Goal: Answer question/provide support: Share knowledge or assist other users

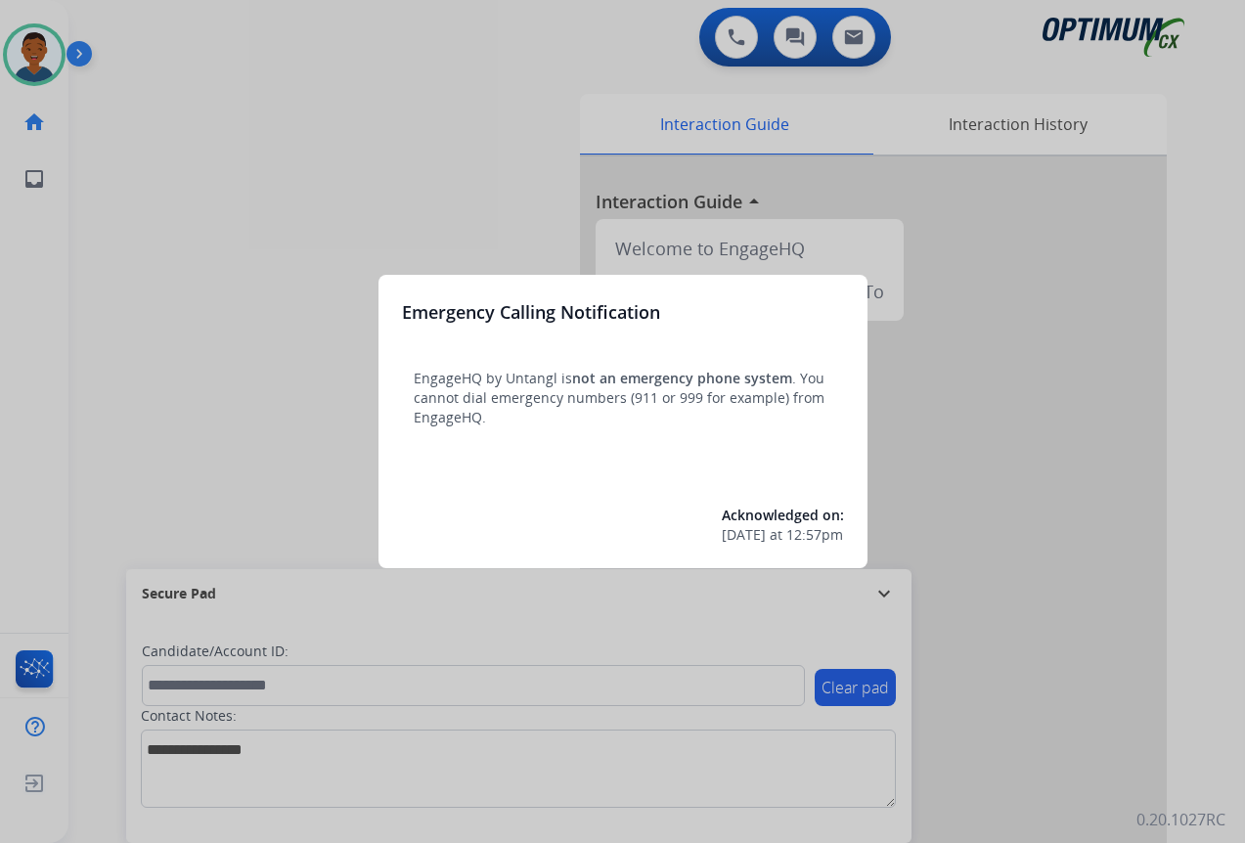
click at [1056, 739] on div at bounding box center [622, 421] width 1245 height 843
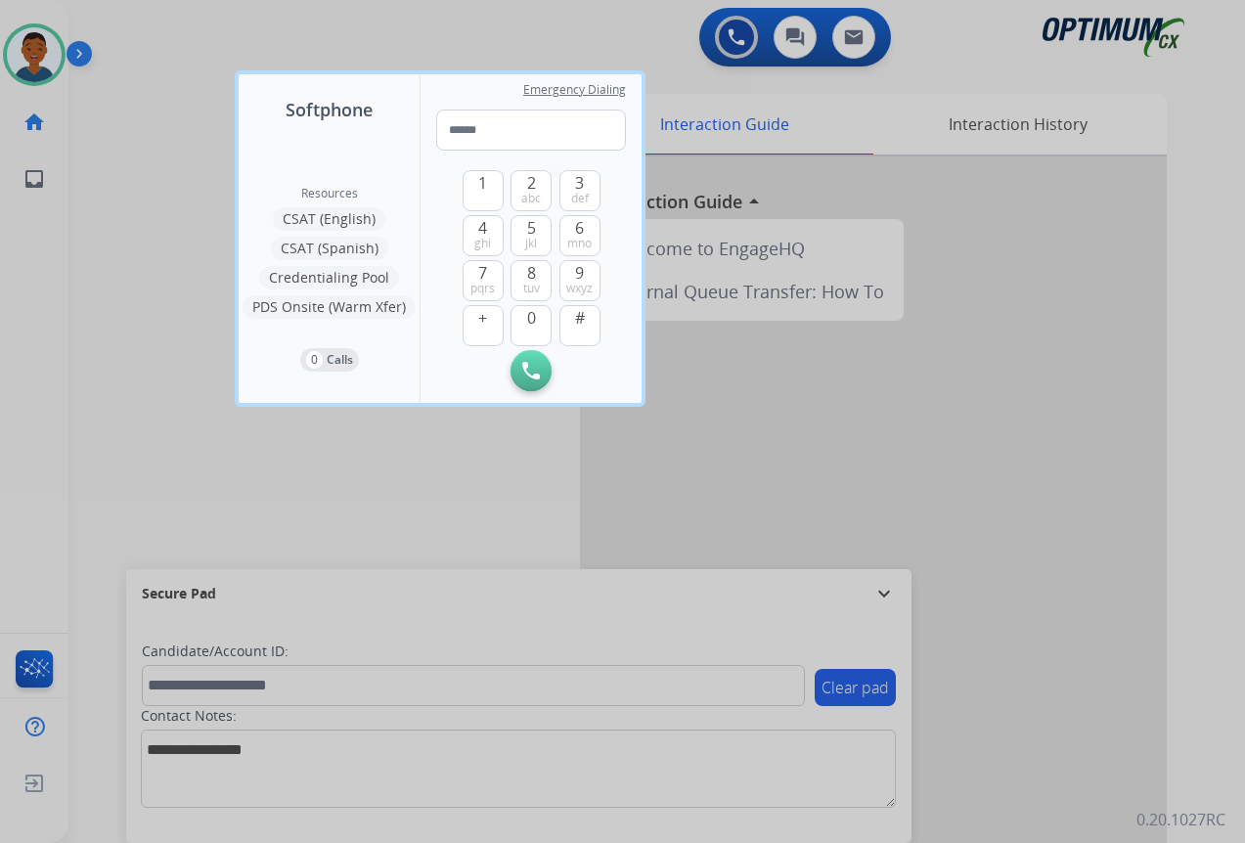
click at [1056, 739] on div at bounding box center [622, 421] width 1245 height 843
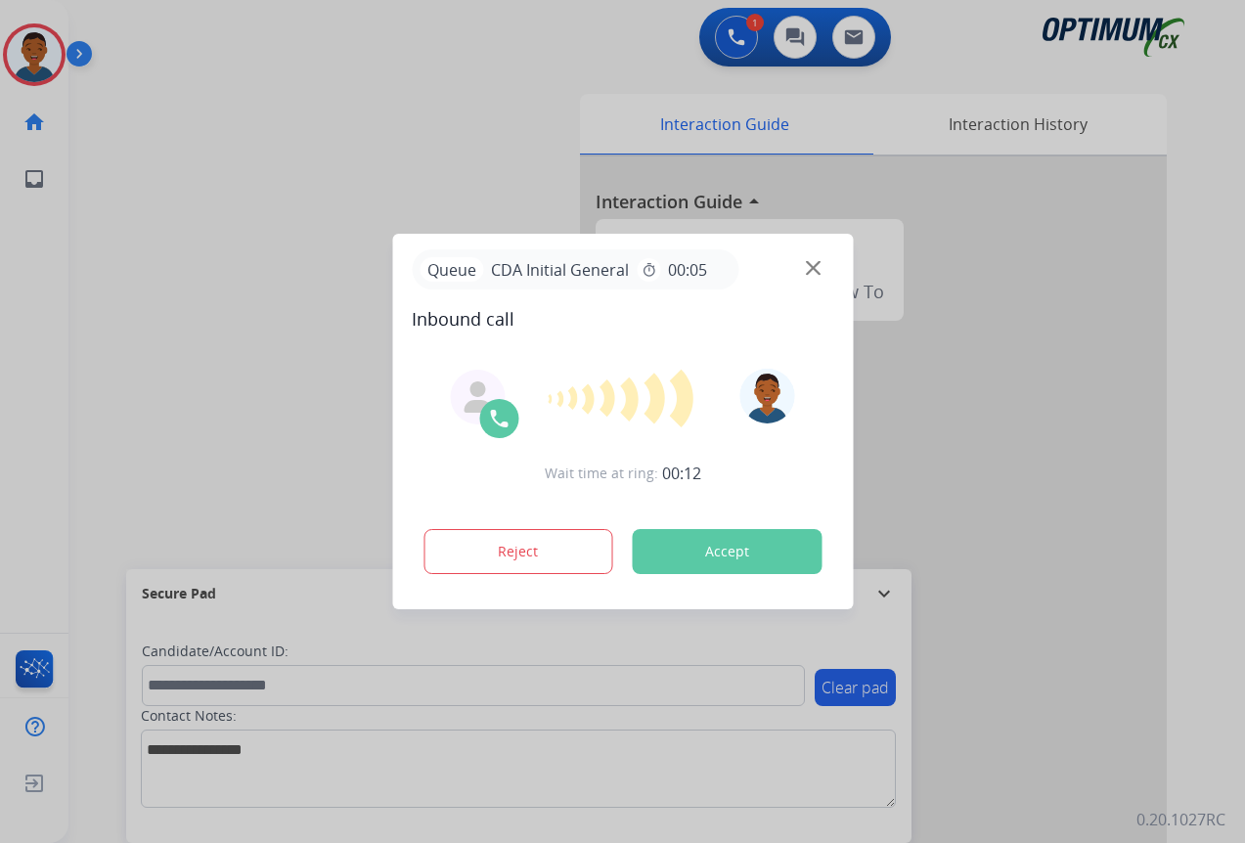
click at [428, 438] on div "Wait time at ring: 00:12 Reject Accept" at bounding box center [622, 473] width 421 height 242
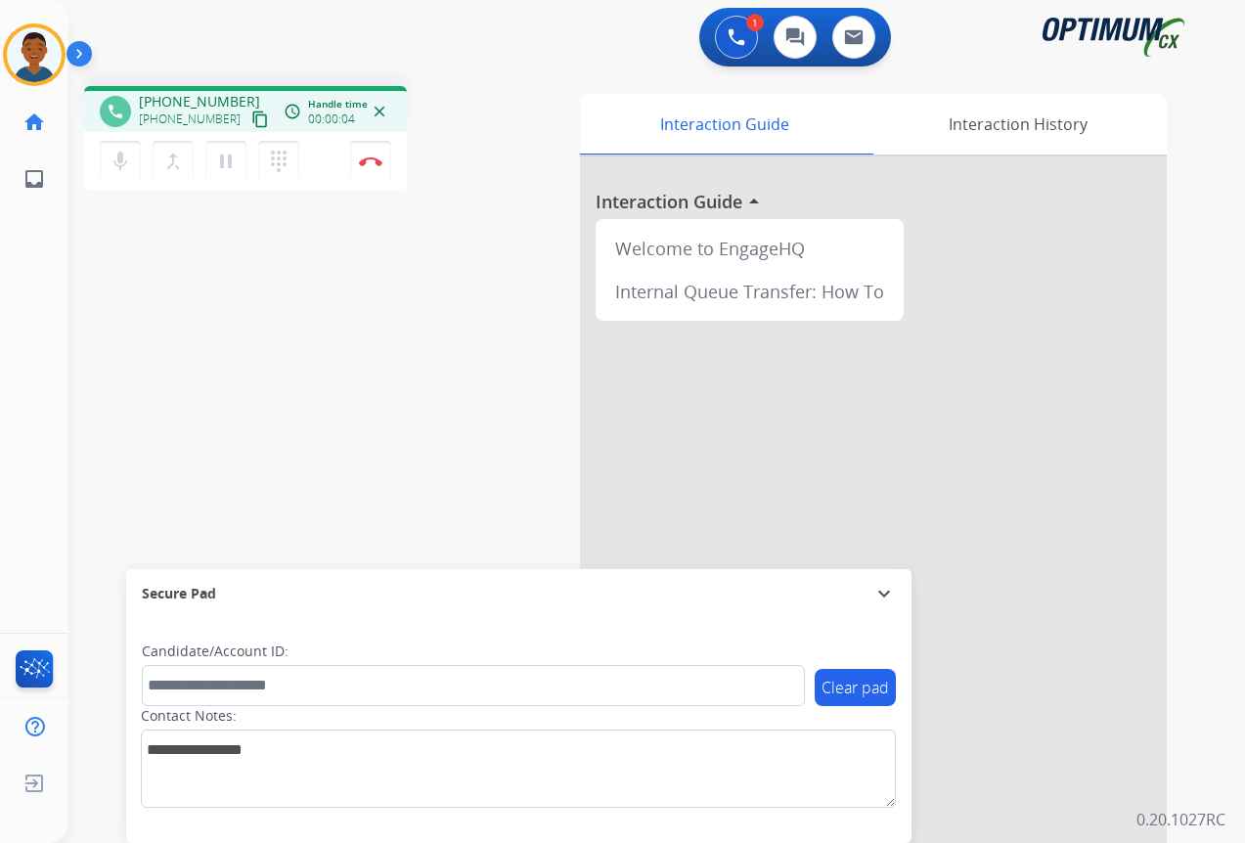
click at [251, 121] on mat-icon "content_copy" at bounding box center [260, 119] width 18 height 18
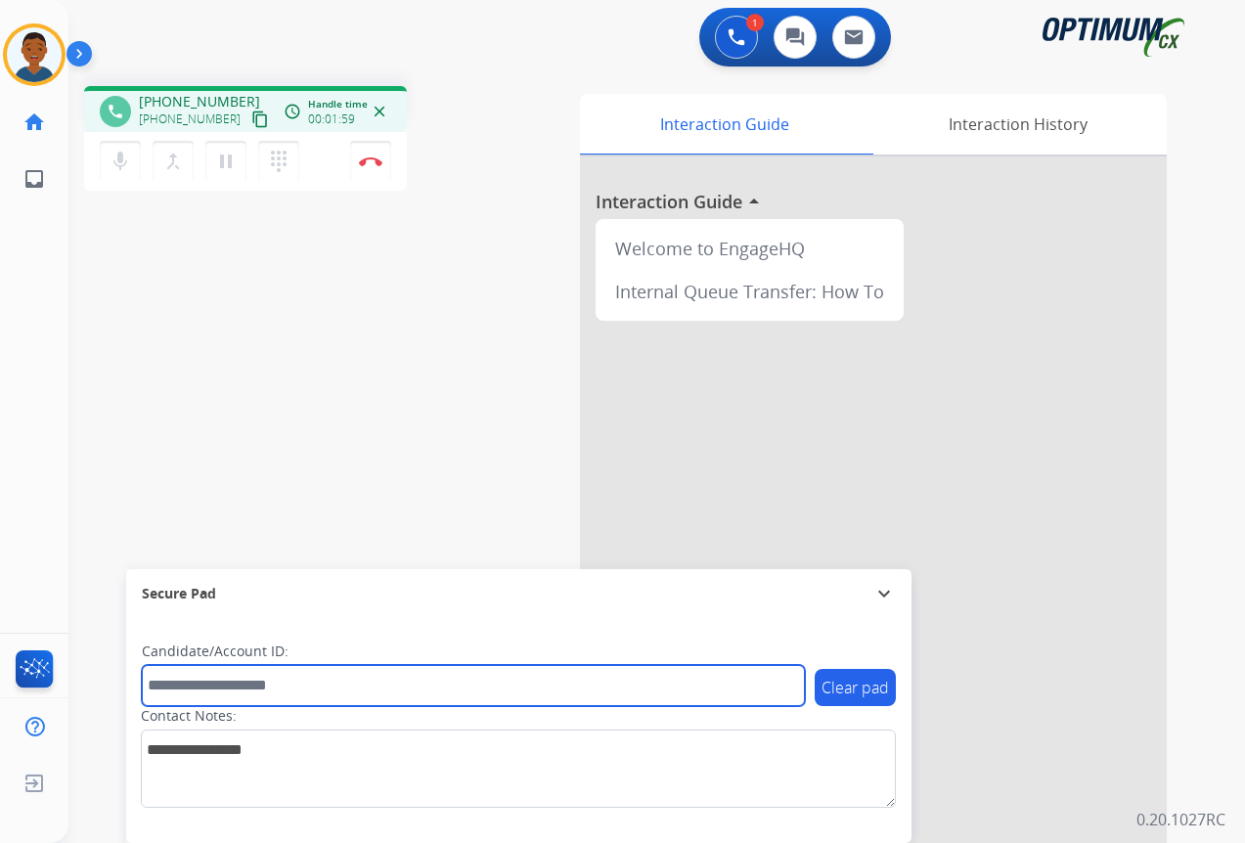
click at [197, 685] on input "text" at bounding box center [473, 685] width 663 height 41
paste input "*******"
type input "*******"
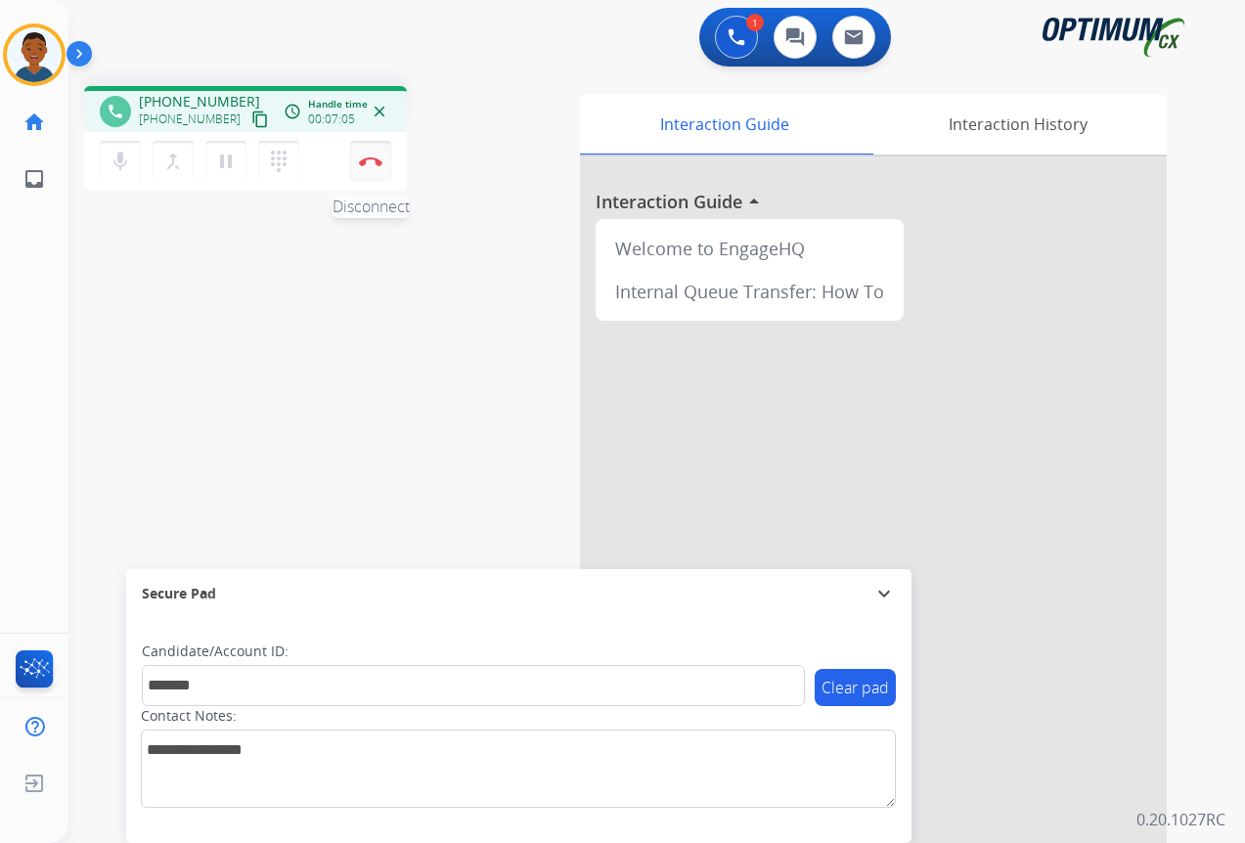
click at [373, 157] on img at bounding box center [370, 161] width 23 height 10
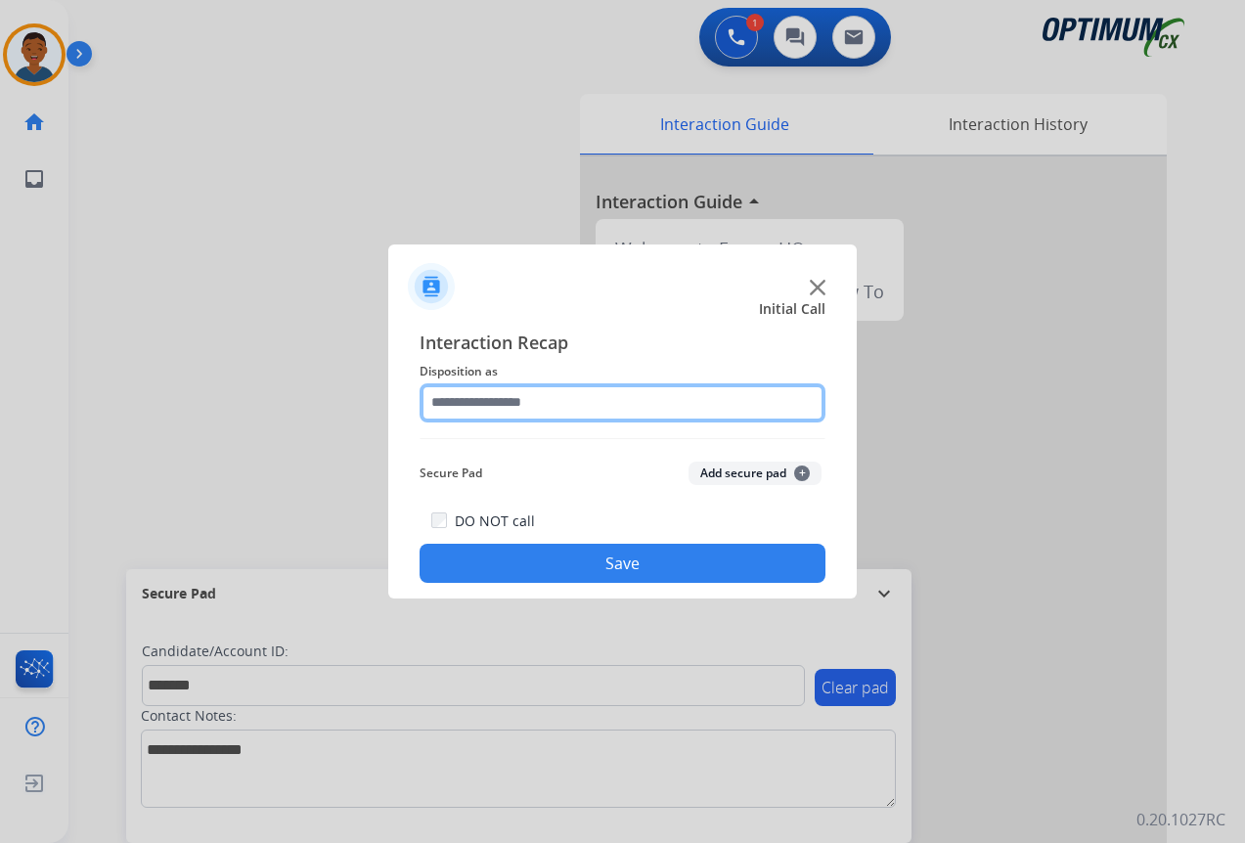
click at [462, 398] on input "text" at bounding box center [623, 402] width 406 height 39
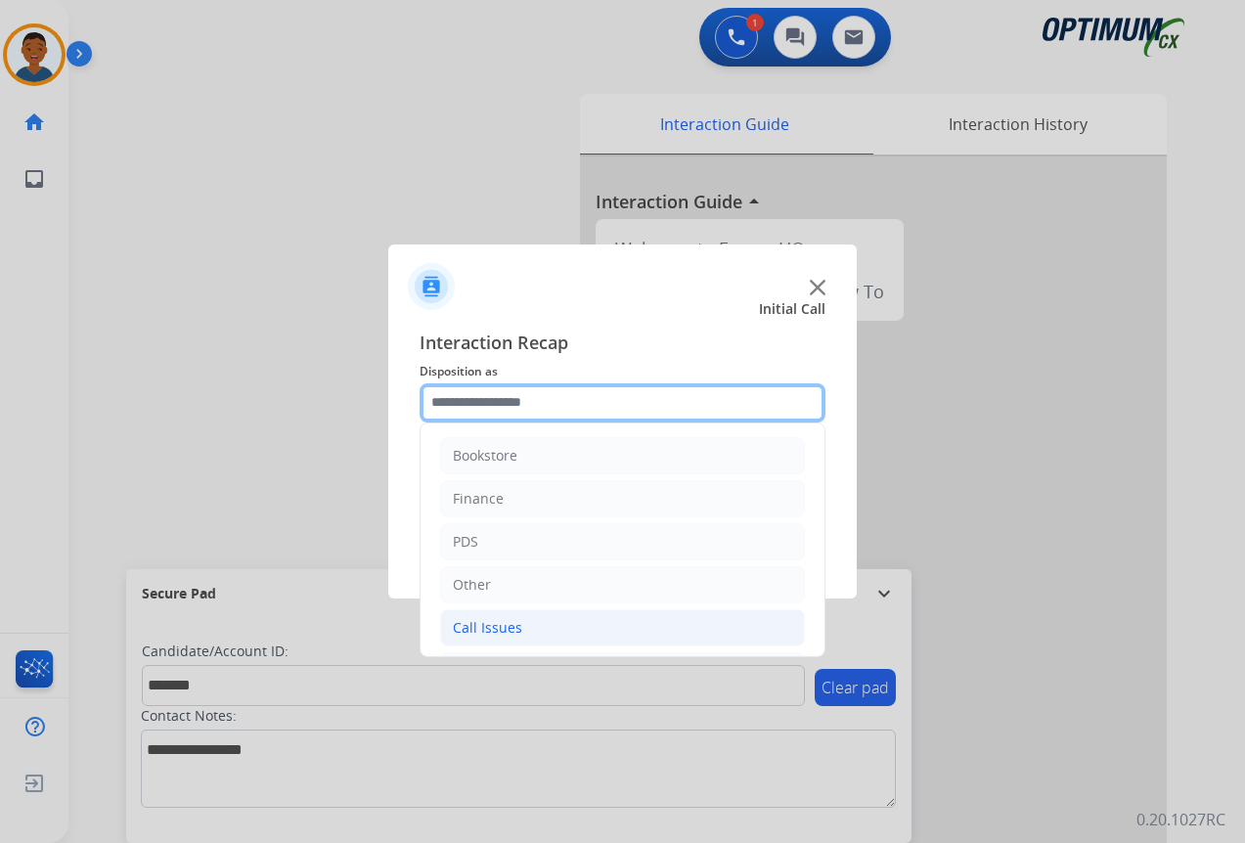
scroll to position [133, 0]
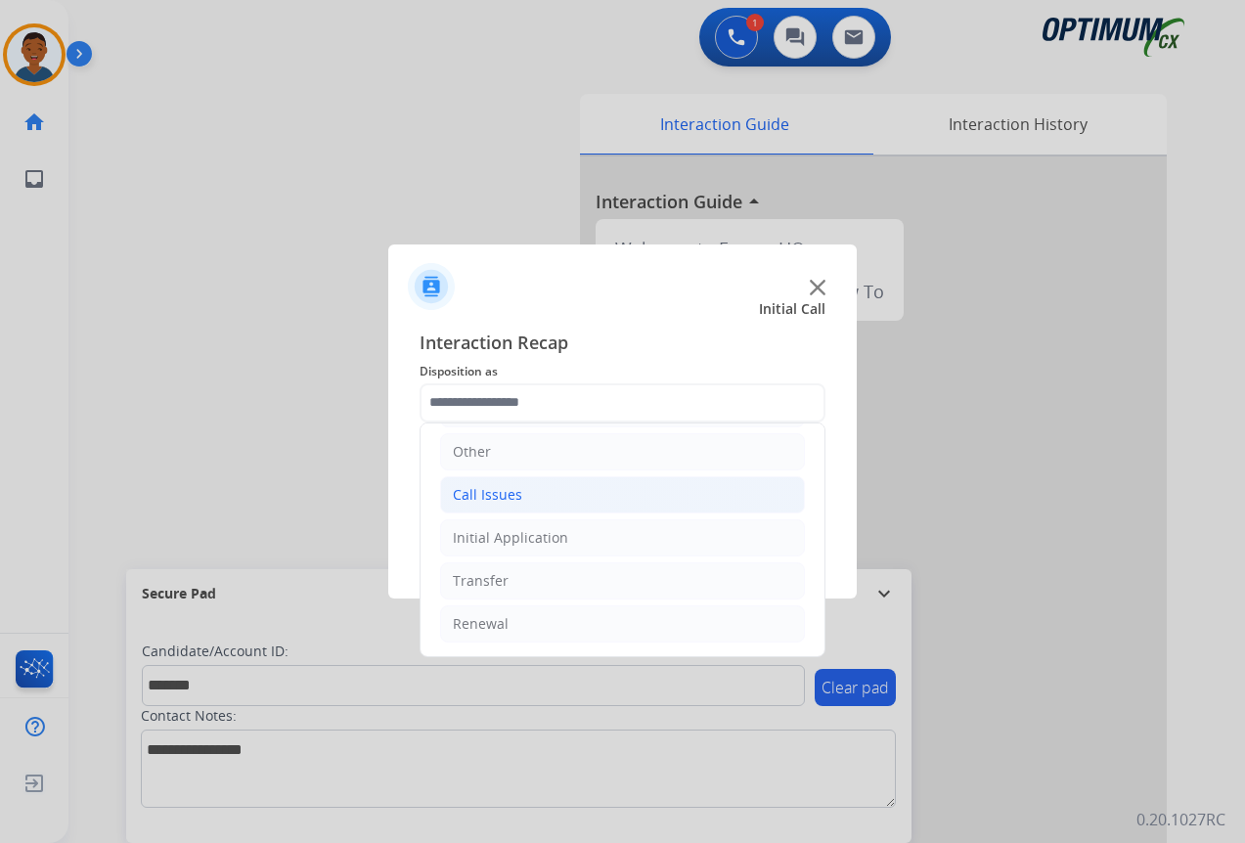
click at [464, 493] on div "Call Issues" at bounding box center [487, 495] width 69 height 20
click at [475, 496] on div "Call Issues" at bounding box center [487, 495] width 69 height 20
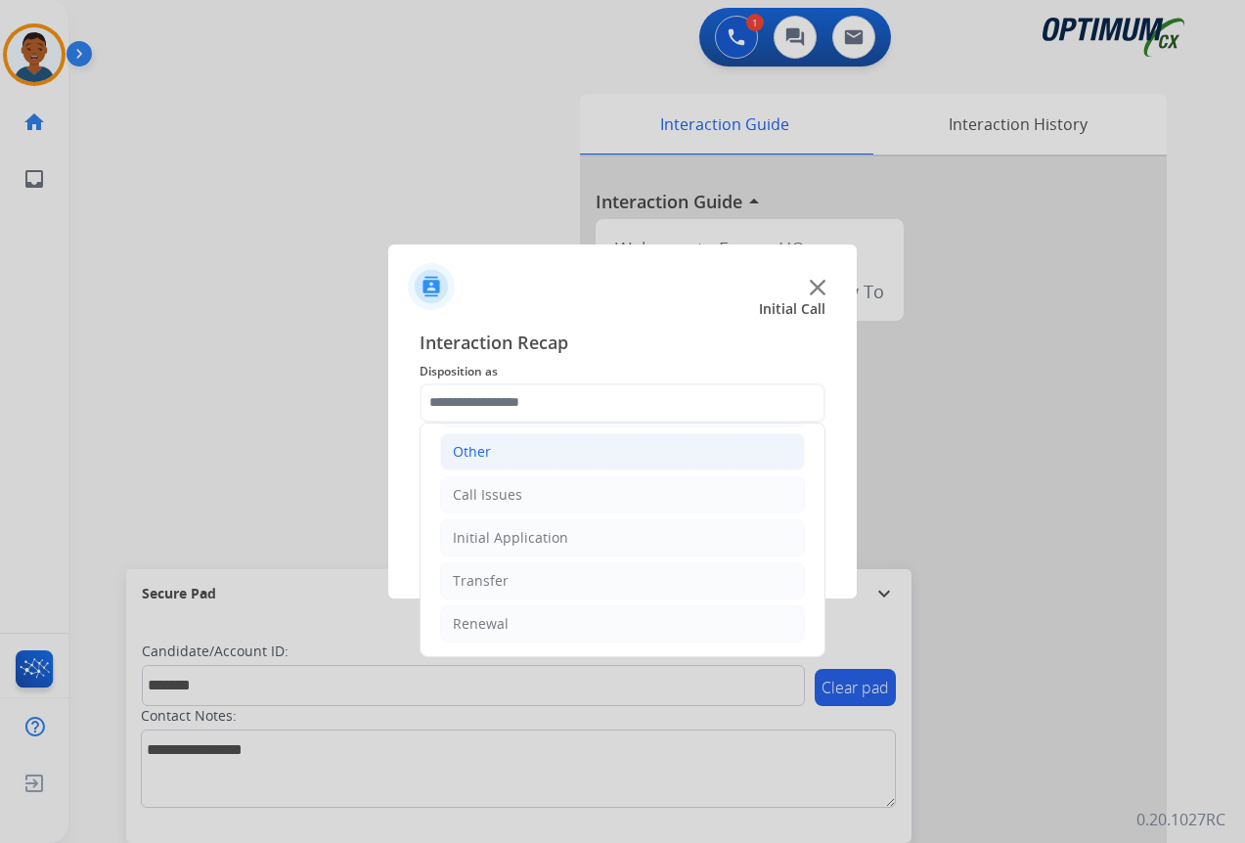
click at [458, 450] on div "Other" at bounding box center [472, 452] width 38 height 20
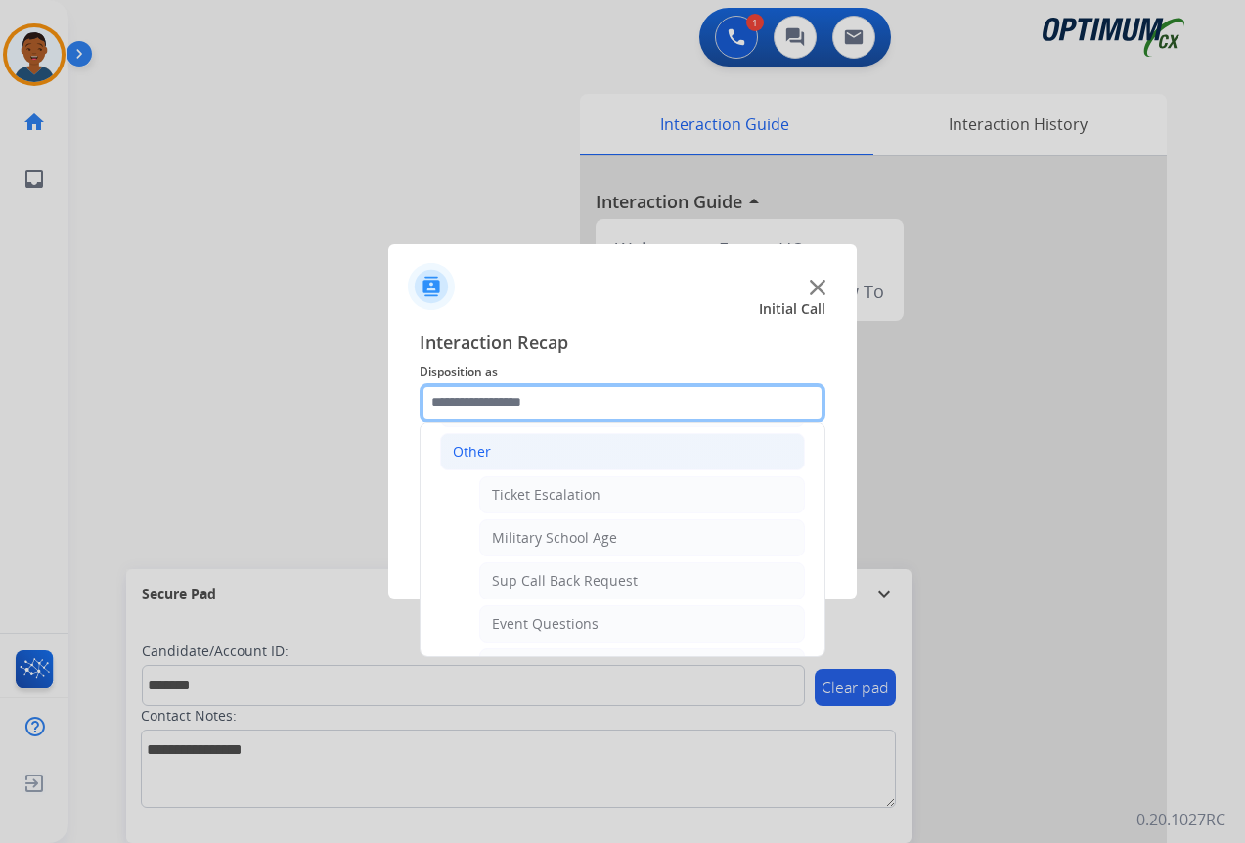
scroll to position [231, 0]
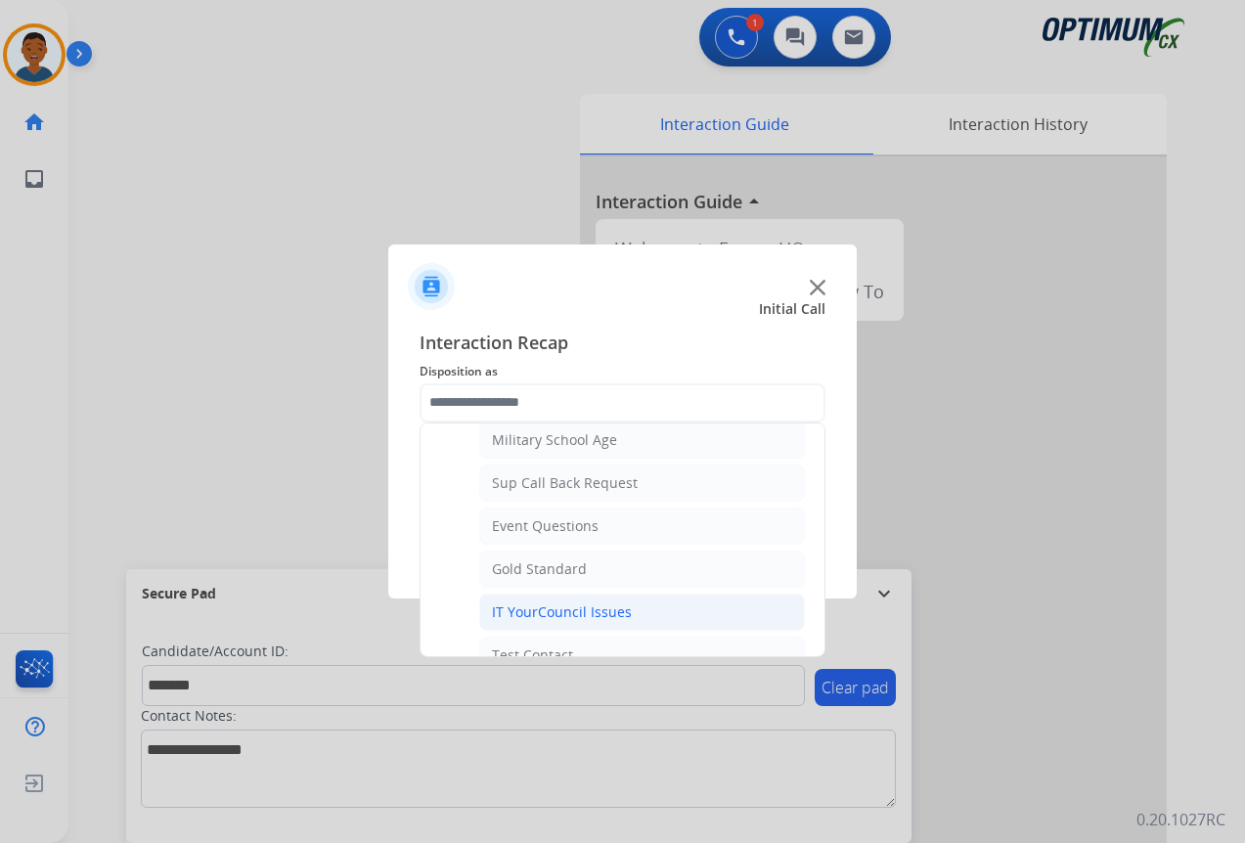
click at [513, 615] on div "IT YourCouncil Issues" at bounding box center [562, 612] width 140 height 20
type input "**********"
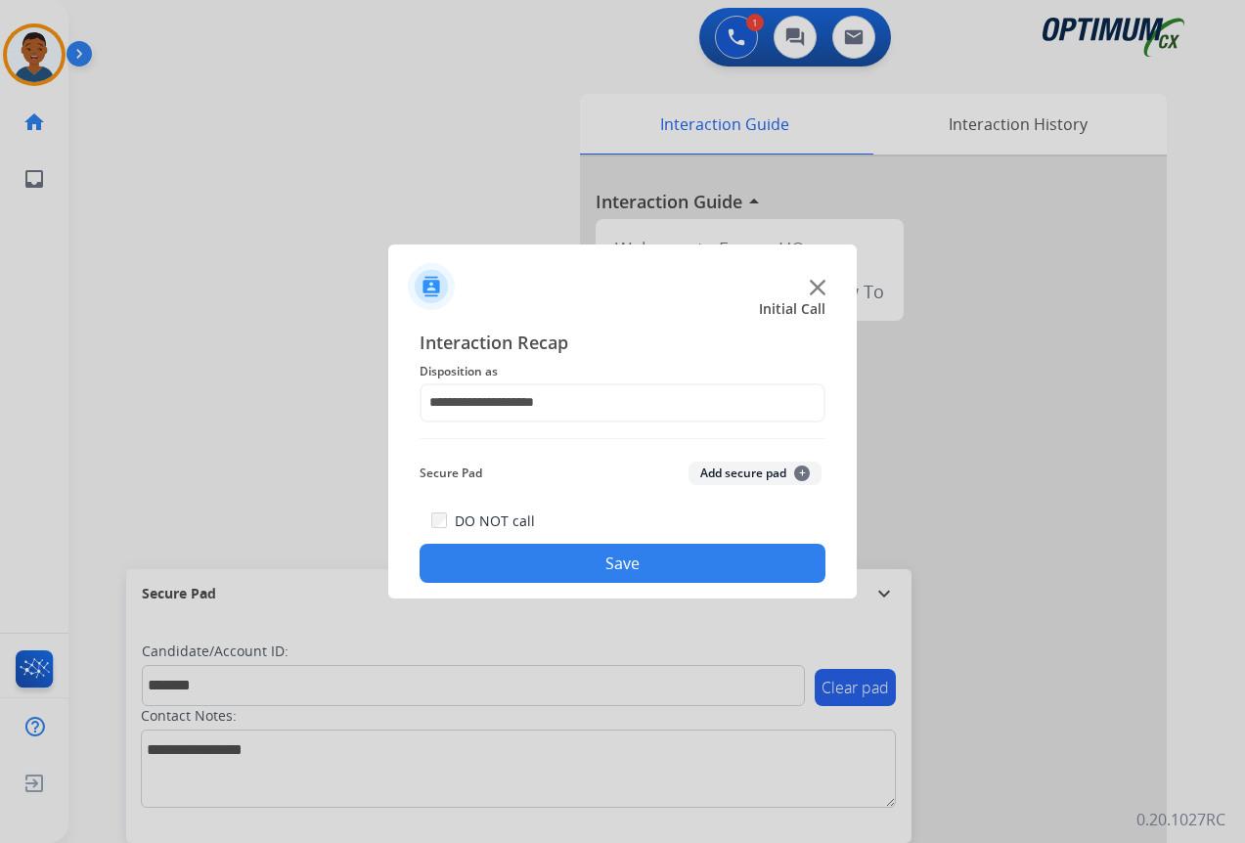
click at [721, 471] on button "Add secure pad +" at bounding box center [754, 473] width 133 height 23
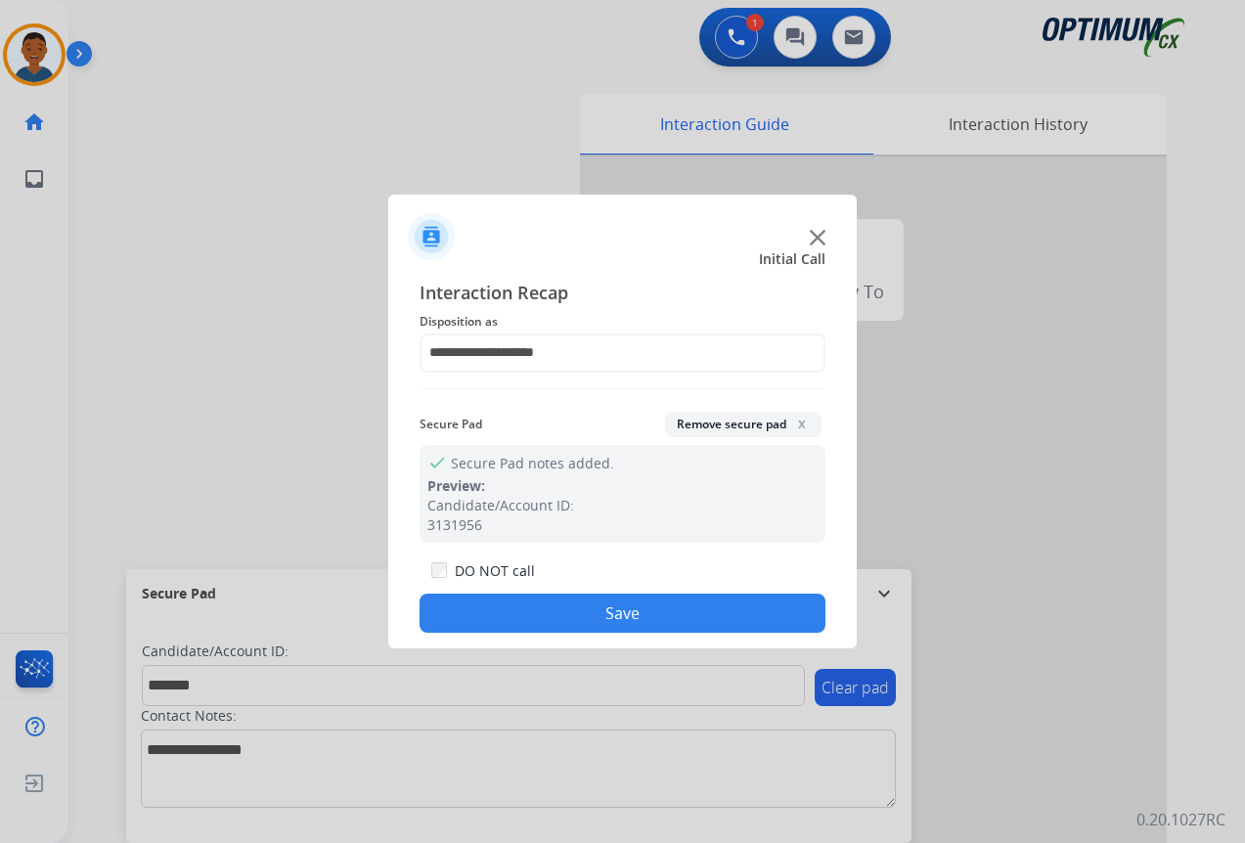
click at [644, 612] on button "Save" at bounding box center [623, 613] width 406 height 39
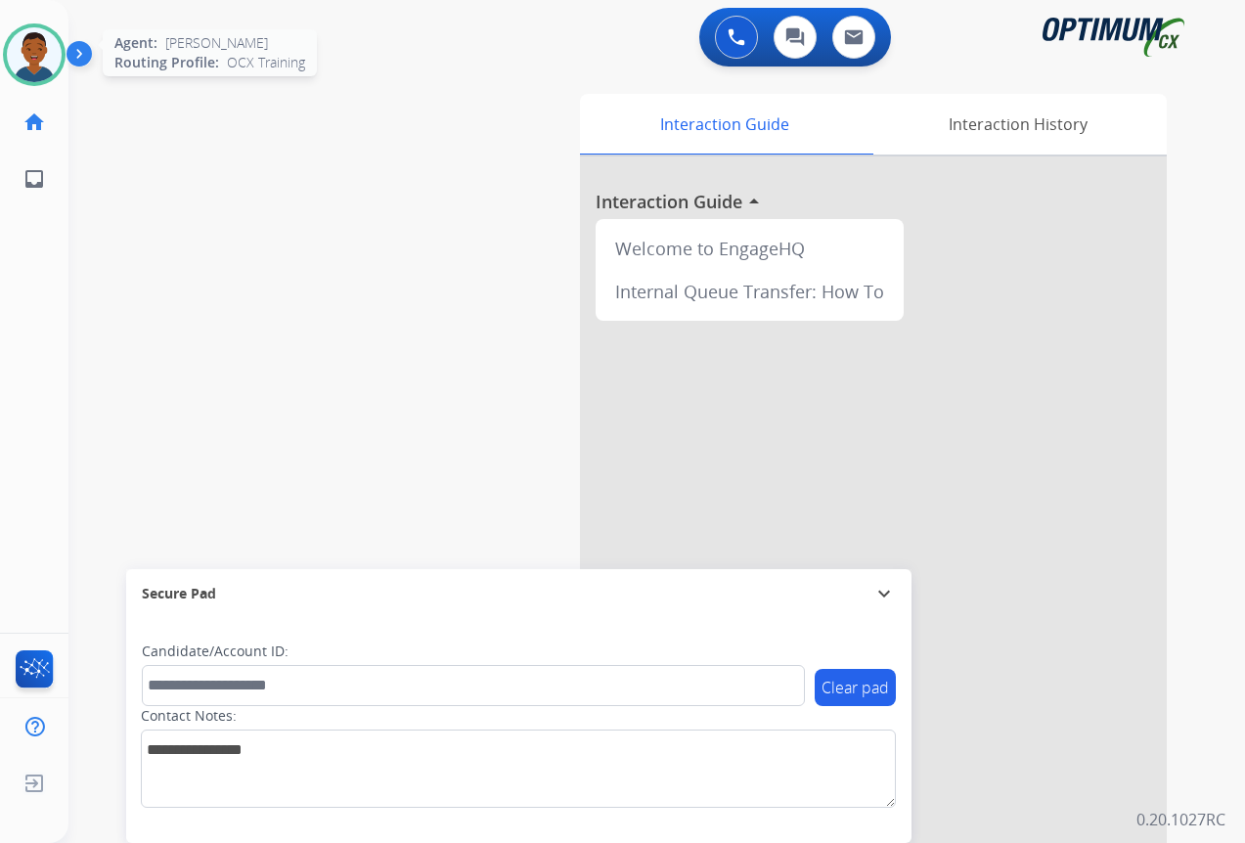
click at [36, 53] on img at bounding box center [34, 54] width 55 height 55
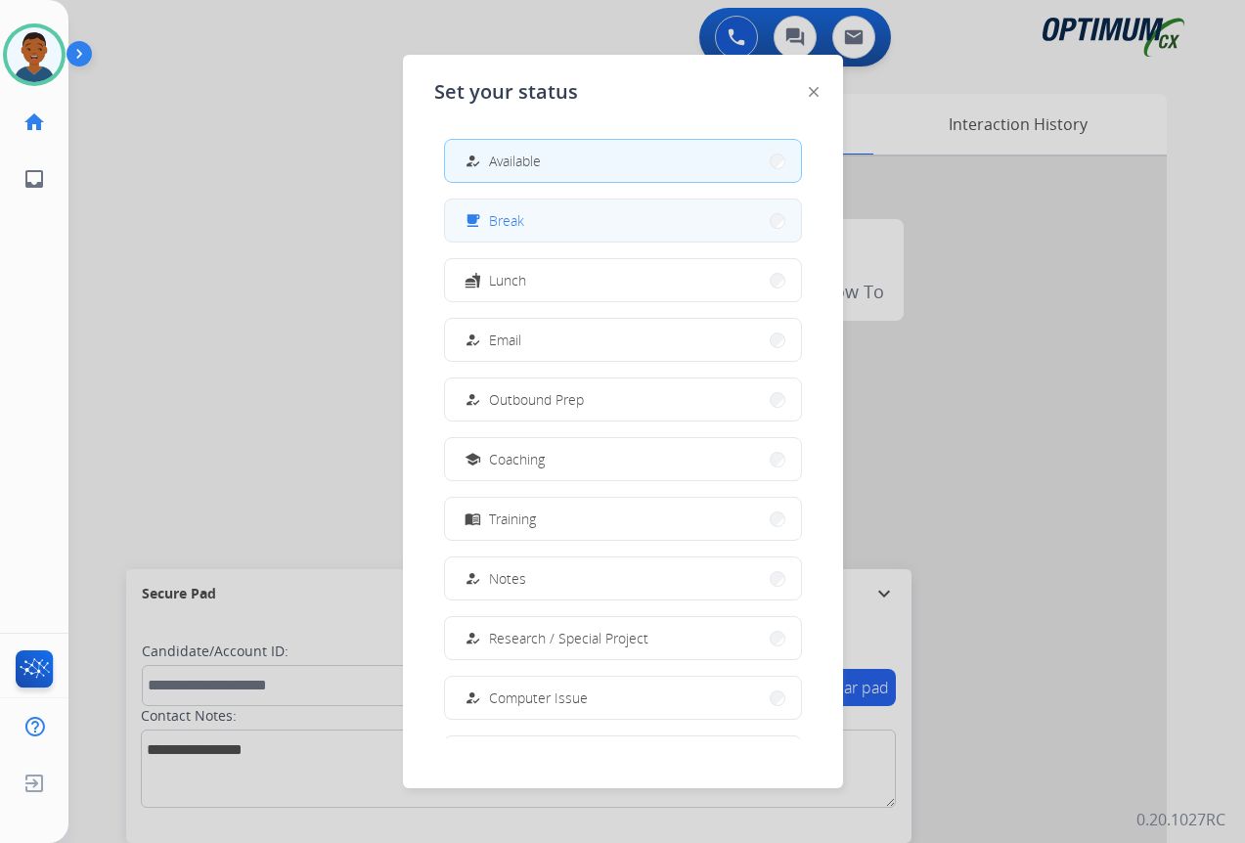
click at [504, 220] on span "Break" at bounding box center [506, 220] width 35 height 21
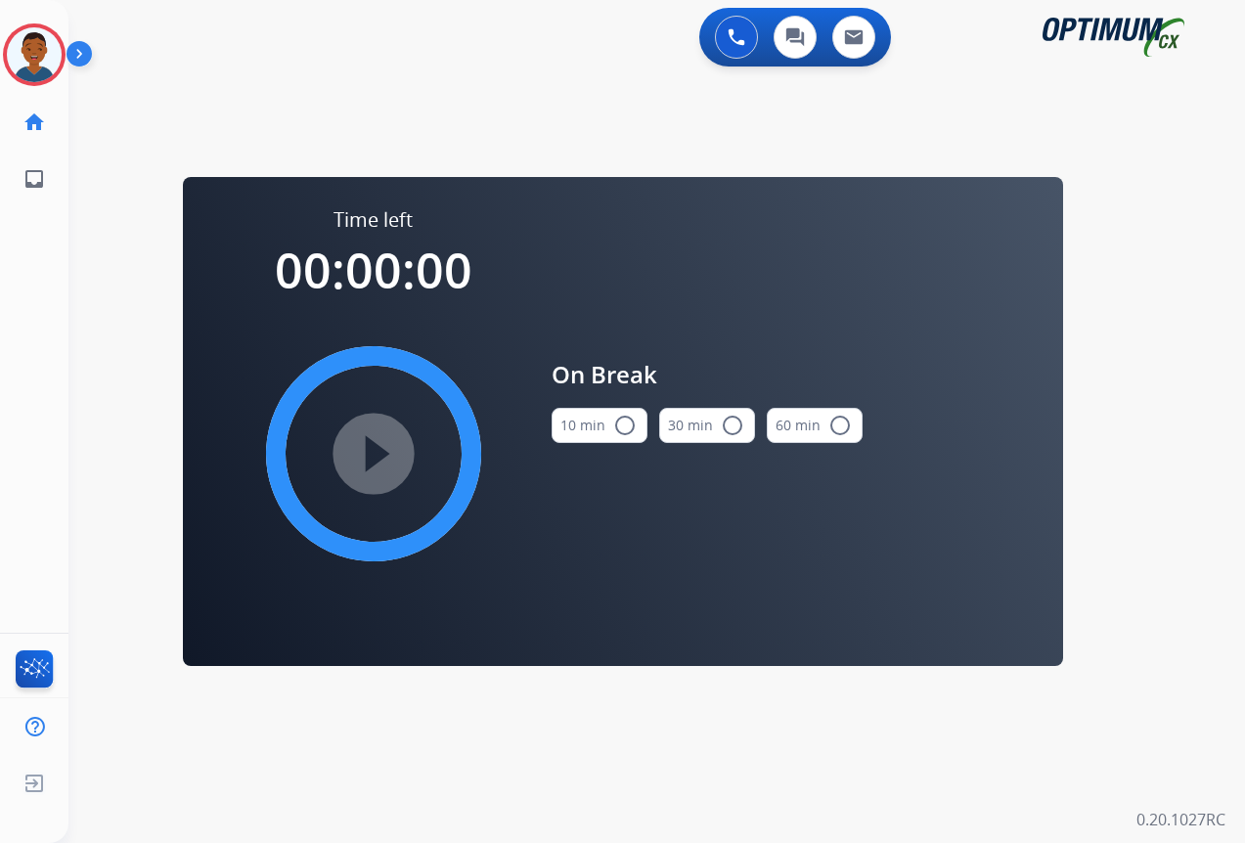
click at [619, 430] on mat-icon "radio_button_unchecked" at bounding box center [624, 425] width 23 height 23
click at [376, 455] on mat-icon "play_circle_filled" at bounding box center [373, 453] width 23 height 23
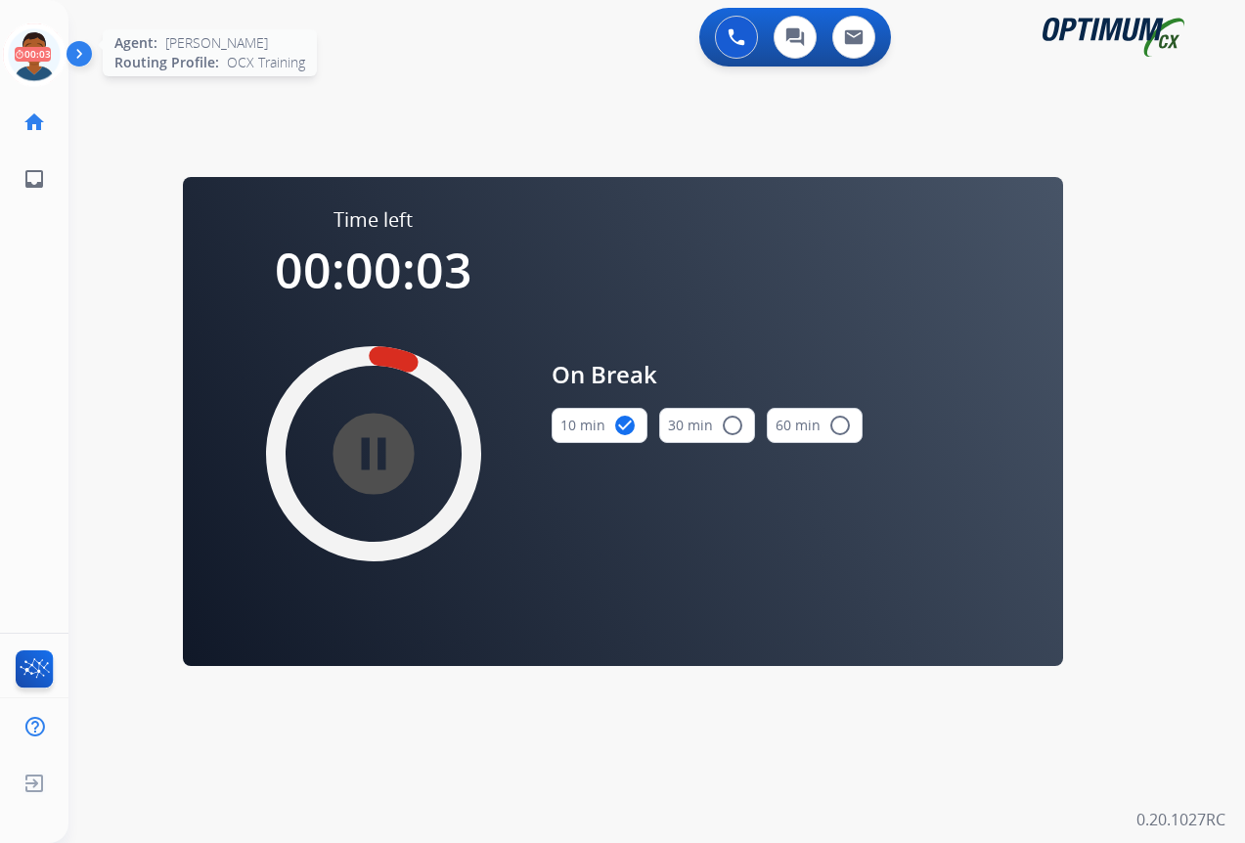
click at [35, 51] on icon at bounding box center [35, 55] width 64 height 64
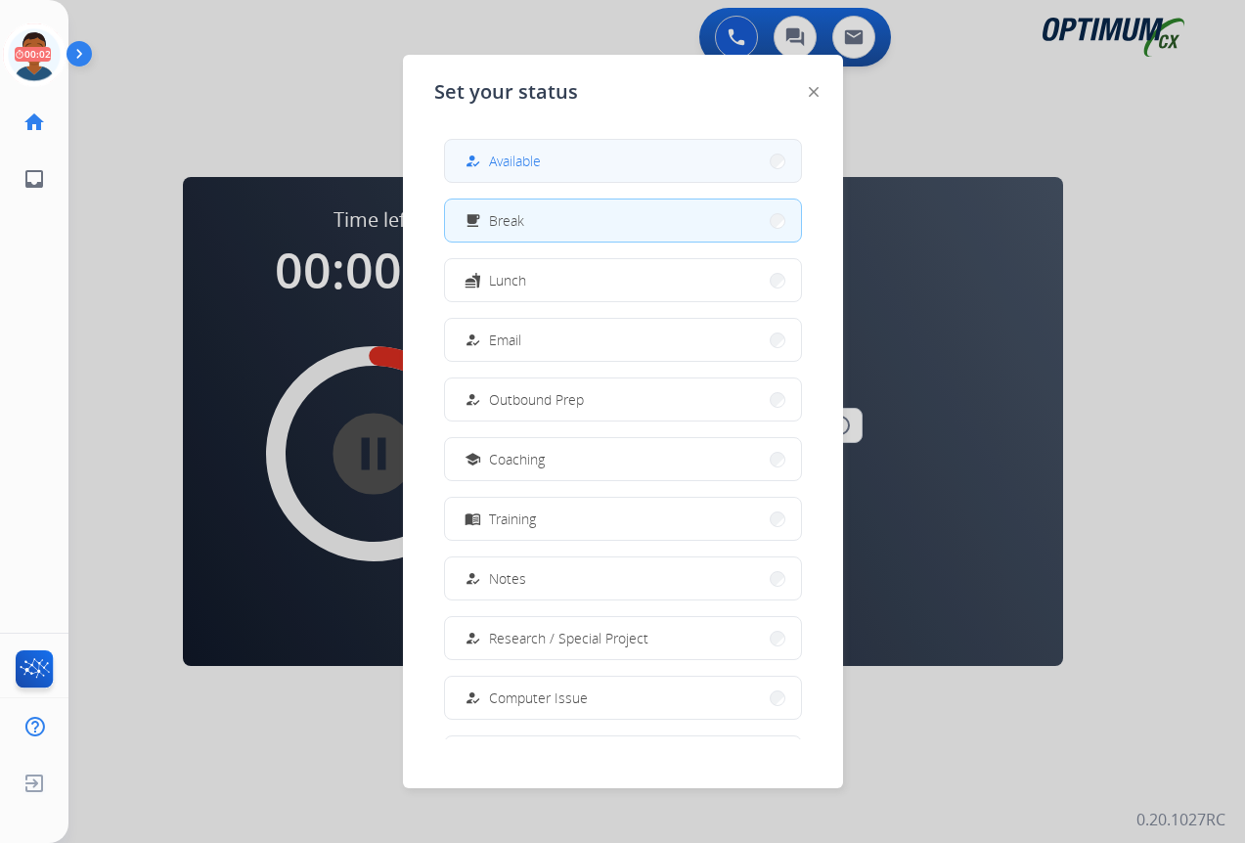
click at [530, 158] on span "Available" at bounding box center [515, 161] width 52 height 21
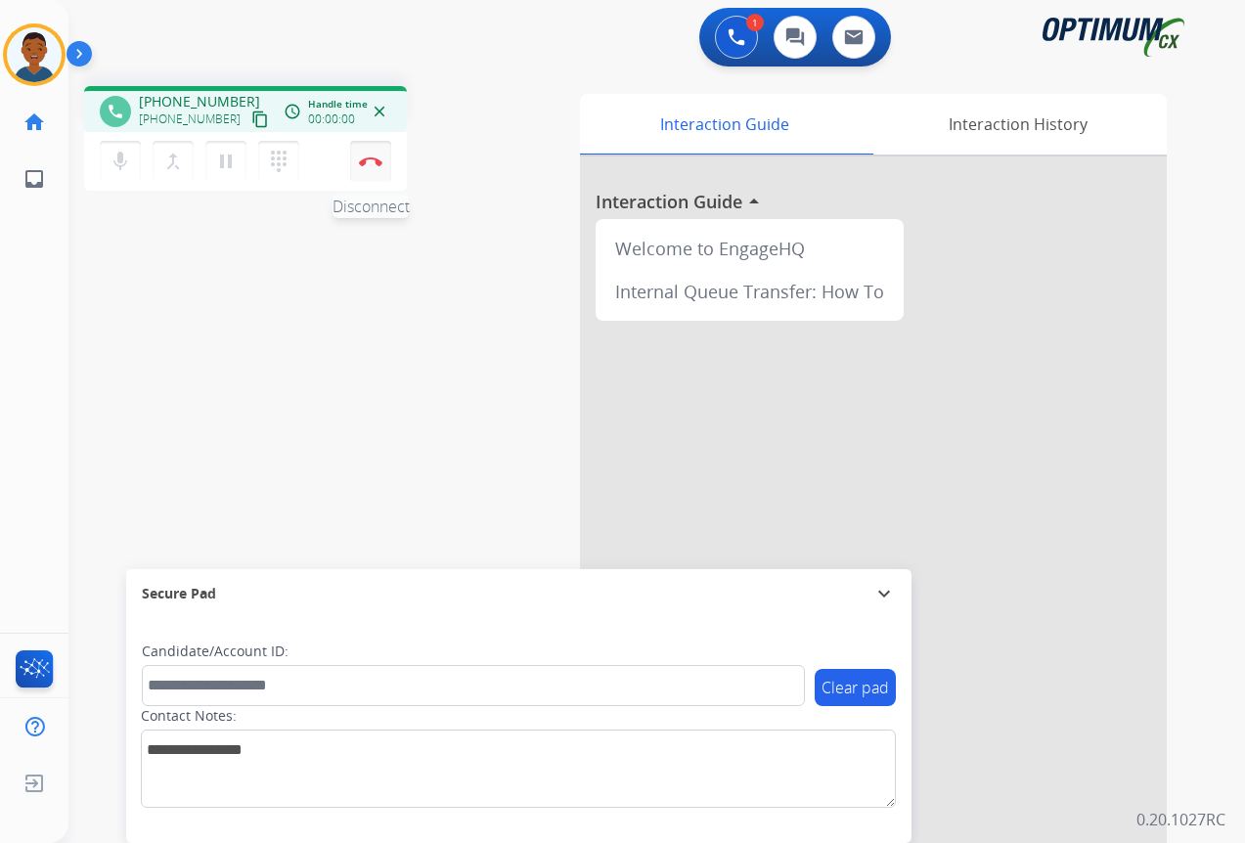
click at [360, 156] on img at bounding box center [370, 161] width 23 height 10
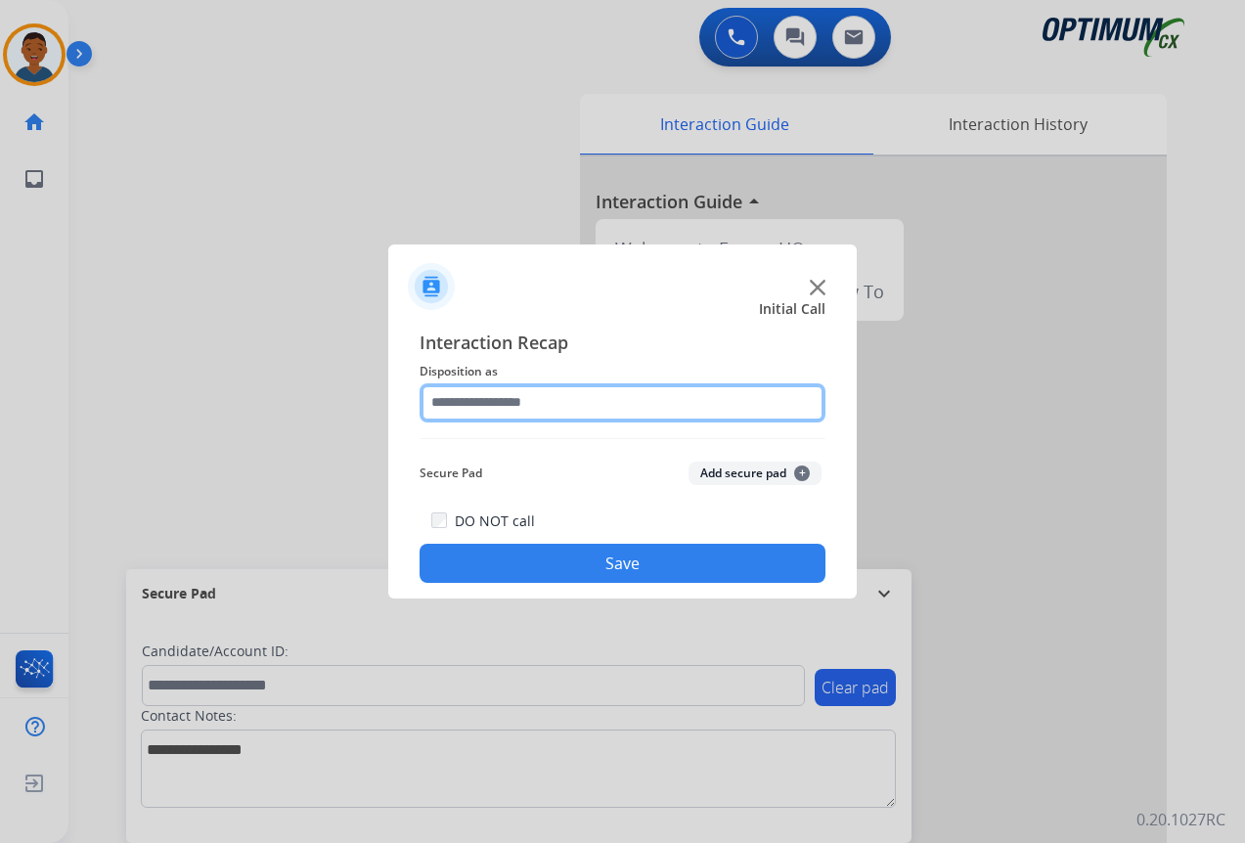
click at [494, 392] on input "text" at bounding box center [623, 402] width 406 height 39
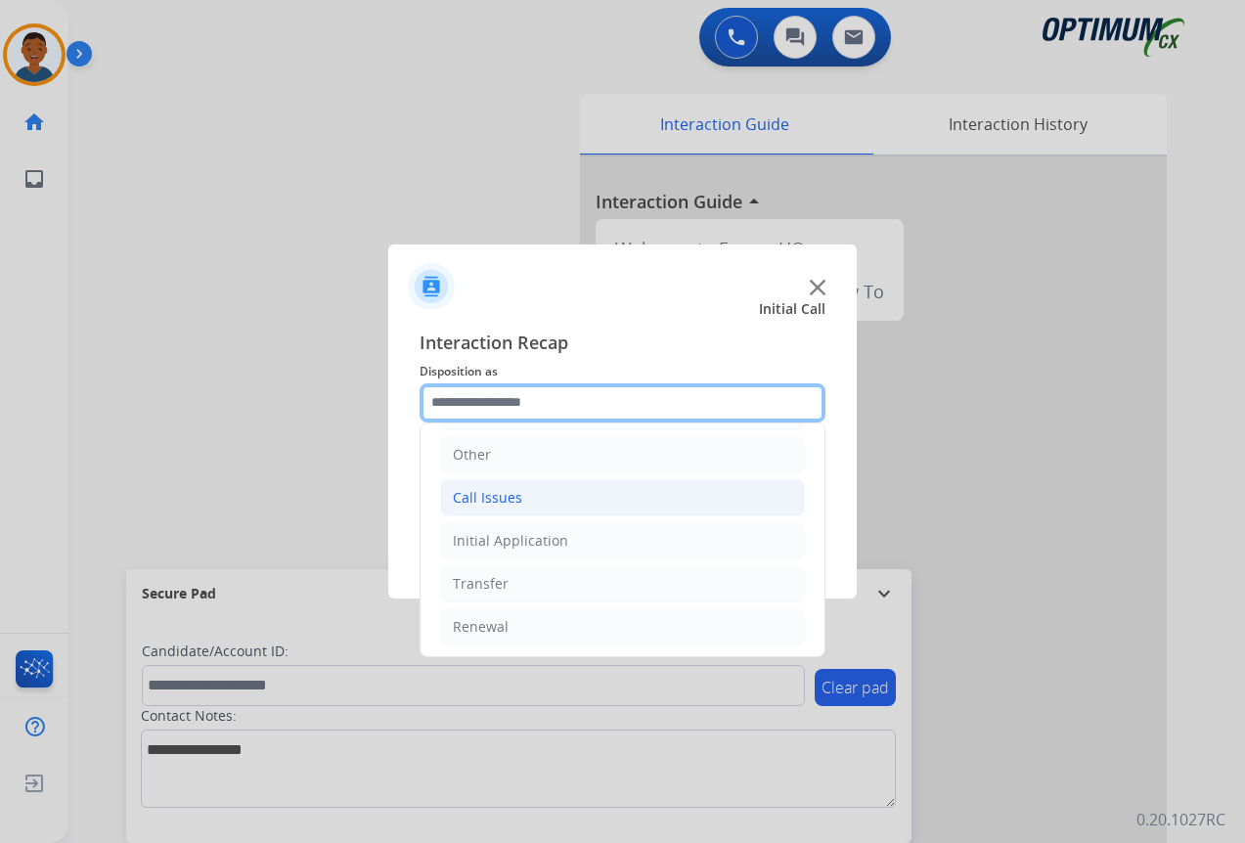
scroll to position [133, 0]
click at [490, 497] on div "Call Issues" at bounding box center [487, 495] width 69 height 20
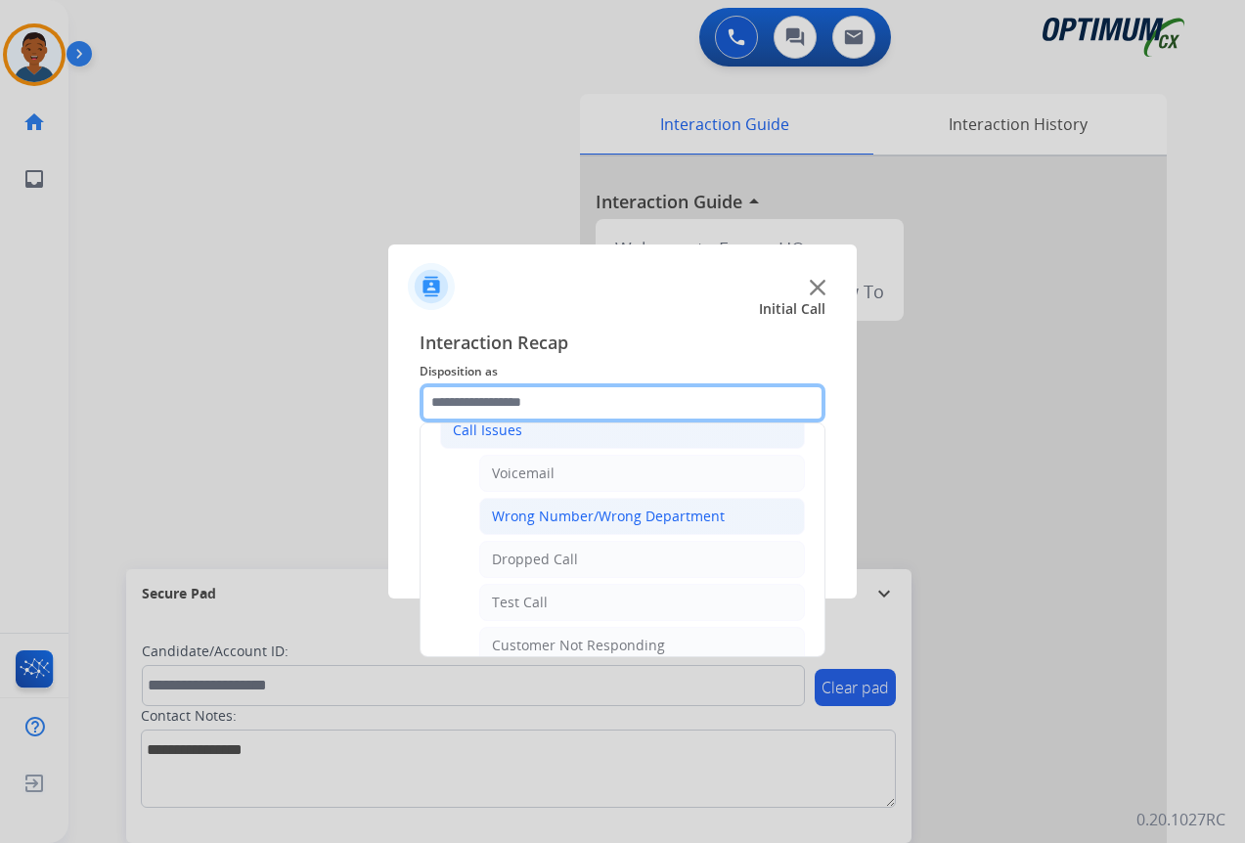
scroll to position [231, 0]
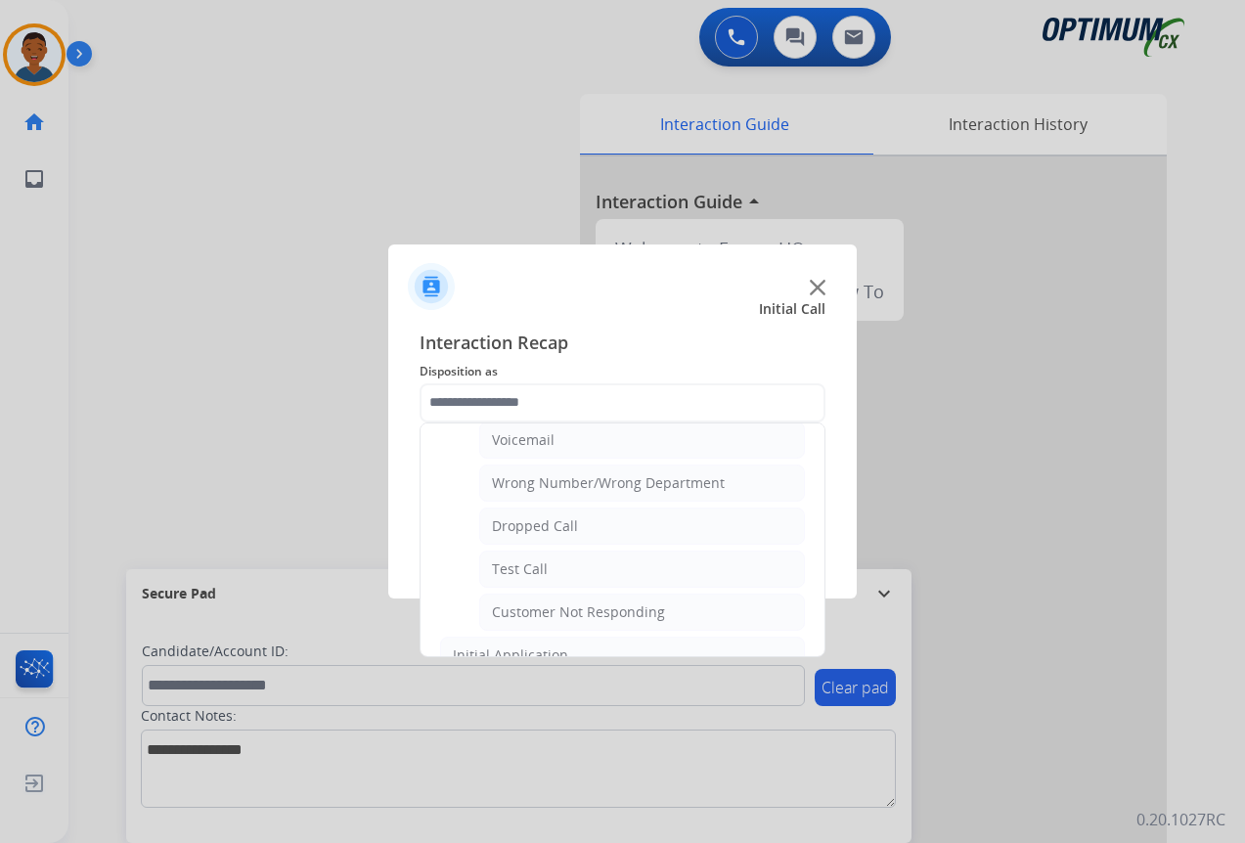
click at [534, 526] on div "Dropped Call" at bounding box center [535, 526] width 86 height 20
type input "**********"
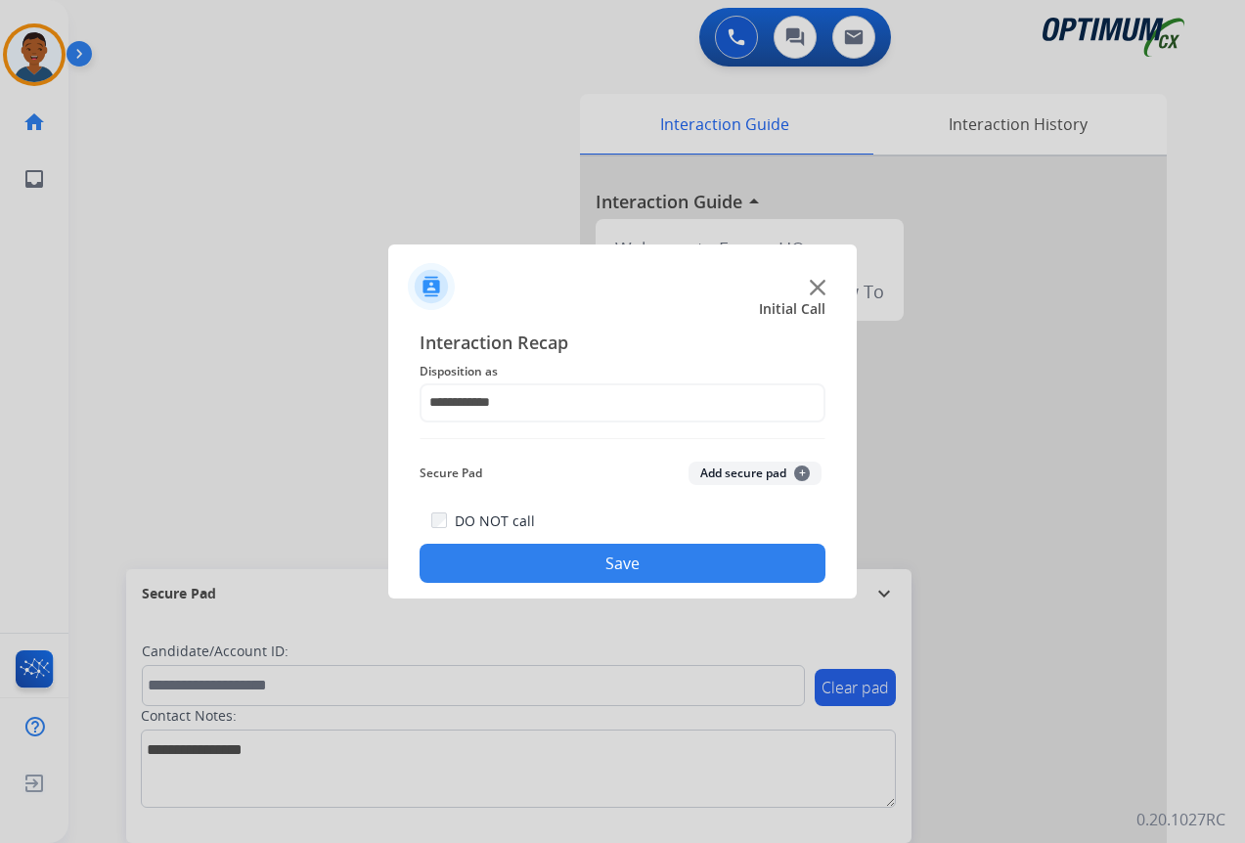
click at [661, 561] on button "Save" at bounding box center [623, 563] width 406 height 39
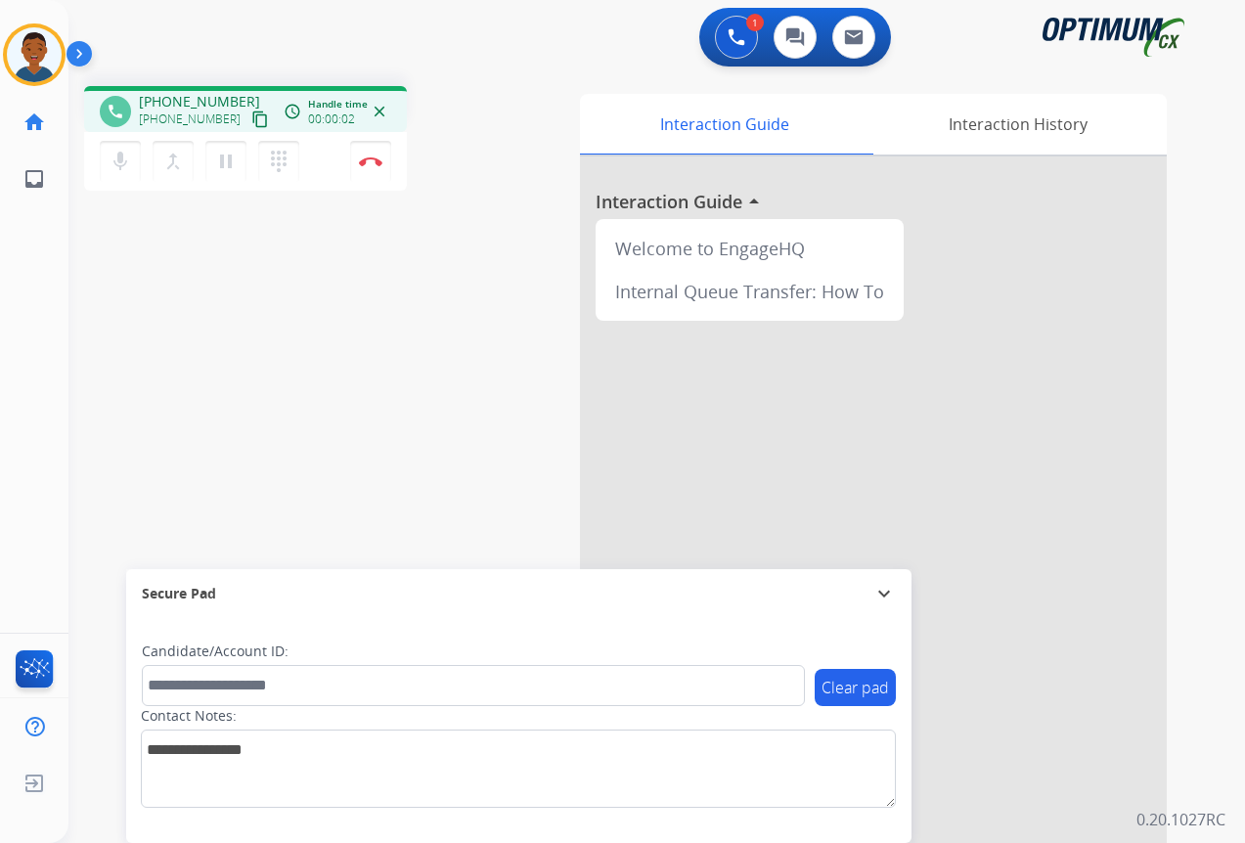
click at [251, 120] on mat-icon "content_copy" at bounding box center [260, 119] width 18 height 18
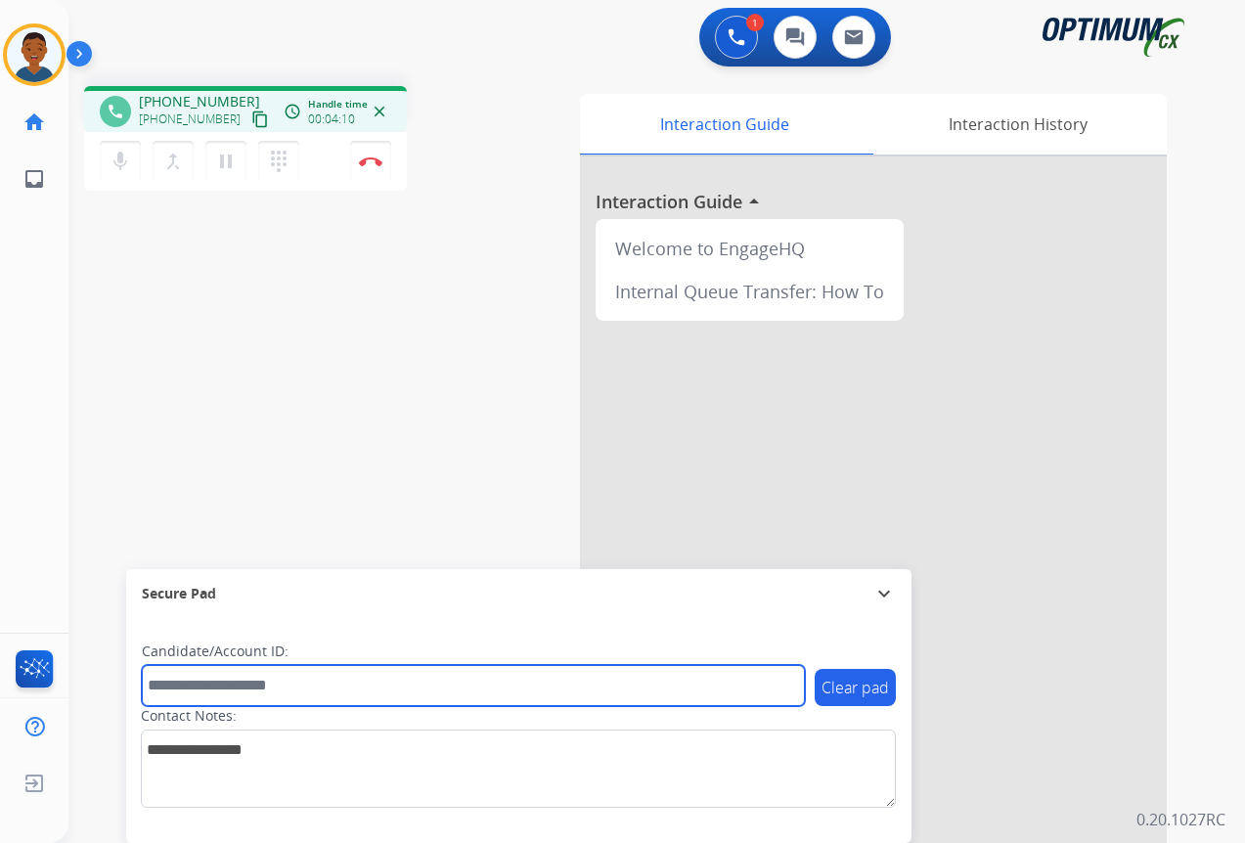
click at [239, 688] on input "text" at bounding box center [473, 685] width 663 height 41
paste input "*******"
type input "*******"
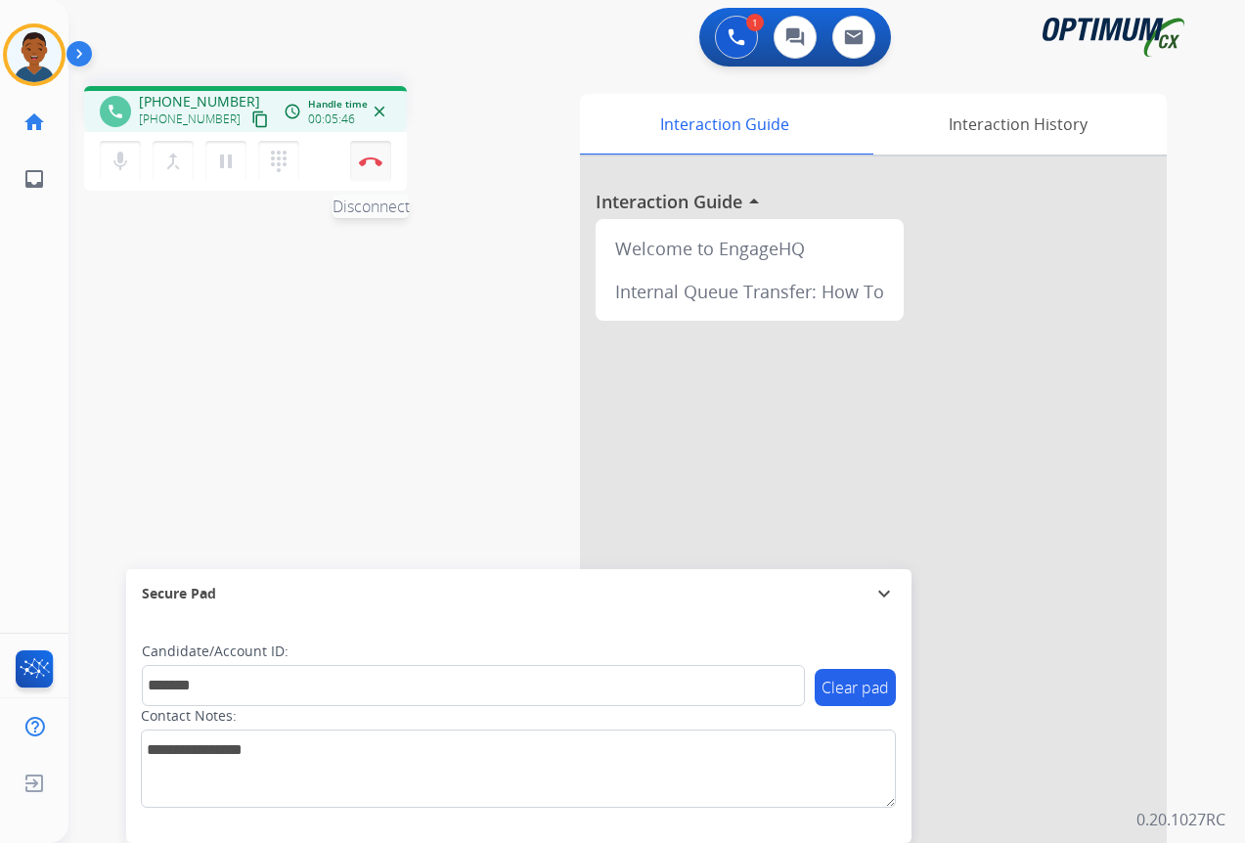
click at [374, 168] on button "Disconnect" at bounding box center [370, 161] width 41 height 41
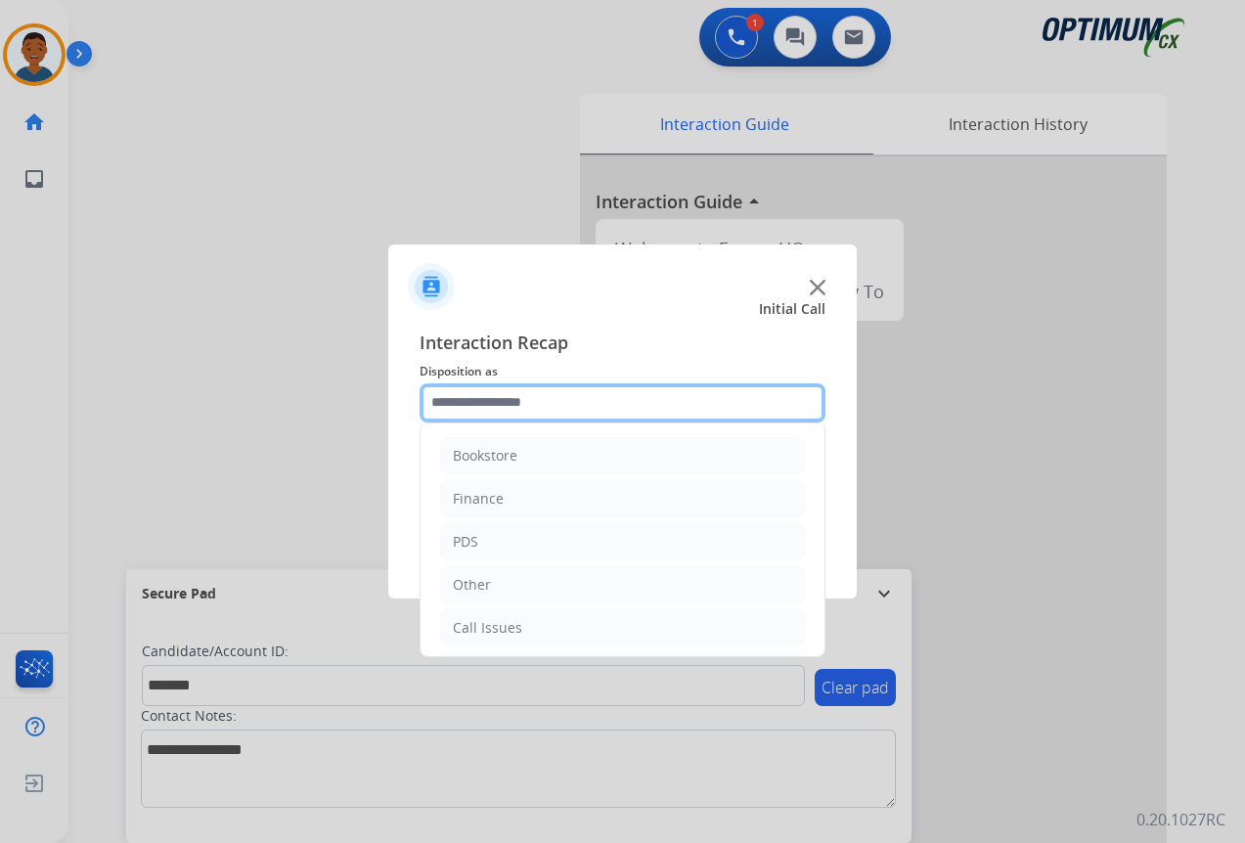
click at [469, 403] on input "text" at bounding box center [623, 402] width 406 height 39
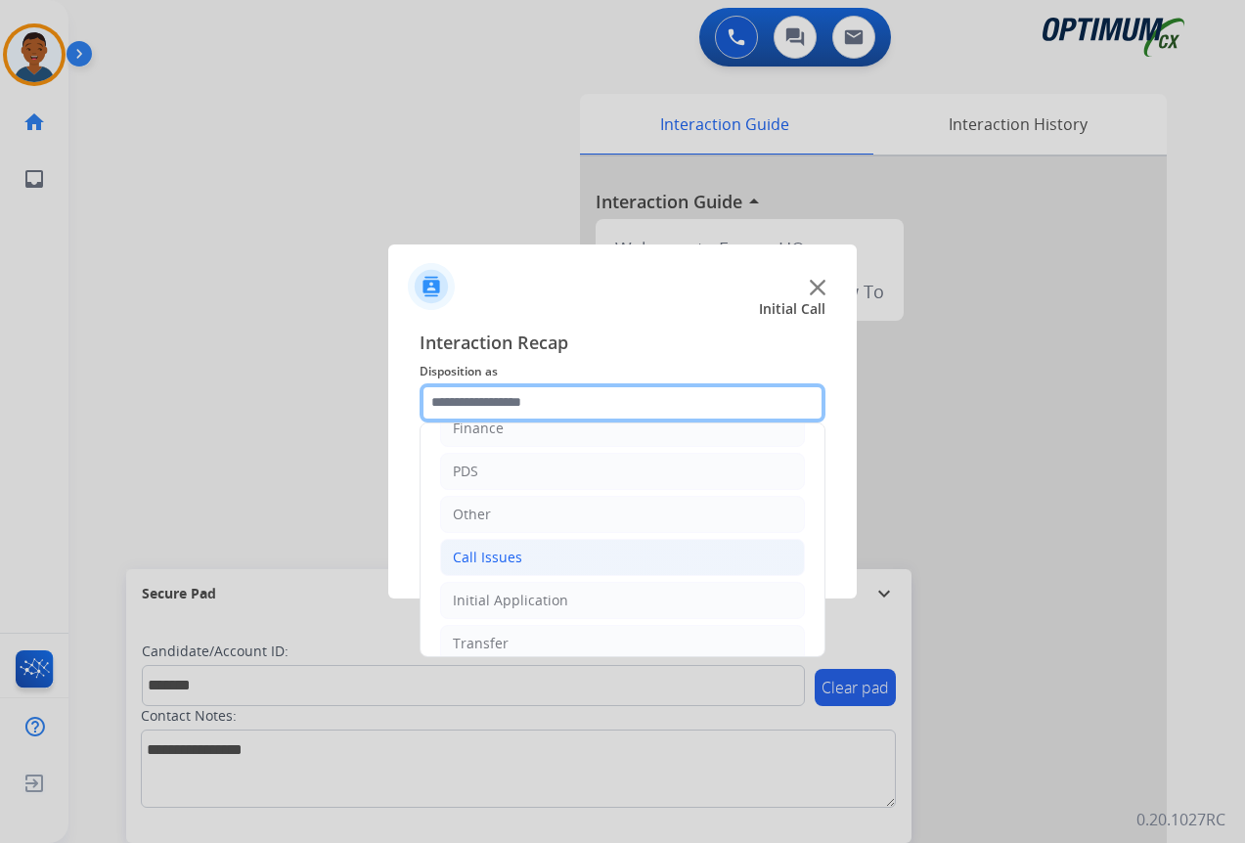
scroll to position [35, 0]
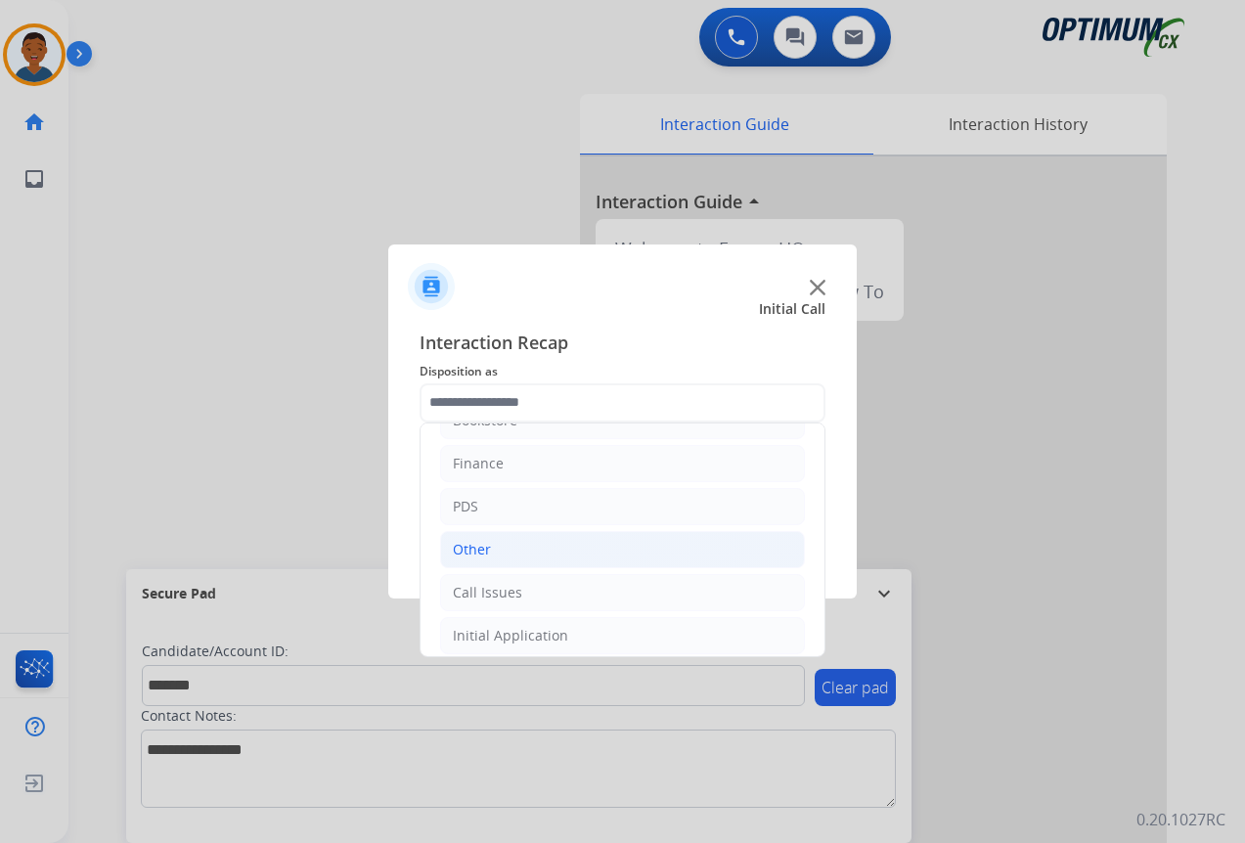
click at [473, 547] on div "Other" at bounding box center [472, 550] width 38 height 20
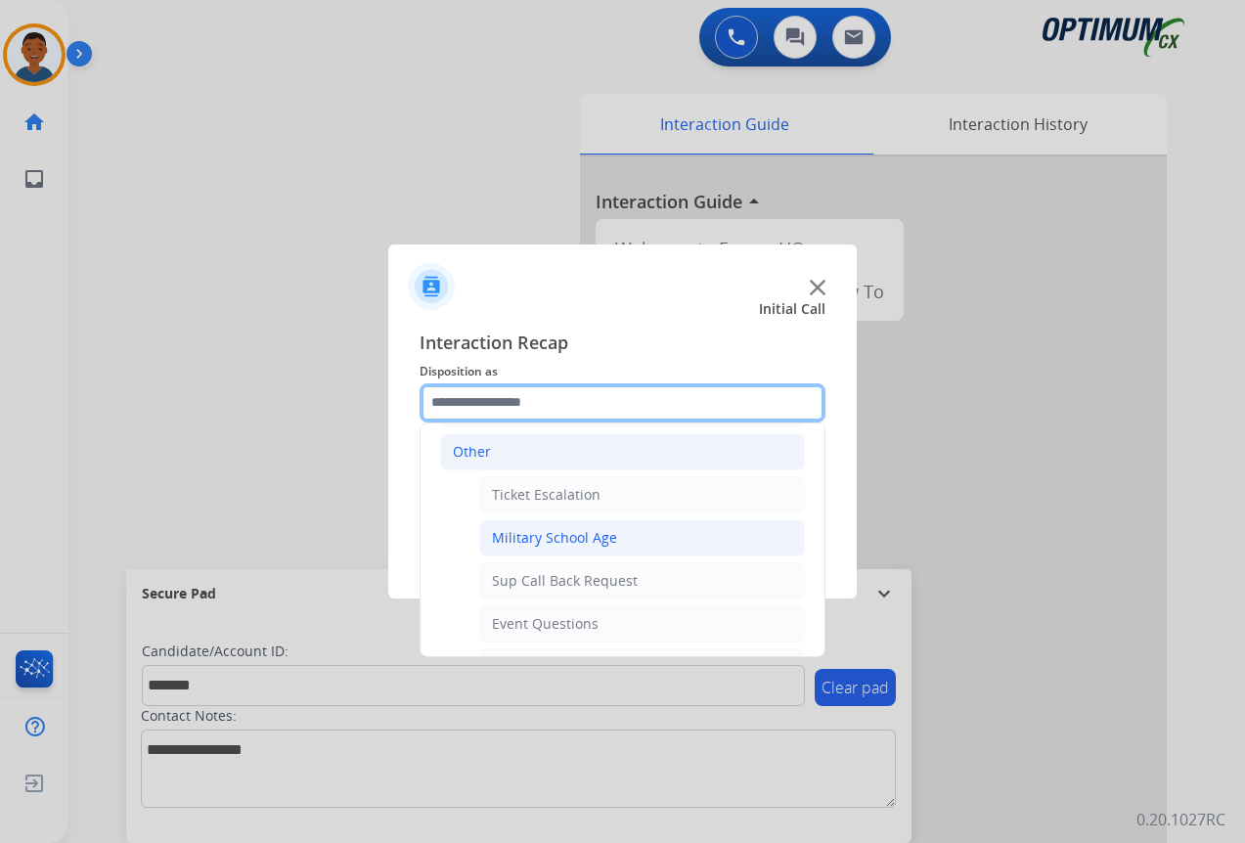
scroll to position [231, 0]
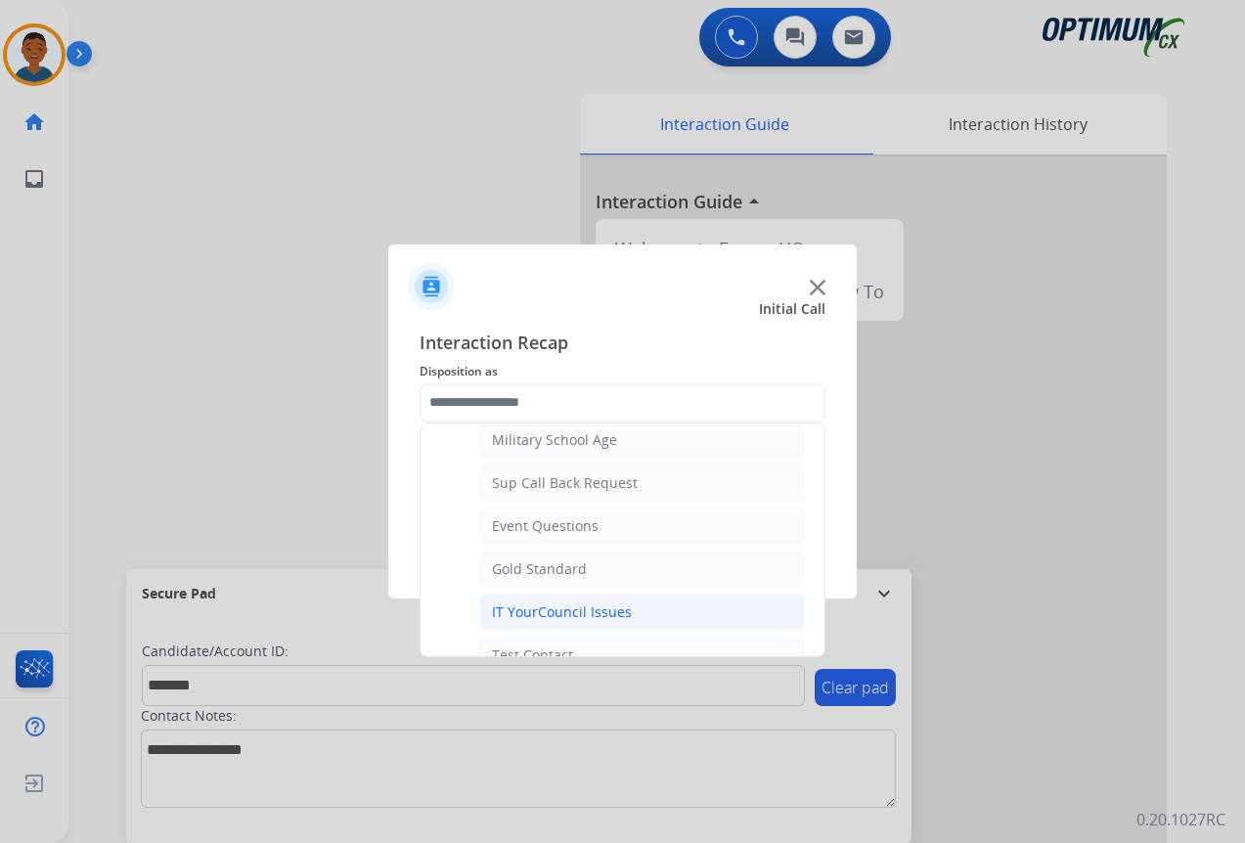
click at [517, 607] on div "IT YourCouncil Issues" at bounding box center [562, 612] width 140 height 20
type input "**********"
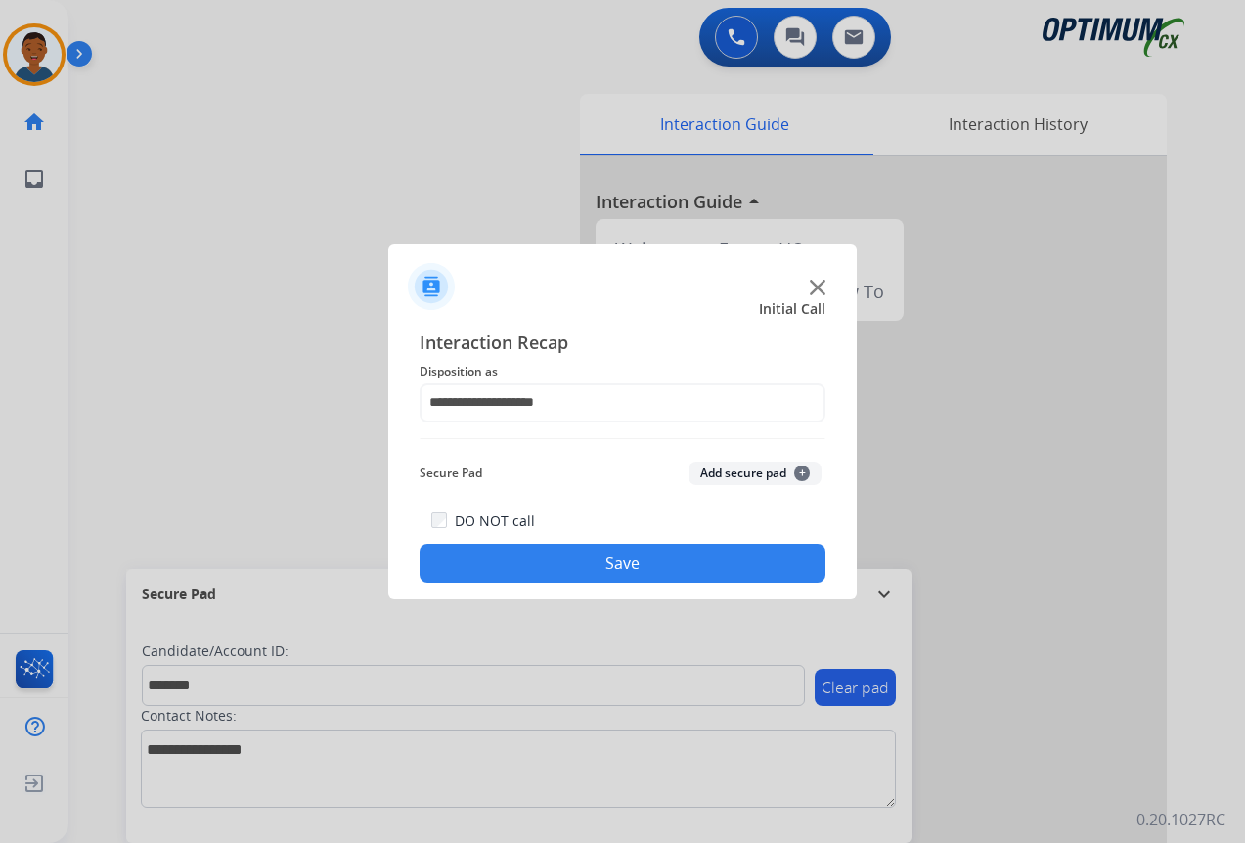
click at [718, 476] on button "Add secure pad +" at bounding box center [754, 473] width 133 height 23
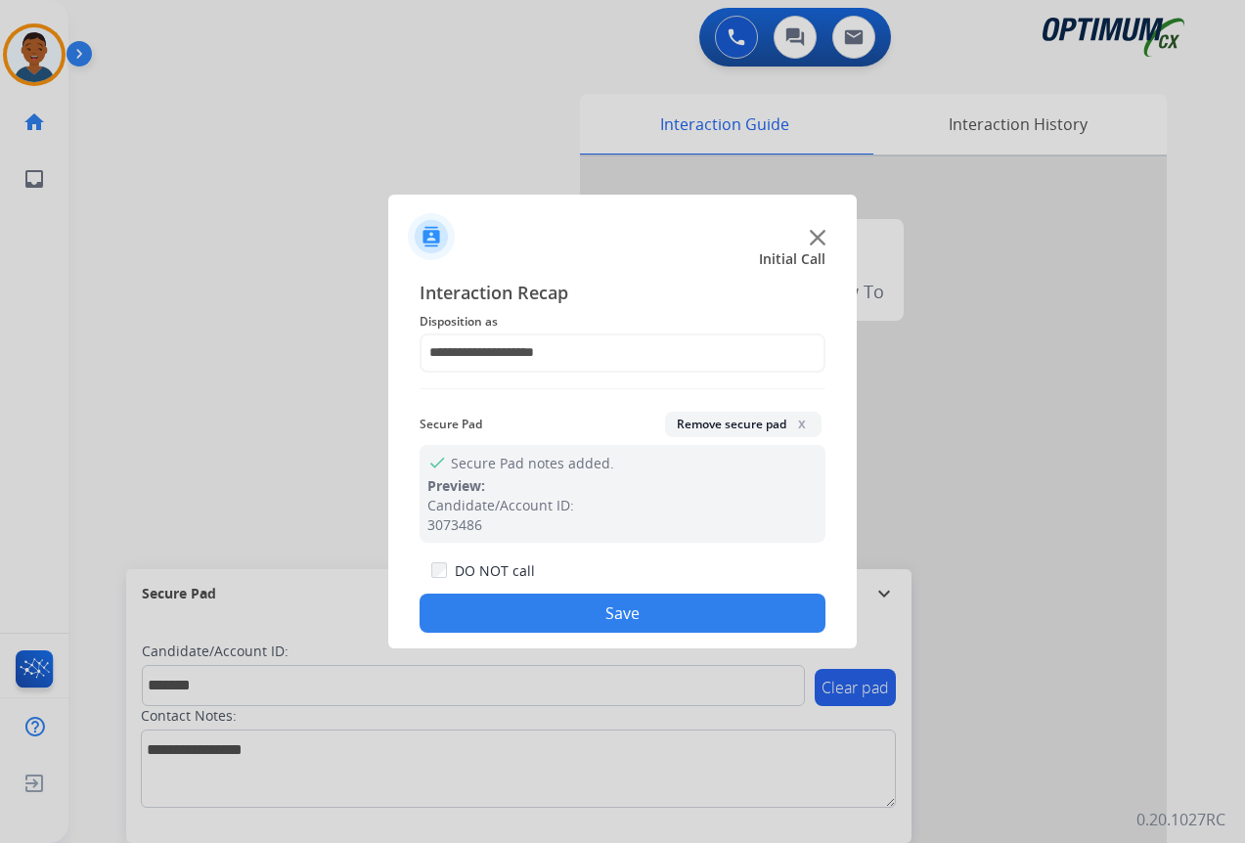
click at [676, 602] on button "Save" at bounding box center [623, 613] width 406 height 39
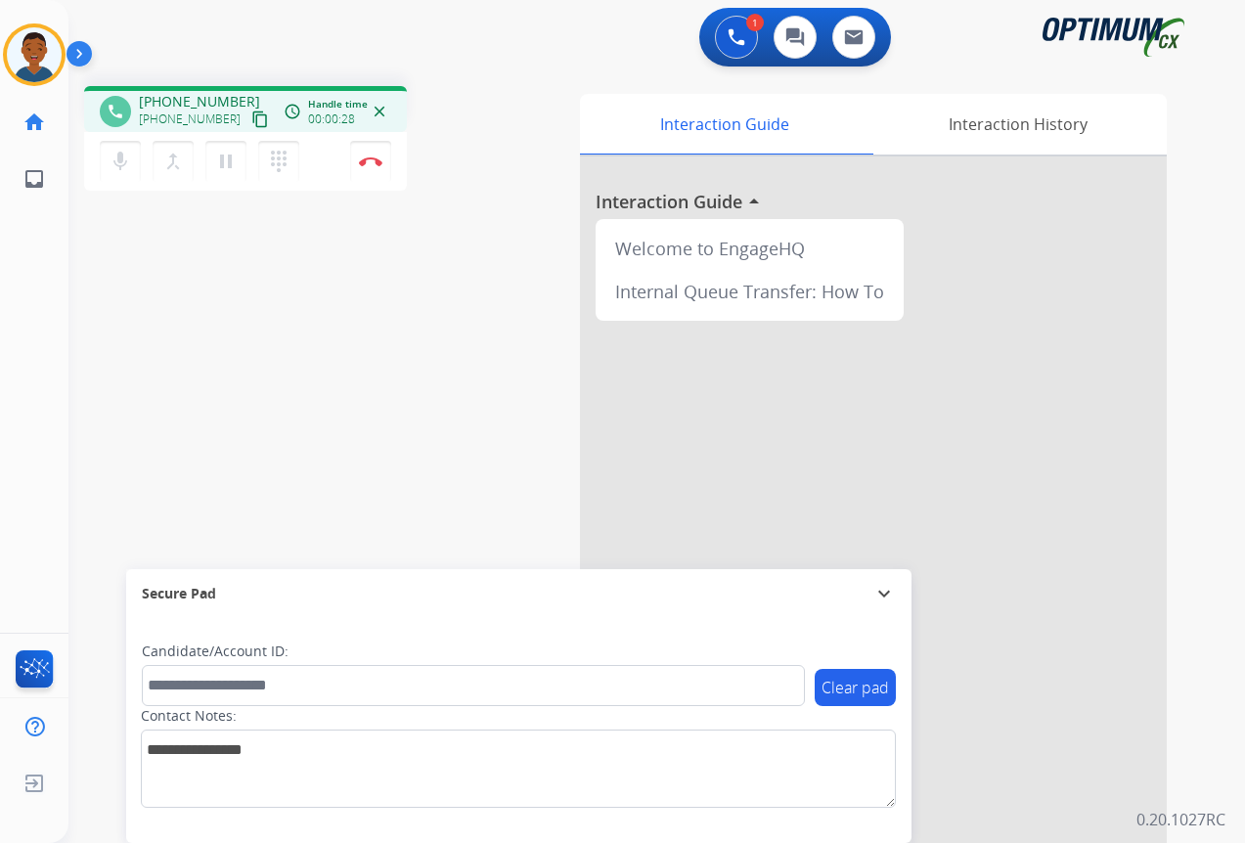
click at [251, 121] on mat-icon "content_copy" at bounding box center [260, 119] width 18 height 18
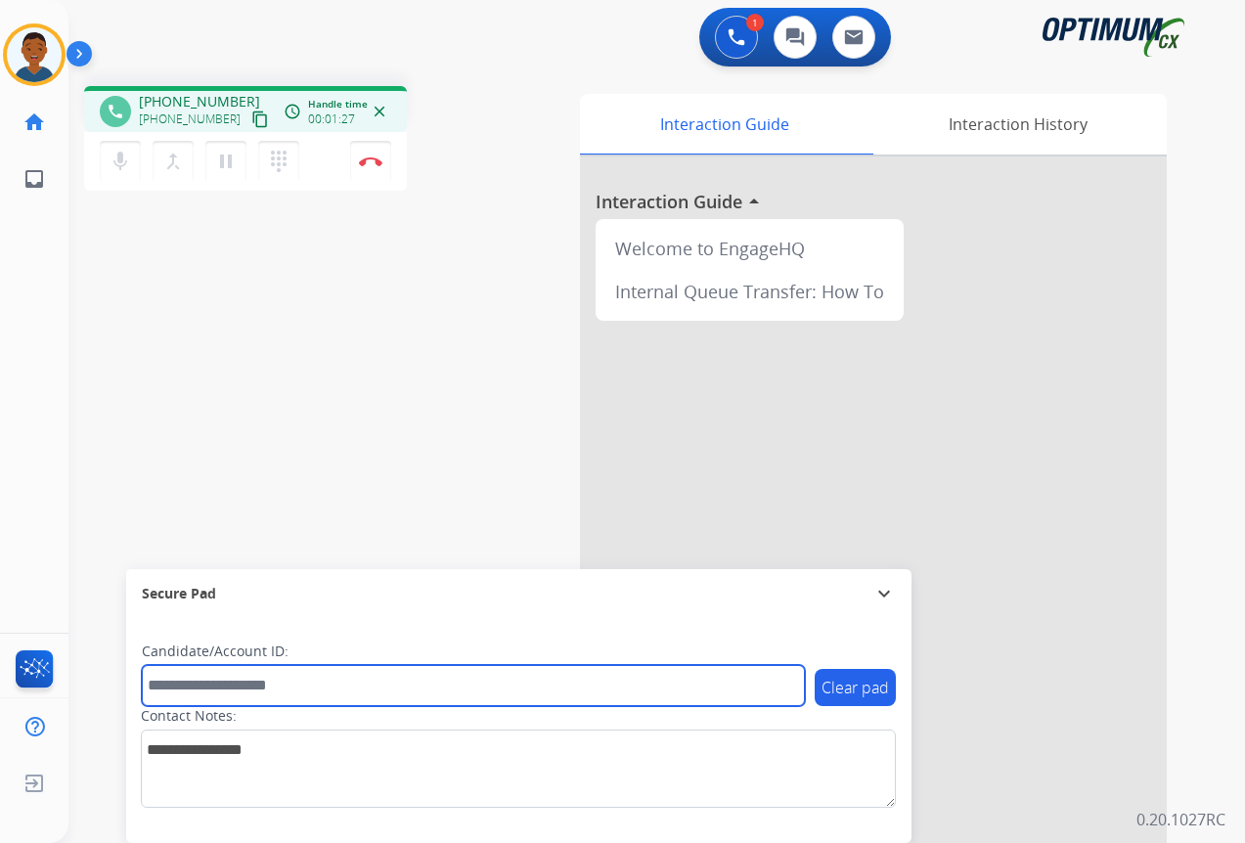
click at [234, 680] on input "text" at bounding box center [473, 685] width 663 height 41
paste input "*******"
type input "*******"
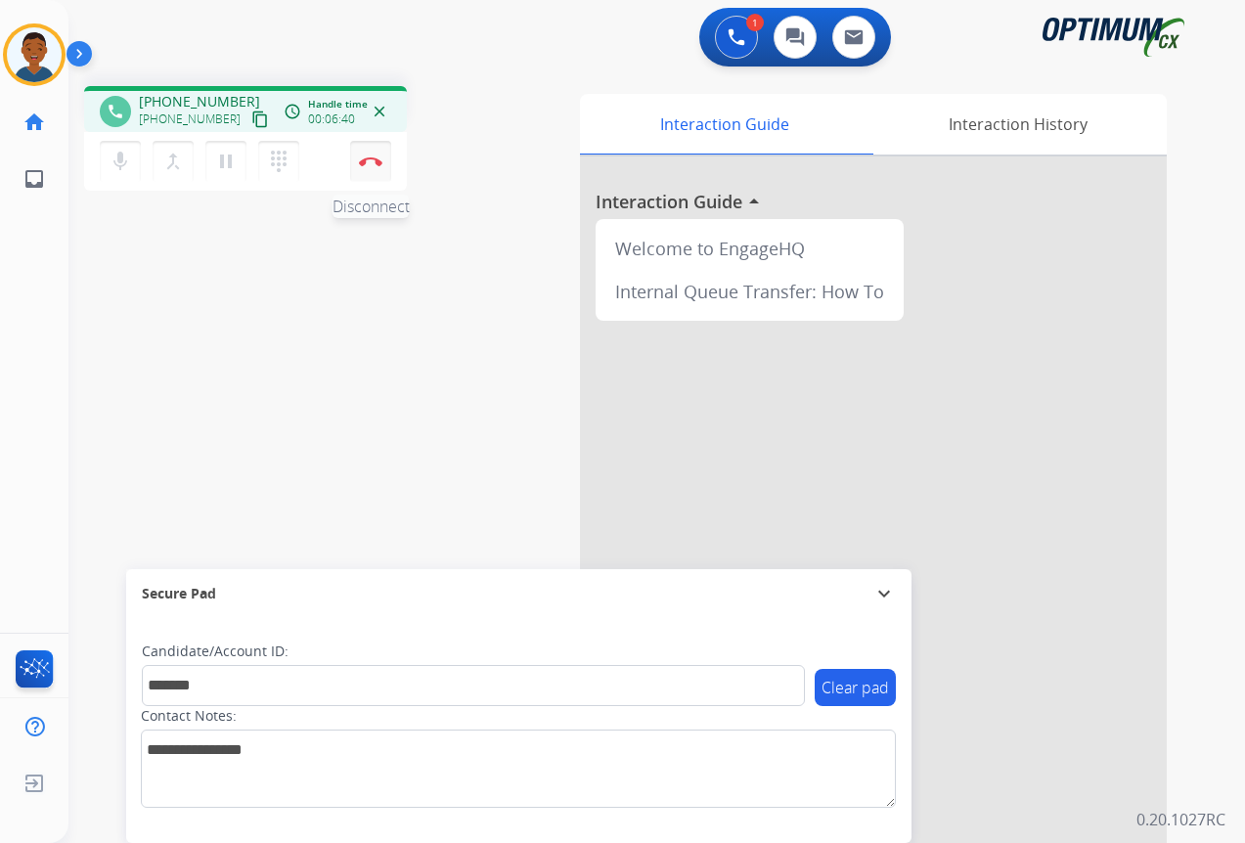
click at [358, 159] on button "Disconnect" at bounding box center [370, 161] width 41 height 41
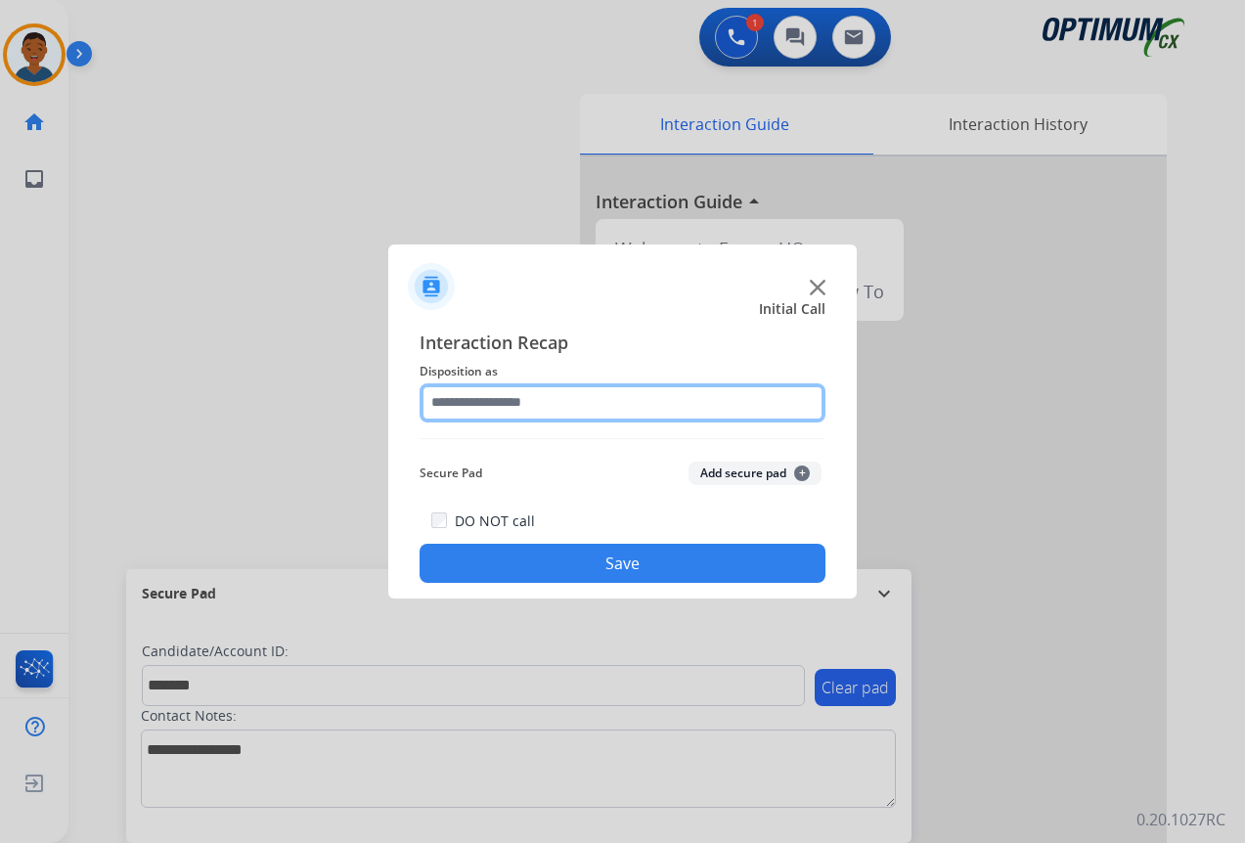
click at [445, 403] on input "text" at bounding box center [623, 402] width 406 height 39
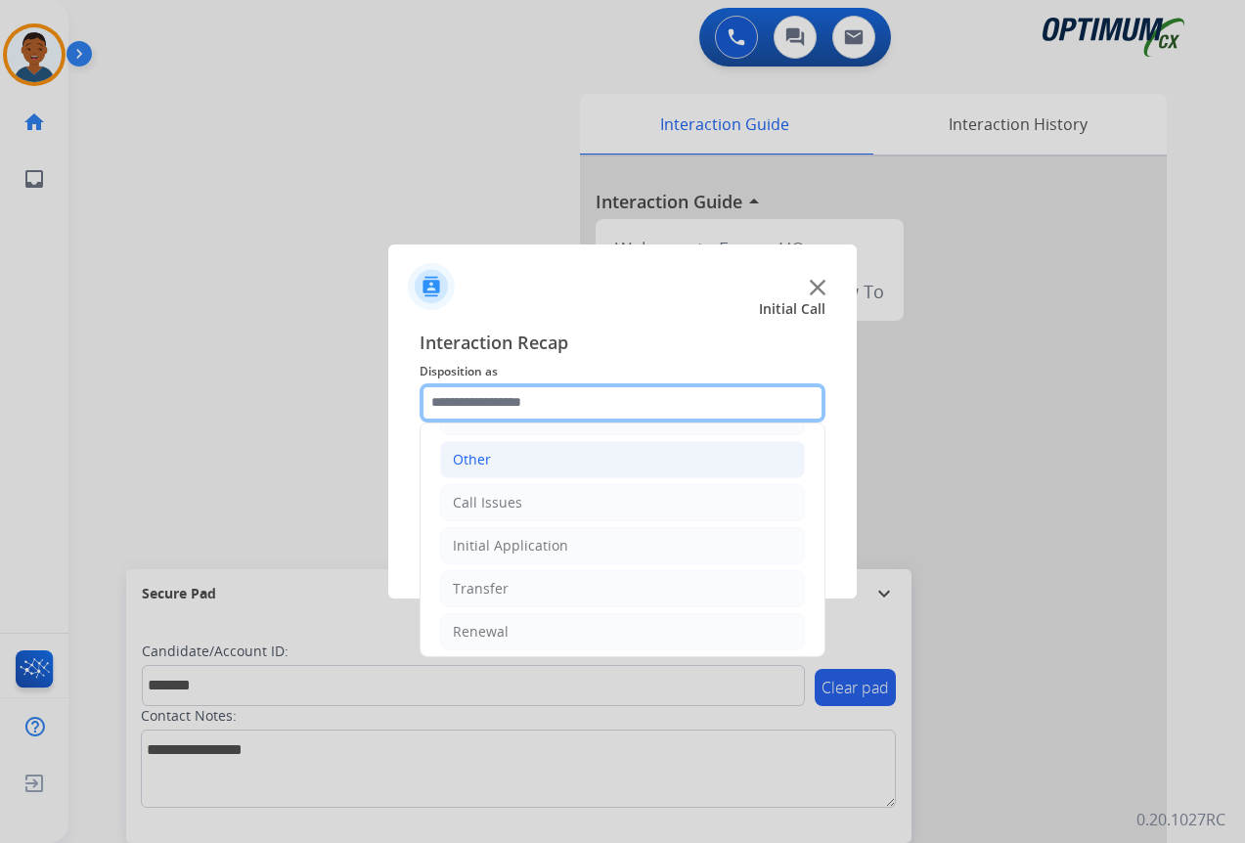
scroll to position [133, 0]
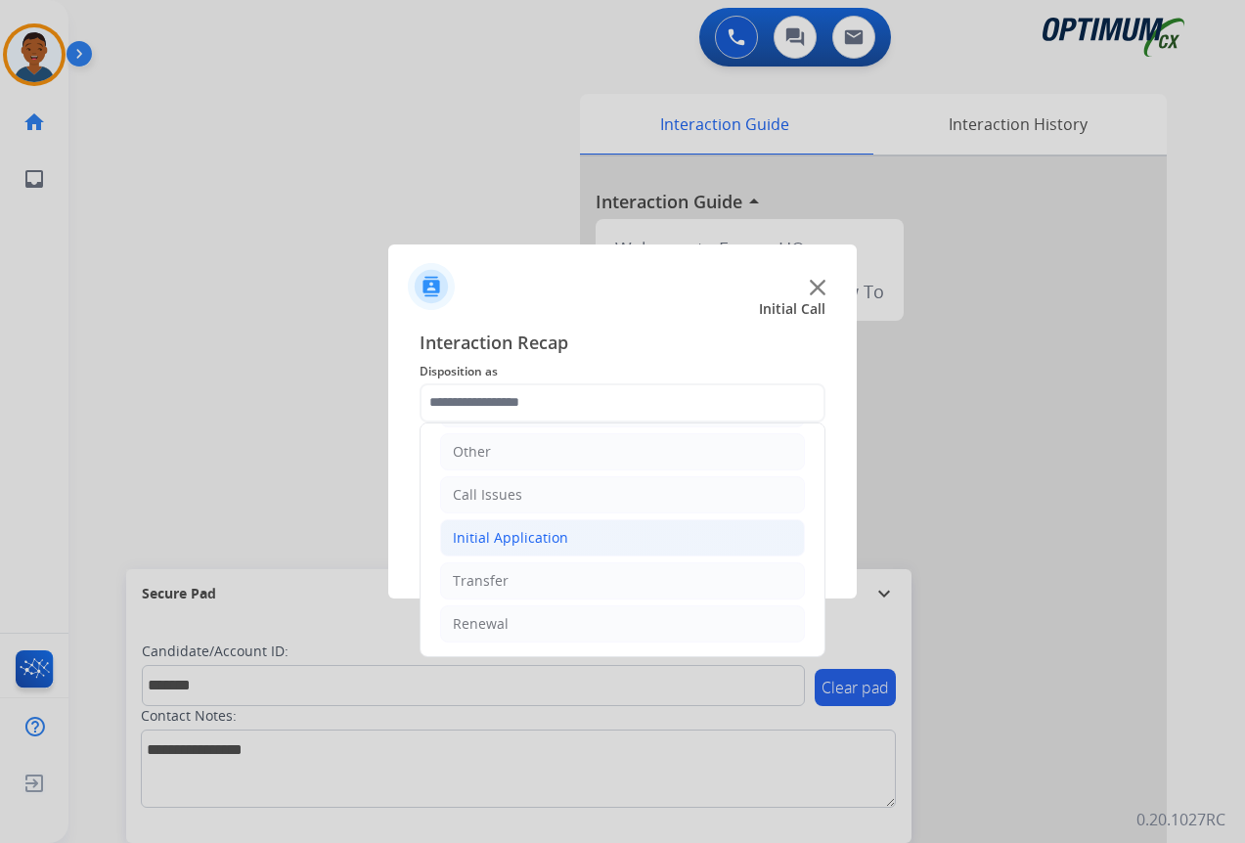
click at [474, 538] on div "Initial Application" at bounding box center [510, 538] width 115 height 20
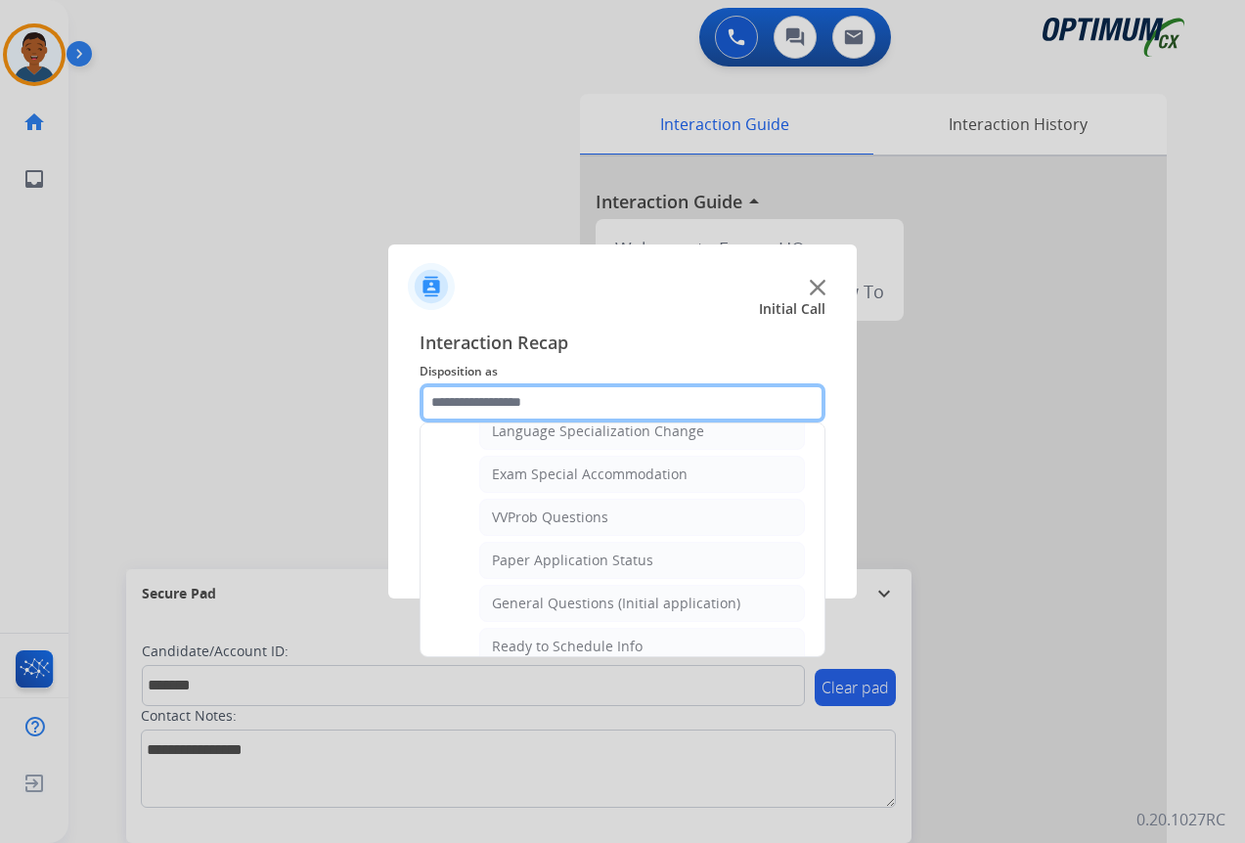
scroll to position [1013, 0]
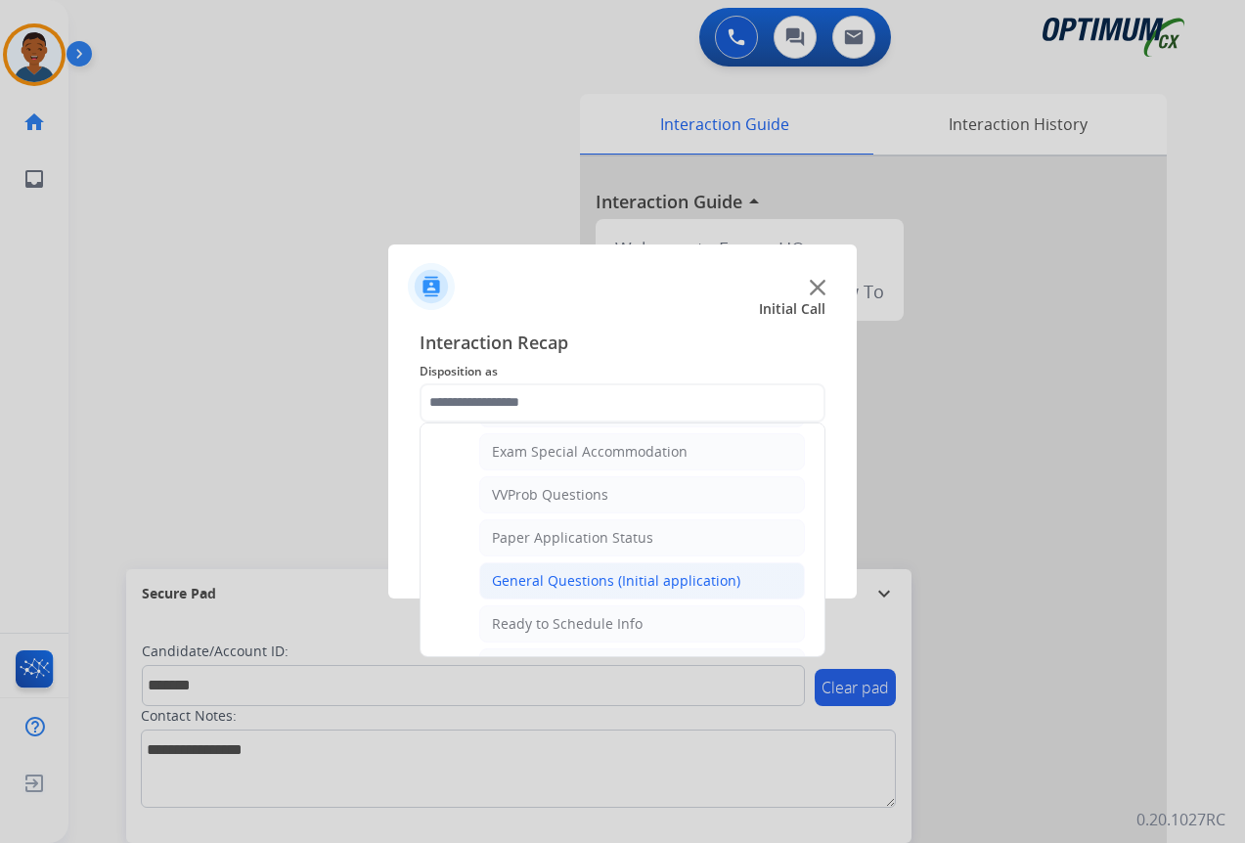
click at [502, 579] on div "General Questions (Initial application)" at bounding box center [616, 581] width 248 height 20
type input "**********"
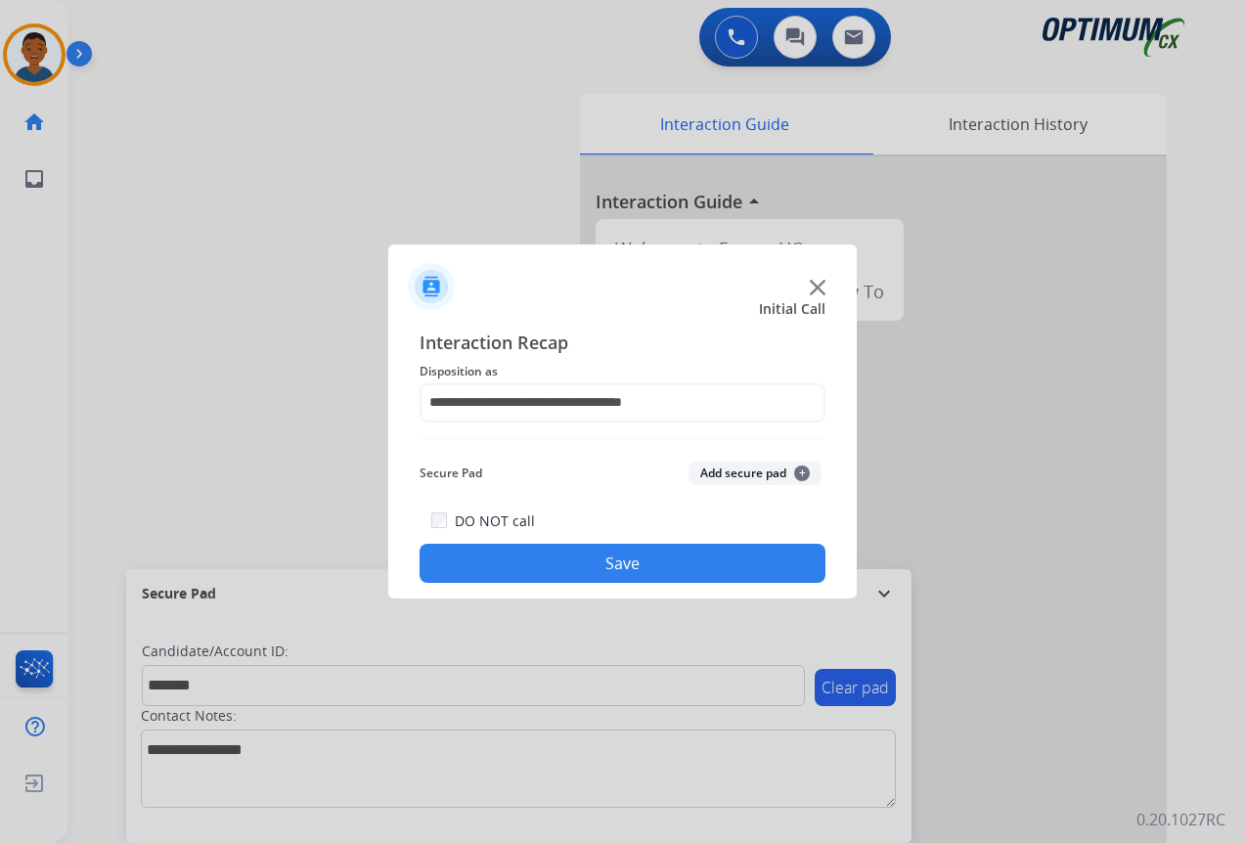
click at [720, 468] on button "Add secure pad +" at bounding box center [754, 473] width 133 height 23
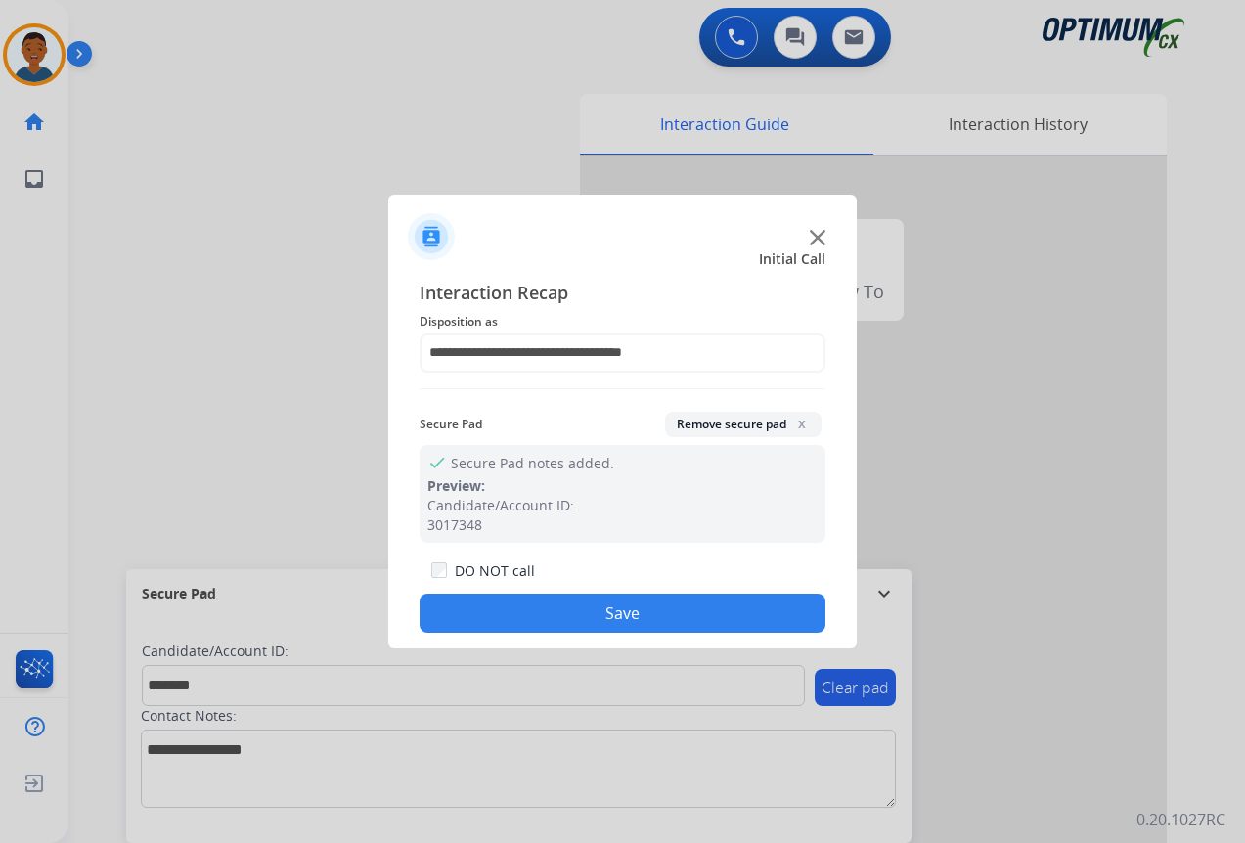
click at [614, 611] on button "Save" at bounding box center [623, 613] width 406 height 39
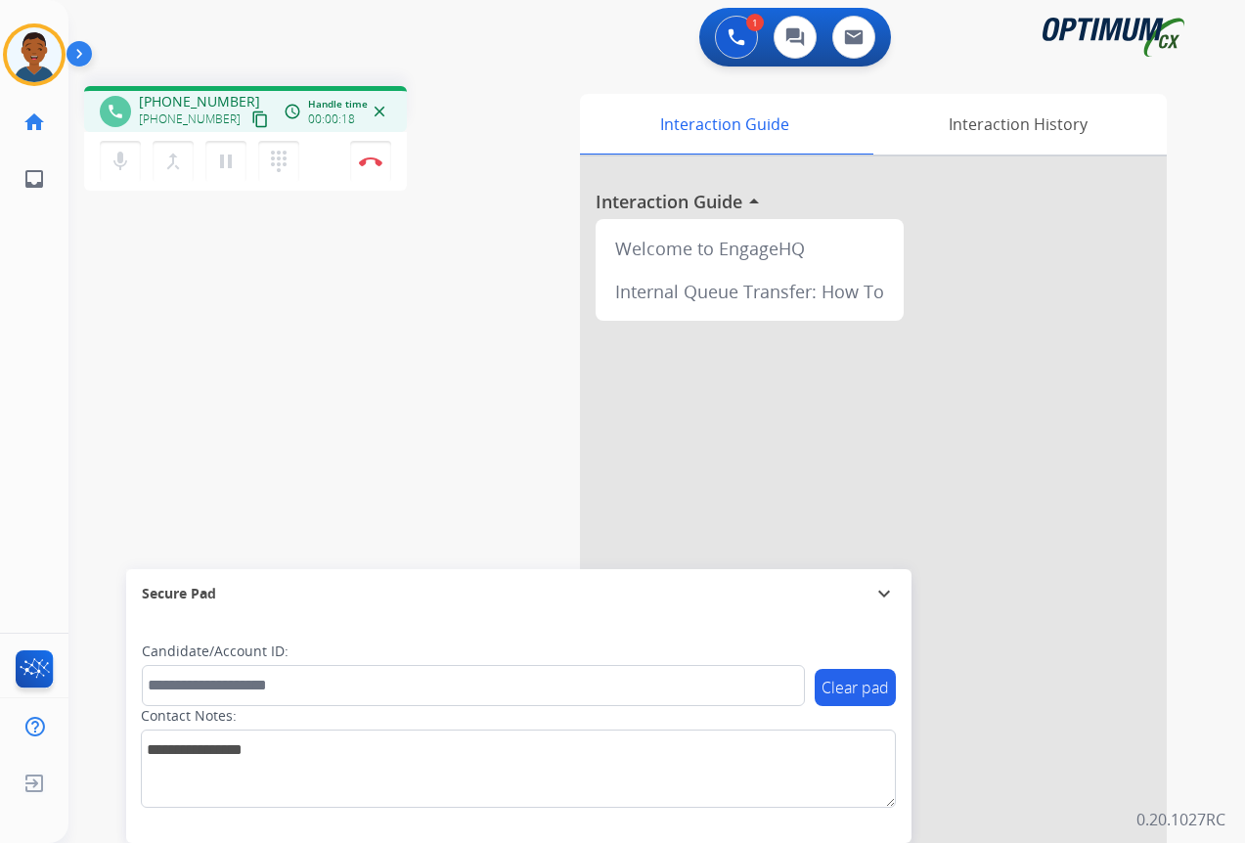
click at [251, 119] on mat-icon "content_copy" at bounding box center [260, 119] width 18 height 18
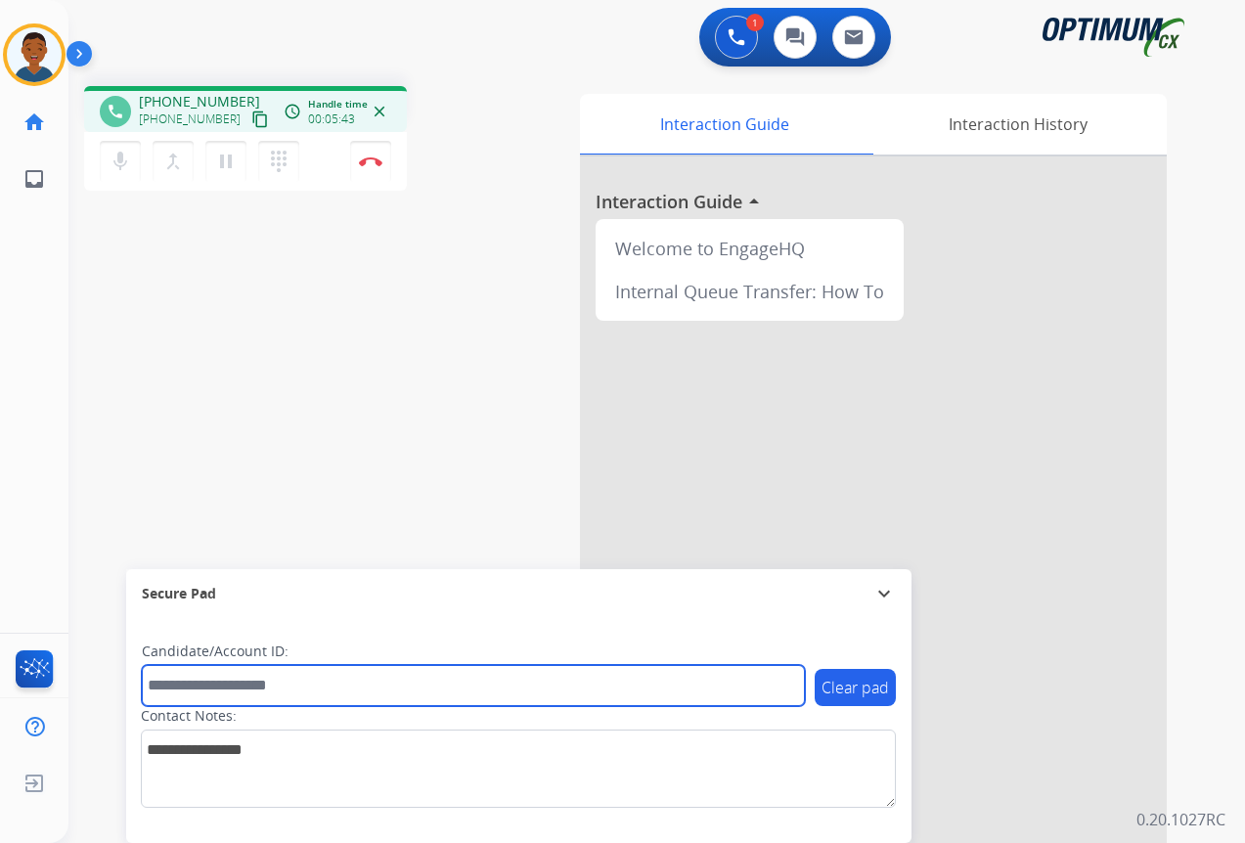
click at [194, 690] on input "text" at bounding box center [473, 685] width 663 height 41
paste input "*******"
type input "*******"
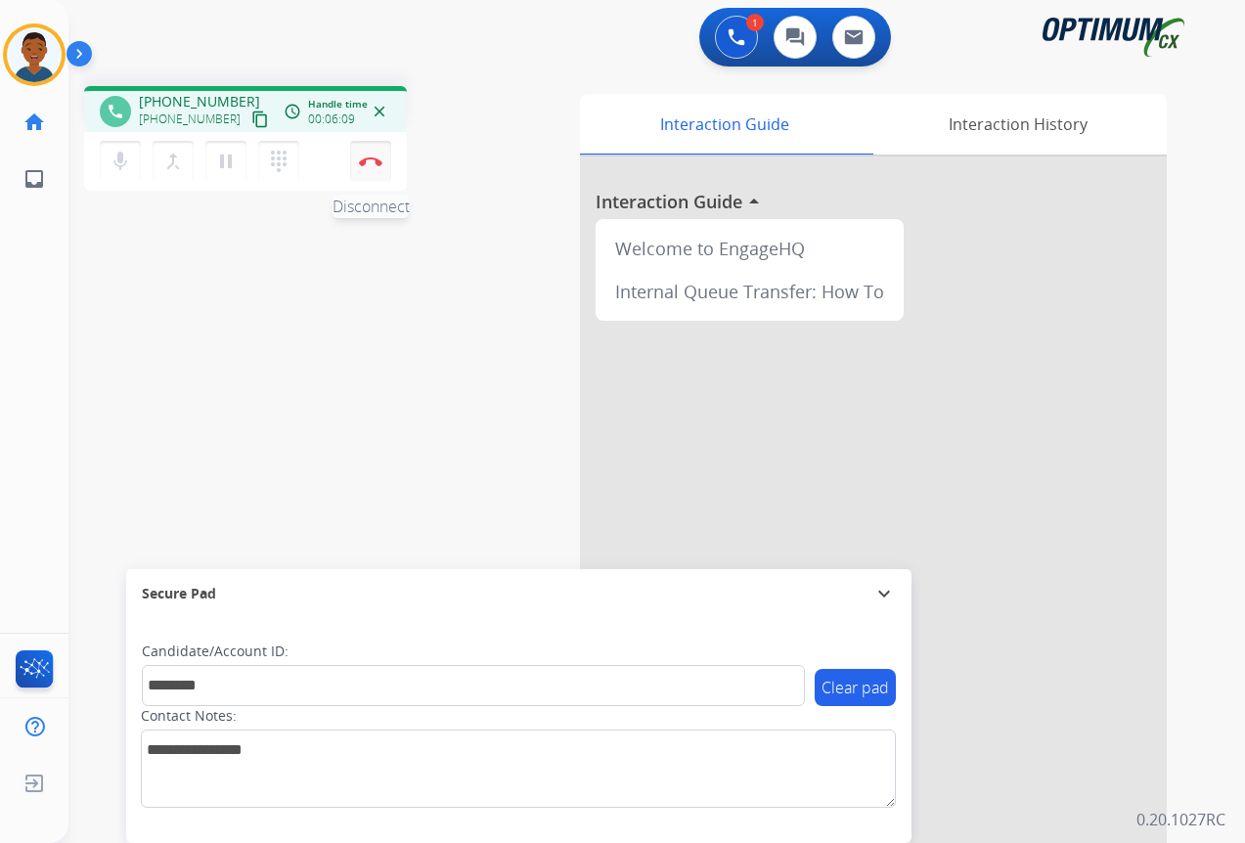
click at [371, 166] on button "Disconnect" at bounding box center [370, 161] width 41 height 41
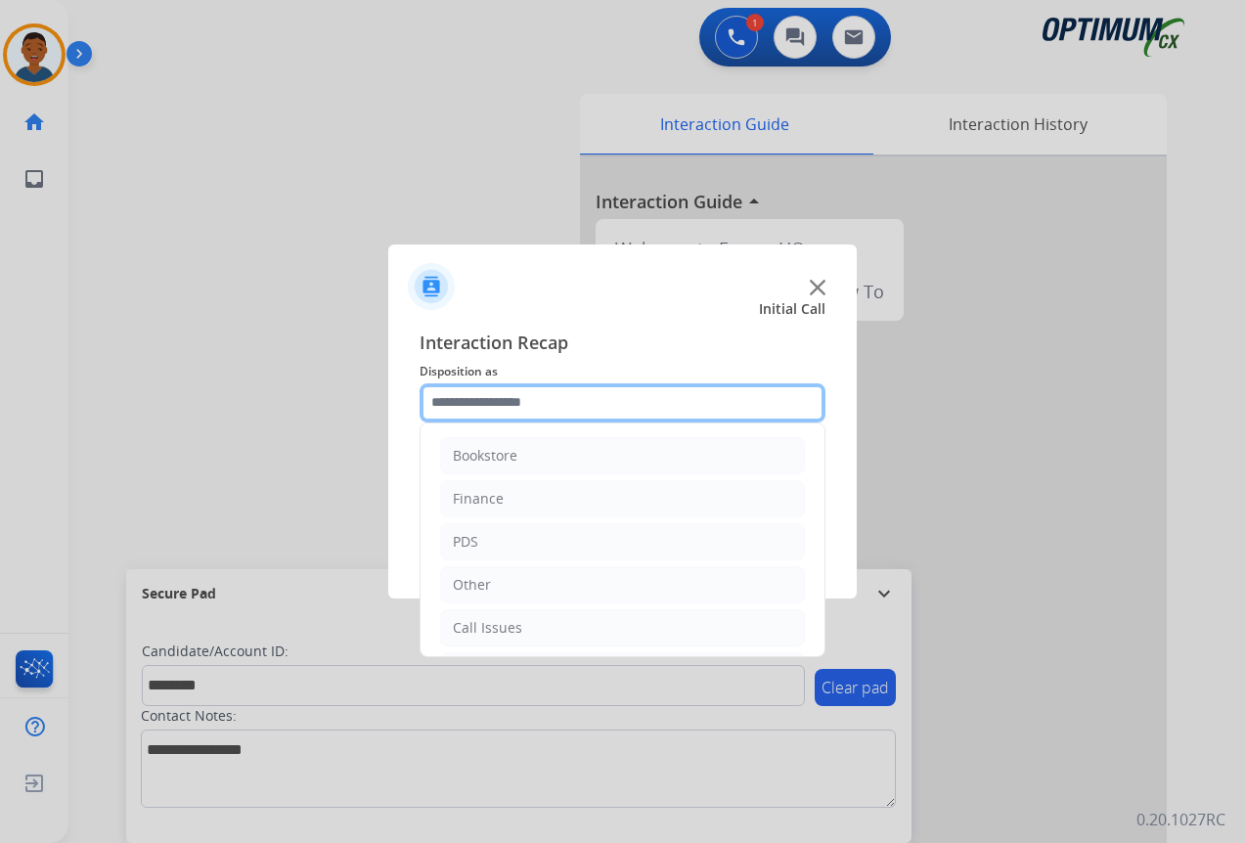
click at [447, 401] on input "text" at bounding box center [623, 402] width 406 height 39
drag, startPoint x: 447, startPoint y: 401, endPoint x: 346, endPoint y: 460, distance: 116.6
click at [346, 460] on div at bounding box center [622, 421] width 1245 height 843
click at [474, 406] on input "text" at bounding box center [623, 402] width 406 height 39
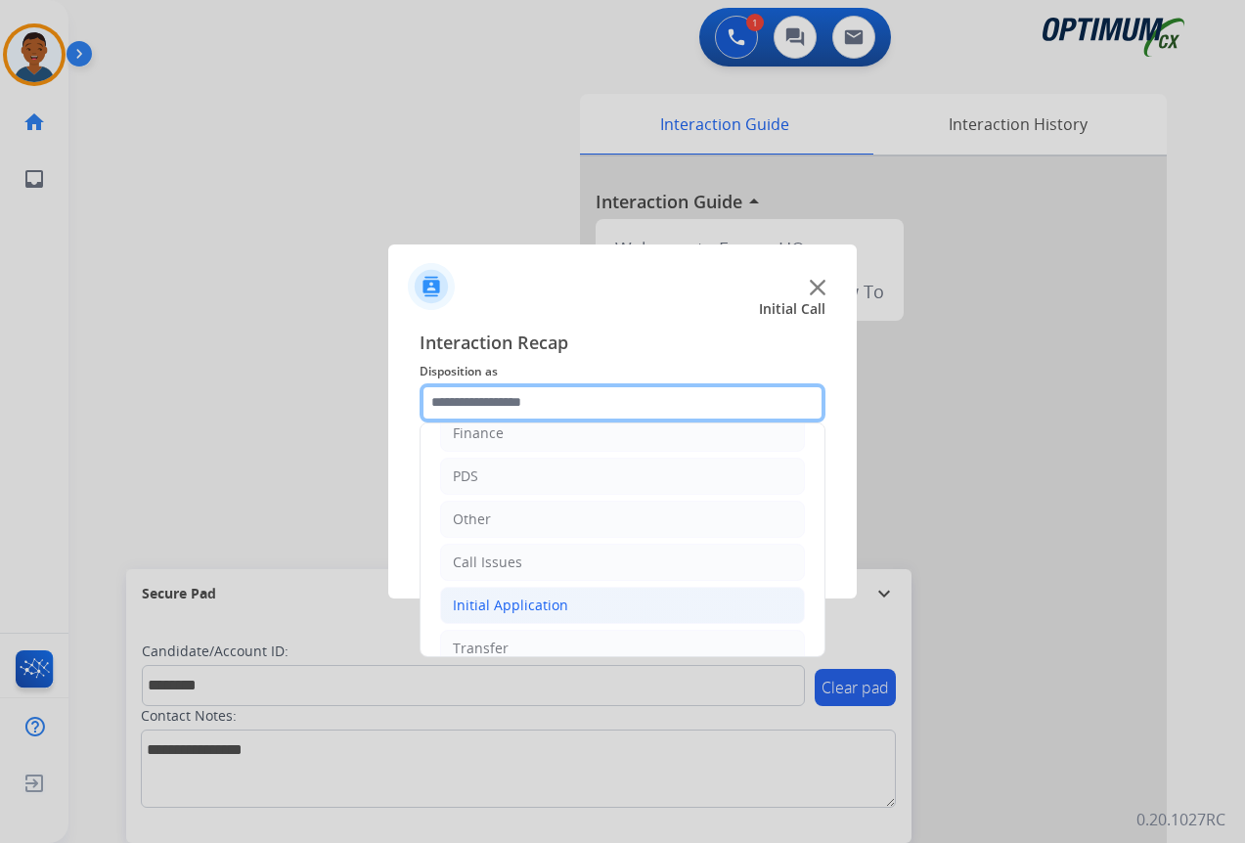
scroll to position [133, 0]
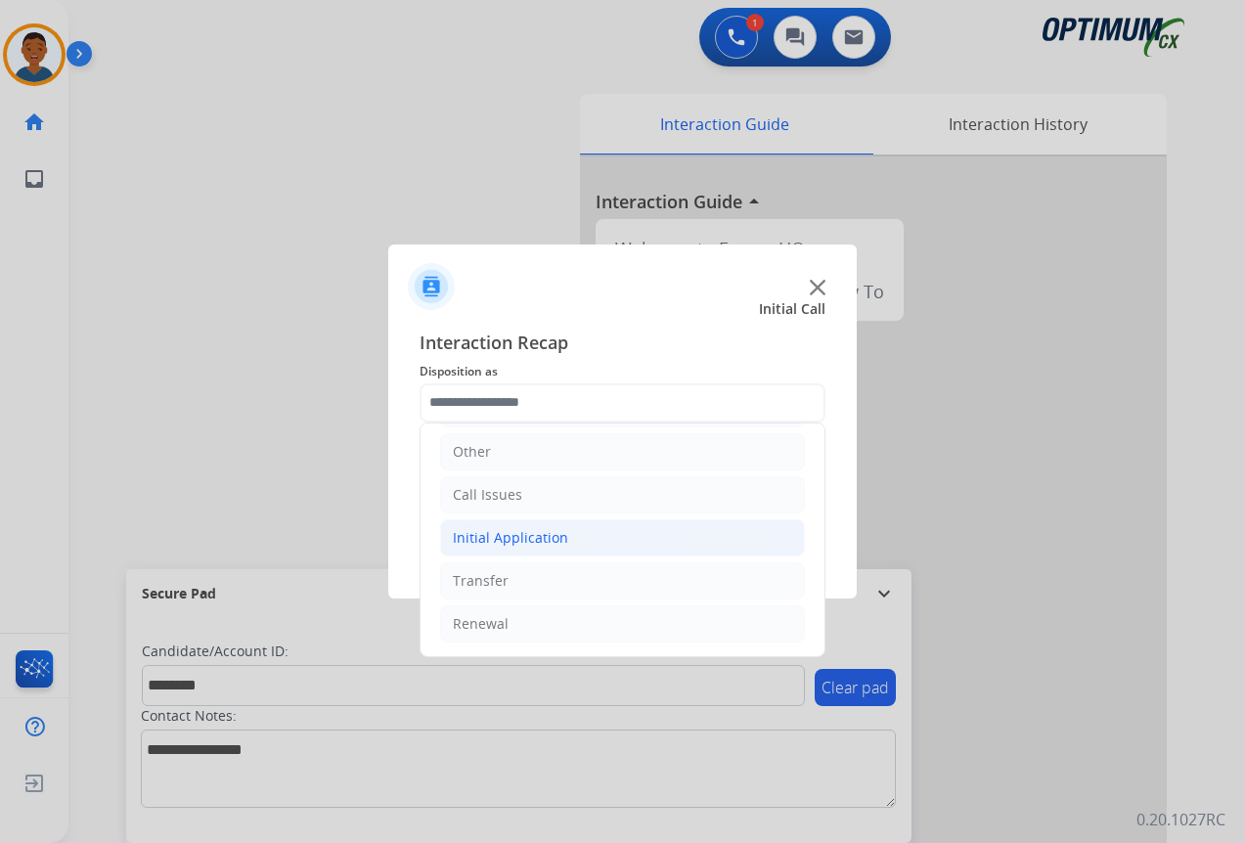
click at [477, 535] on div "Initial Application" at bounding box center [510, 538] width 115 height 20
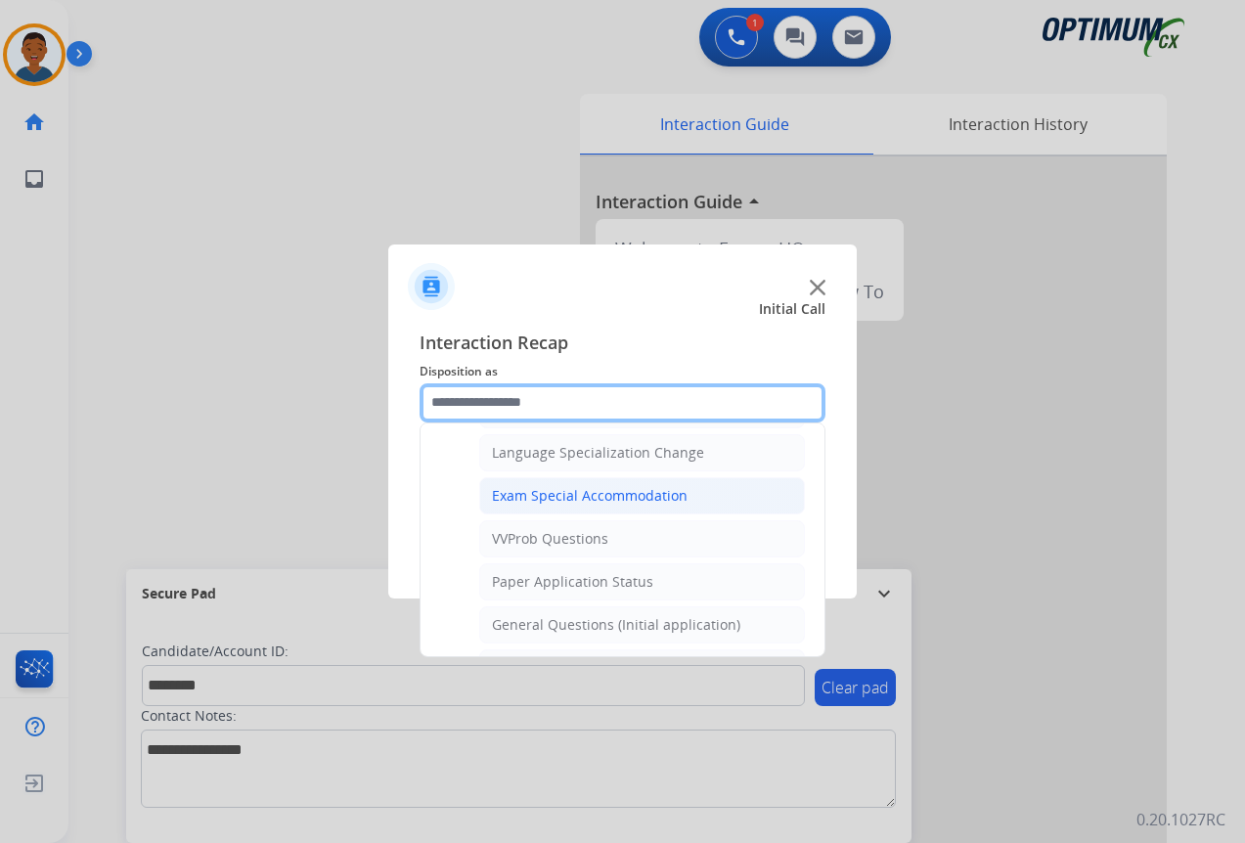
scroll to position [1013, 0]
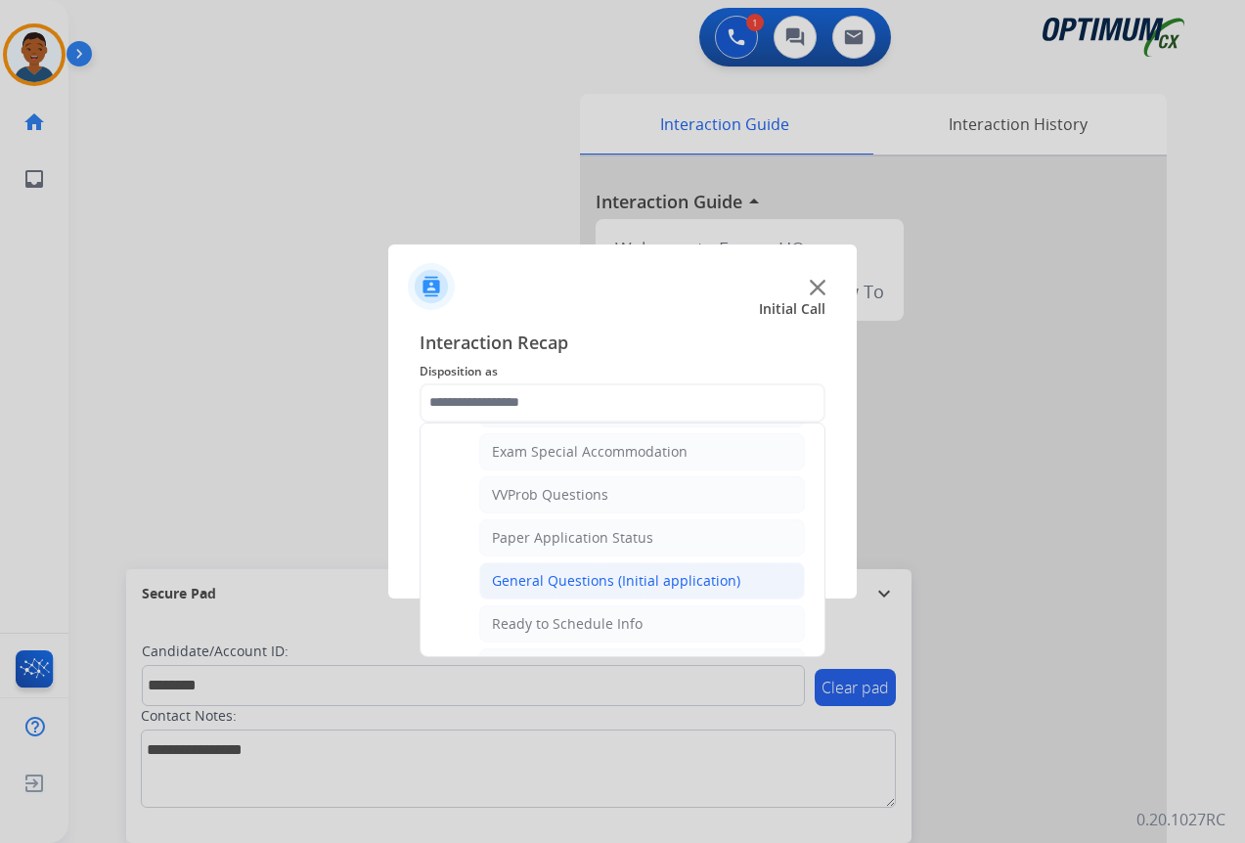
click at [512, 576] on div "General Questions (Initial application)" at bounding box center [616, 581] width 248 height 20
type input "**********"
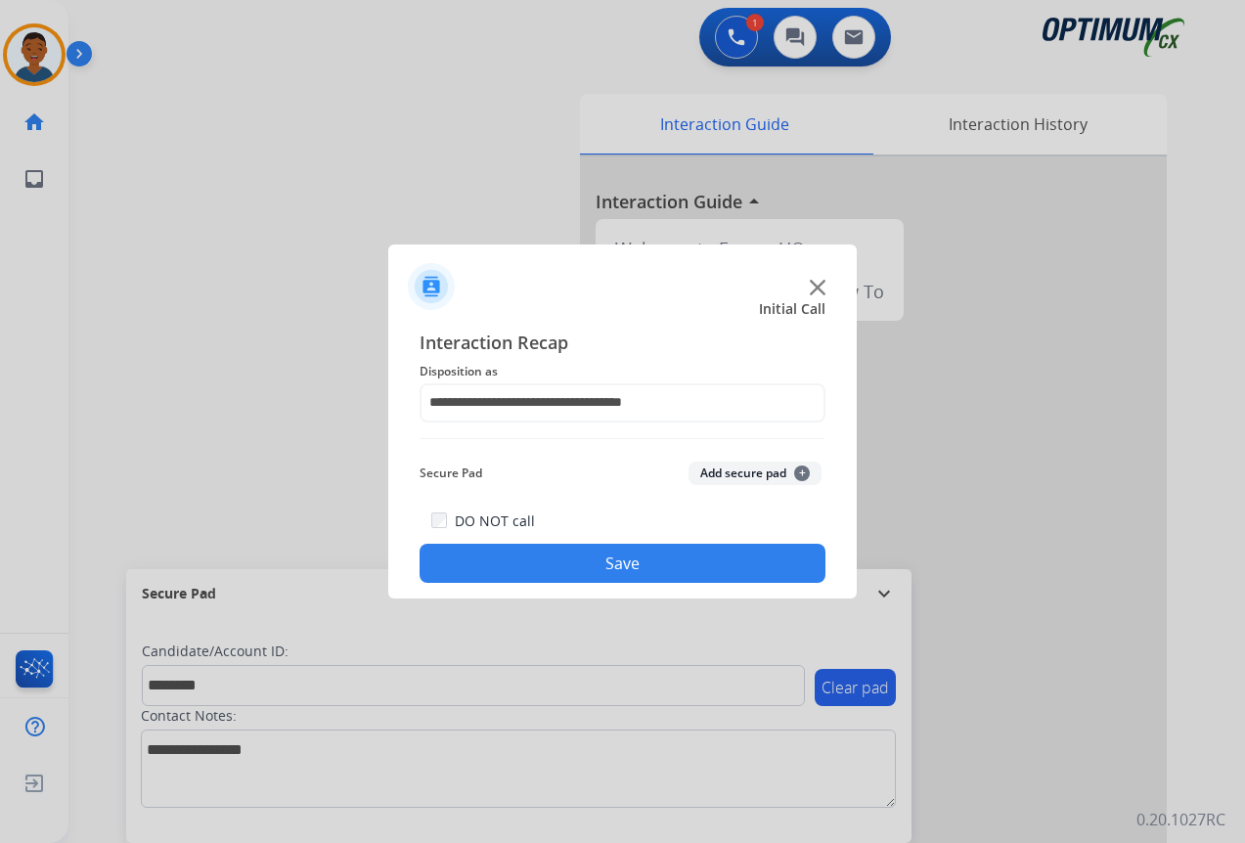
click at [717, 471] on button "Add secure pad +" at bounding box center [754, 473] width 133 height 23
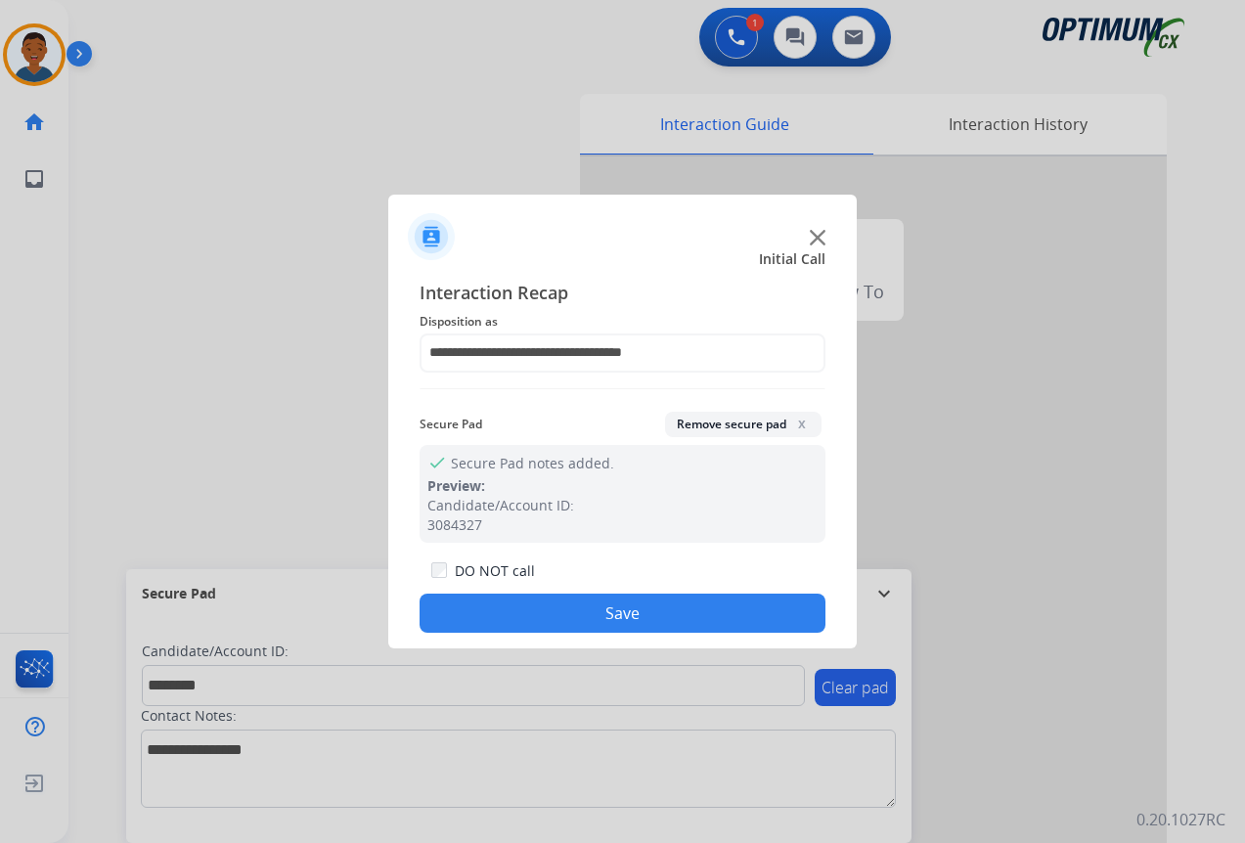
click at [656, 604] on button "Save" at bounding box center [623, 613] width 406 height 39
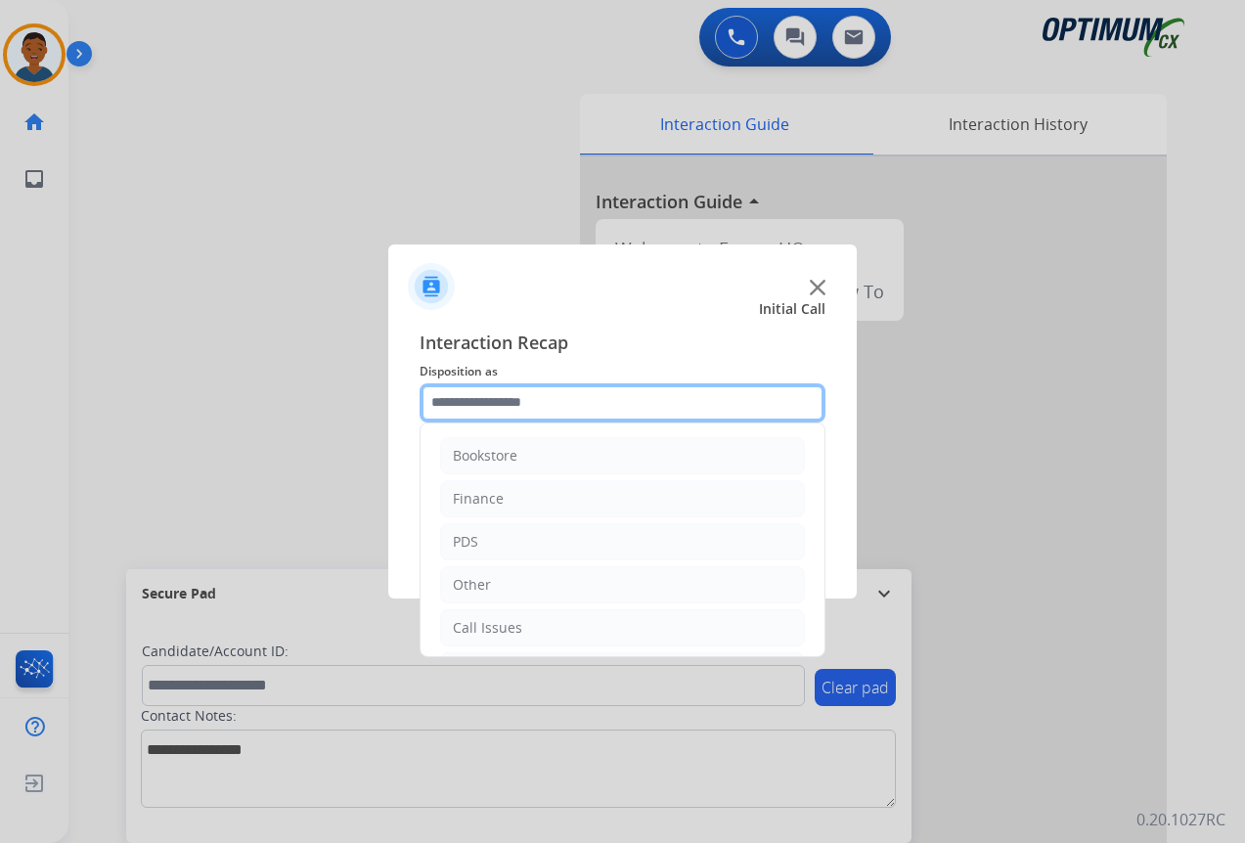
click at [471, 401] on input "text" at bounding box center [623, 402] width 406 height 39
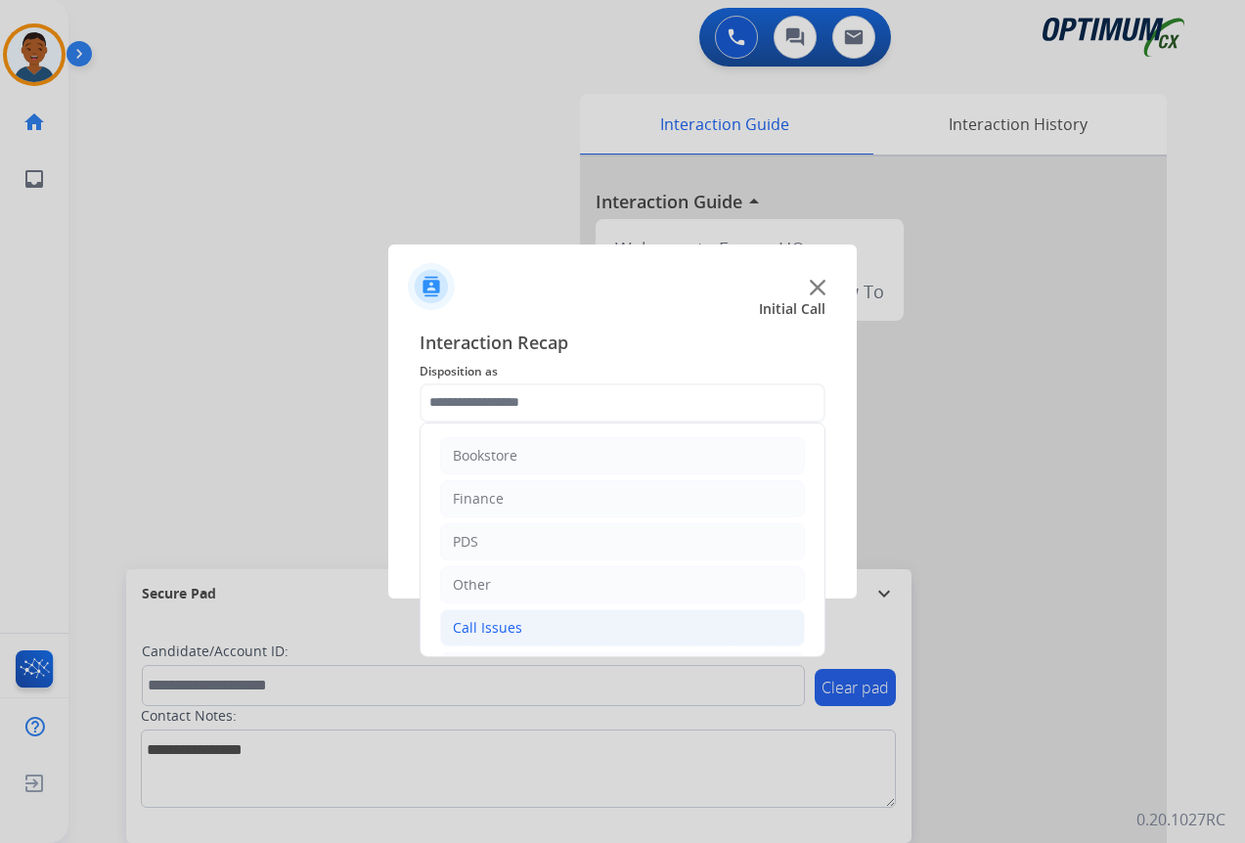
click at [490, 625] on div "Call Issues" at bounding box center [487, 628] width 69 height 20
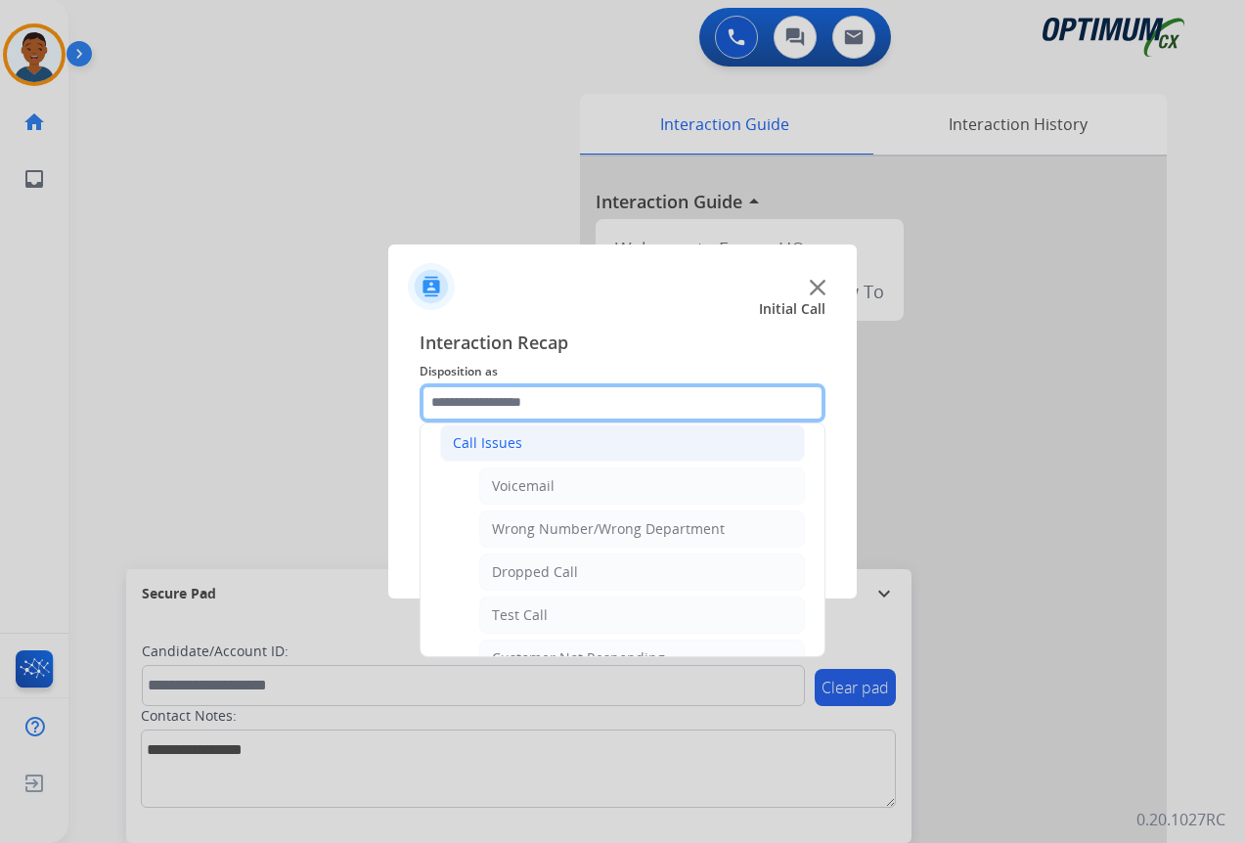
scroll to position [196, 0]
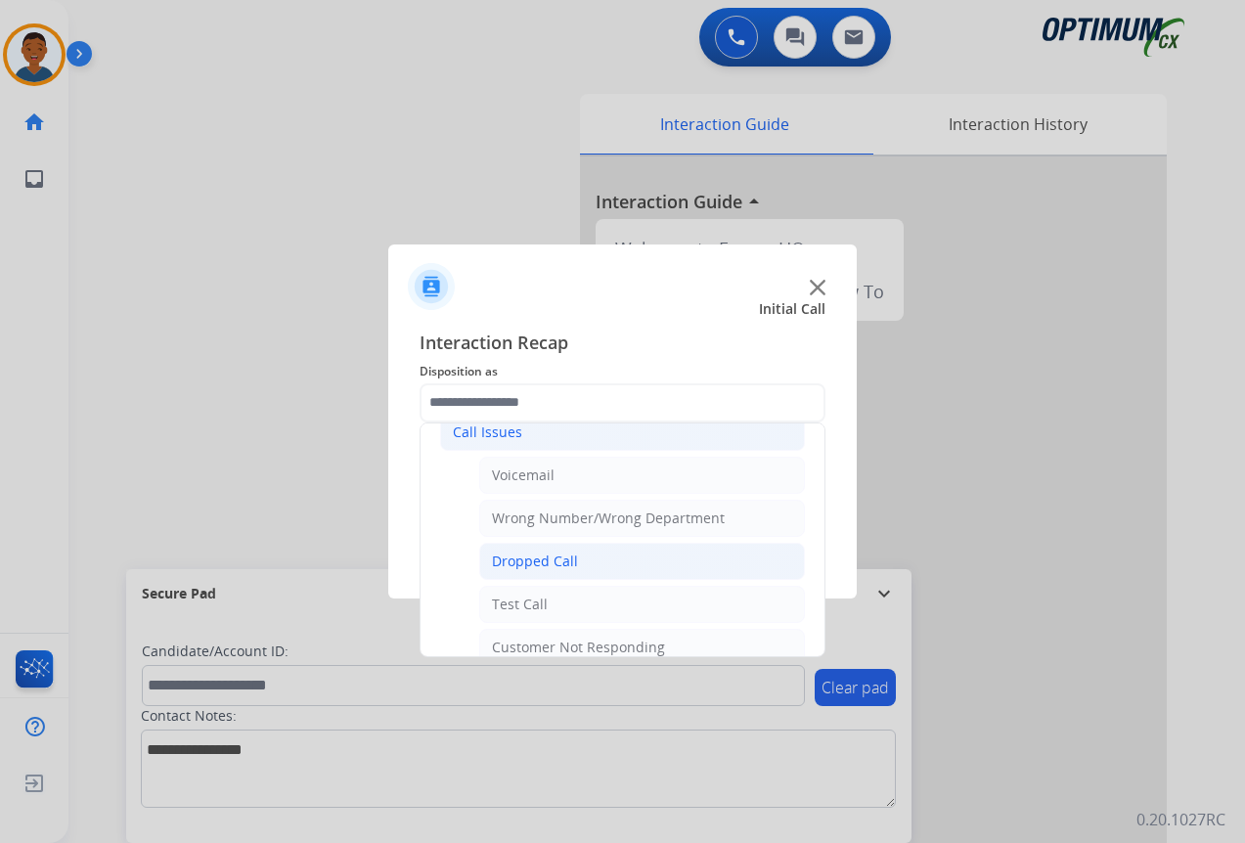
click at [509, 563] on div "Dropped Call" at bounding box center [535, 562] width 86 height 20
type input "**********"
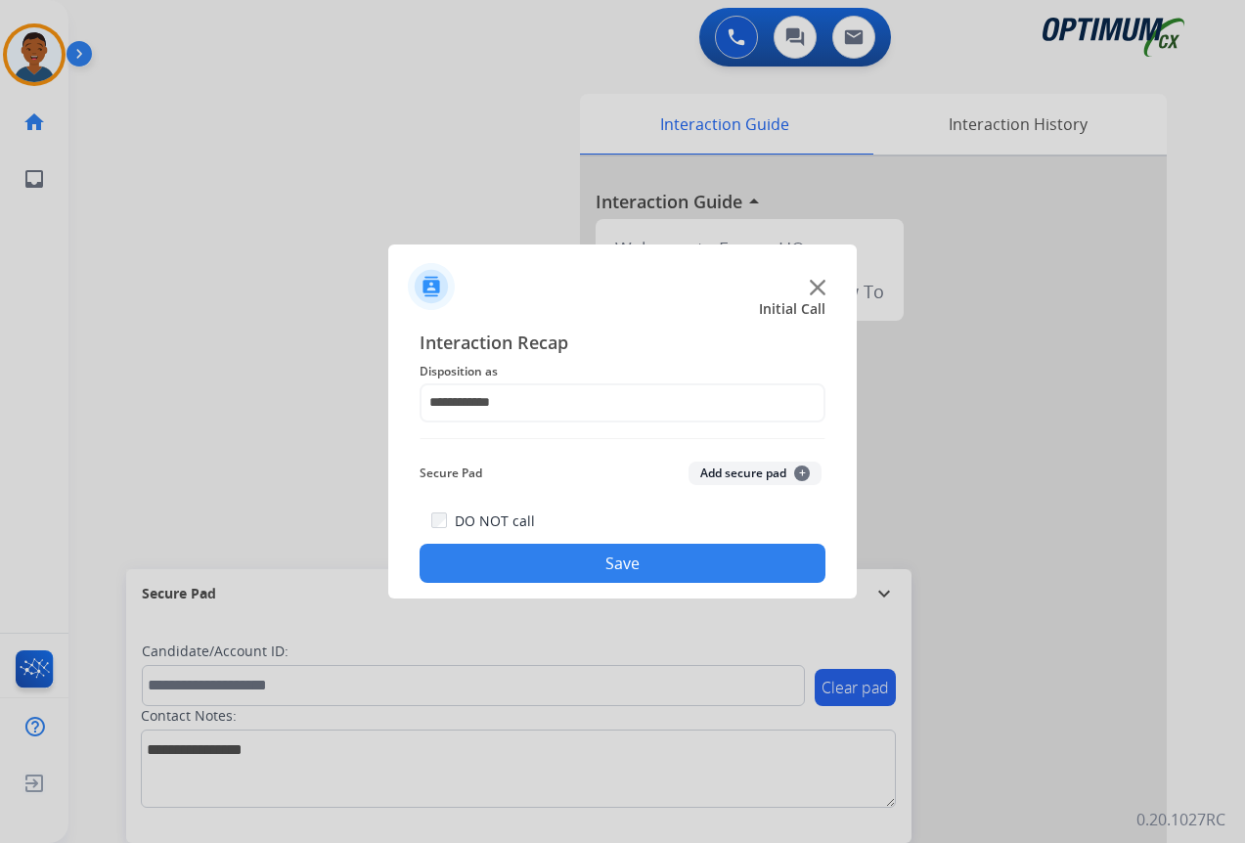
click at [622, 563] on button "Save" at bounding box center [623, 563] width 406 height 39
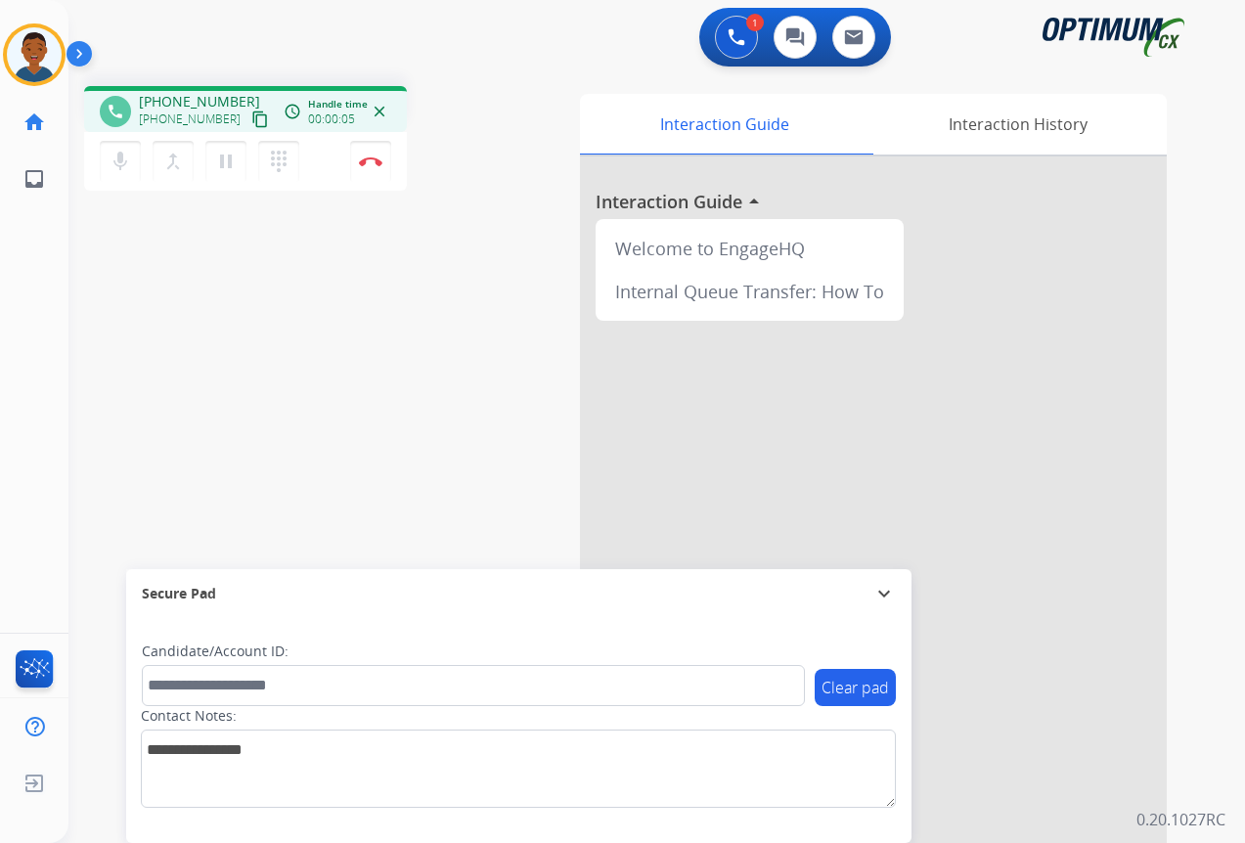
click at [251, 117] on mat-icon "content_copy" at bounding box center [260, 119] width 18 height 18
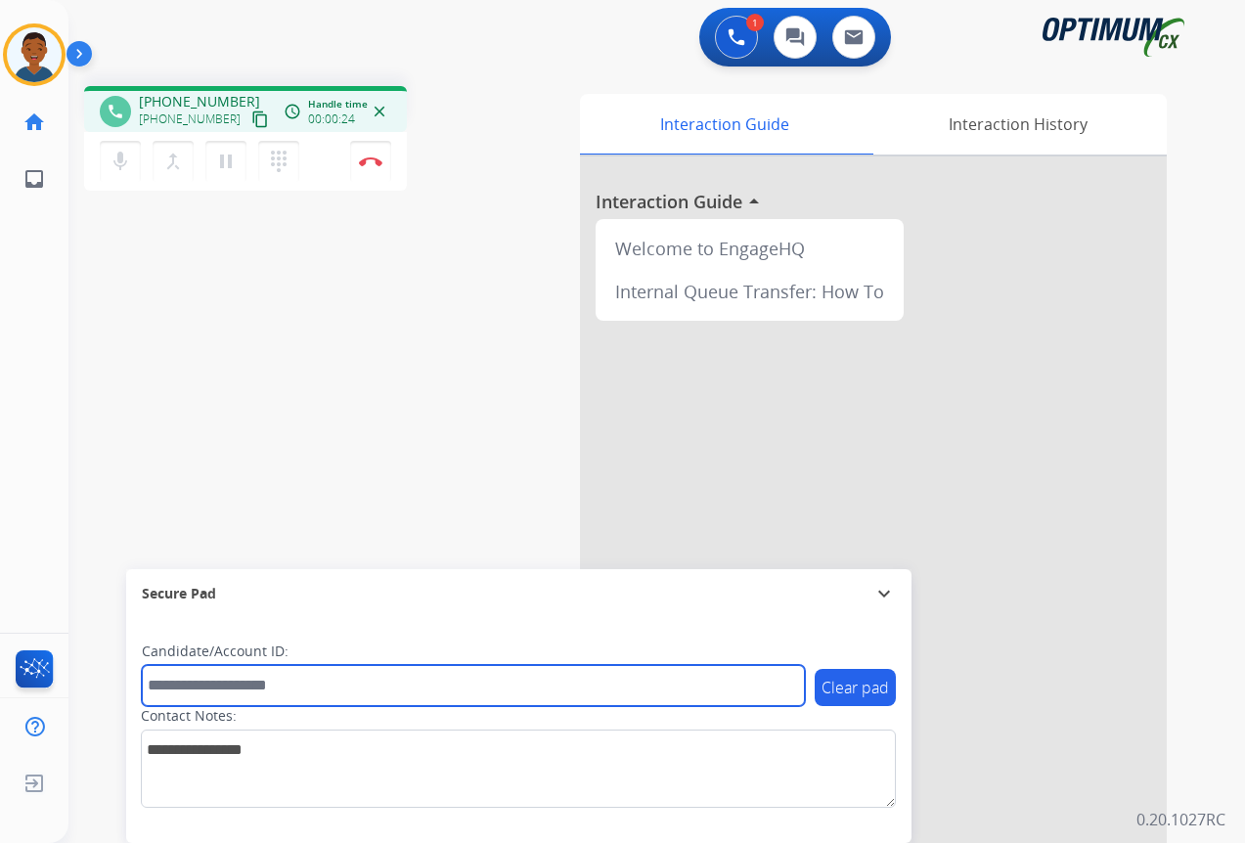
click at [225, 675] on input "text" at bounding box center [473, 685] width 663 height 41
paste input "*******"
type input "*******"
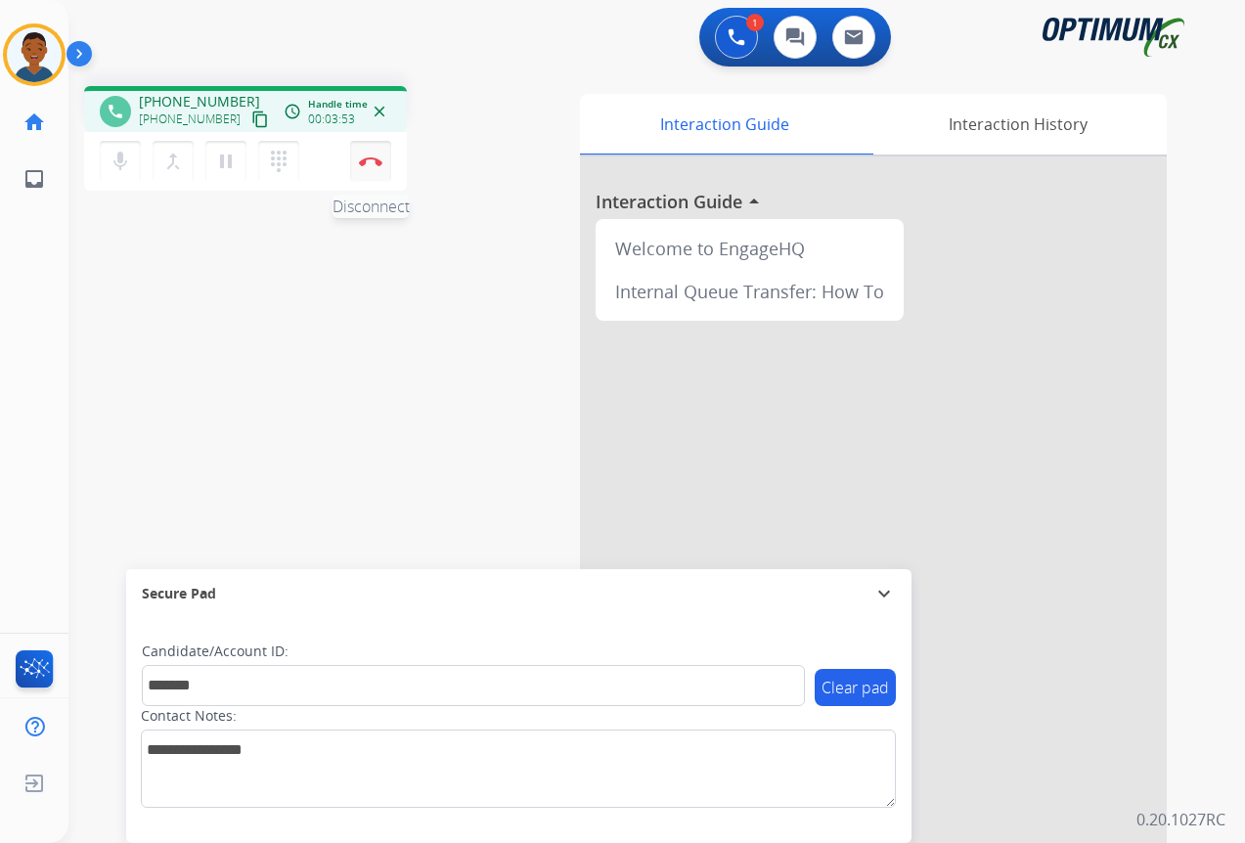
click at [368, 157] on img at bounding box center [370, 161] width 23 height 10
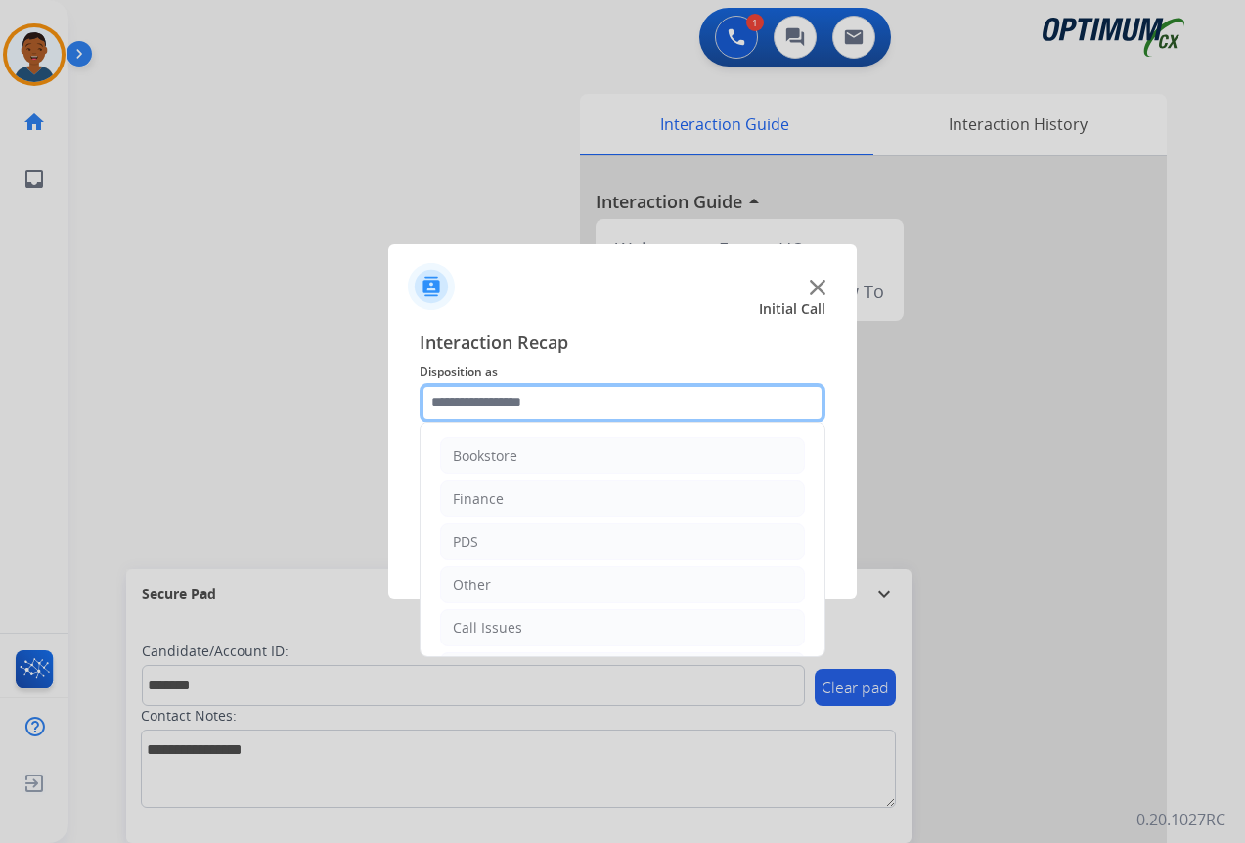
click at [450, 403] on input "text" at bounding box center [623, 402] width 406 height 39
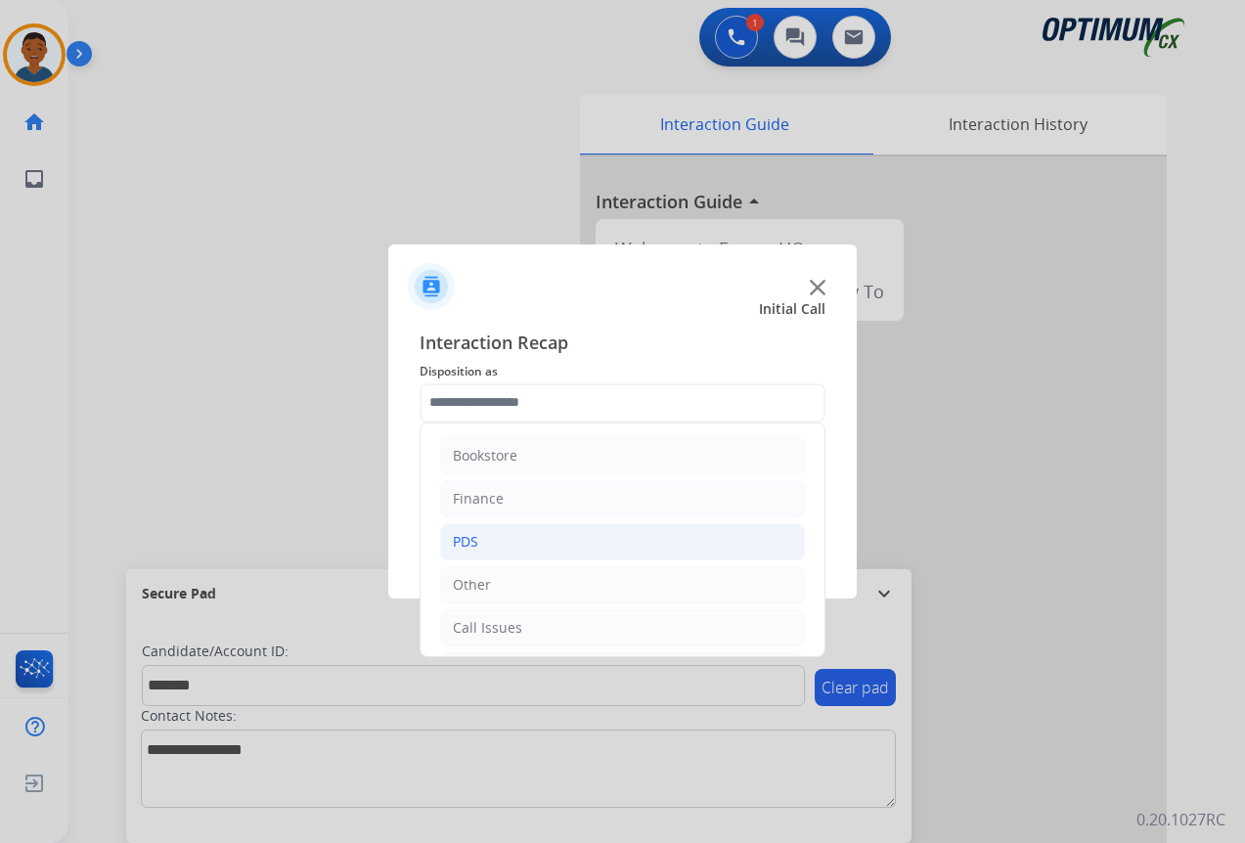
click at [471, 544] on div "PDS" at bounding box center [465, 542] width 25 height 20
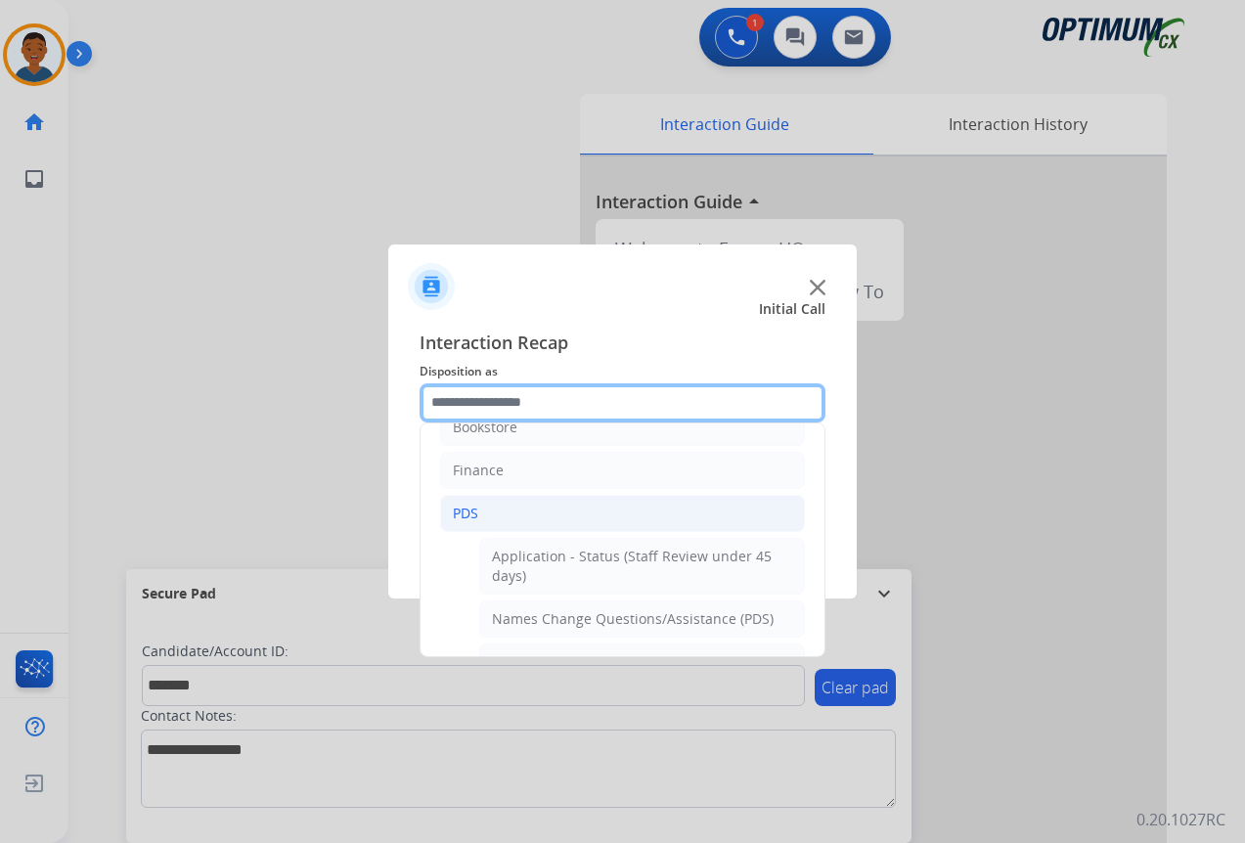
scroll to position [0, 0]
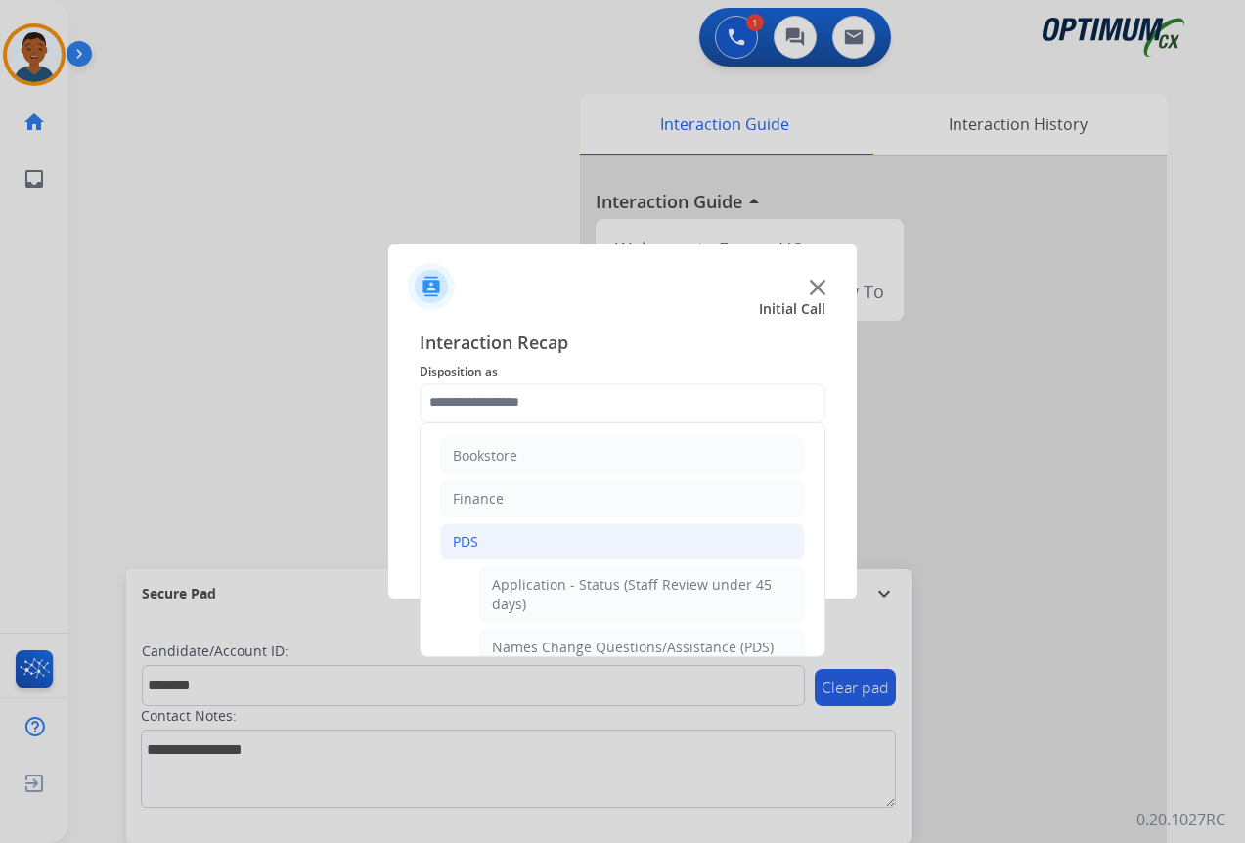
click at [471, 544] on div "PDS" at bounding box center [465, 542] width 25 height 20
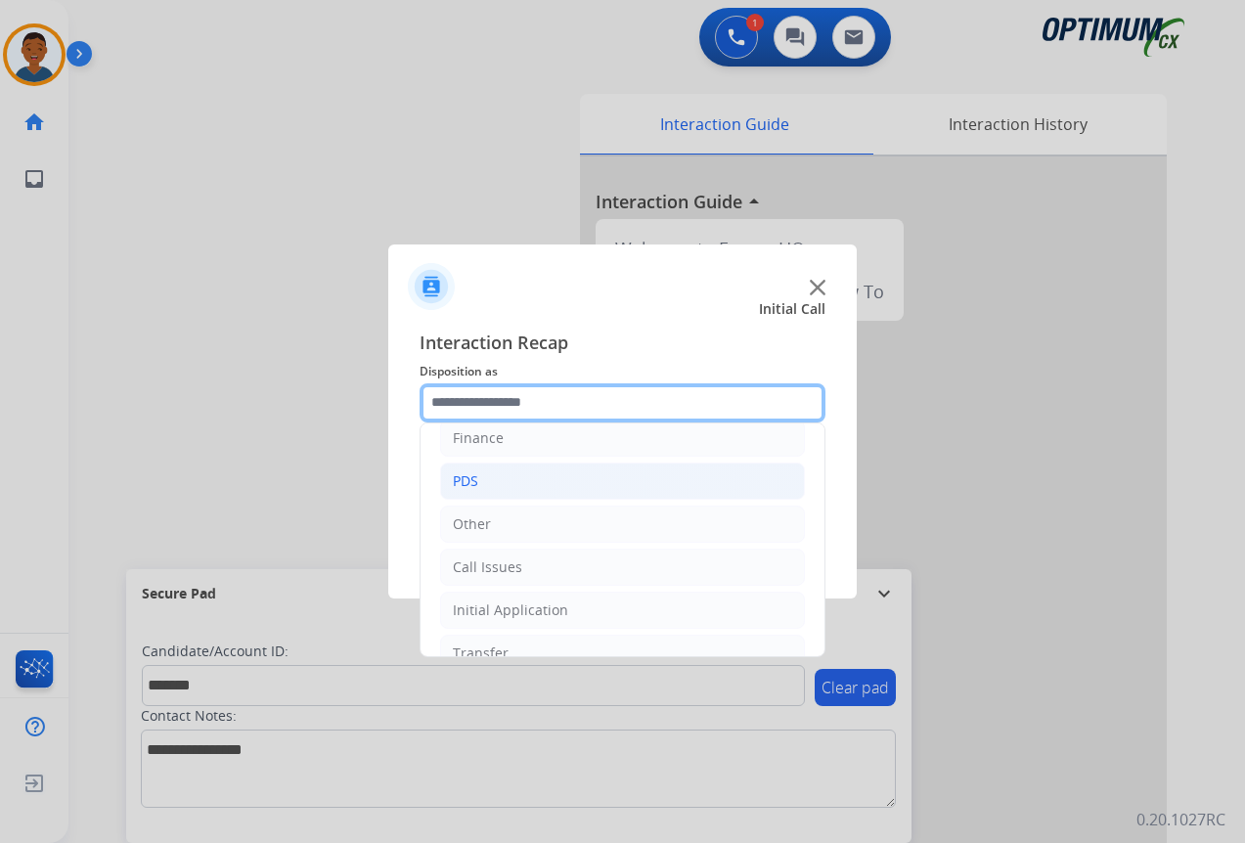
scroll to position [98, 0]
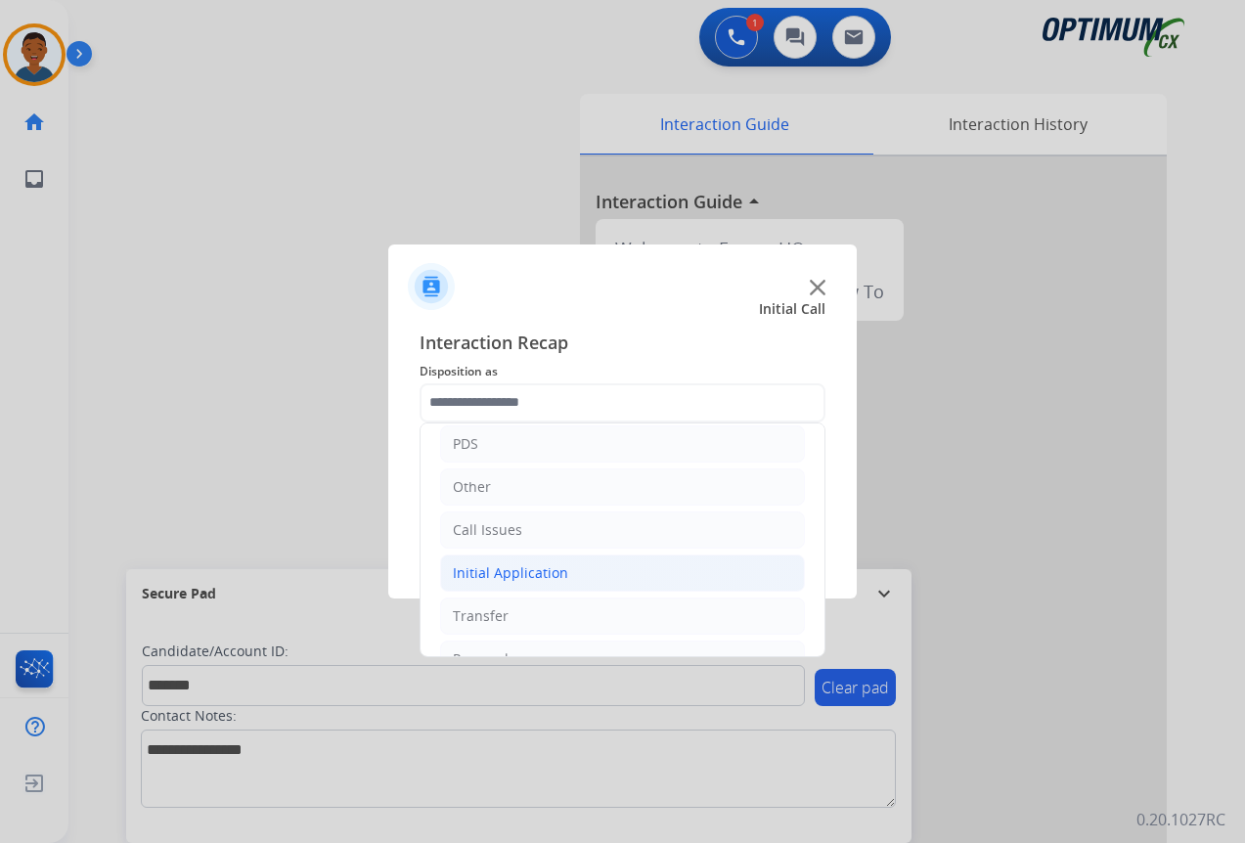
click at [488, 570] on div "Initial Application" at bounding box center [510, 573] width 115 height 20
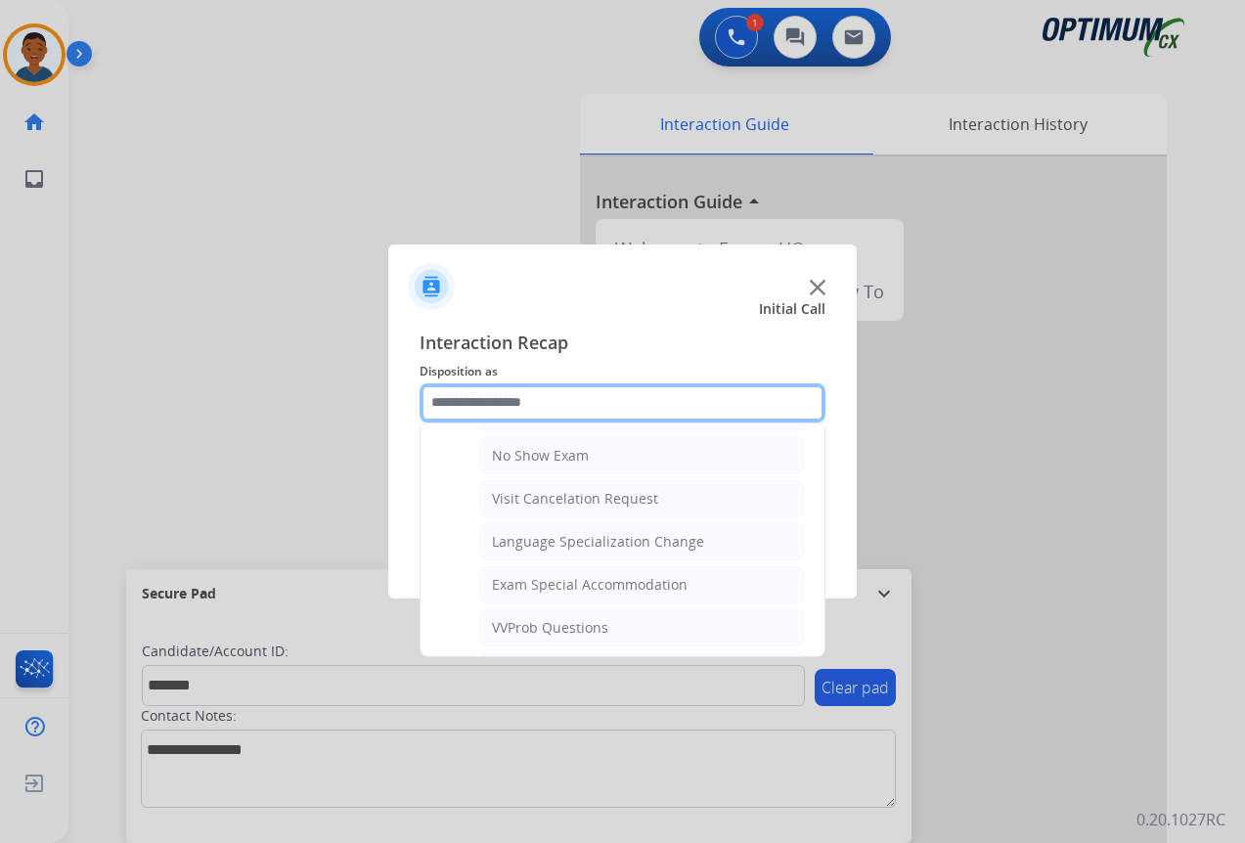
scroll to position [978, 0]
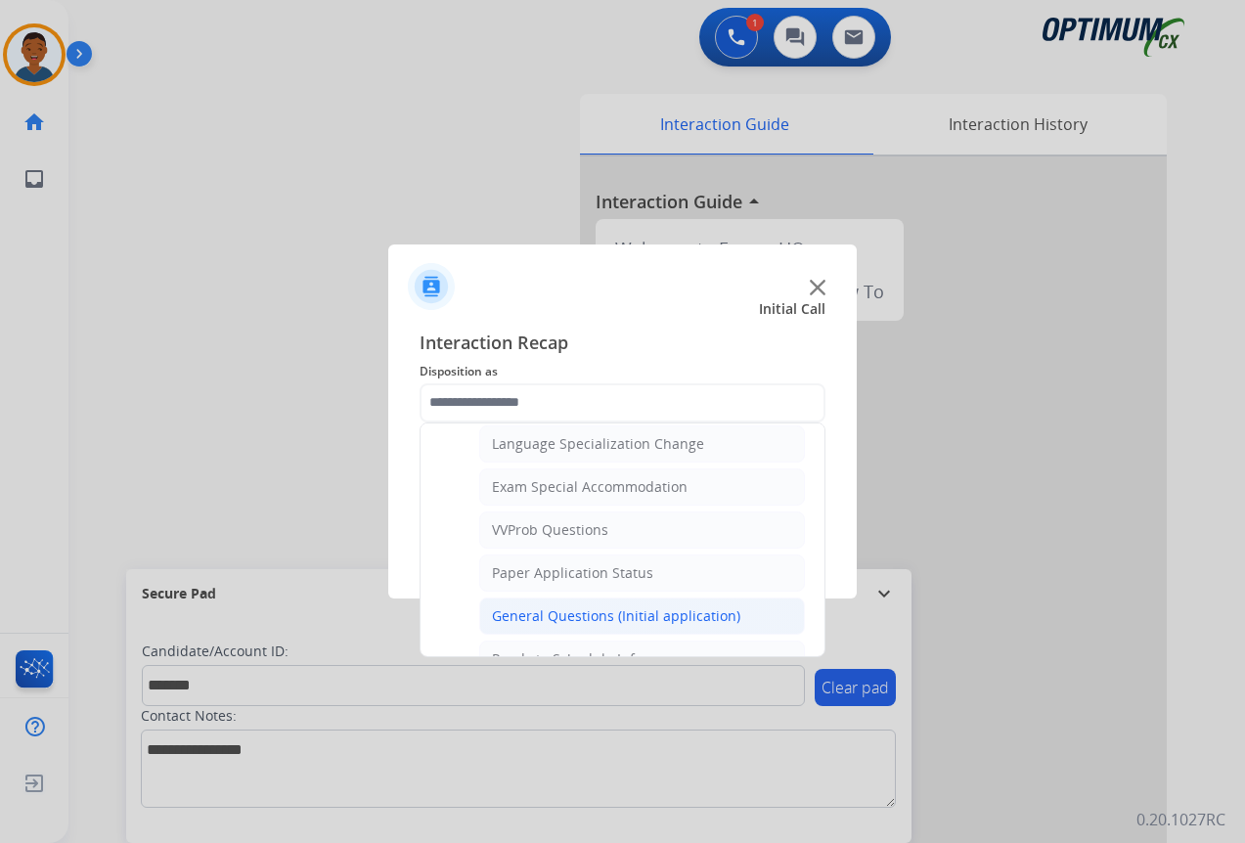
click at [541, 612] on div "General Questions (Initial application)" at bounding box center [616, 616] width 248 height 20
type input "**********"
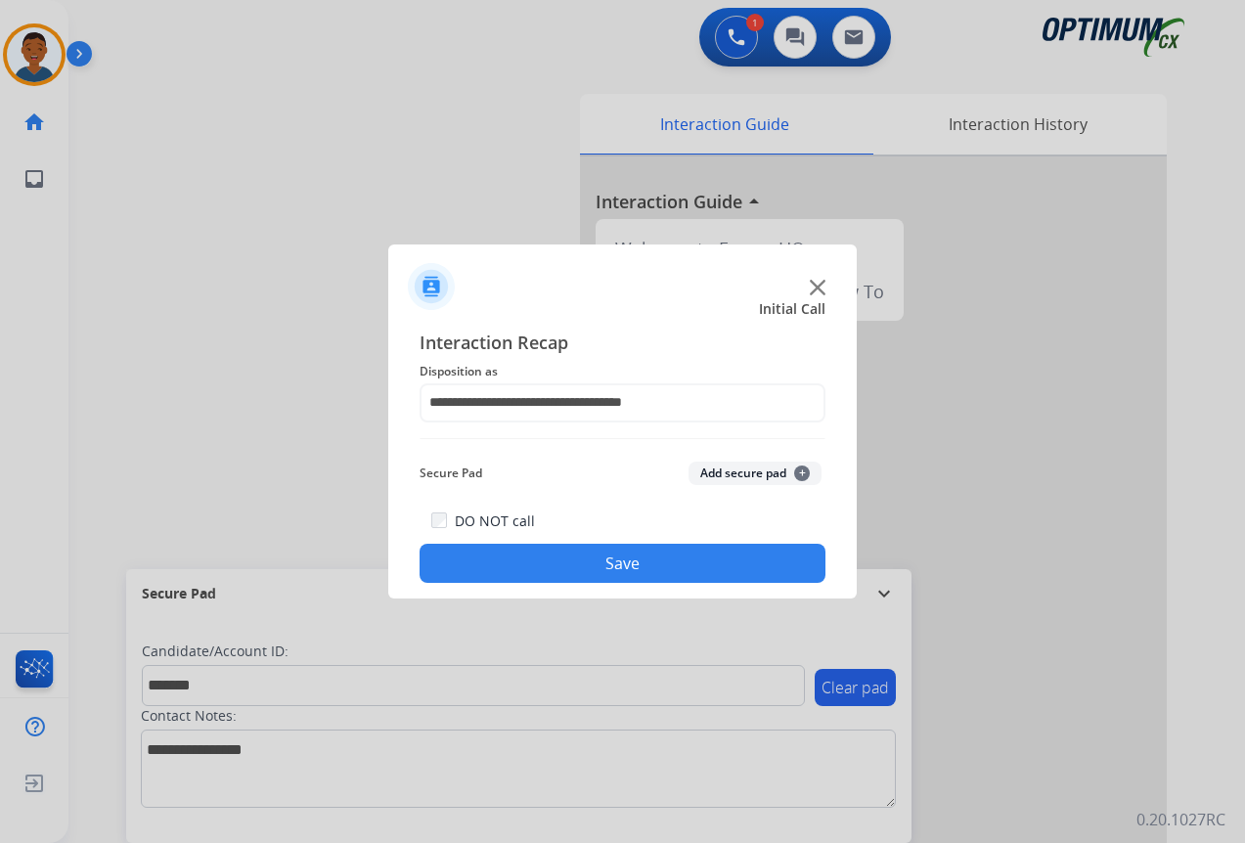
click at [713, 467] on button "Add secure pad +" at bounding box center [754, 473] width 133 height 23
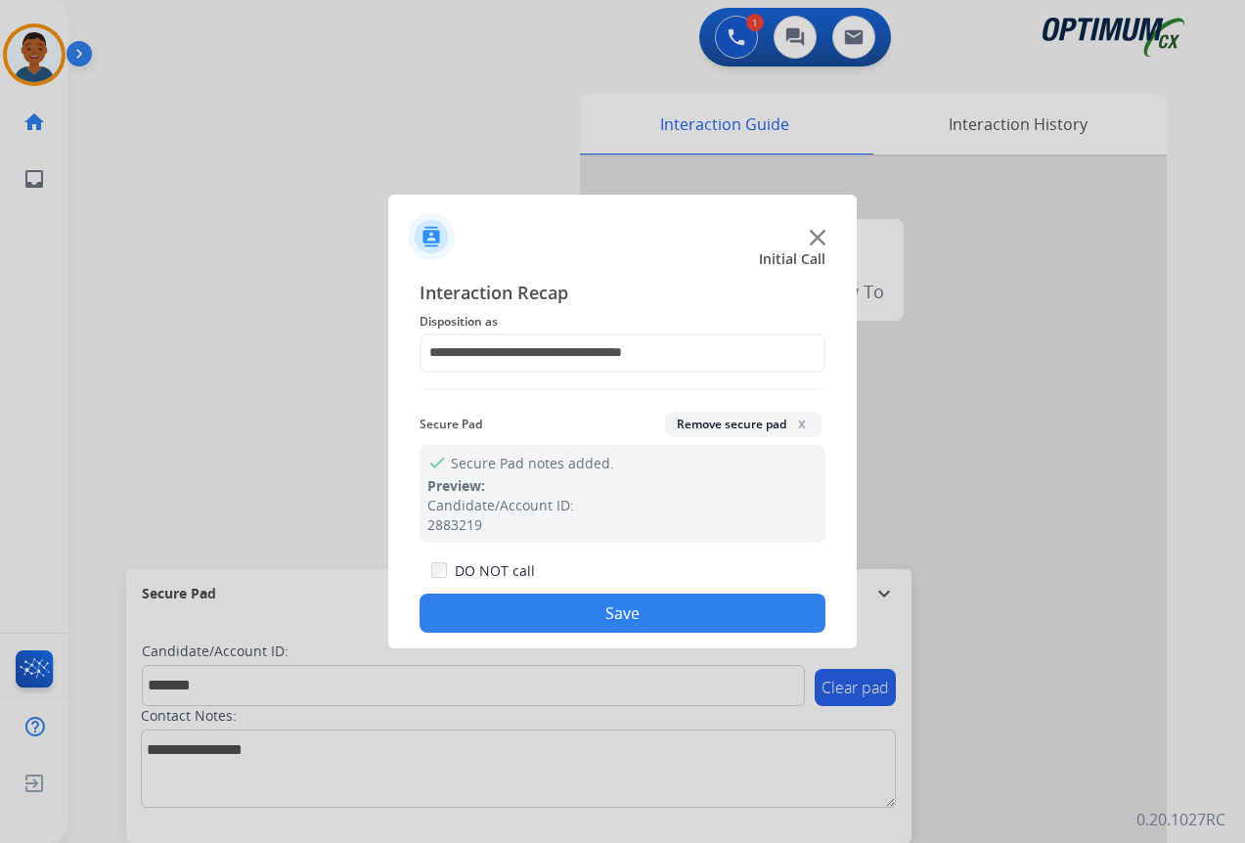
click at [629, 611] on button "Save" at bounding box center [623, 613] width 406 height 39
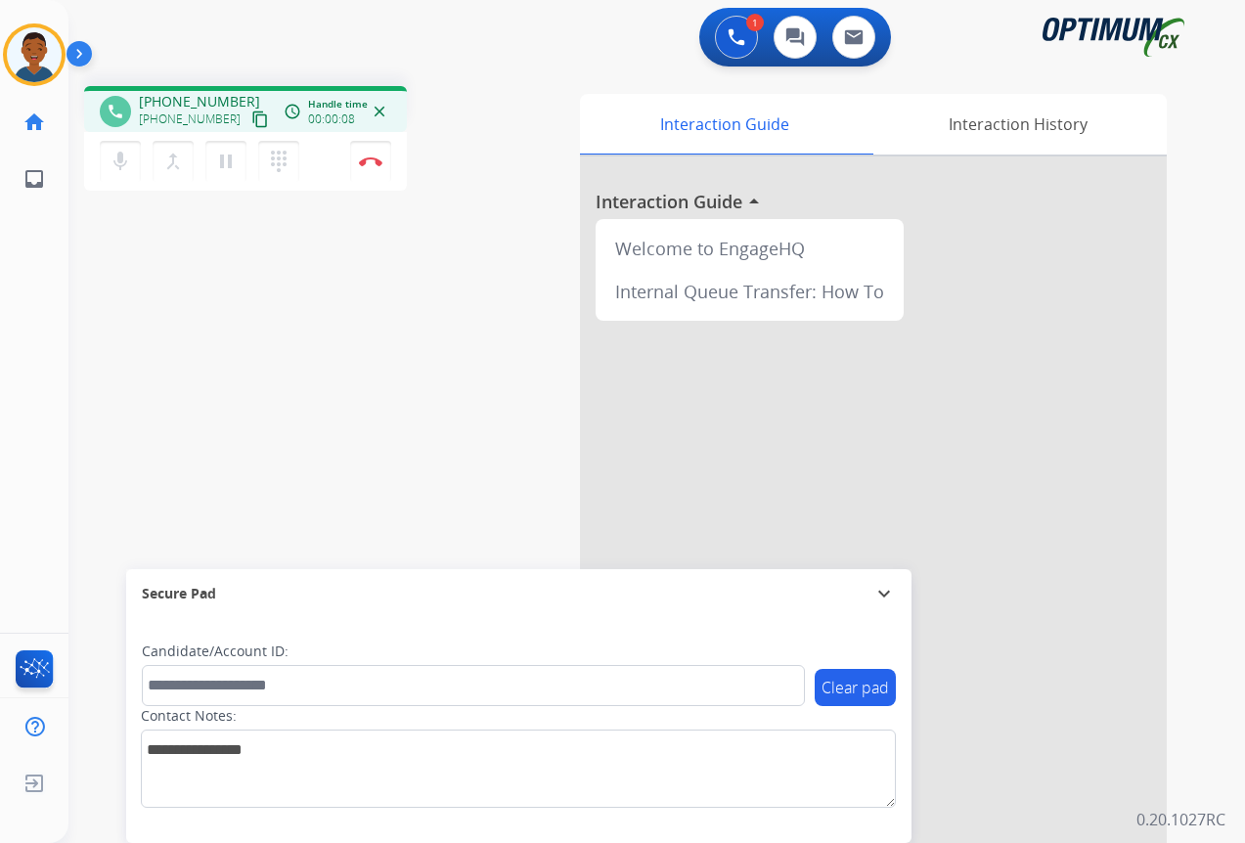
click at [251, 120] on mat-icon "content_copy" at bounding box center [260, 119] width 18 height 18
click at [371, 159] on img at bounding box center [370, 161] width 23 height 10
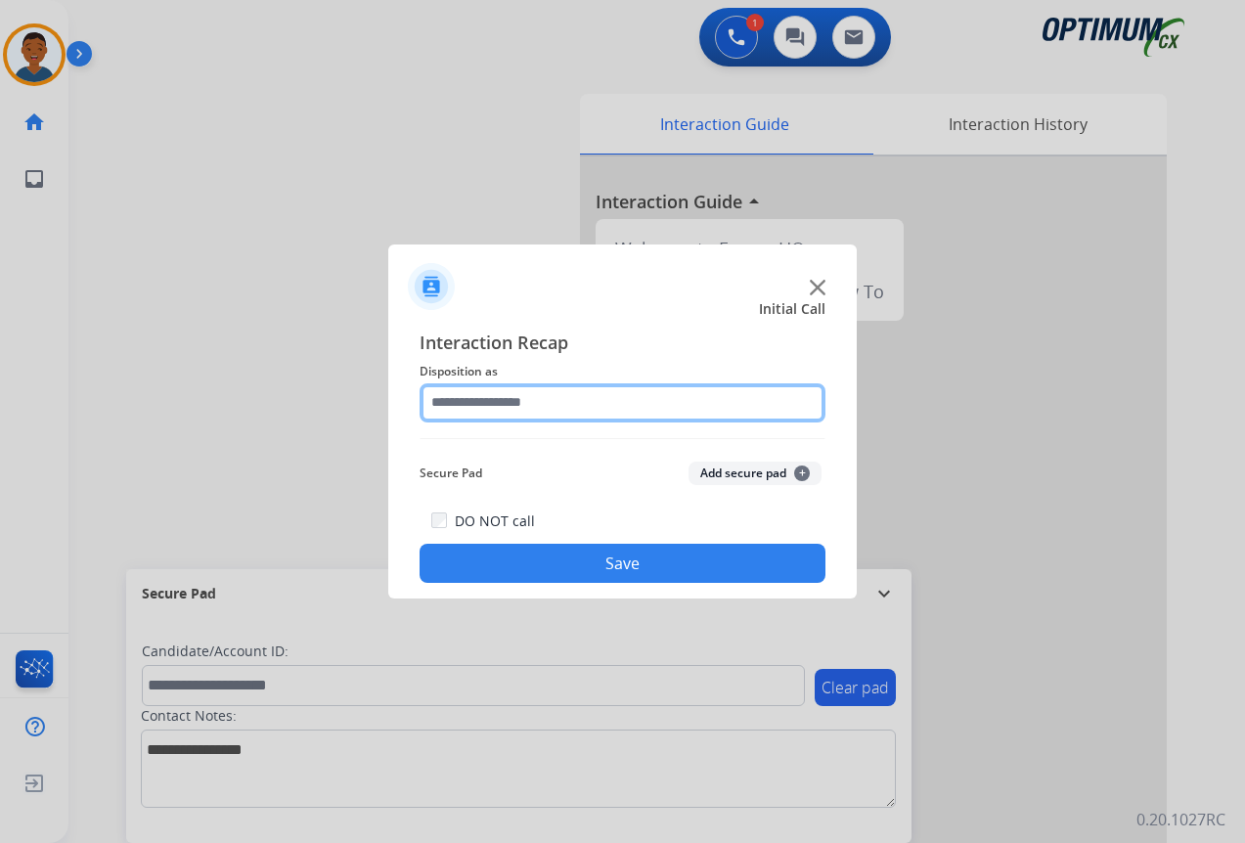
click at [467, 401] on input "text" at bounding box center [623, 402] width 406 height 39
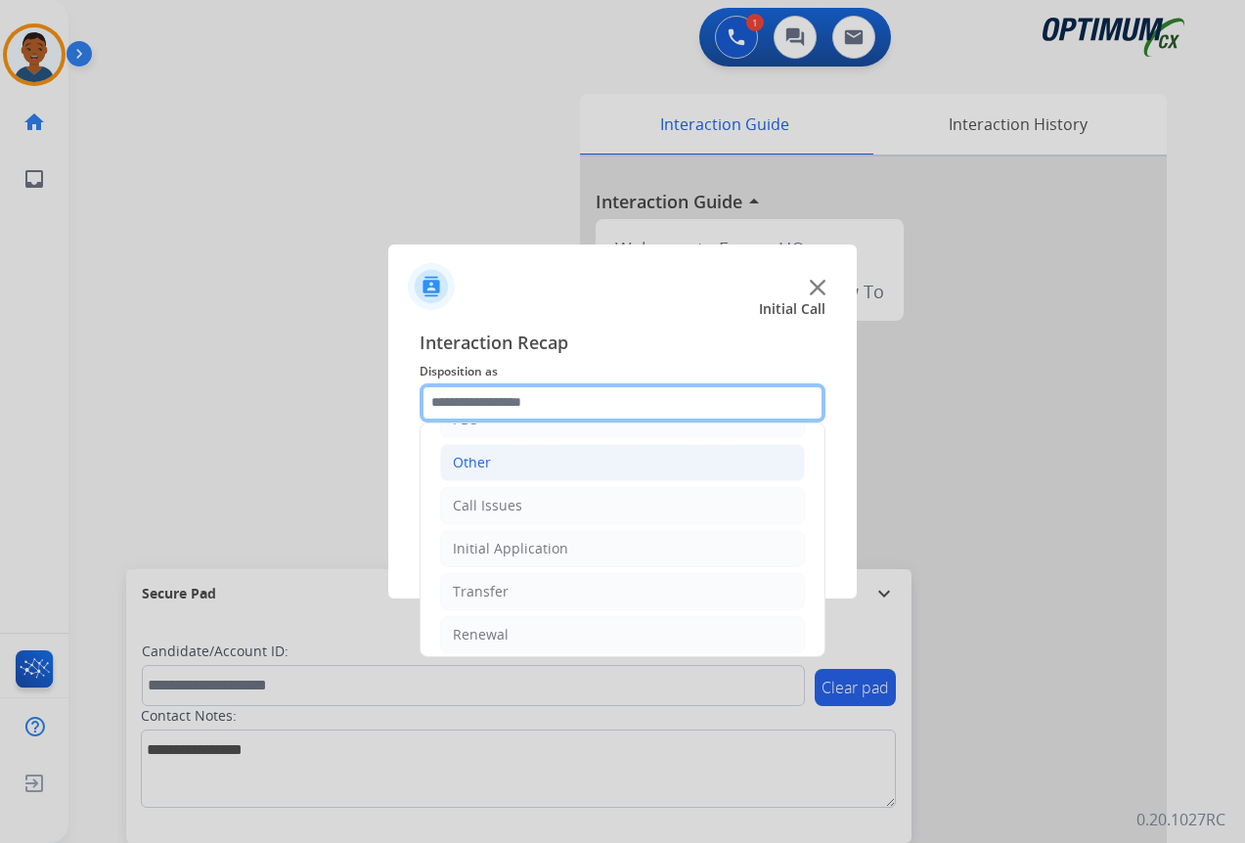
scroll to position [133, 0]
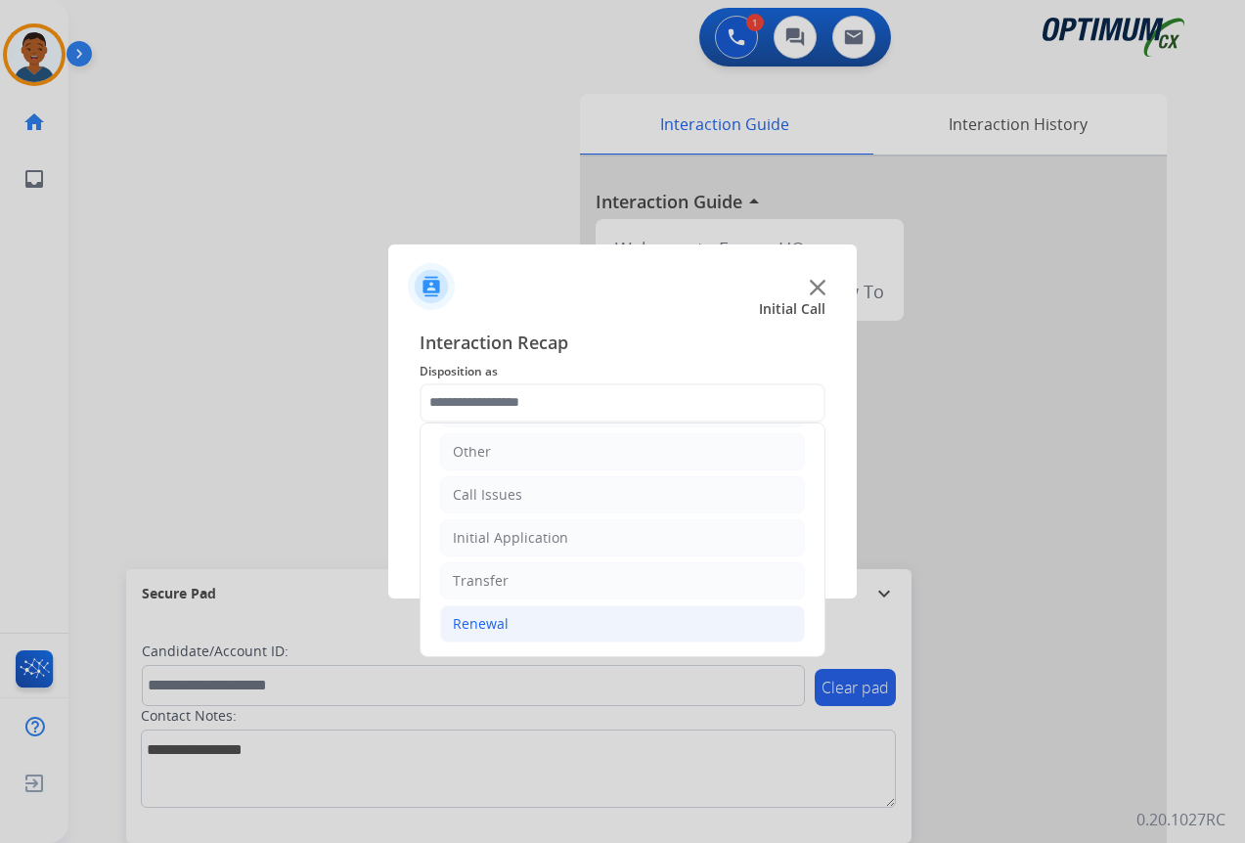
click at [480, 621] on div "Renewal" at bounding box center [481, 624] width 56 height 20
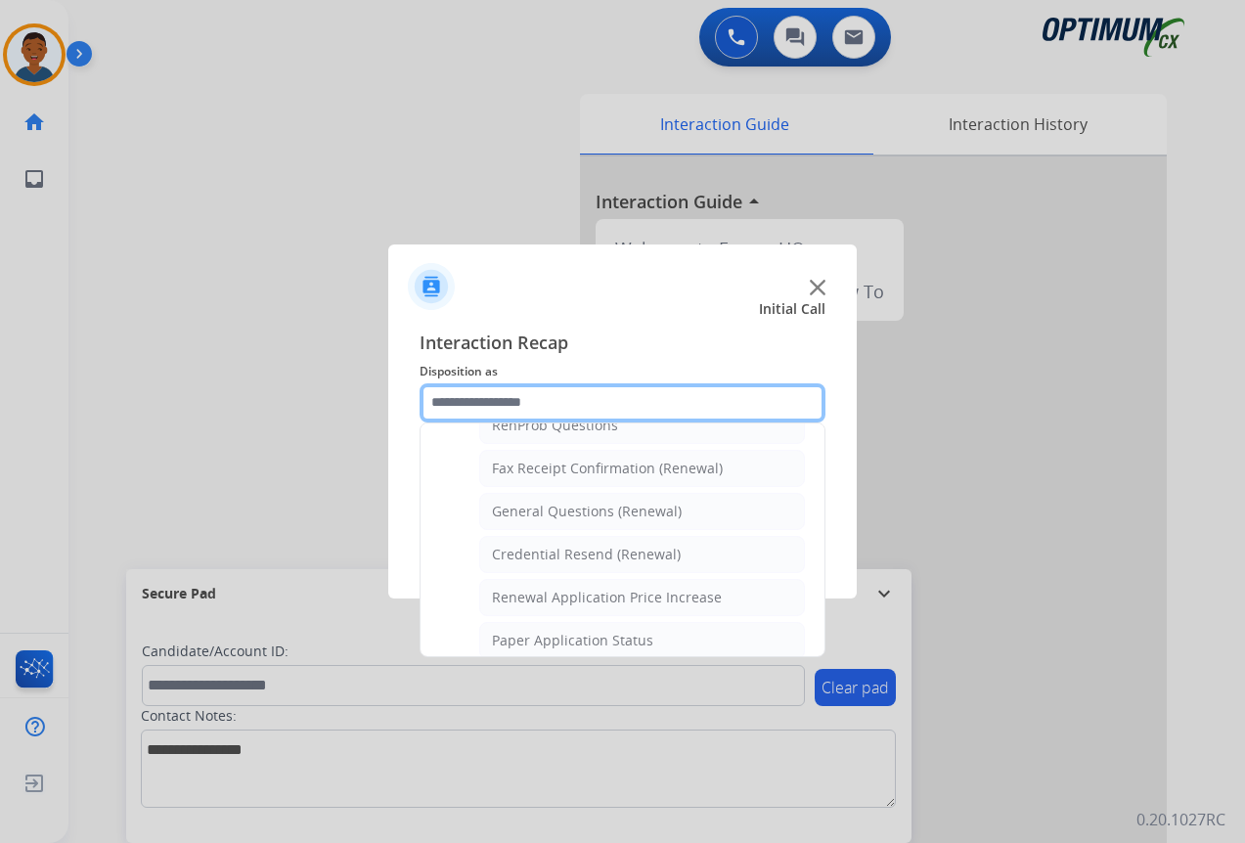
scroll to position [524, 0]
drag, startPoint x: 525, startPoint y: 510, endPoint x: 538, endPoint y: 505, distance: 14.0
click at [526, 511] on div "General Questions (Renewal)" at bounding box center [587, 511] width 190 height 20
type input "**********"
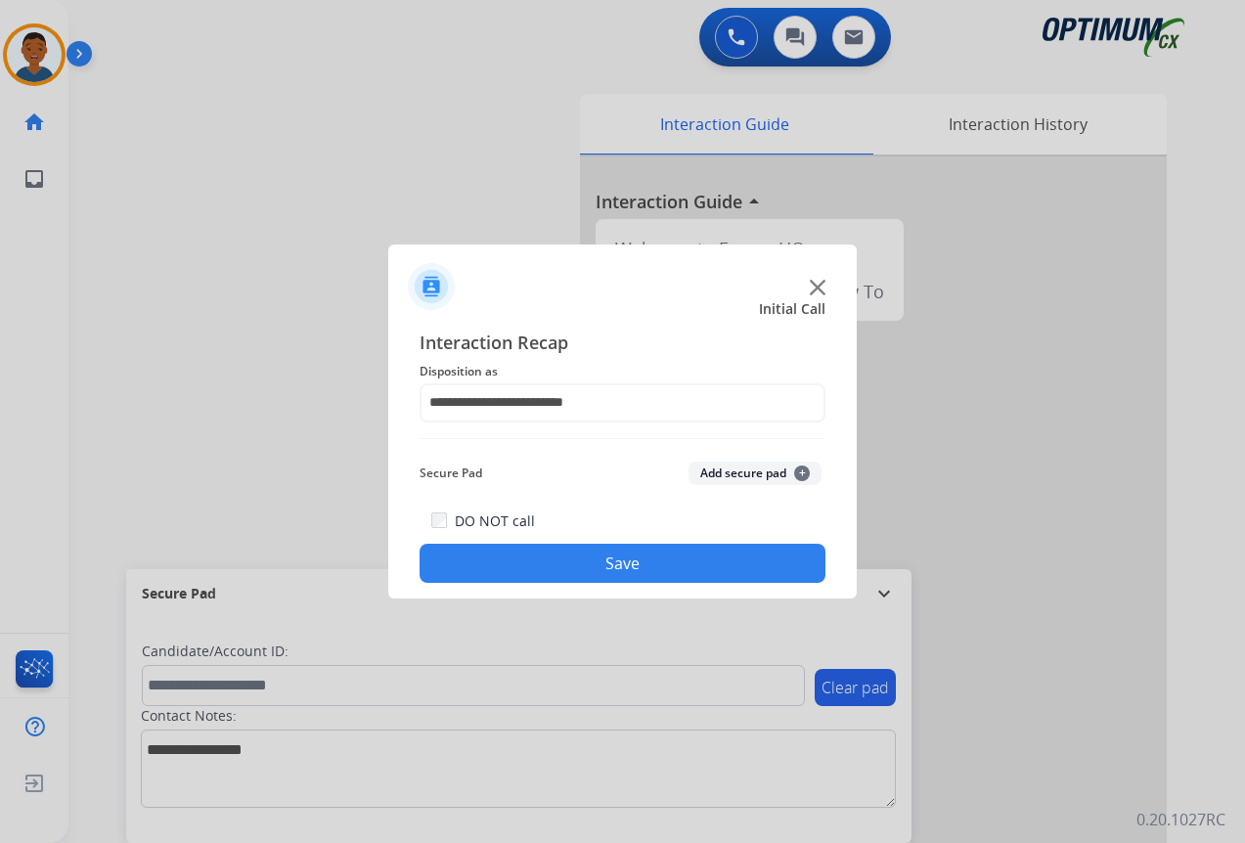
click at [643, 567] on button "Save" at bounding box center [623, 563] width 406 height 39
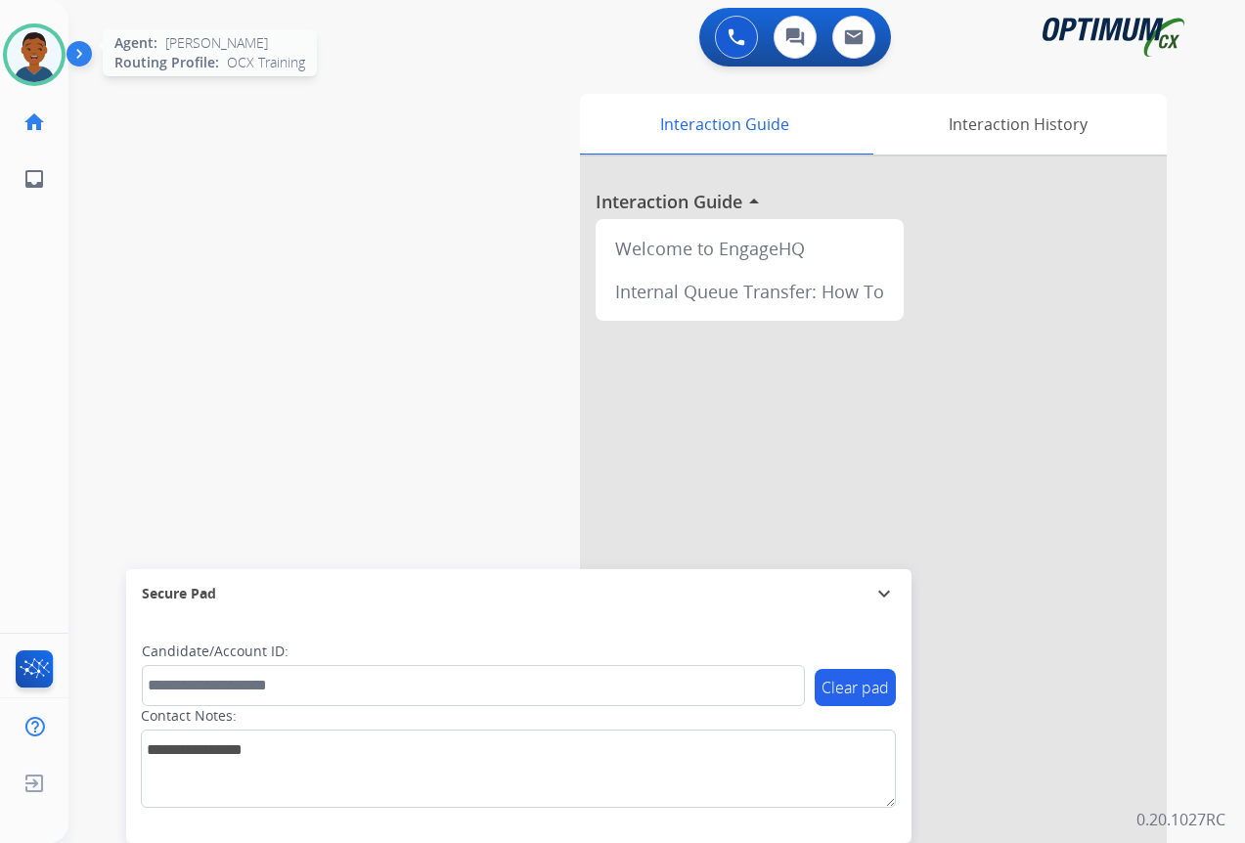
click at [42, 53] on img at bounding box center [34, 54] width 55 height 55
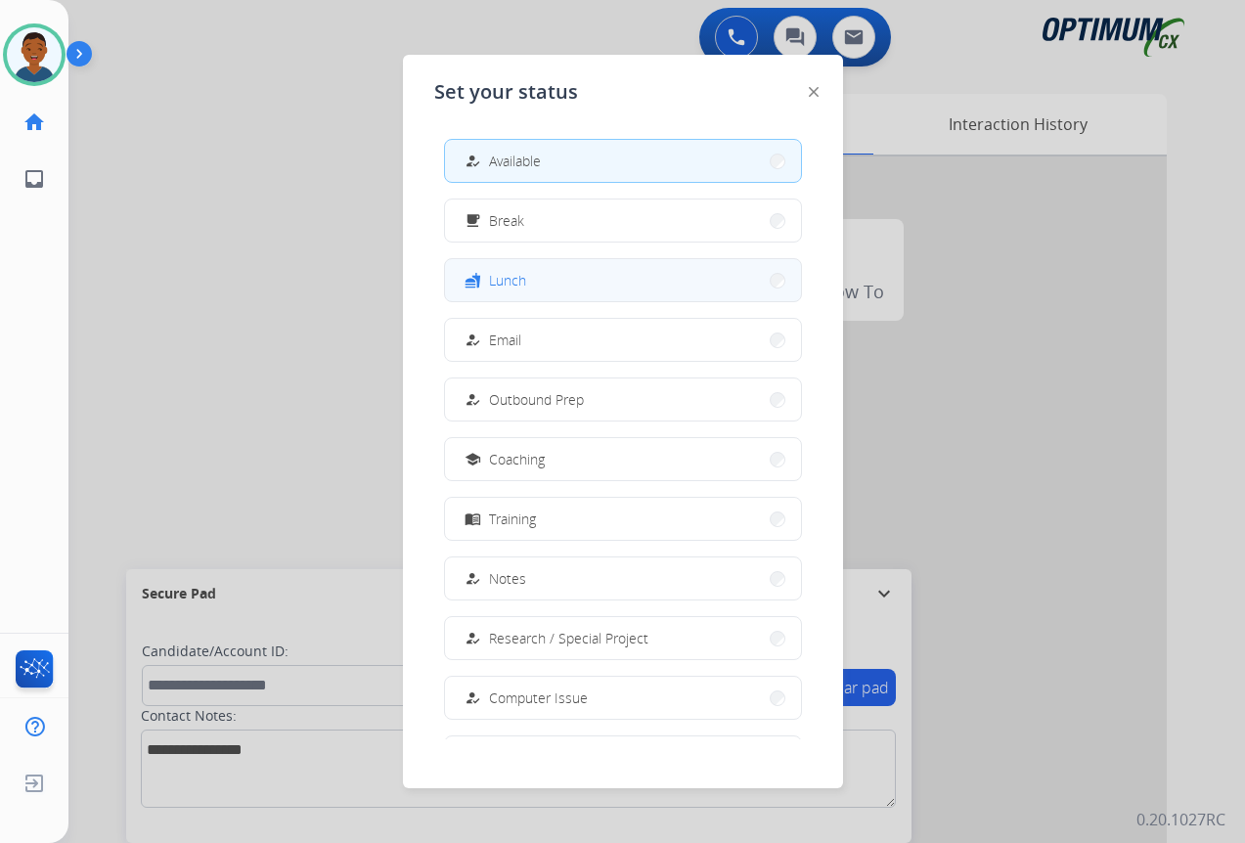
click at [537, 277] on button "fastfood Lunch" at bounding box center [623, 280] width 356 height 42
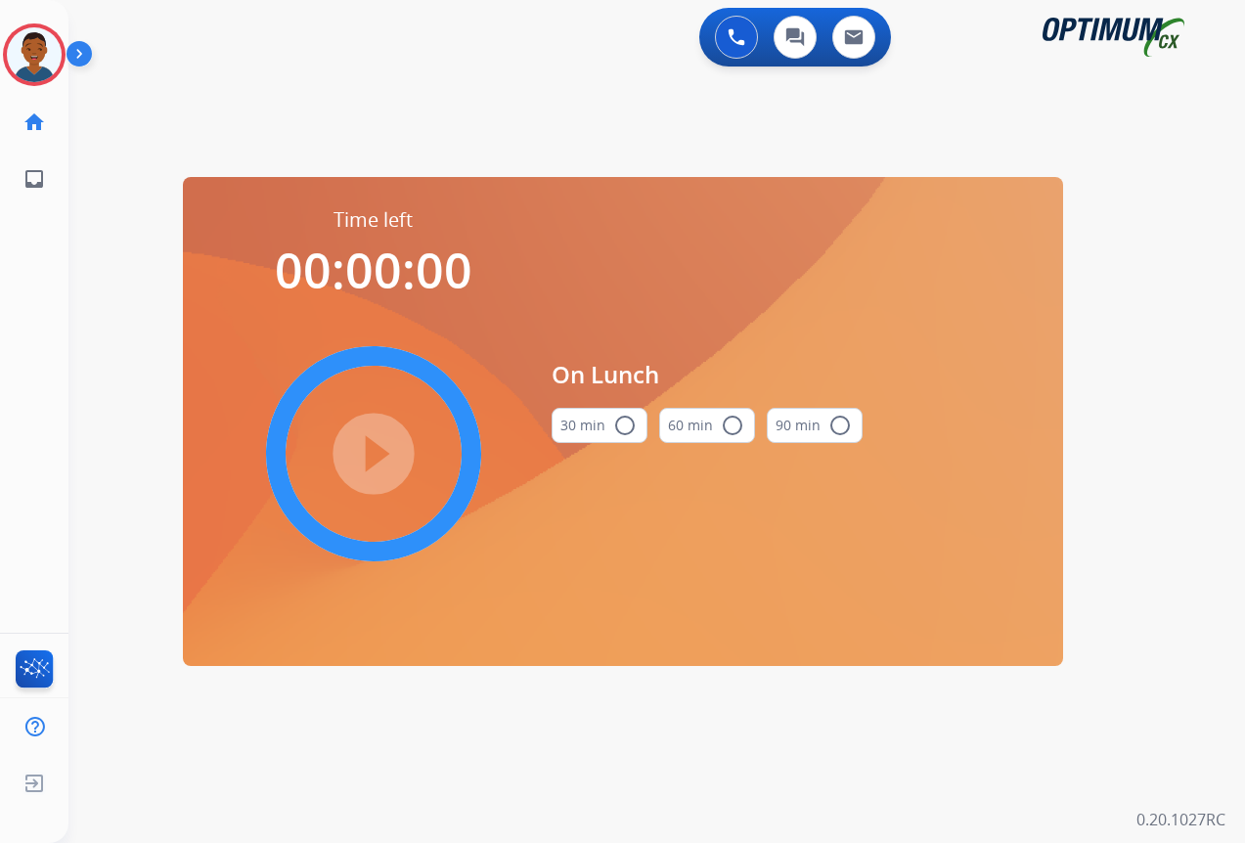
click at [628, 426] on mat-icon "radio_button_unchecked" at bounding box center [624, 425] width 23 height 23
click at [374, 446] on mat-icon "play_circle_filled" at bounding box center [373, 453] width 23 height 23
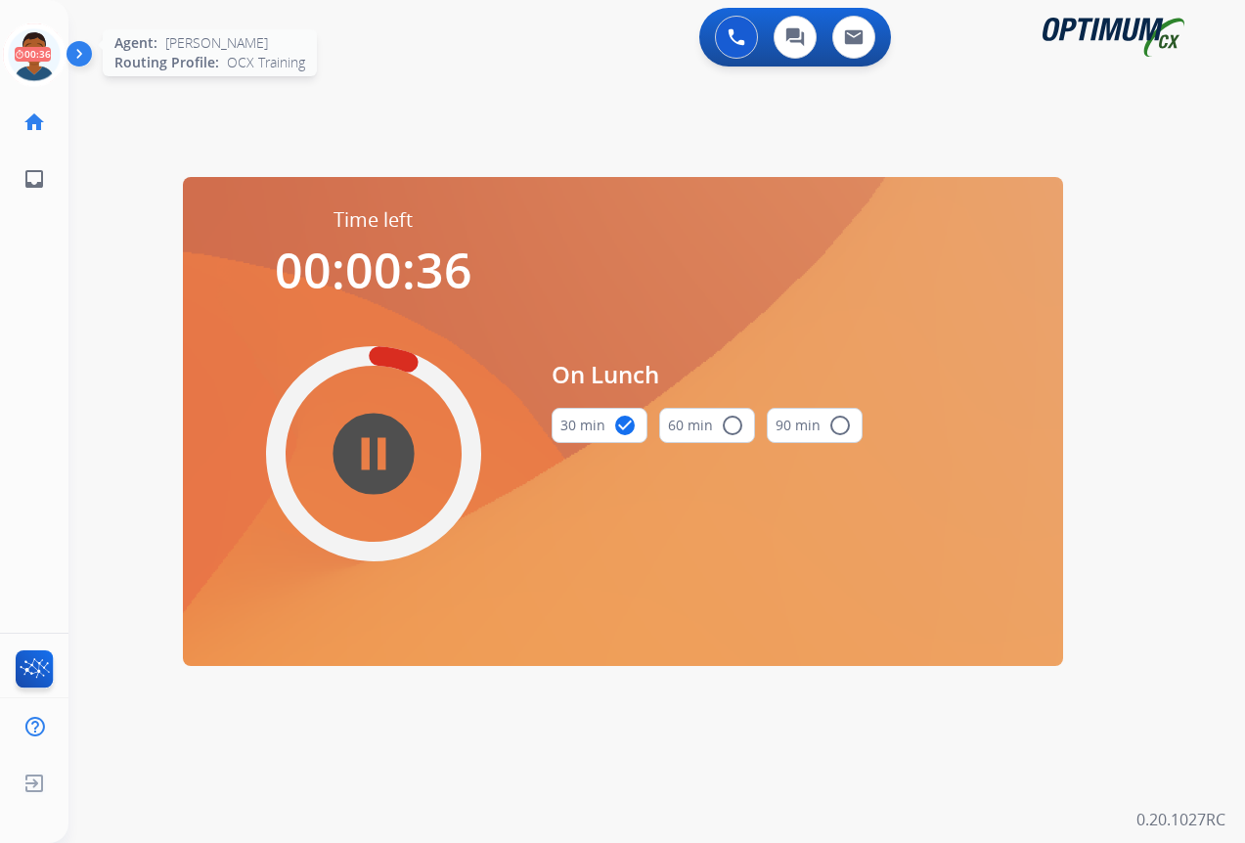
click at [35, 64] on icon at bounding box center [35, 55] width 64 height 64
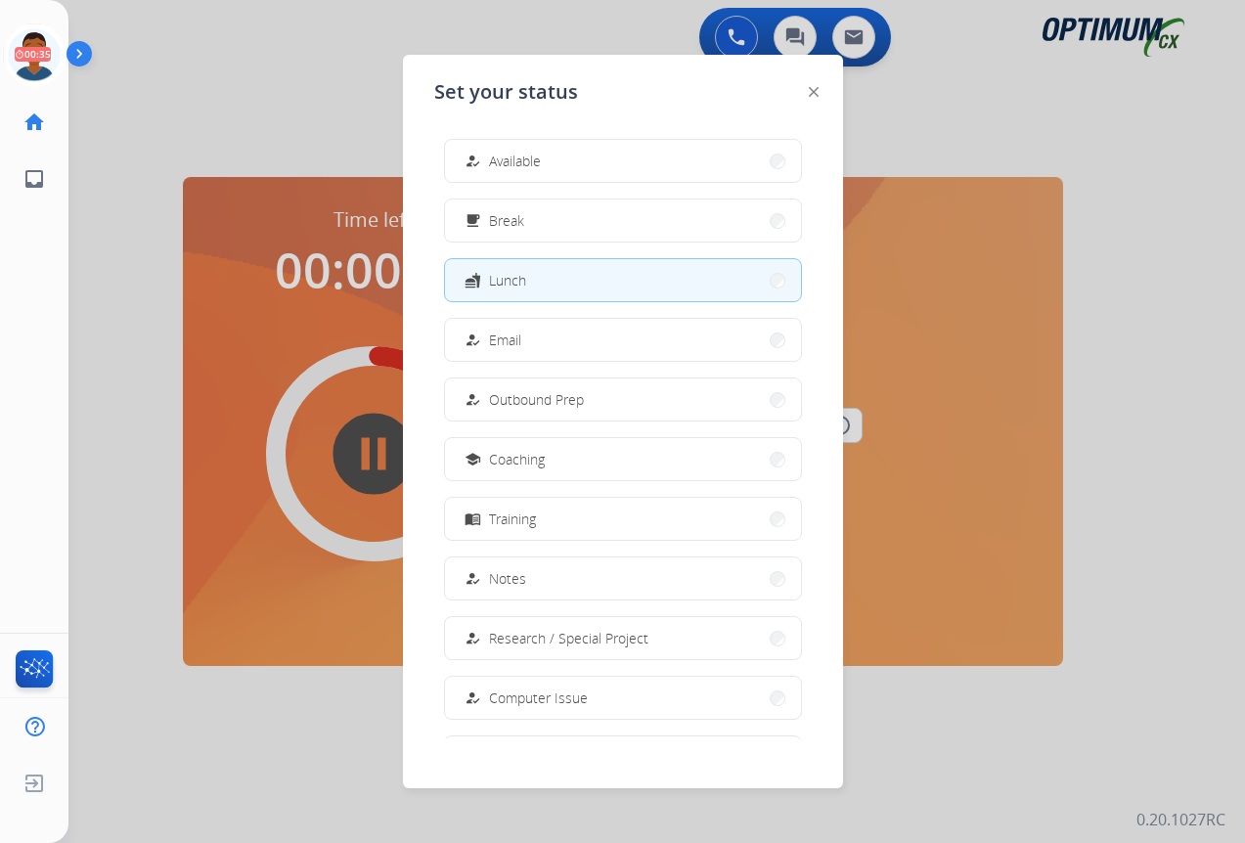
click at [614, 171] on button "how_to_reg Available" at bounding box center [623, 161] width 356 height 42
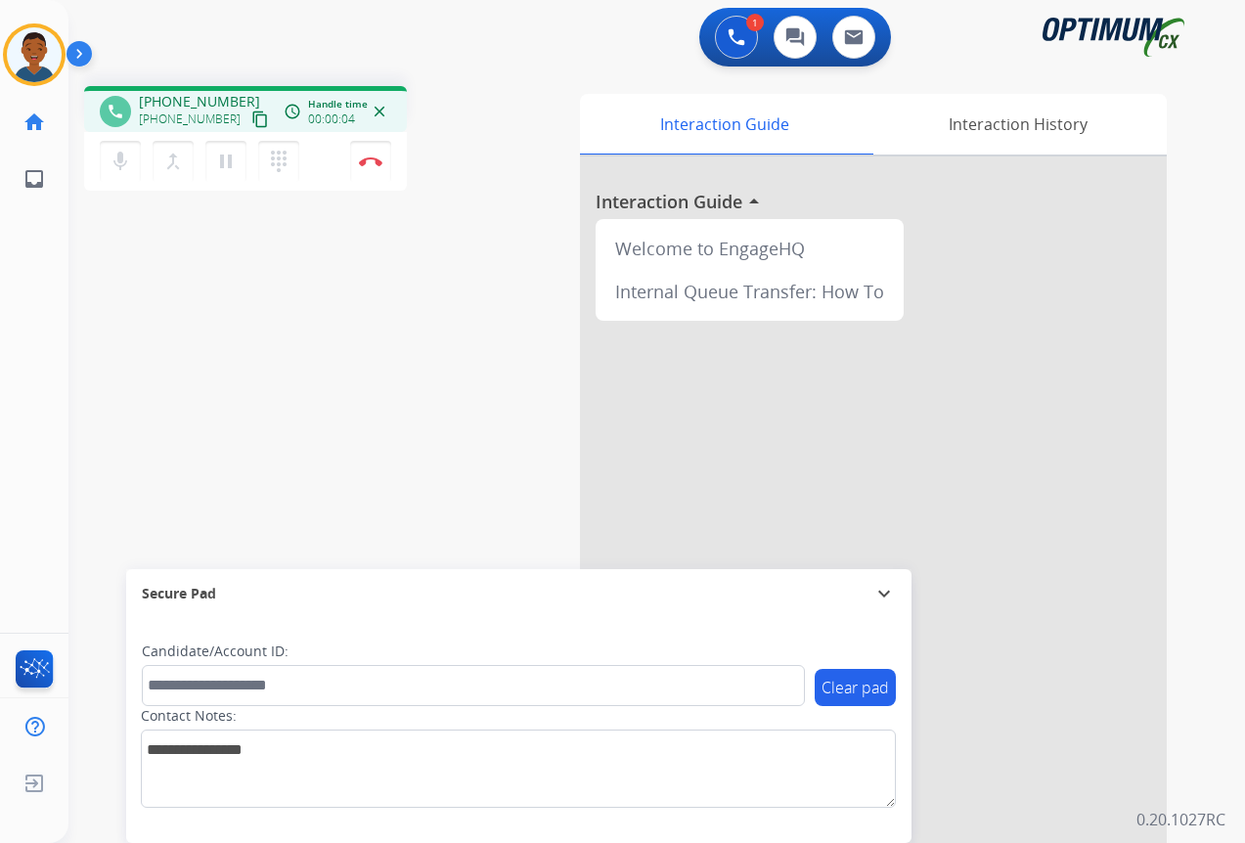
click at [251, 123] on mat-icon "content_copy" at bounding box center [260, 119] width 18 height 18
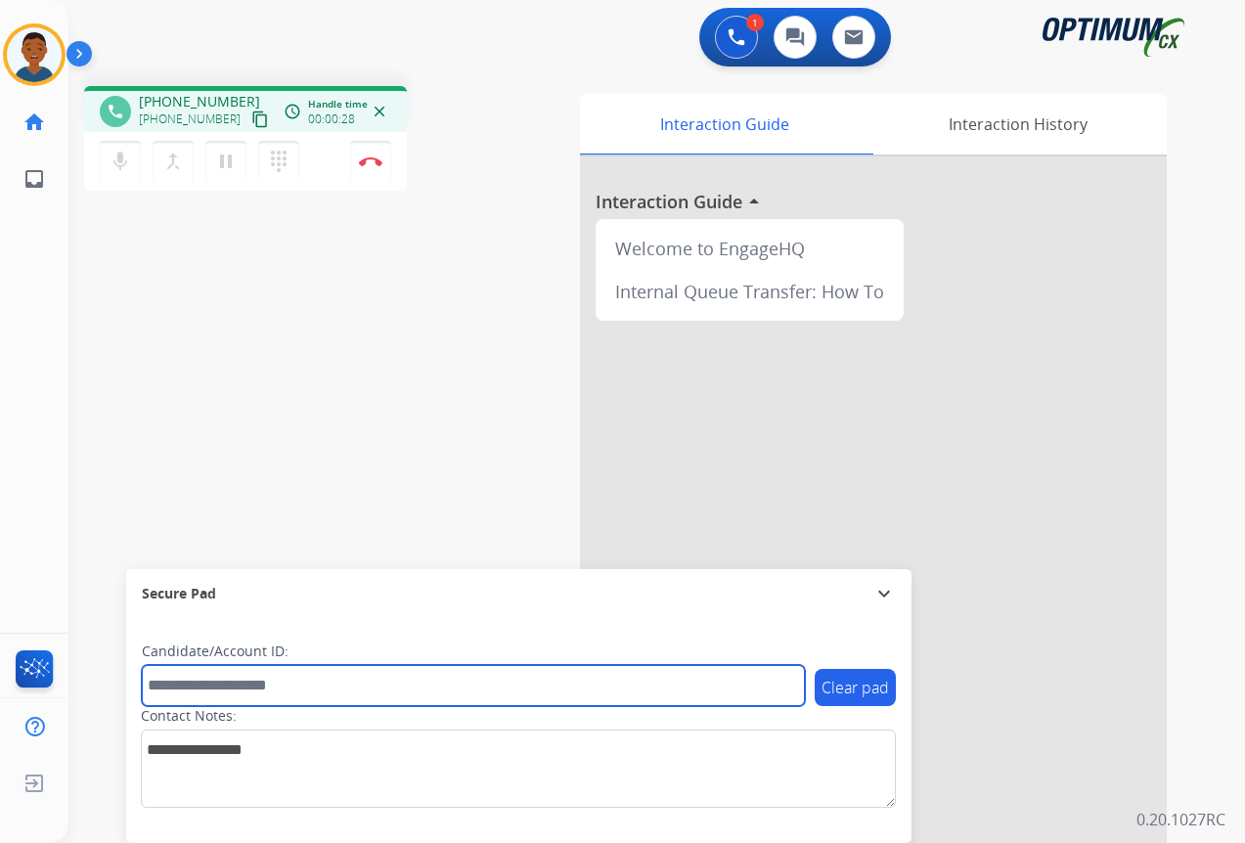
click at [249, 688] on input "text" at bounding box center [473, 685] width 663 height 41
paste input "*******"
type input "*******"
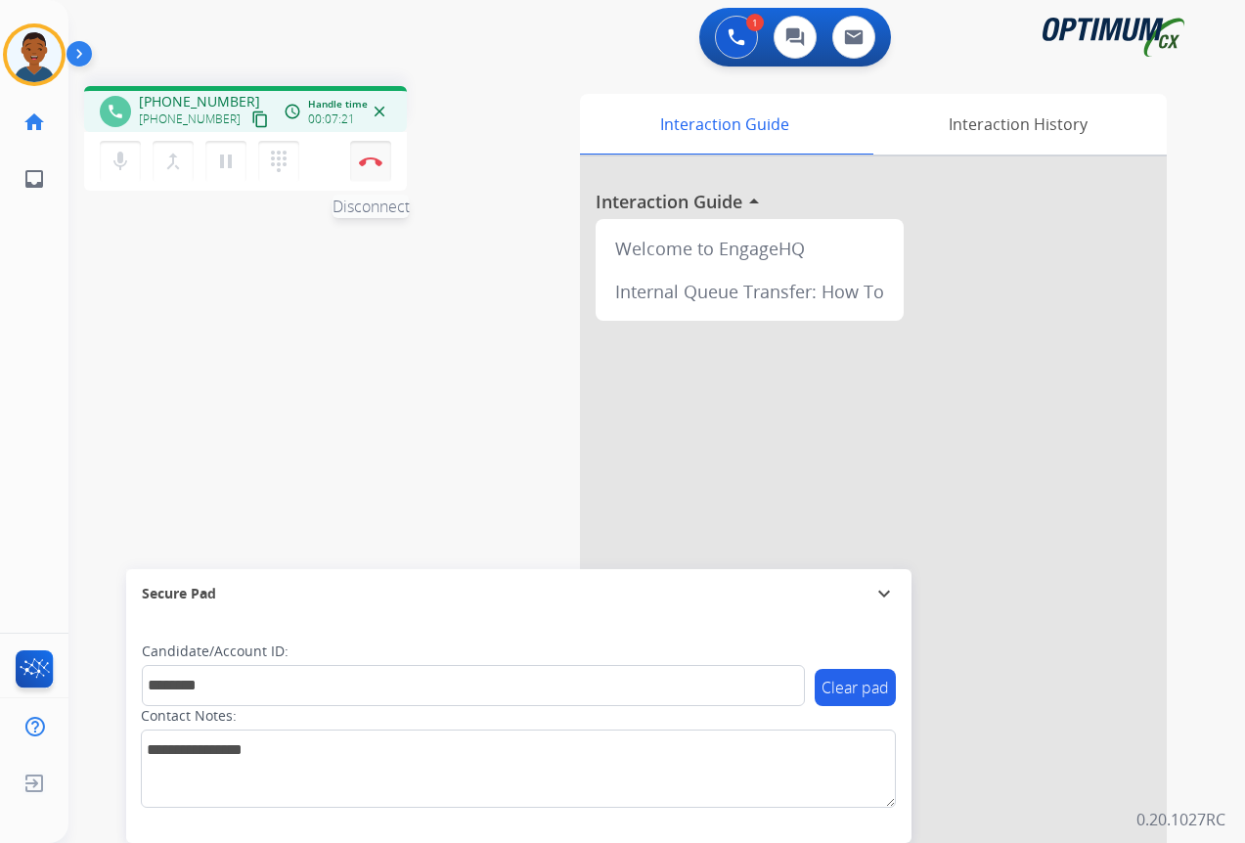
click at [371, 169] on button "Disconnect" at bounding box center [370, 161] width 41 height 41
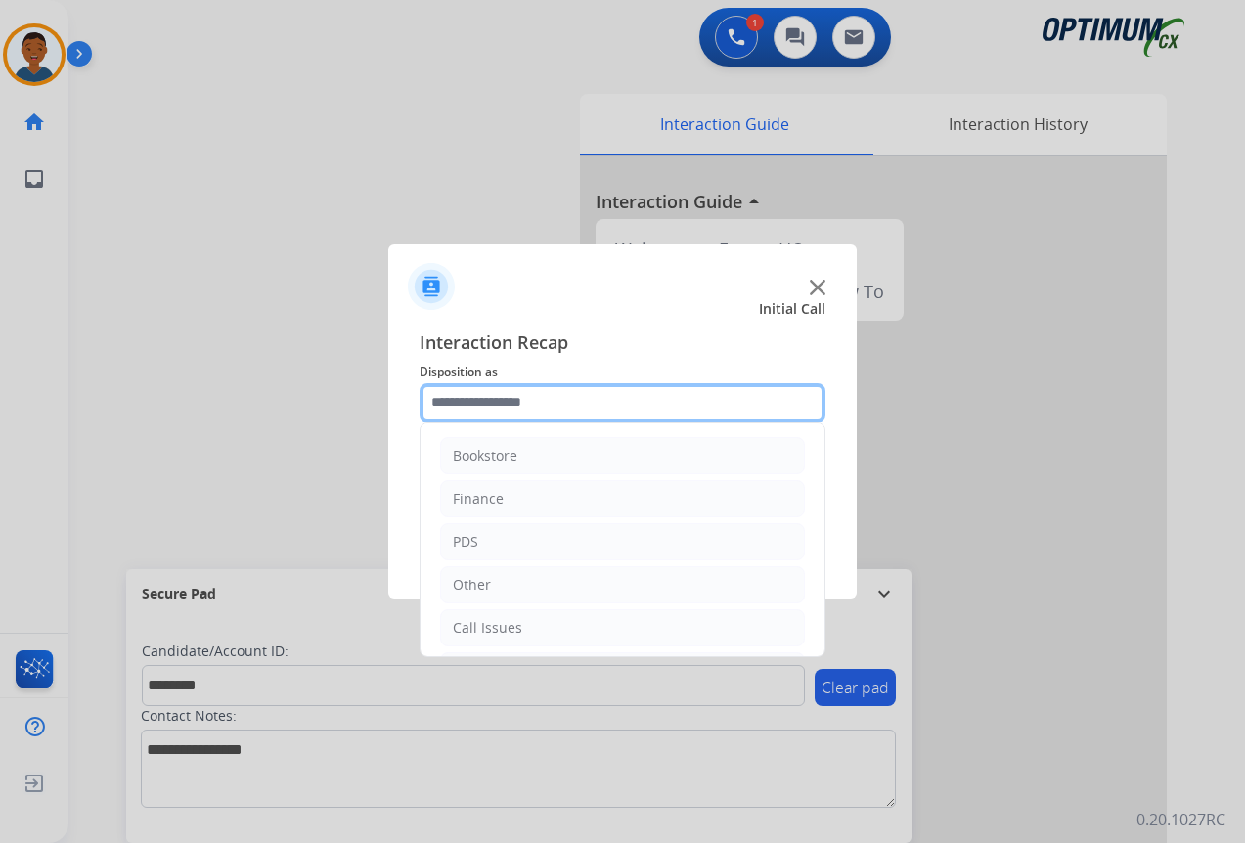
click at [452, 406] on input "text" at bounding box center [623, 402] width 406 height 39
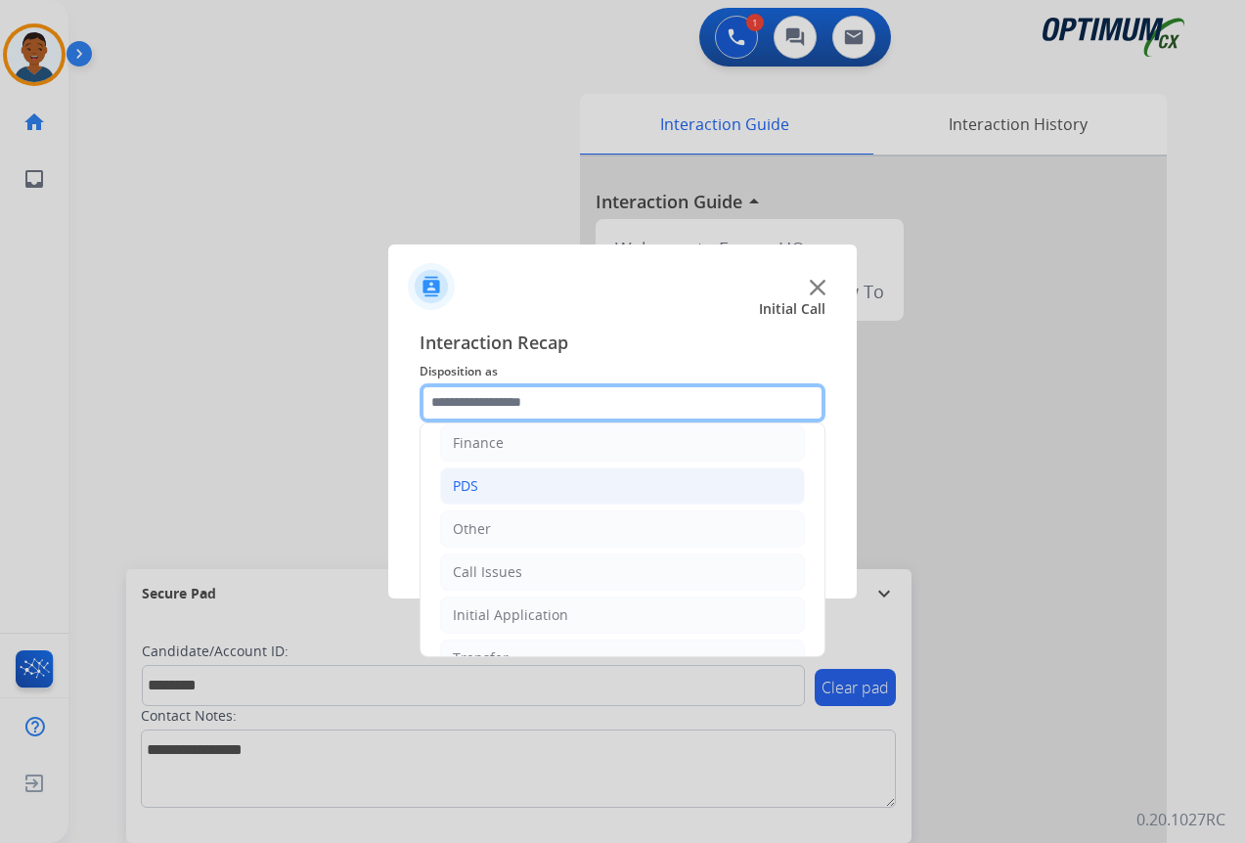
scroll to position [133, 0]
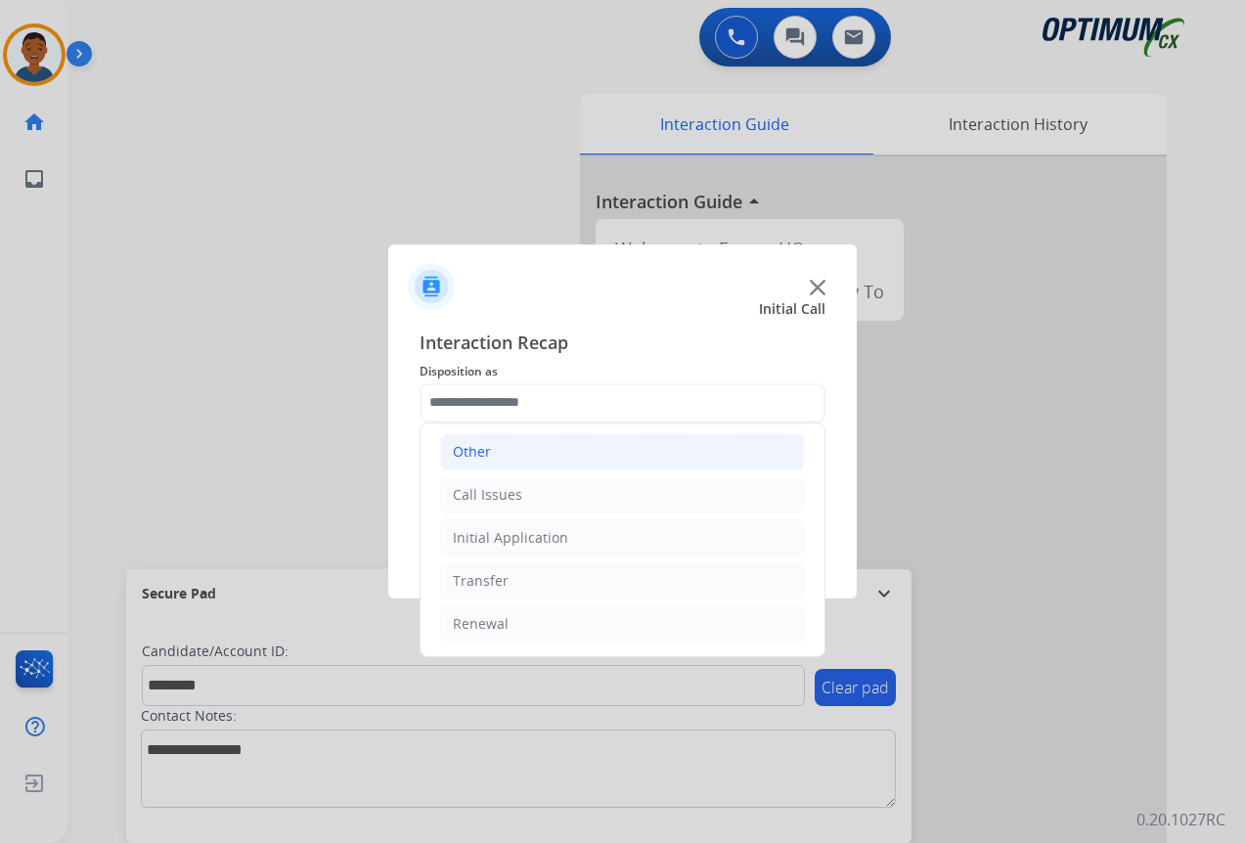
click at [457, 451] on div "Other" at bounding box center [472, 452] width 38 height 20
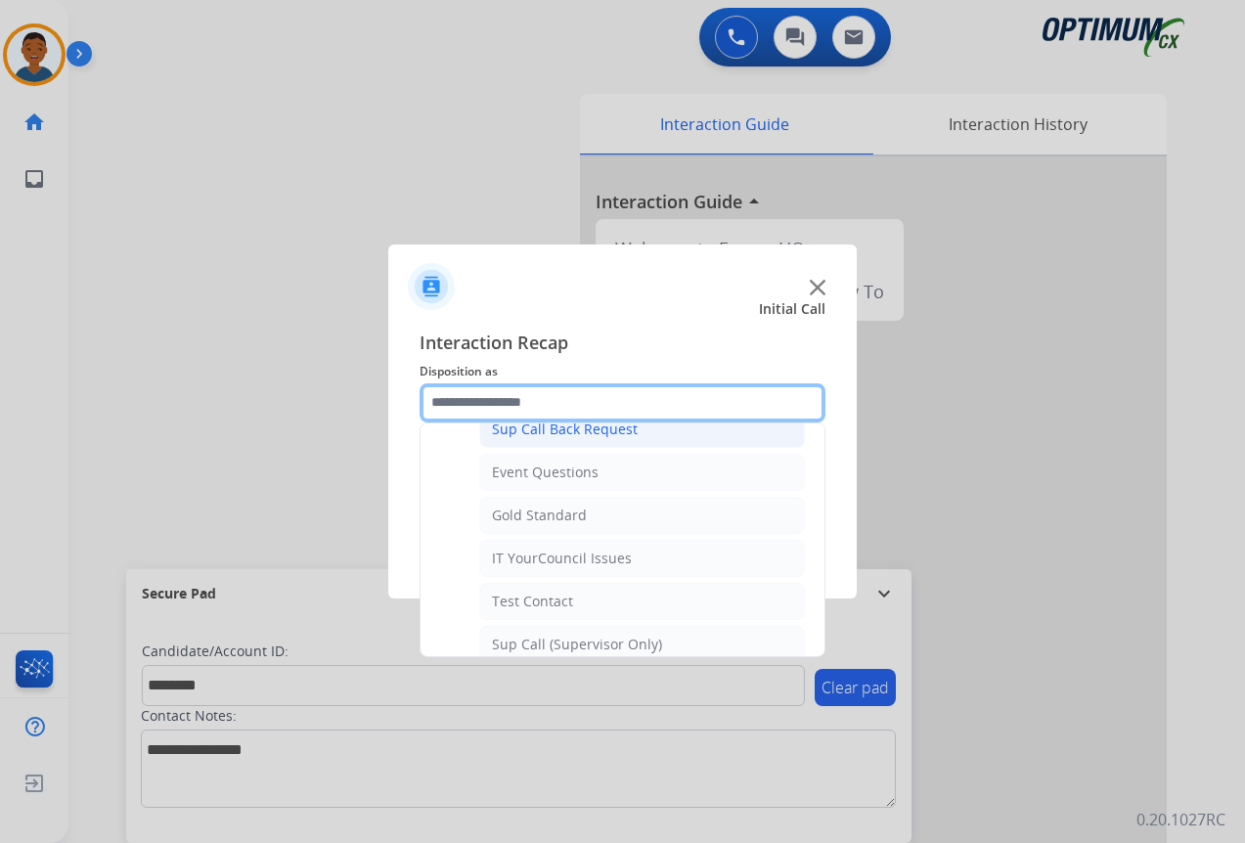
scroll to position [329, 0]
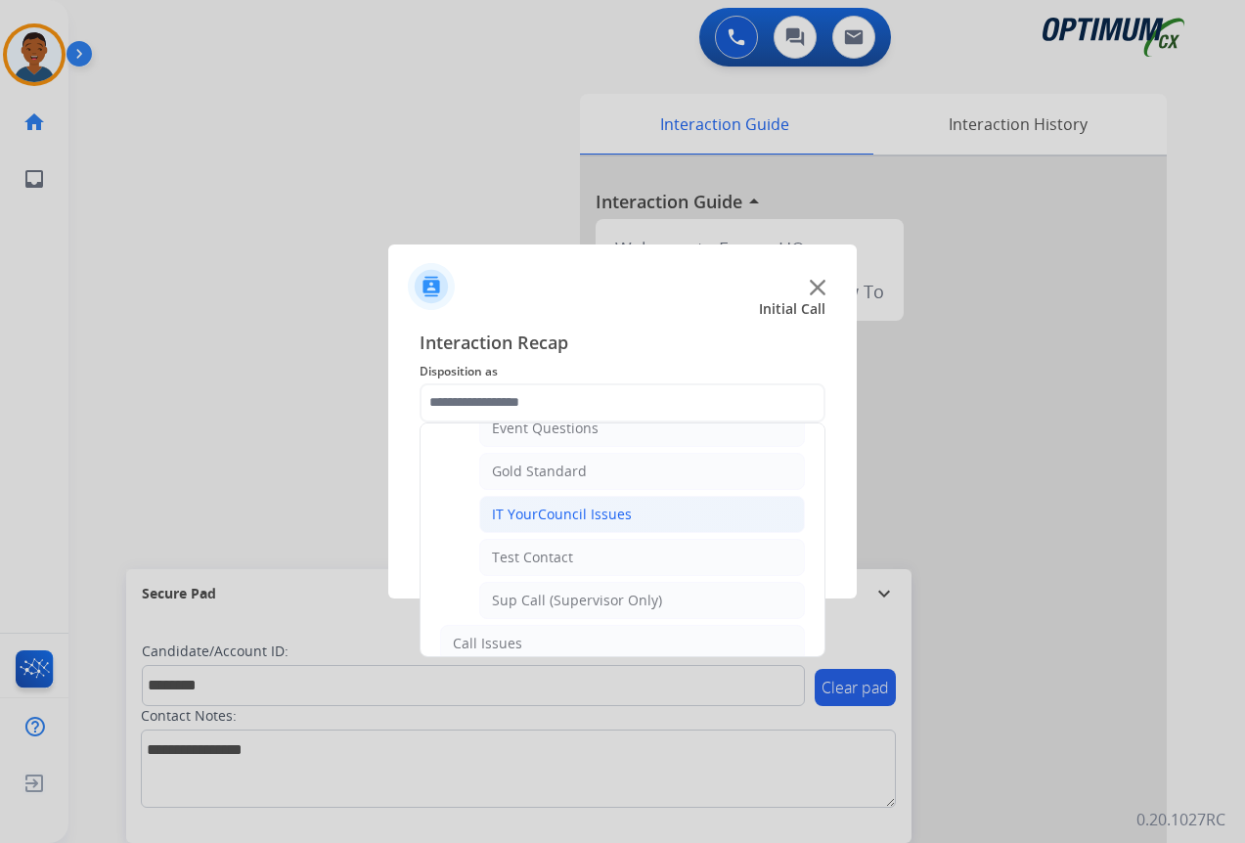
click at [511, 510] on div "IT YourCouncil Issues" at bounding box center [562, 515] width 140 height 20
type input "**********"
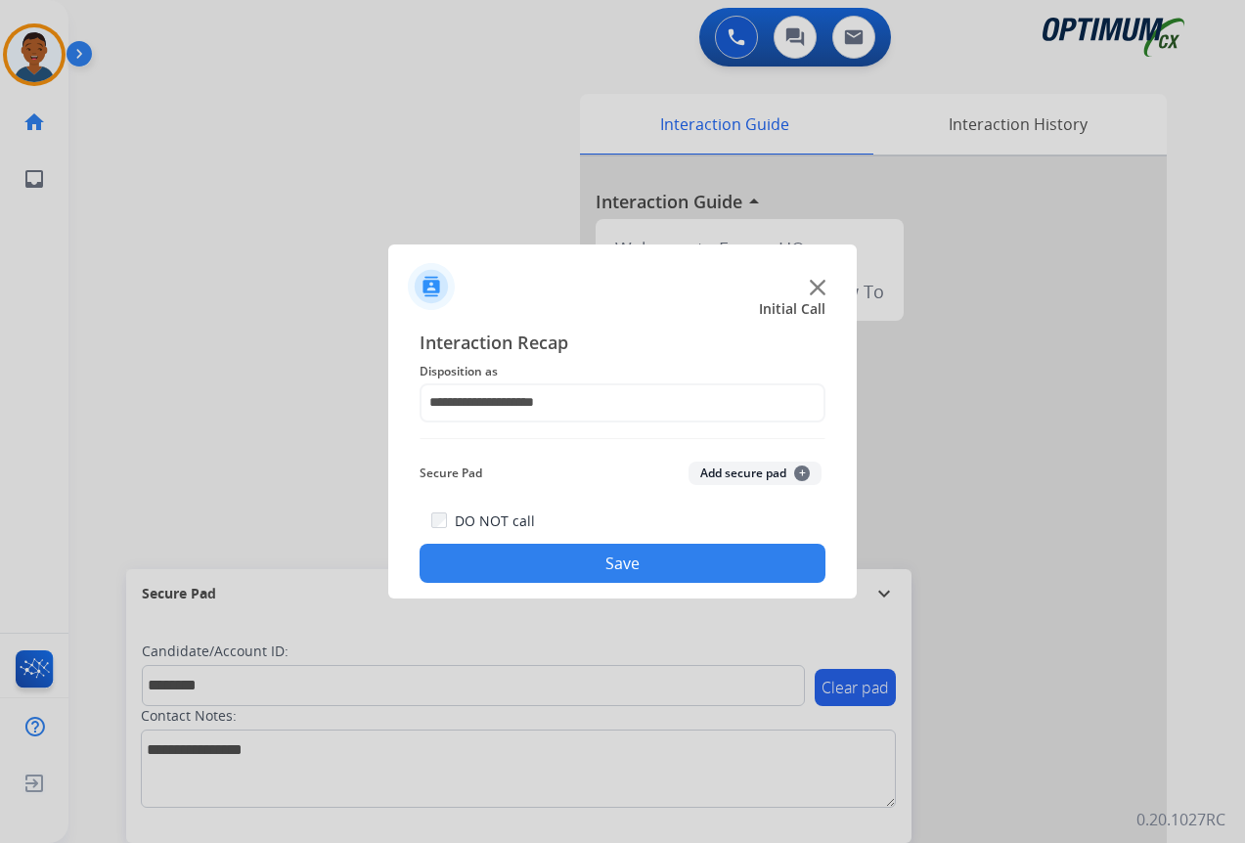
click at [709, 475] on button "Add secure pad +" at bounding box center [754, 473] width 133 height 23
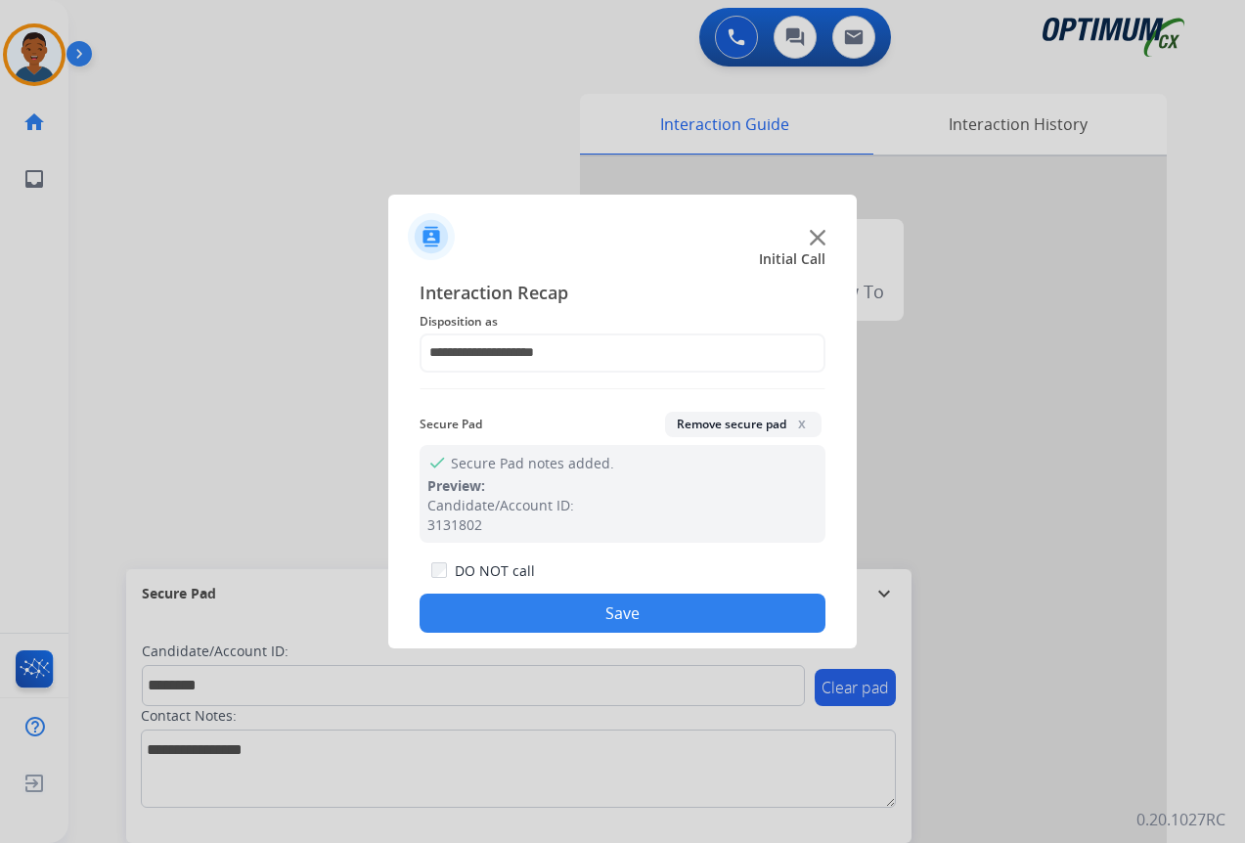
click at [690, 606] on button "Save" at bounding box center [623, 613] width 406 height 39
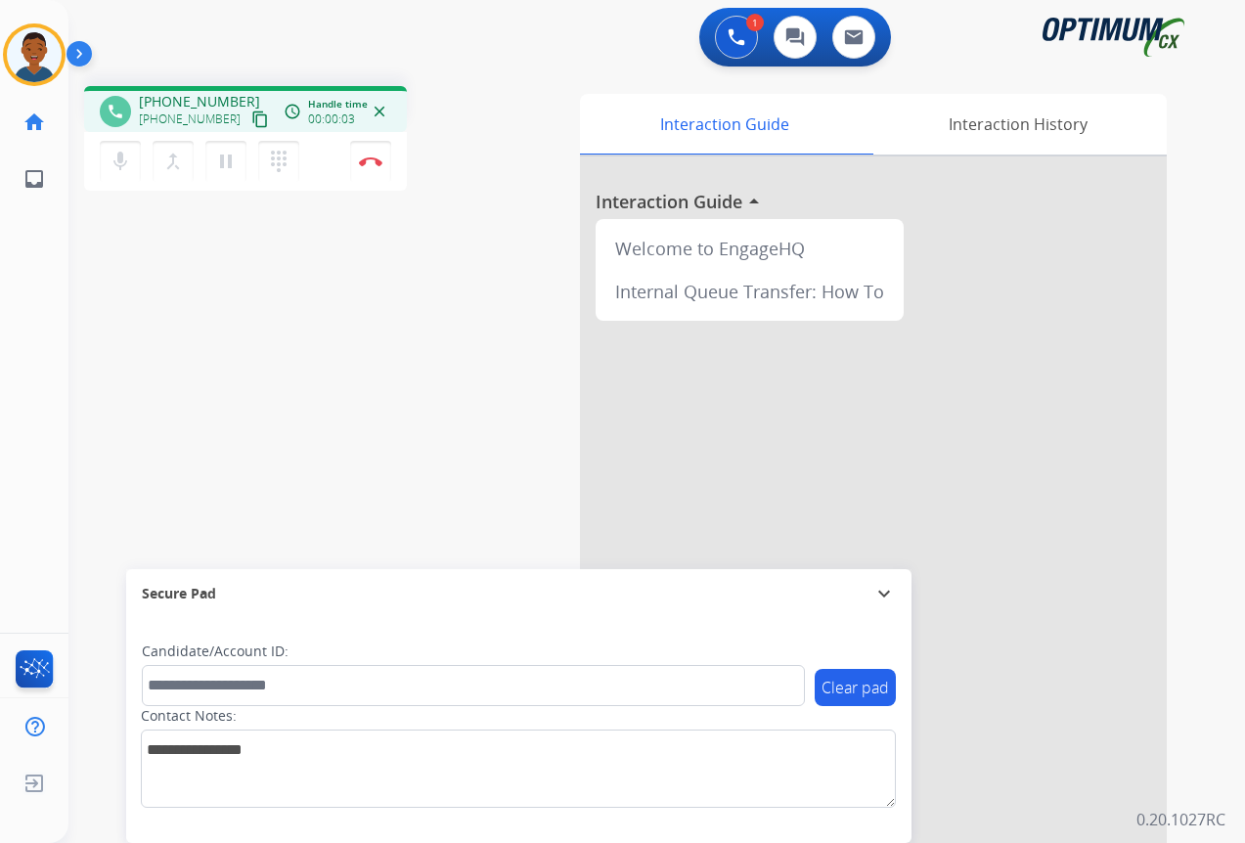
click at [251, 118] on mat-icon "content_copy" at bounding box center [260, 119] width 18 height 18
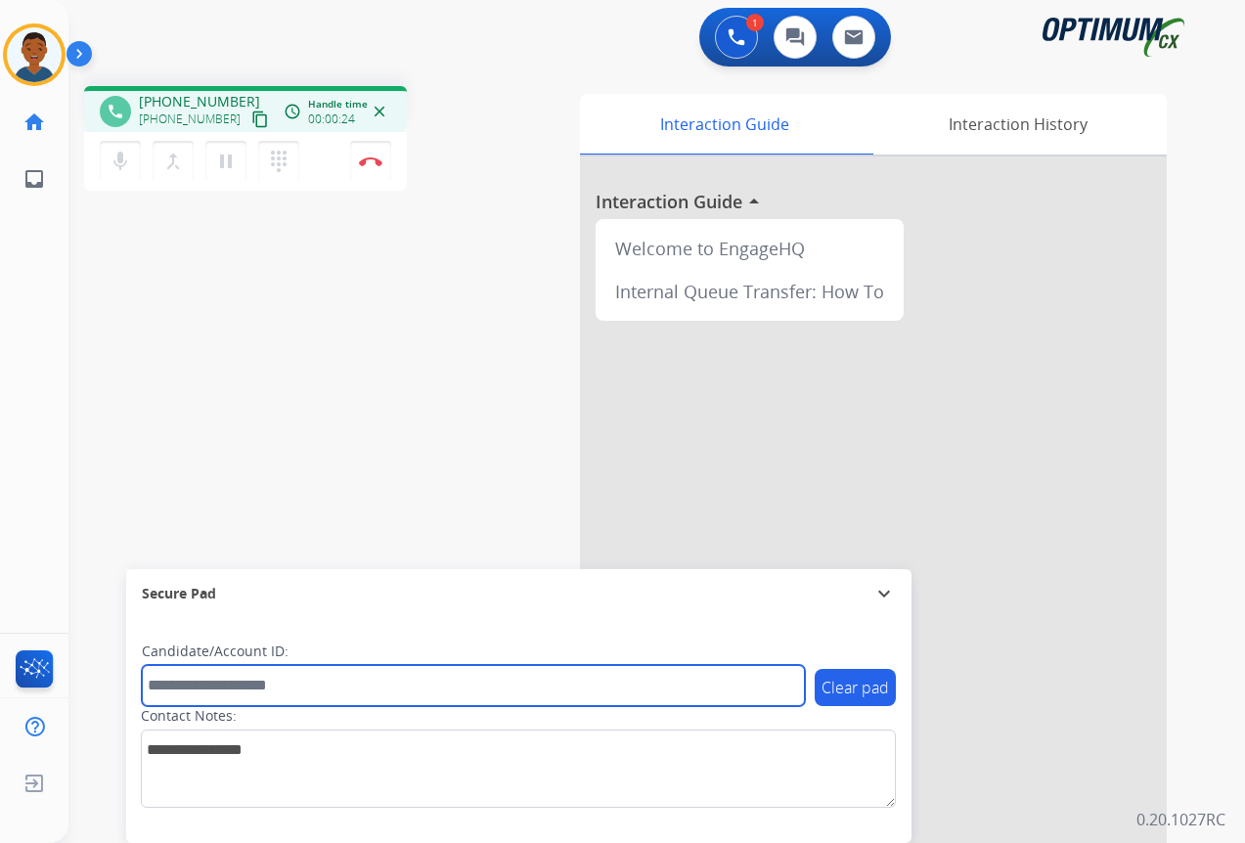
click at [243, 678] on input "text" at bounding box center [473, 685] width 663 height 41
paste input "*******"
type input "*******"
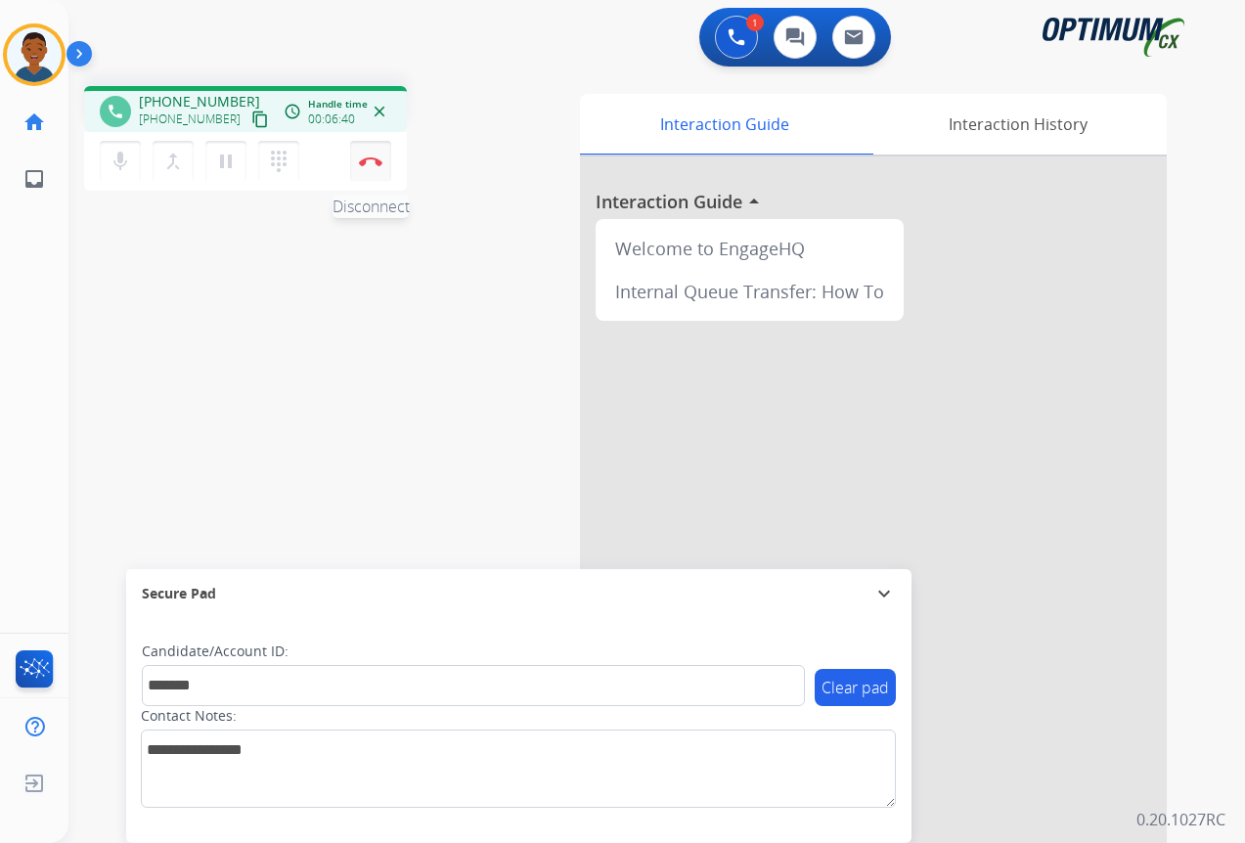
click at [373, 168] on button "Disconnect" at bounding box center [370, 161] width 41 height 41
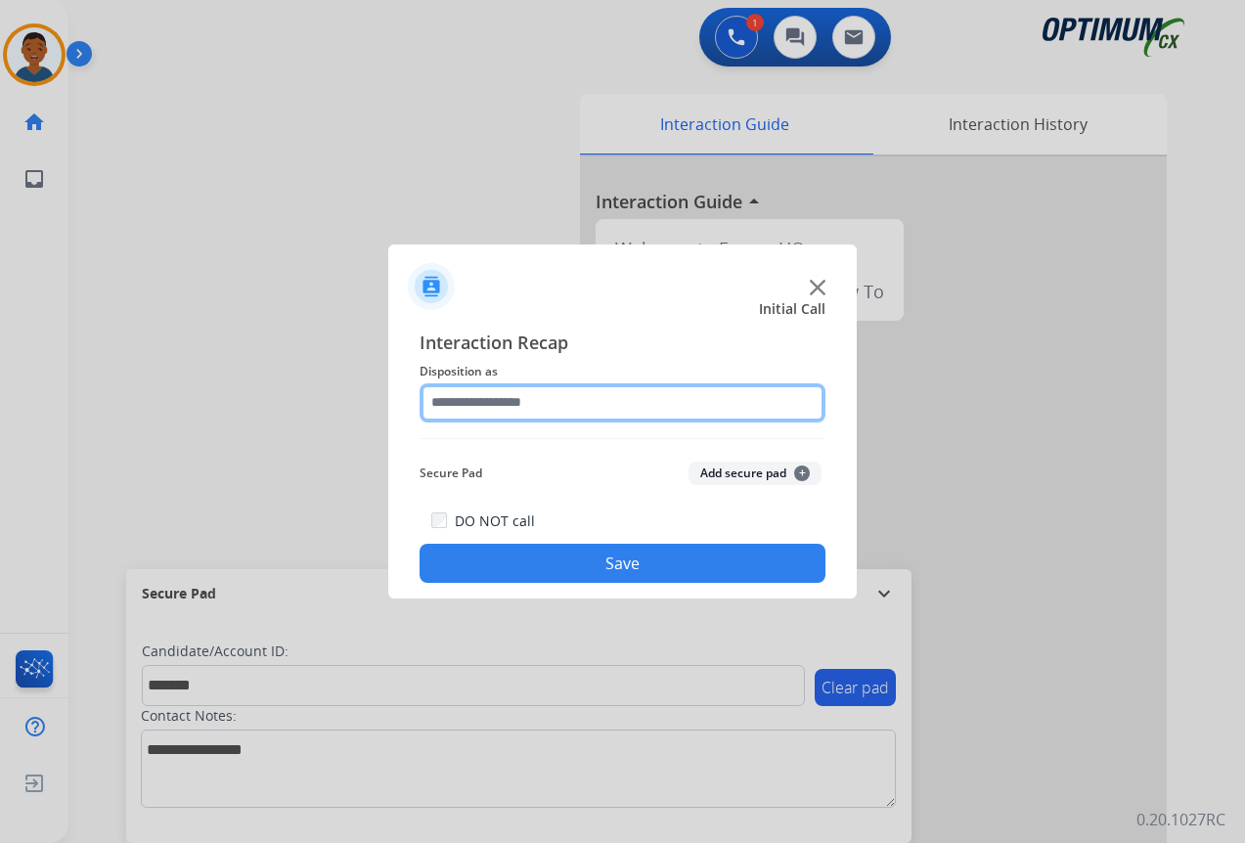
click at [461, 404] on input "text" at bounding box center [623, 402] width 406 height 39
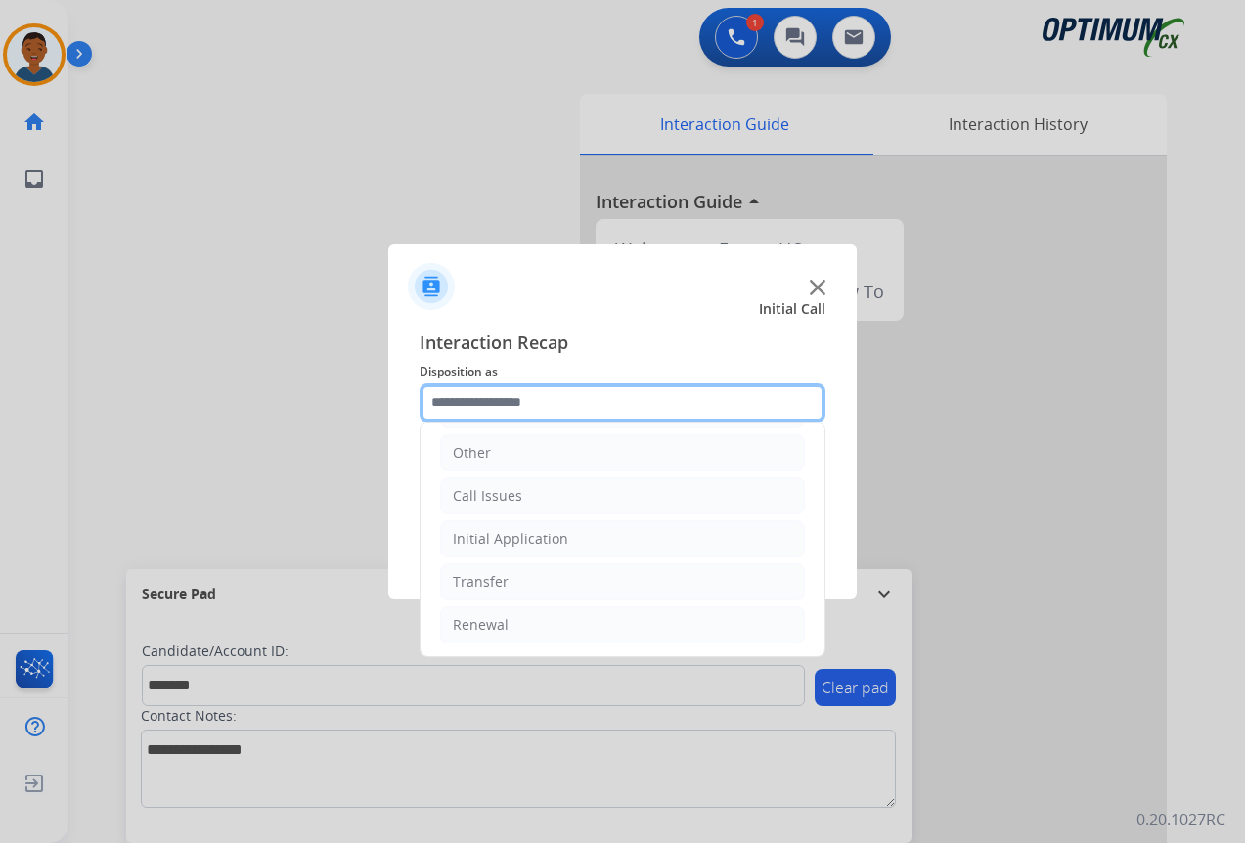
scroll to position [133, 0]
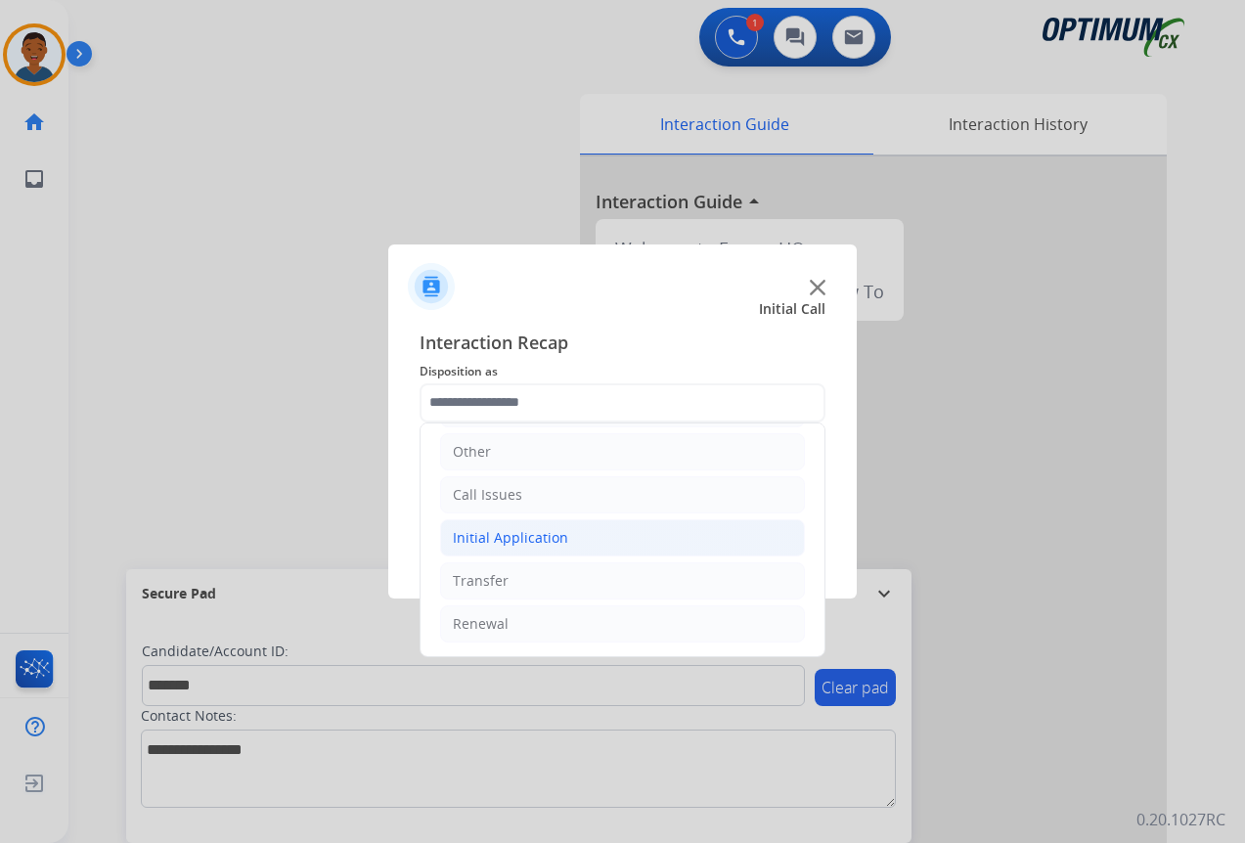
click at [479, 537] on div "Initial Application" at bounding box center [510, 538] width 115 height 20
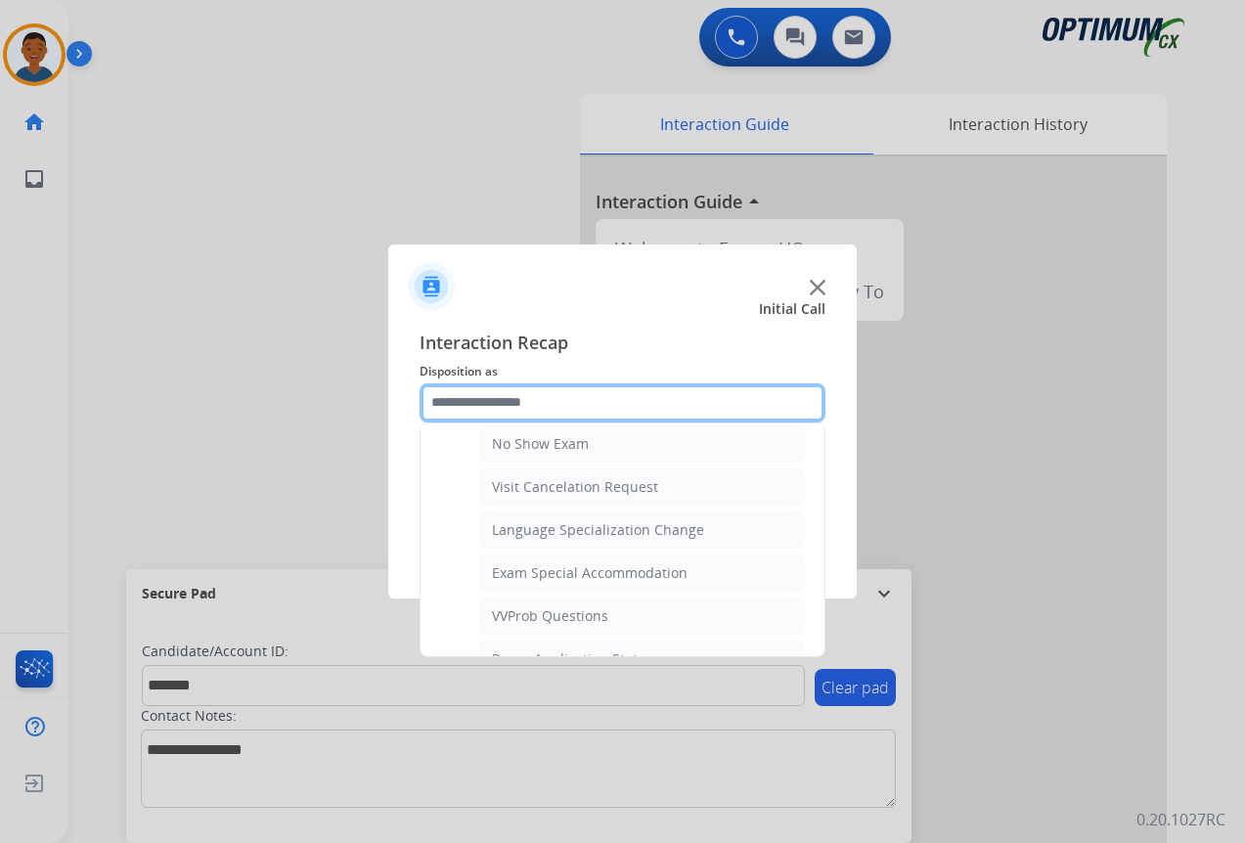
scroll to position [990, 0]
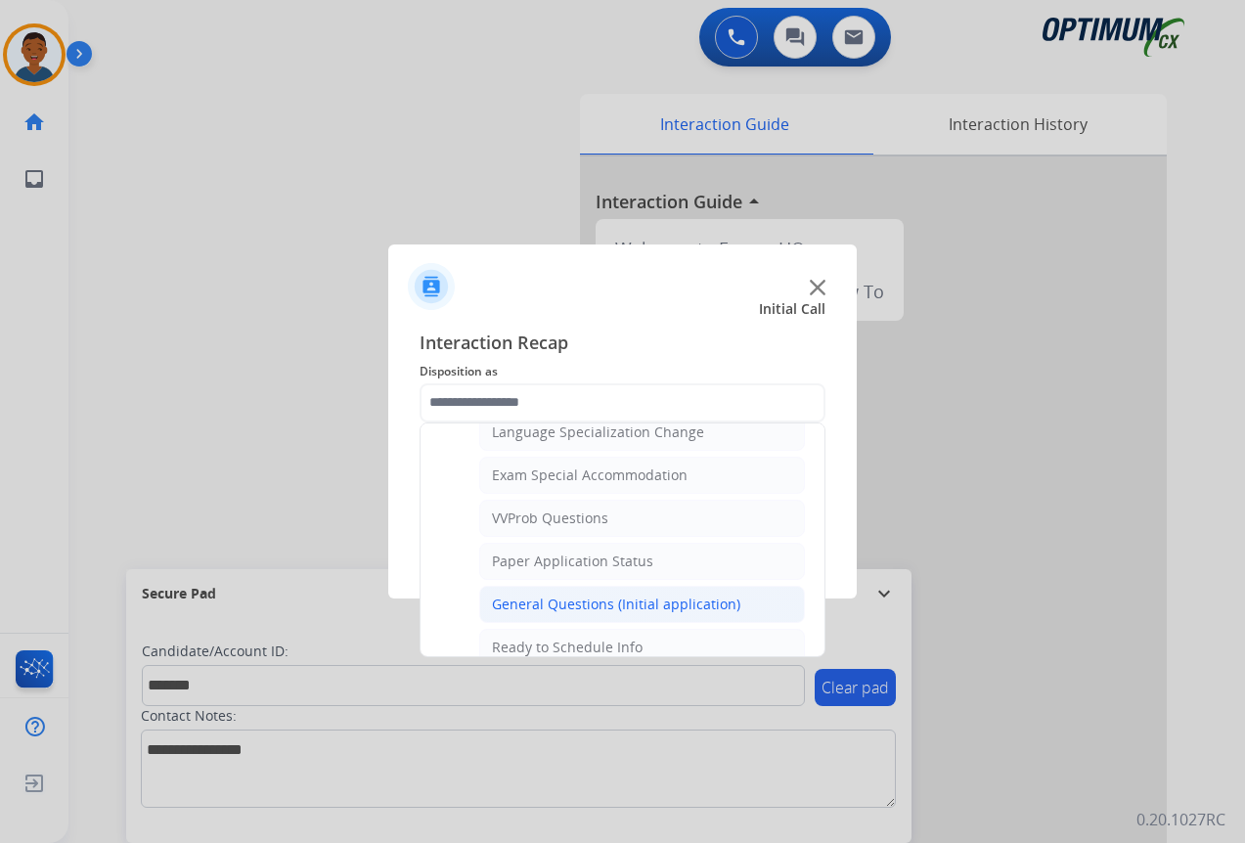
click at [516, 597] on div "General Questions (Initial application)" at bounding box center [616, 605] width 248 height 20
type input "**********"
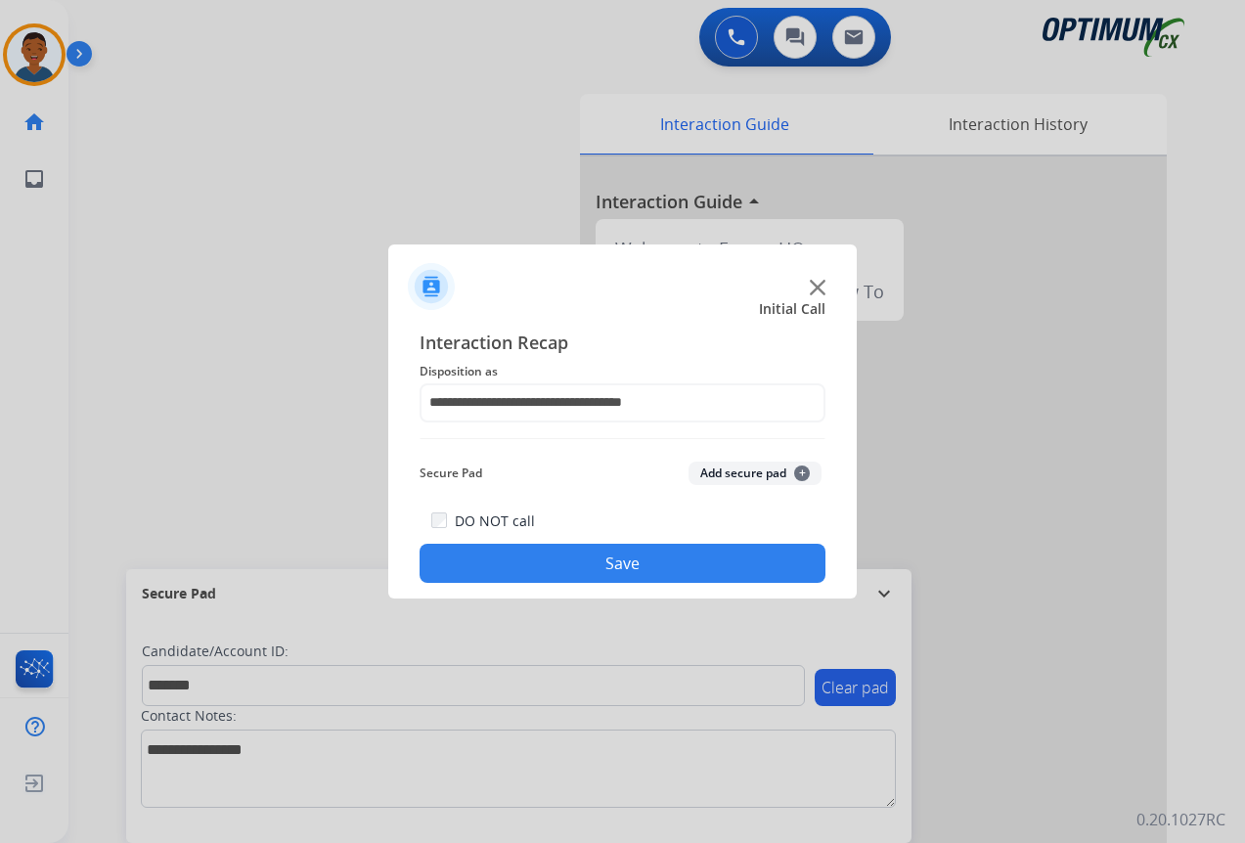
click at [718, 472] on button "Add secure pad +" at bounding box center [754, 473] width 133 height 23
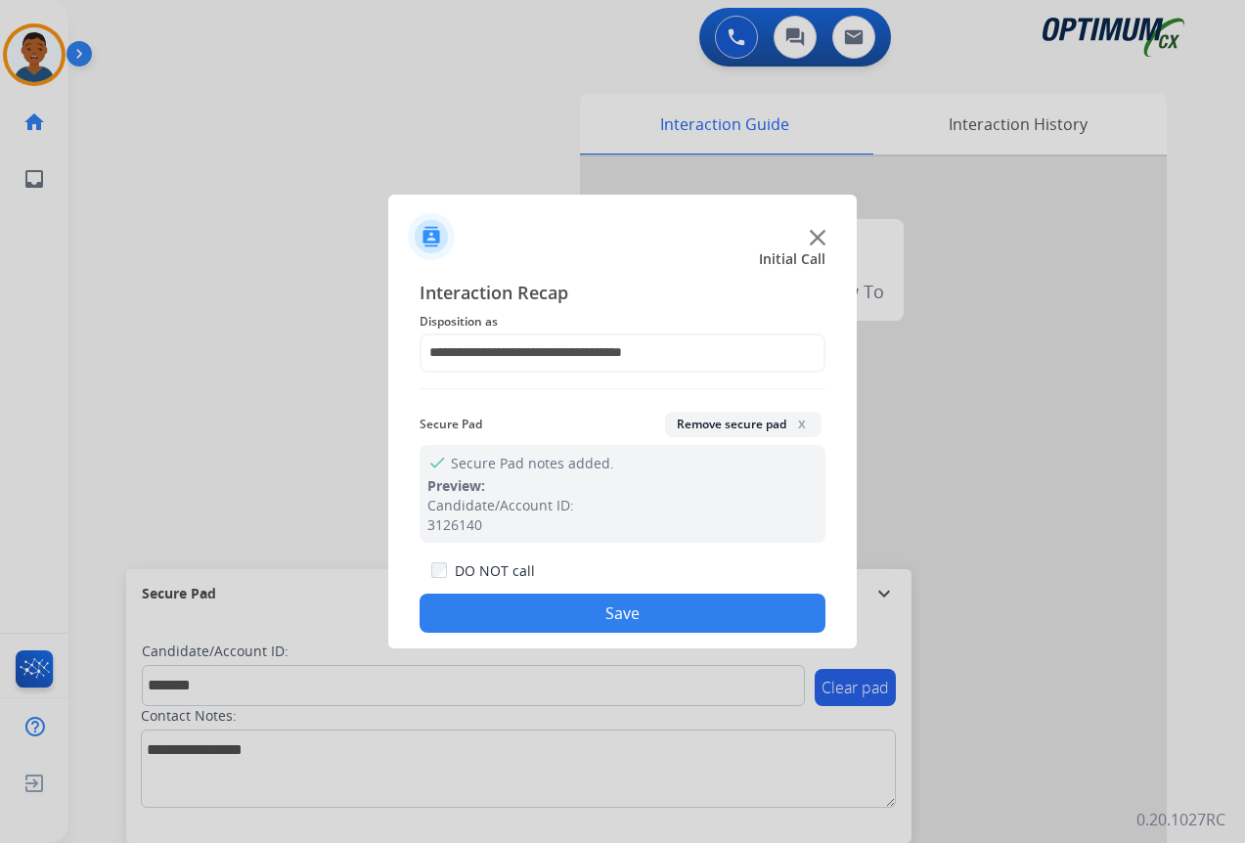
click at [672, 613] on button "Save" at bounding box center [623, 613] width 406 height 39
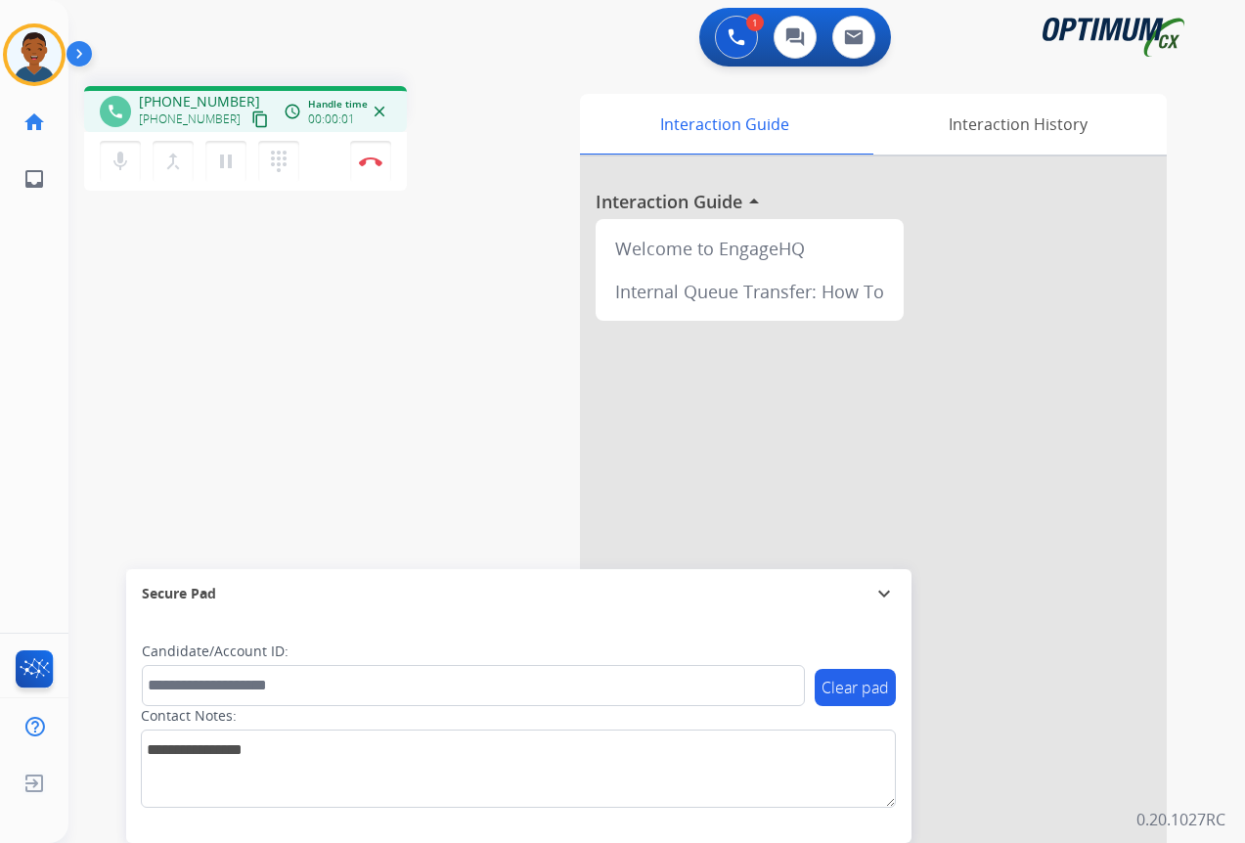
click at [251, 120] on mat-icon "content_copy" at bounding box center [260, 119] width 18 height 18
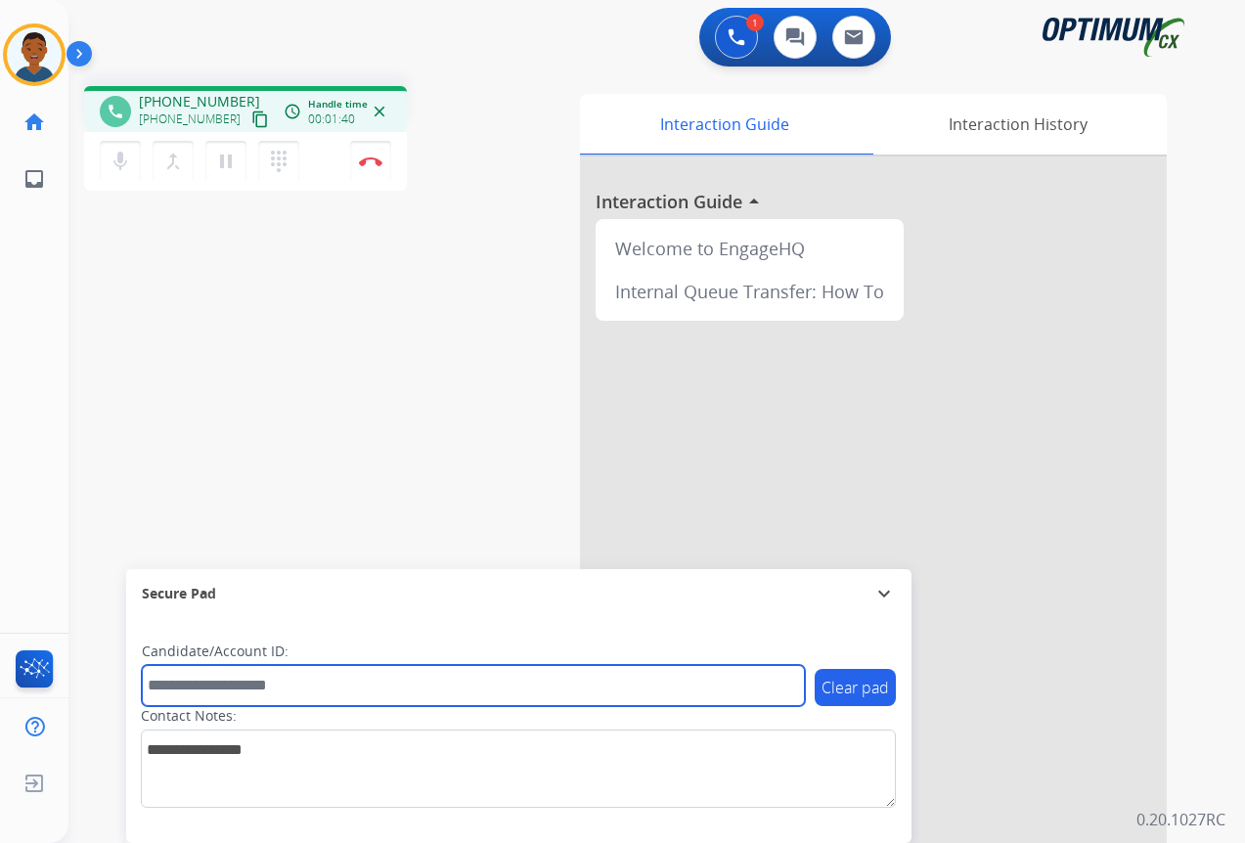
click at [229, 682] on input "text" at bounding box center [473, 685] width 663 height 41
paste input "*******"
type input "*******"
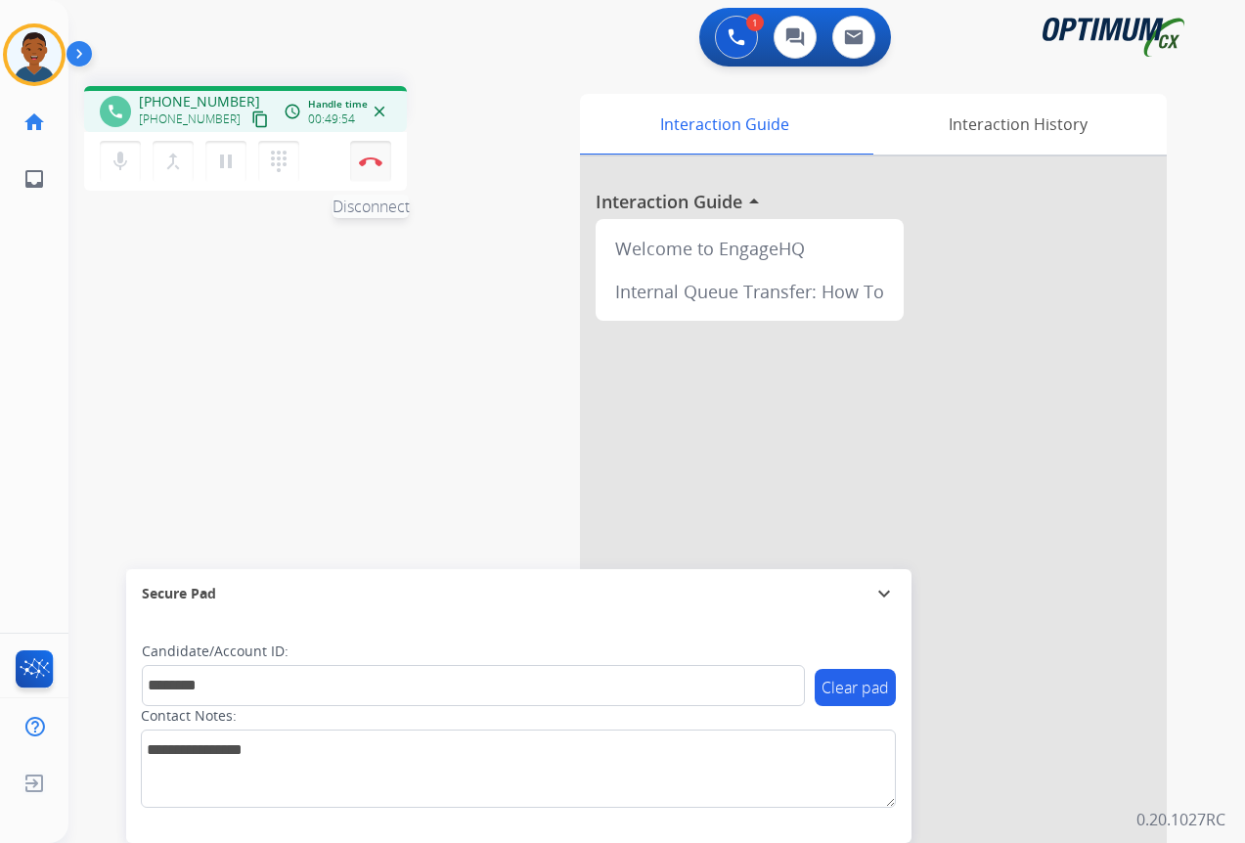
click at [369, 162] on img at bounding box center [370, 161] width 23 height 10
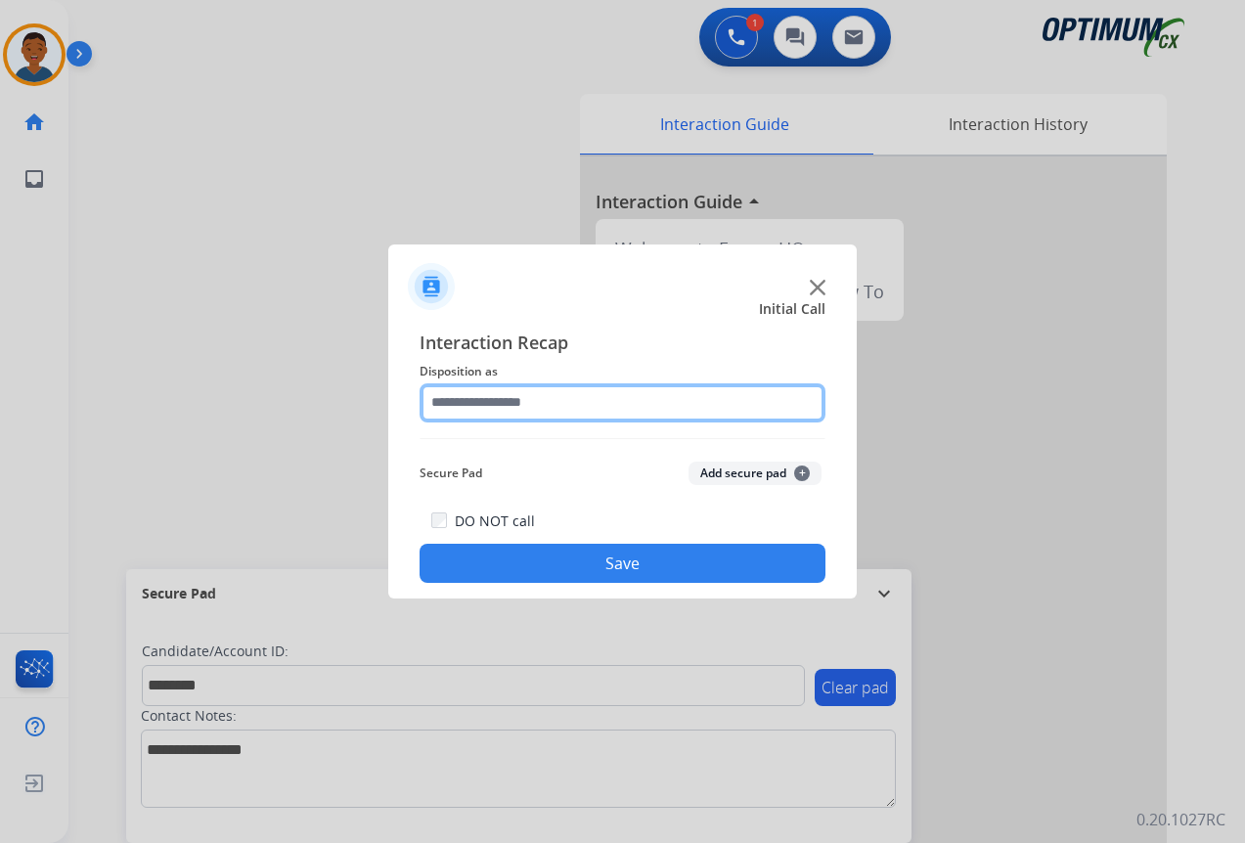
click at [443, 400] on input "text" at bounding box center [623, 402] width 406 height 39
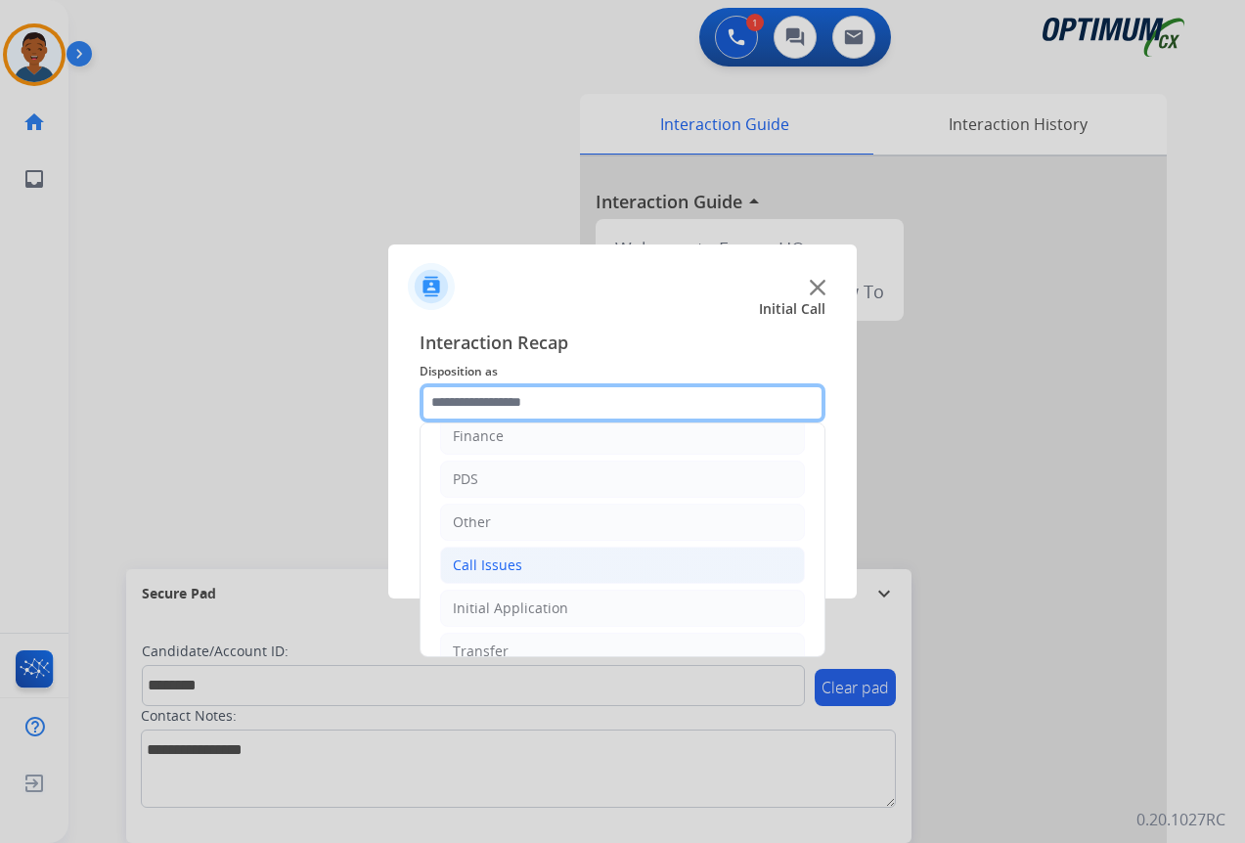
scroll to position [133, 0]
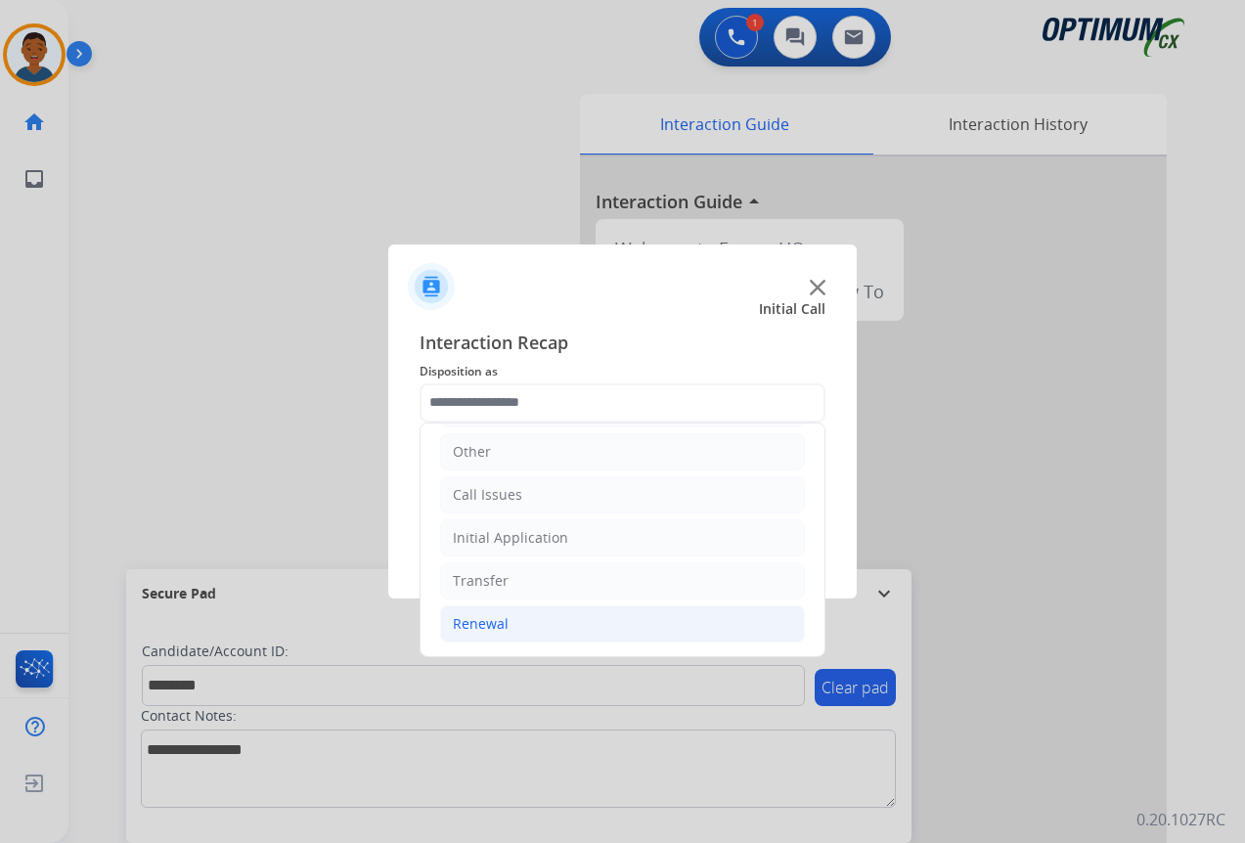
click at [483, 623] on div "Renewal" at bounding box center [481, 624] width 56 height 20
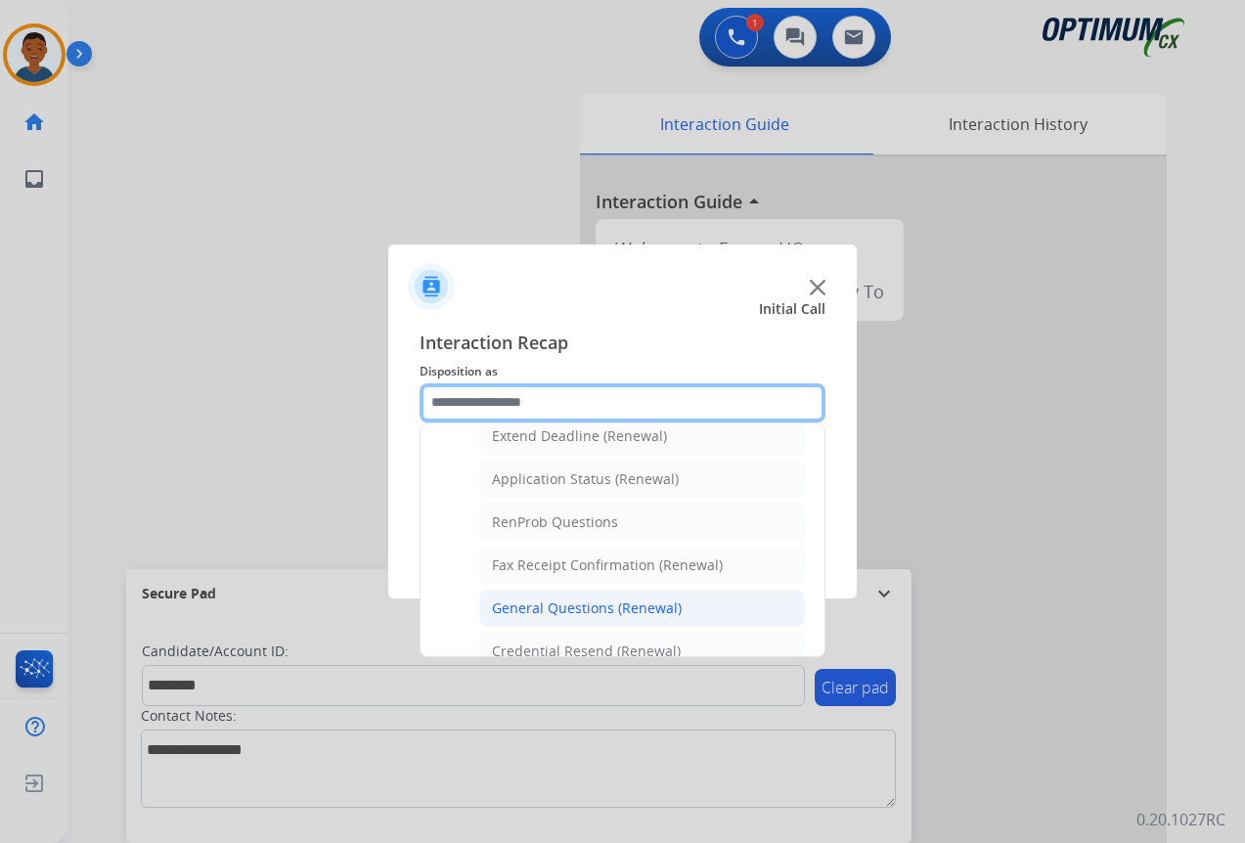
scroll to position [524, 0]
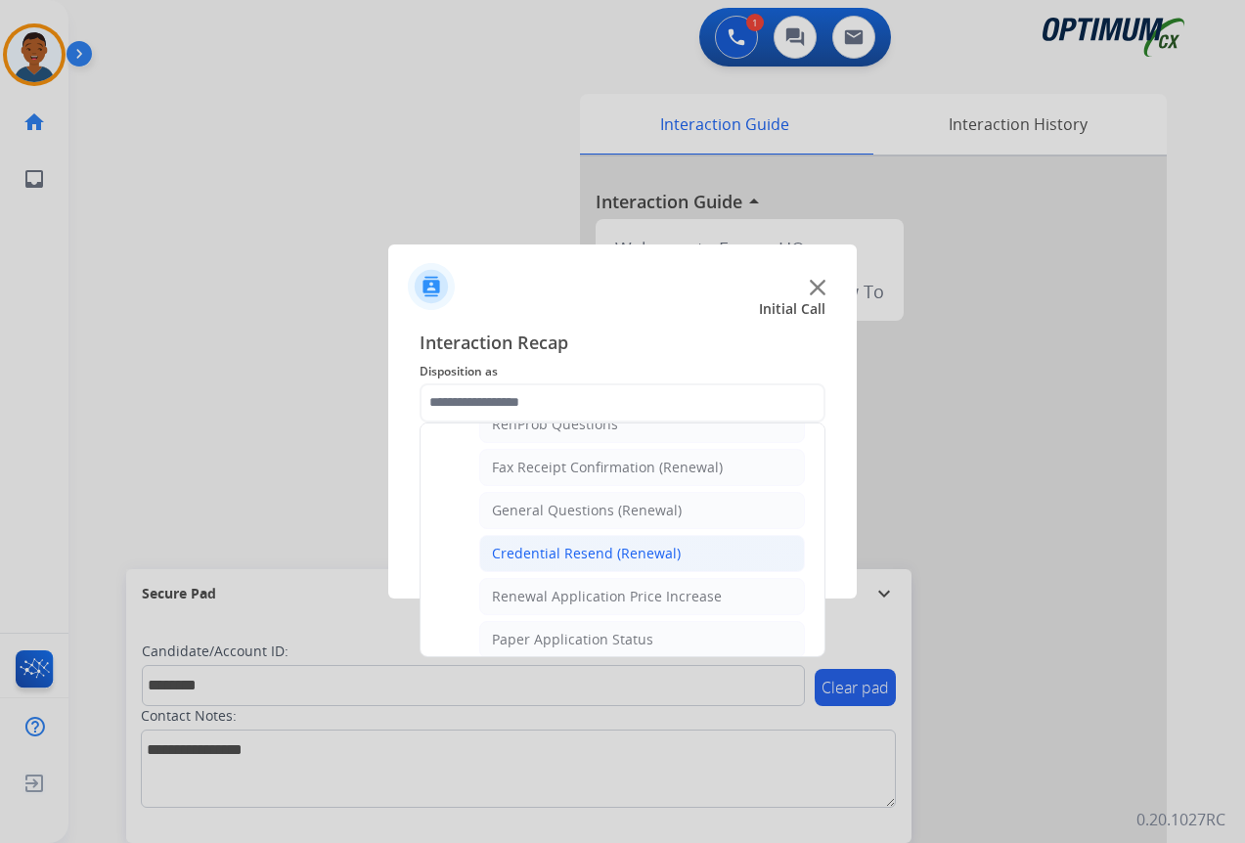
click at [539, 555] on div "Credential Resend (Renewal)" at bounding box center [586, 554] width 189 height 20
type input "**********"
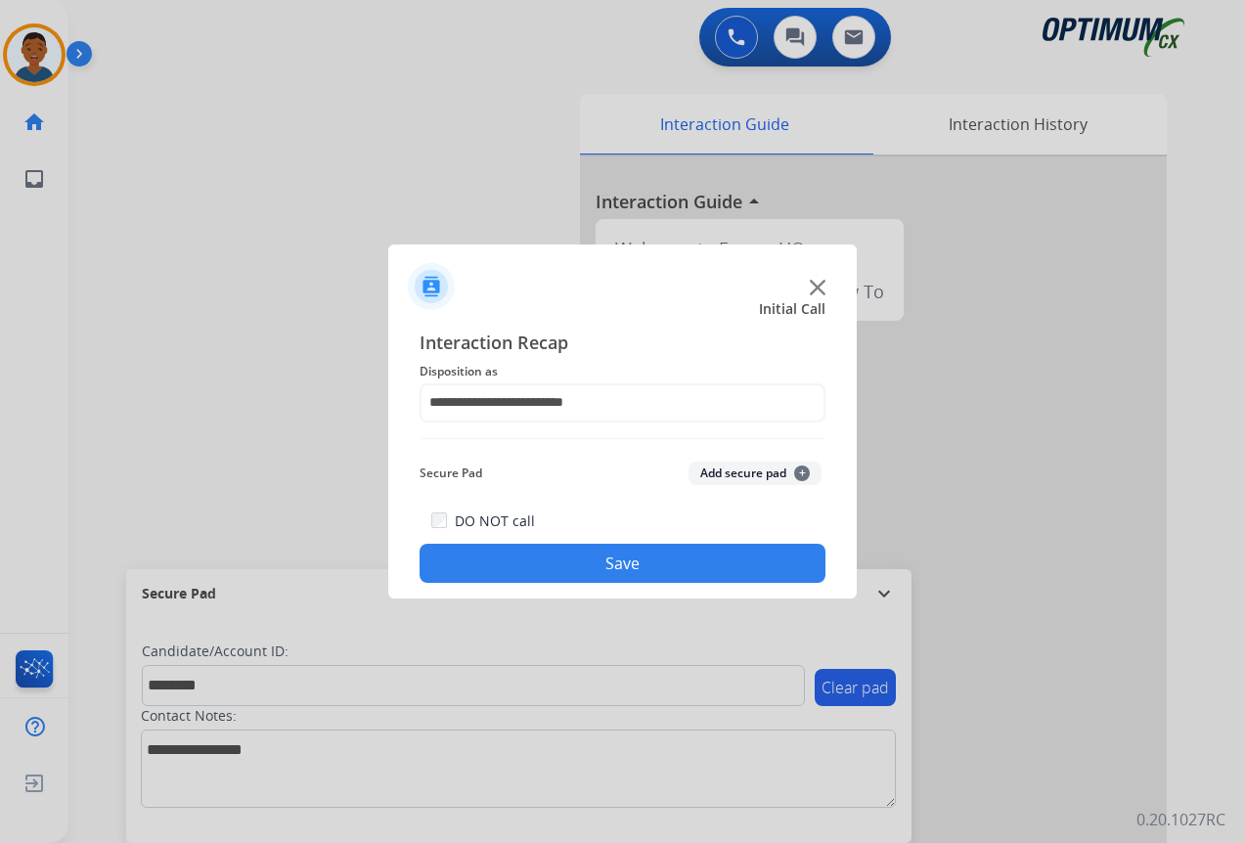
click at [740, 469] on button "Add secure pad +" at bounding box center [754, 473] width 133 height 23
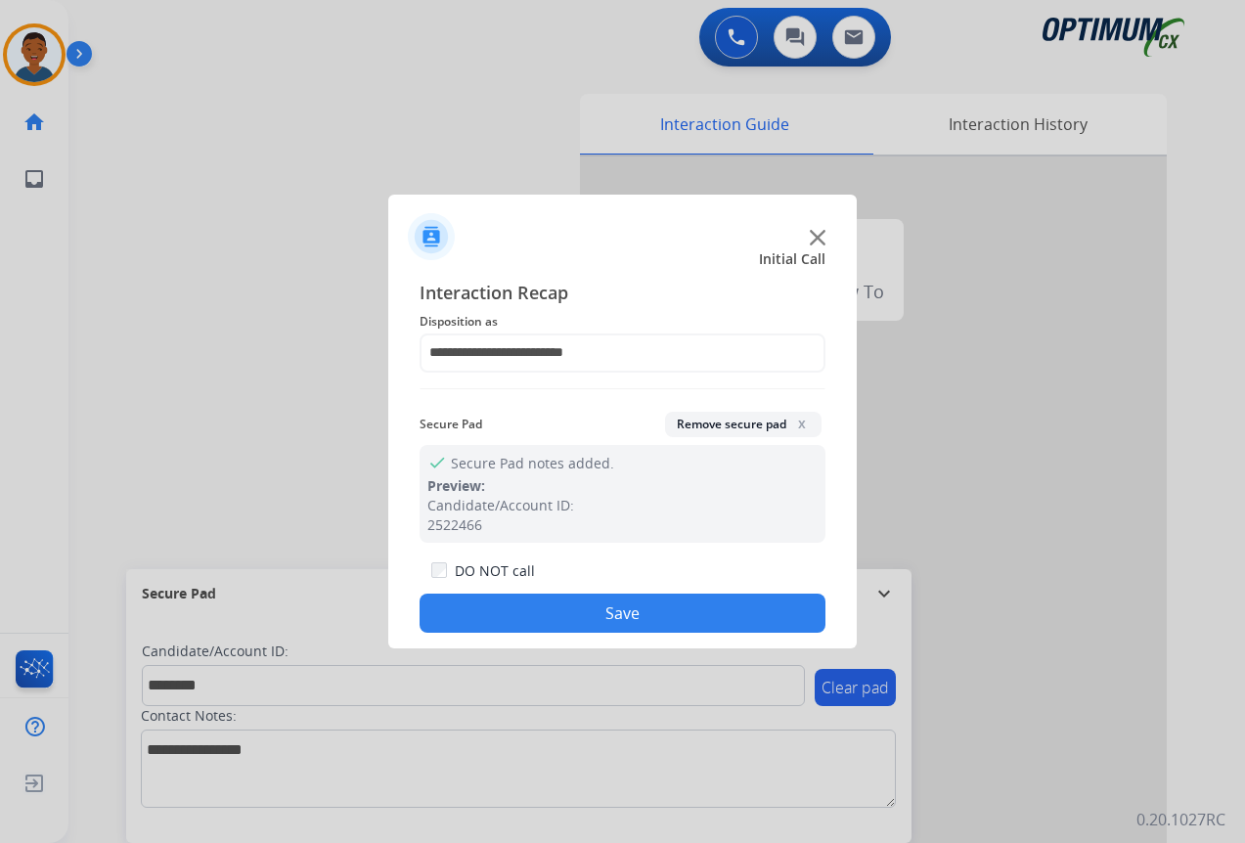
click at [685, 611] on button "Save" at bounding box center [623, 613] width 406 height 39
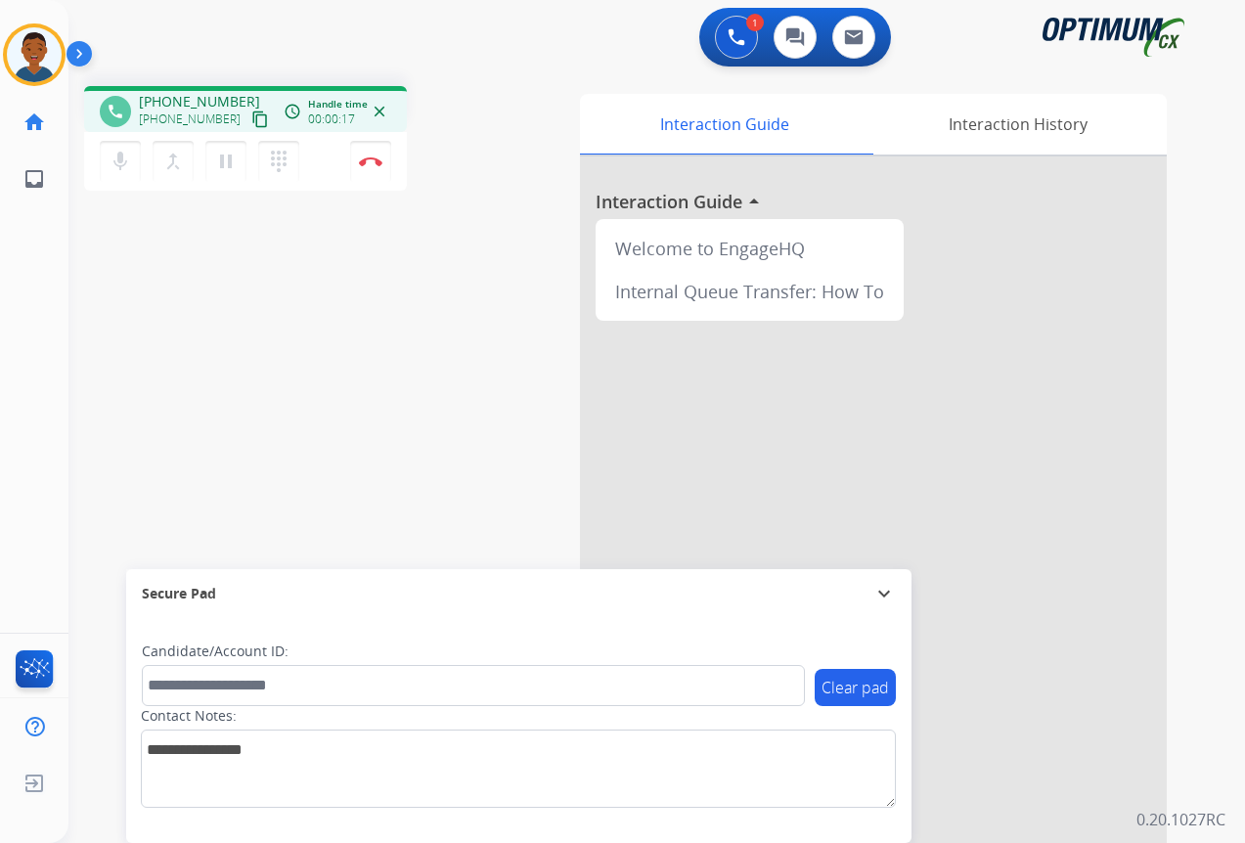
click at [251, 119] on mat-icon "content_copy" at bounding box center [260, 119] width 18 height 18
click at [251, 121] on mat-icon "content_copy" at bounding box center [260, 119] width 18 height 18
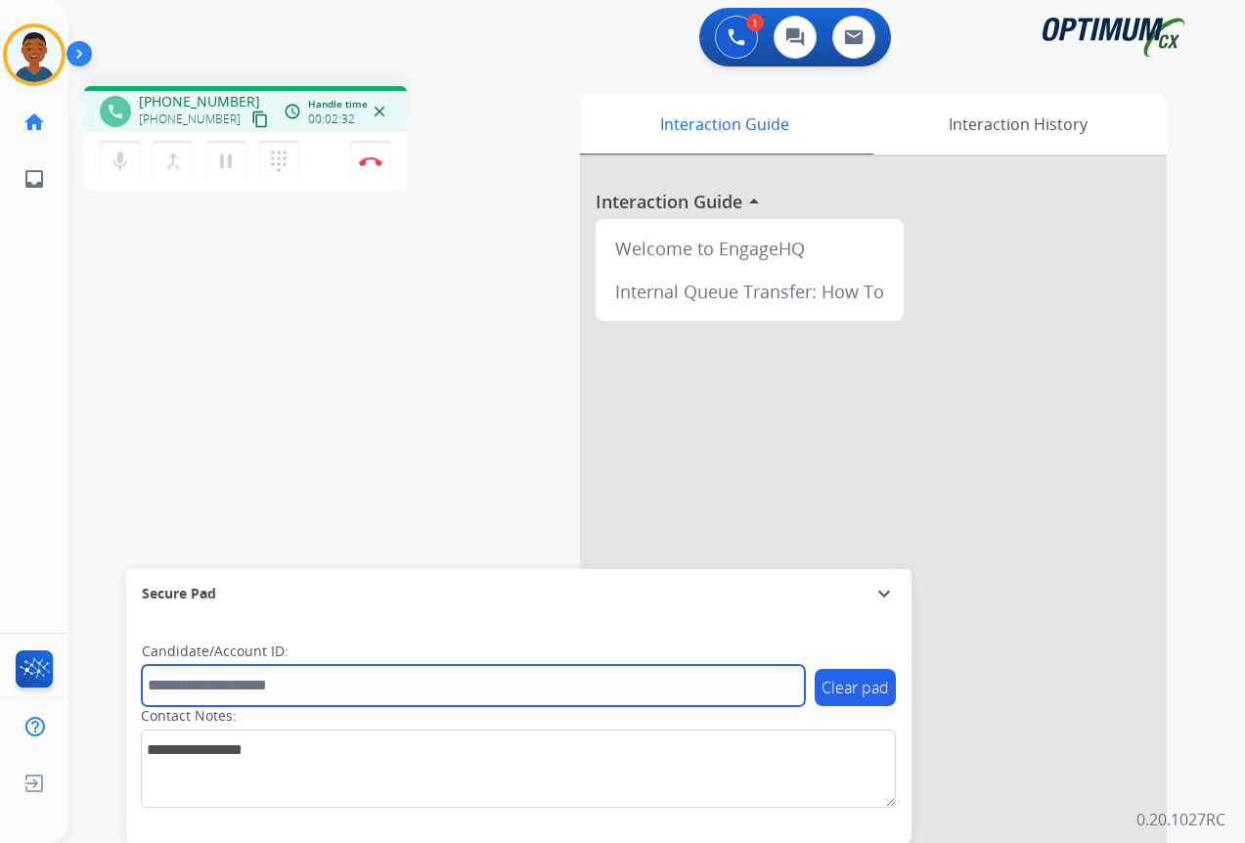
click at [174, 687] on input "text" at bounding box center [473, 685] width 663 height 41
paste input "*******"
type input "*******"
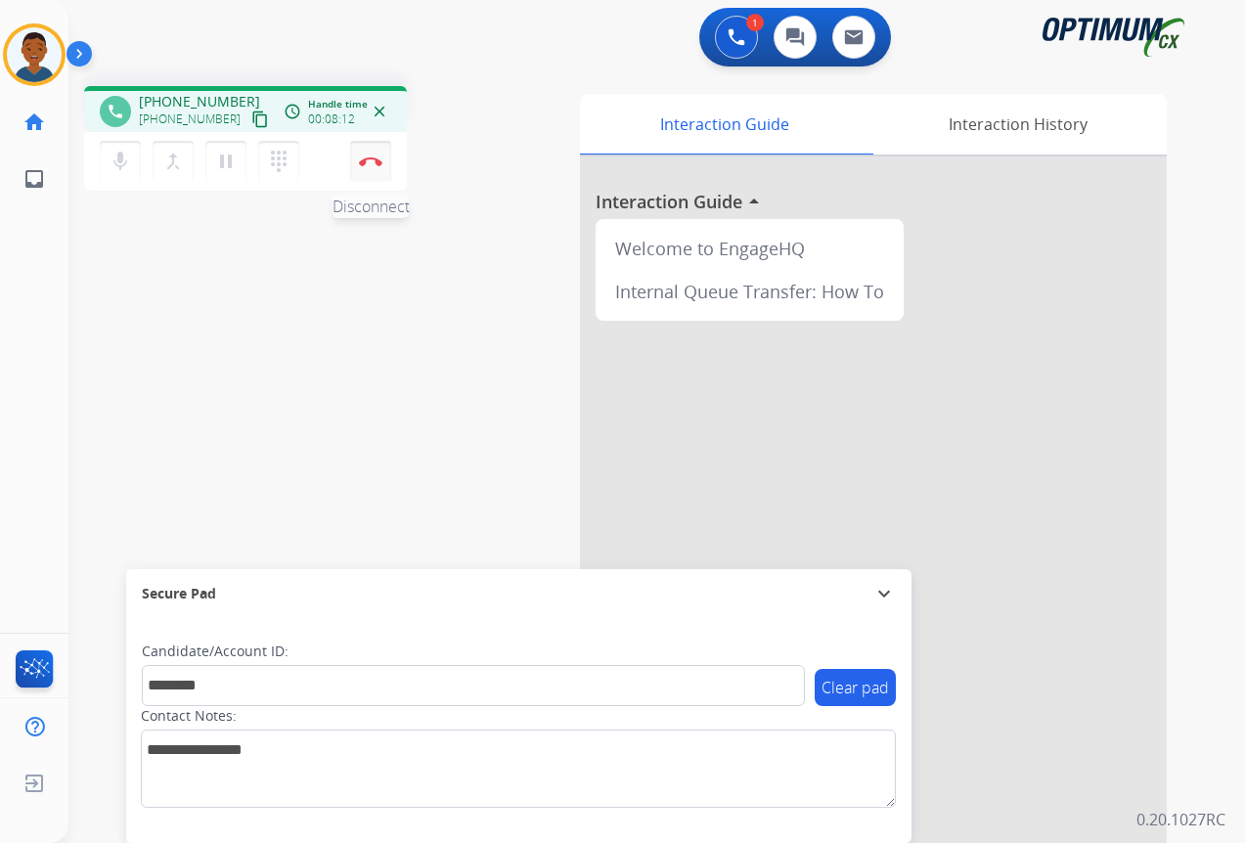
click at [375, 170] on button "Disconnect" at bounding box center [370, 161] width 41 height 41
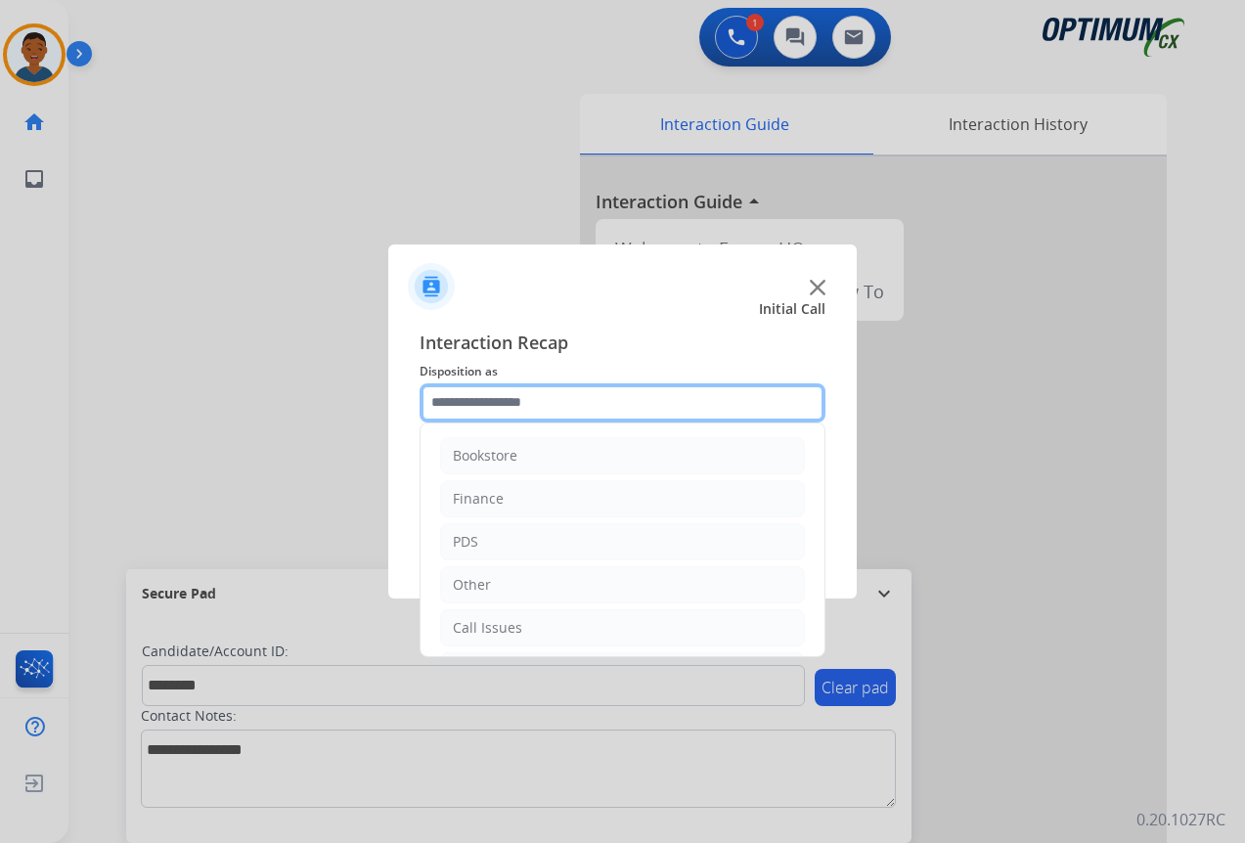
click at [476, 398] on input "text" at bounding box center [623, 402] width 406 height 39
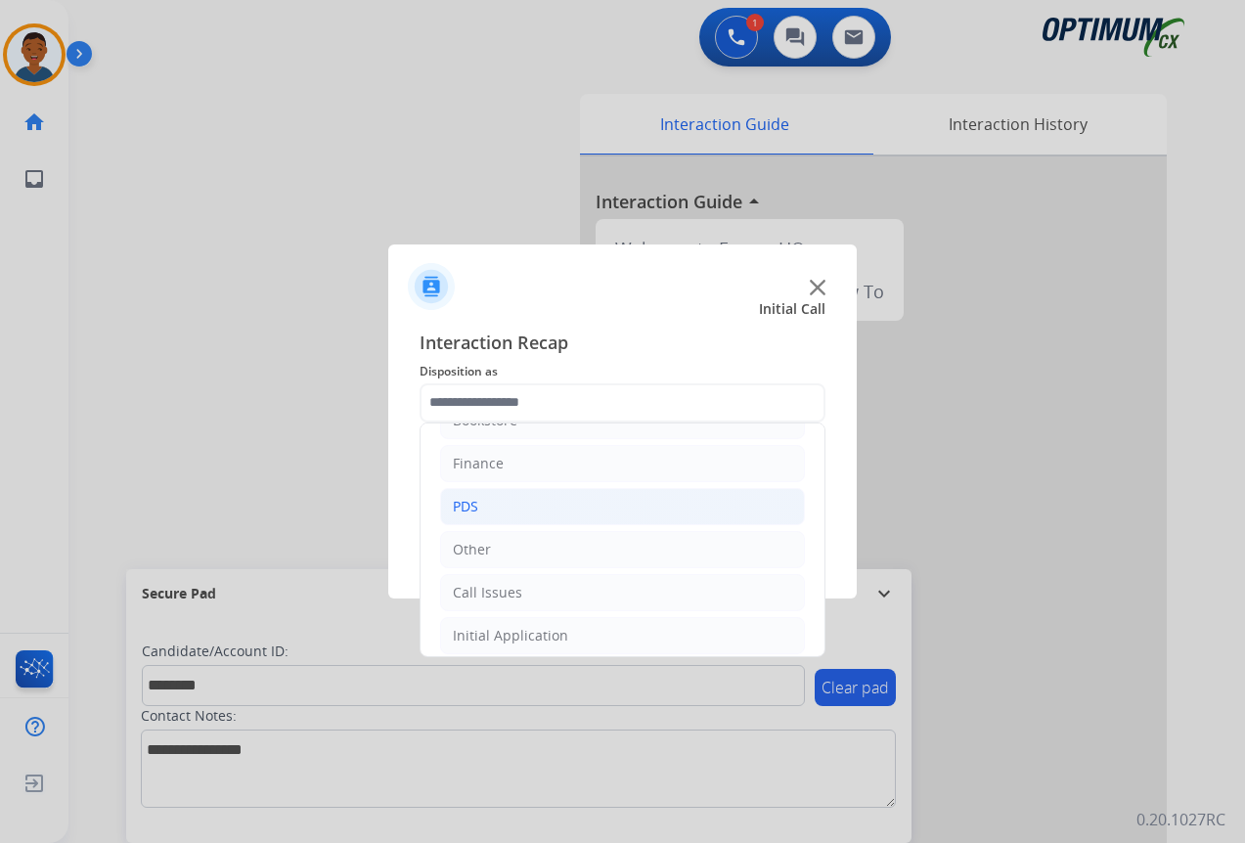
click at [467, 509] on div "PDS" at bounding box center [465, 507] width 25 height 20
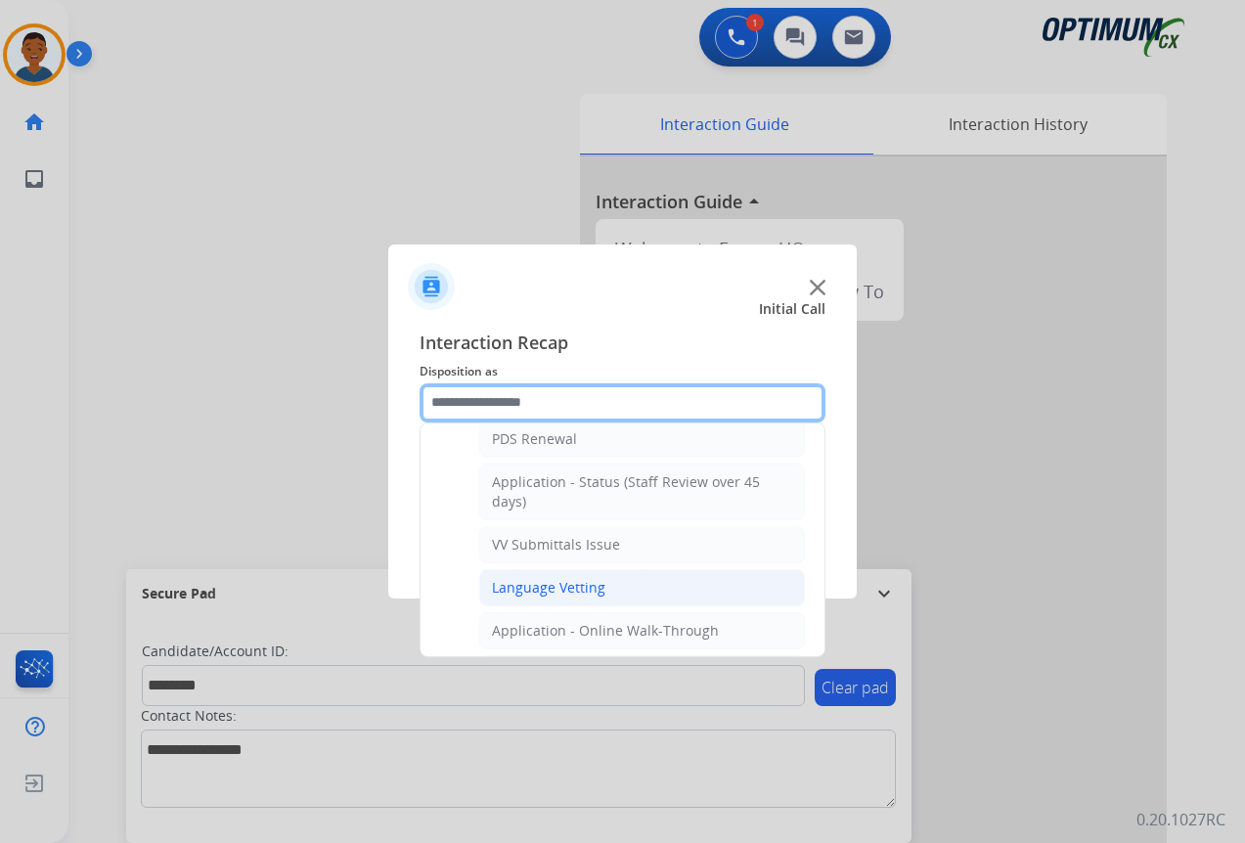
scroll to position [329, 0]
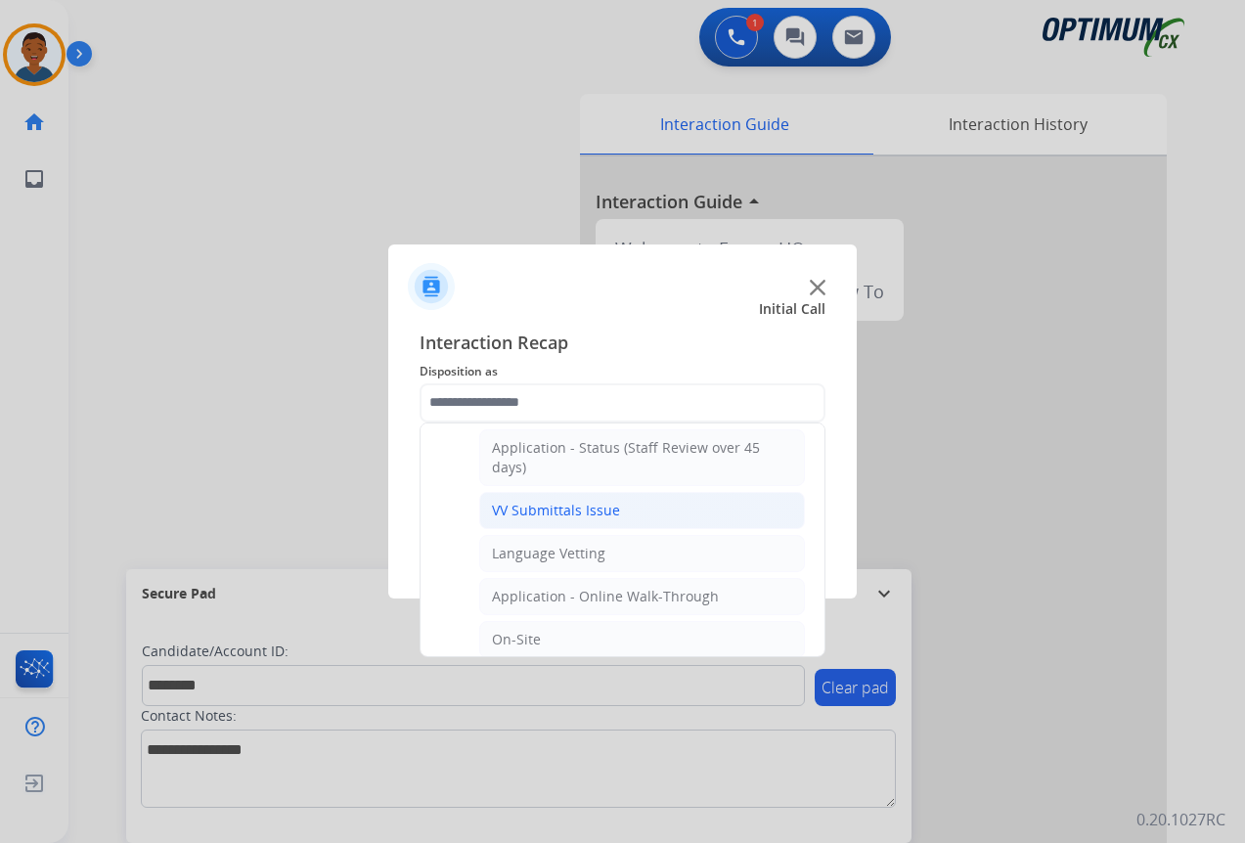
click at [535, 509] on div "VV Submittals Issue" at bounding box center [556, 511] width 128 height 20
type input "**********"
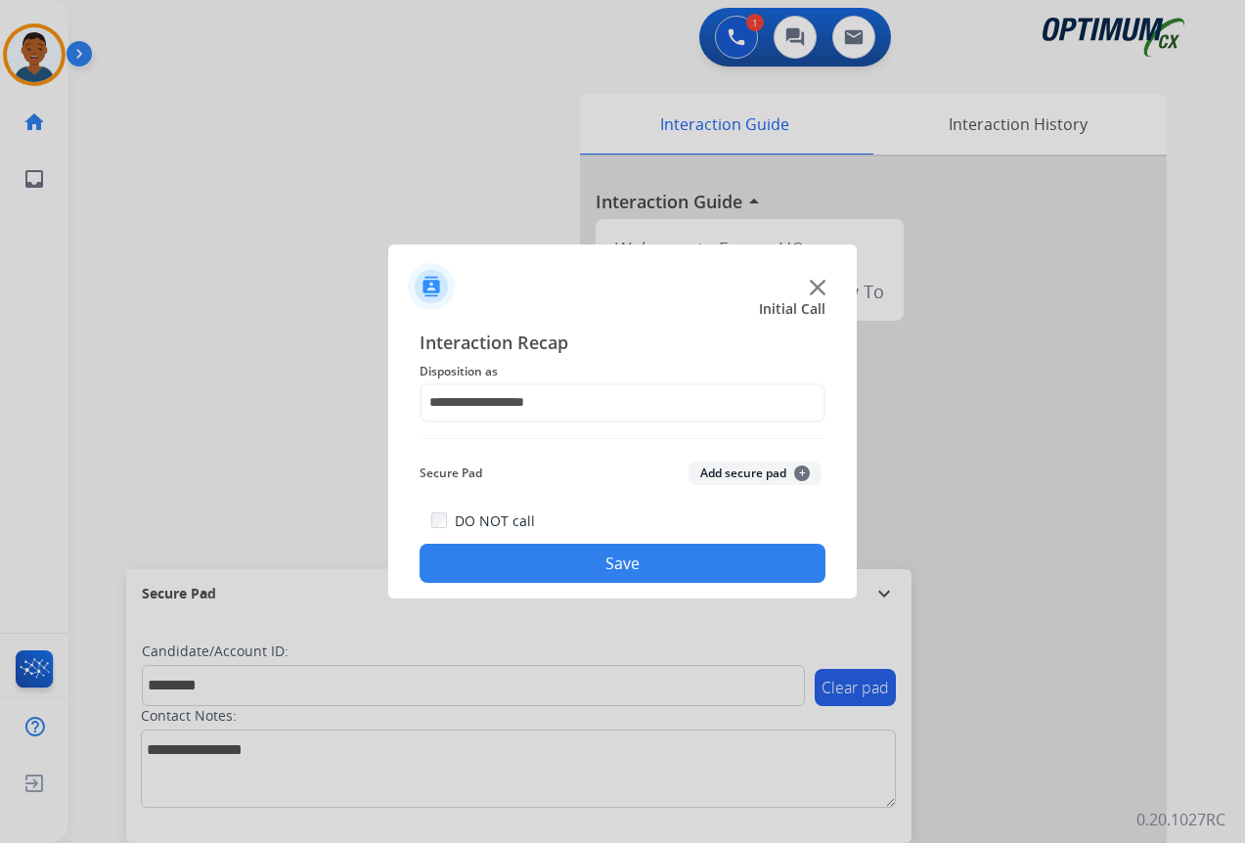
click at [719, 471] on button "Add secure pad +" at bounding box center [754, 473] width 133 height 23
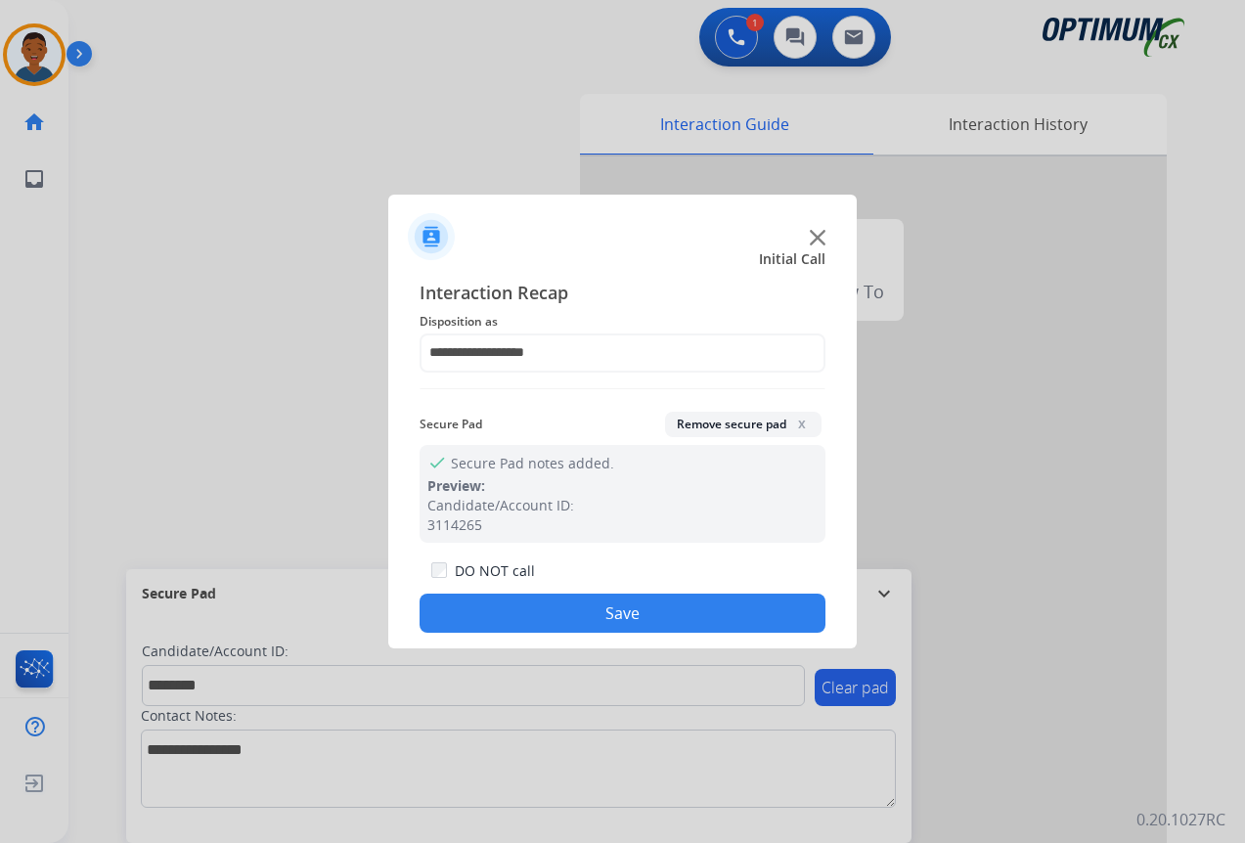
drag, startPoint x: 625, startPoint y: 621, endPoint x: 689, endPoint y: 604, distance: 66.6
click at [625, 620] on button "Save" at bounding box center [623, 613] width 406 height 39
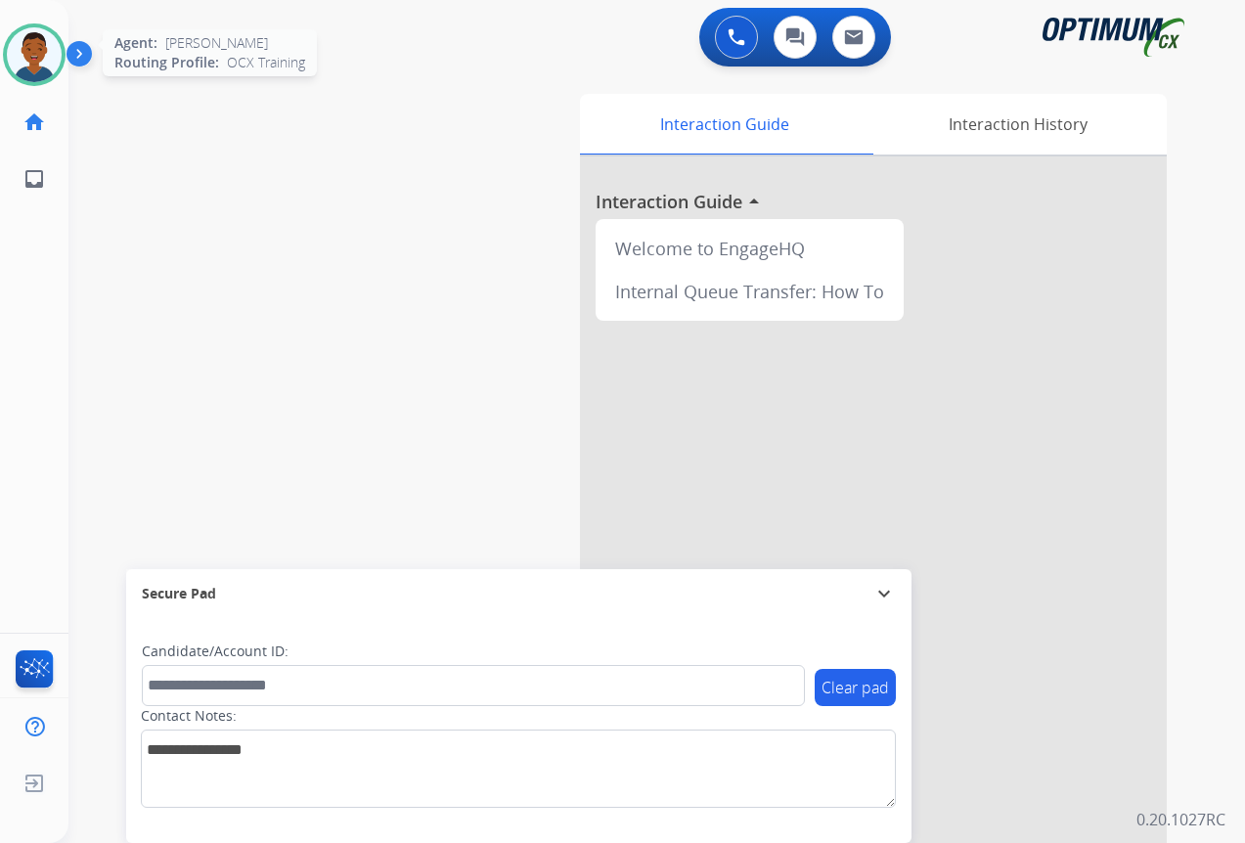
click at [31, 62] on img at bounding box center [34, 54] width 55 height 55
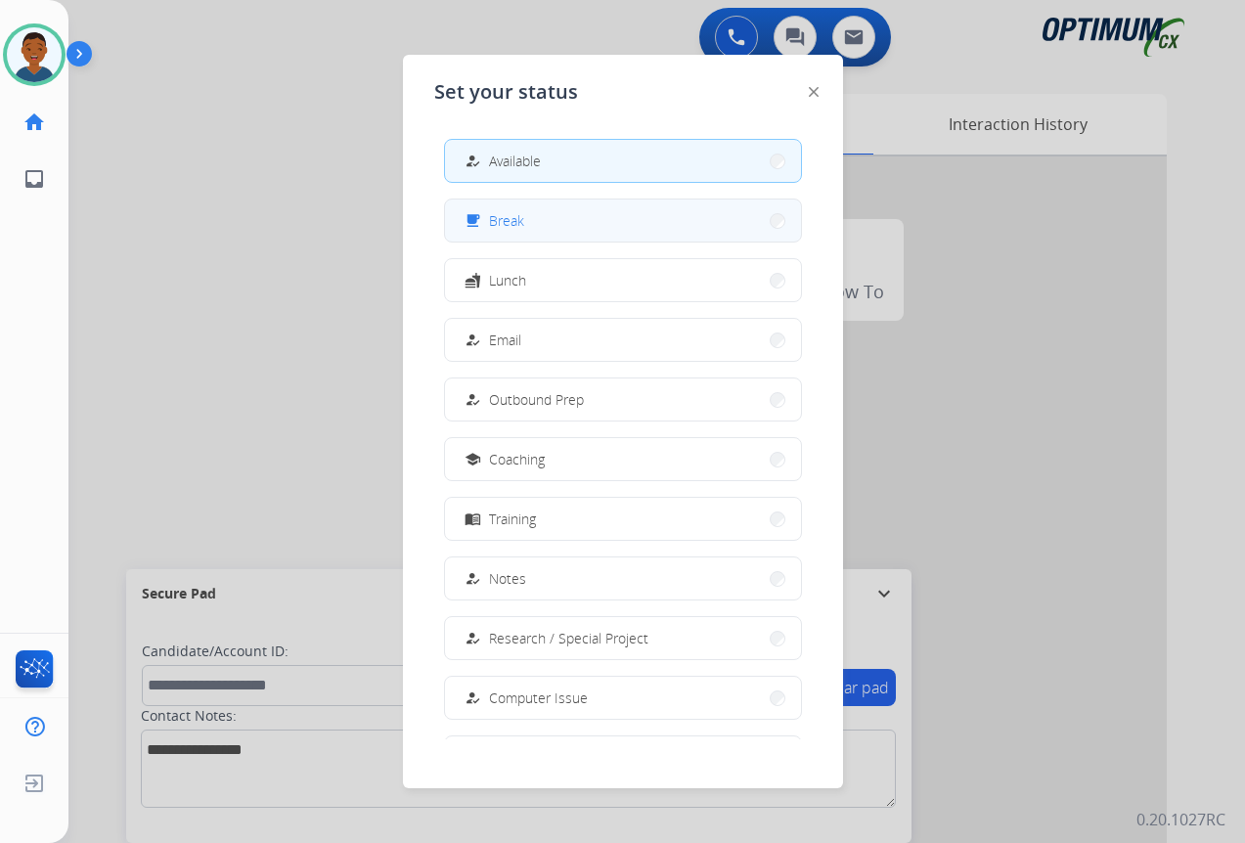
click at [515, 233] on button "free_breakfast Break" at bounding box center [623, 220] width 356 height 42
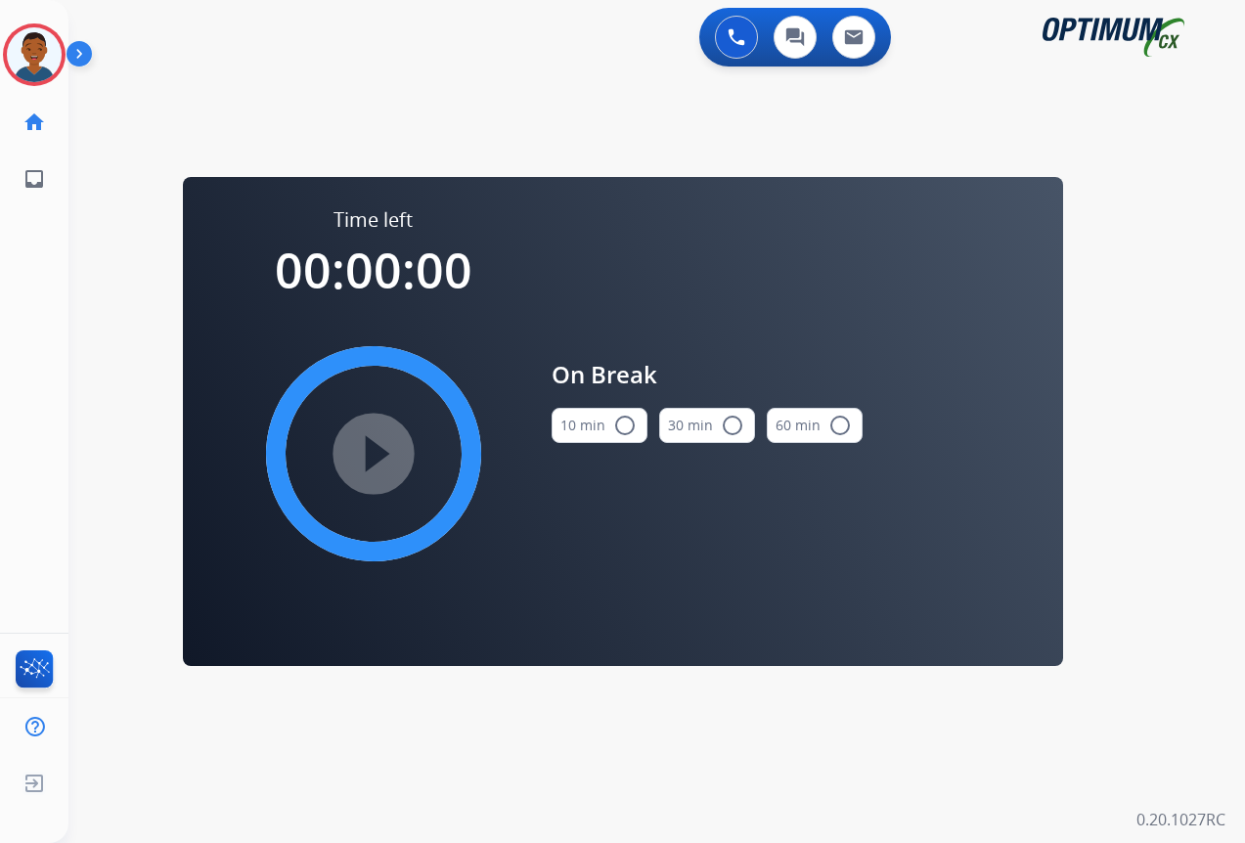
click at [616, 425] on mat-icon "radio_button_unchecked" at bounding box center [624, 425] width 23 height 23
click at [377, 448] on mat-icon "play_circle_filled" at bounding box center [373, 453] width 23 height 23
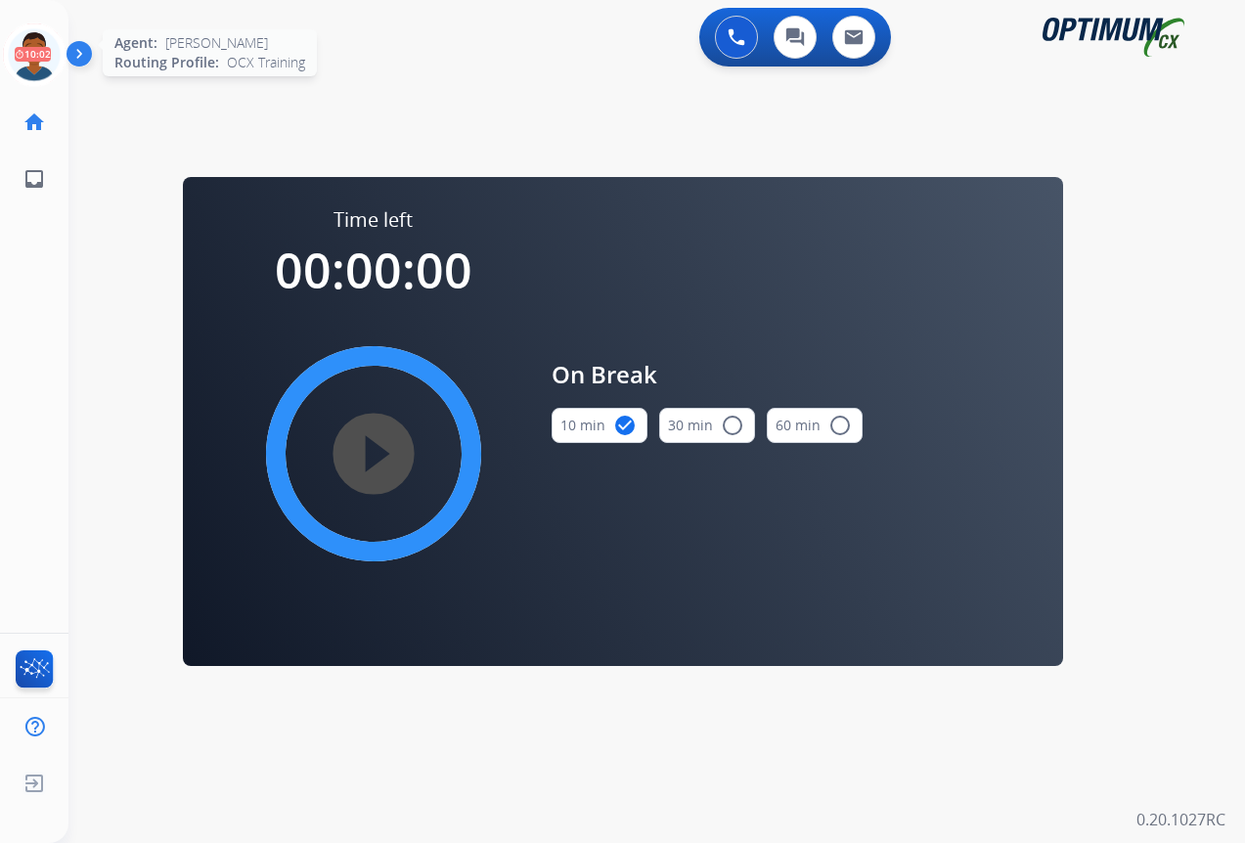
click at [20, 53] on icon at bounding box center [35, 55] width 64 height 64
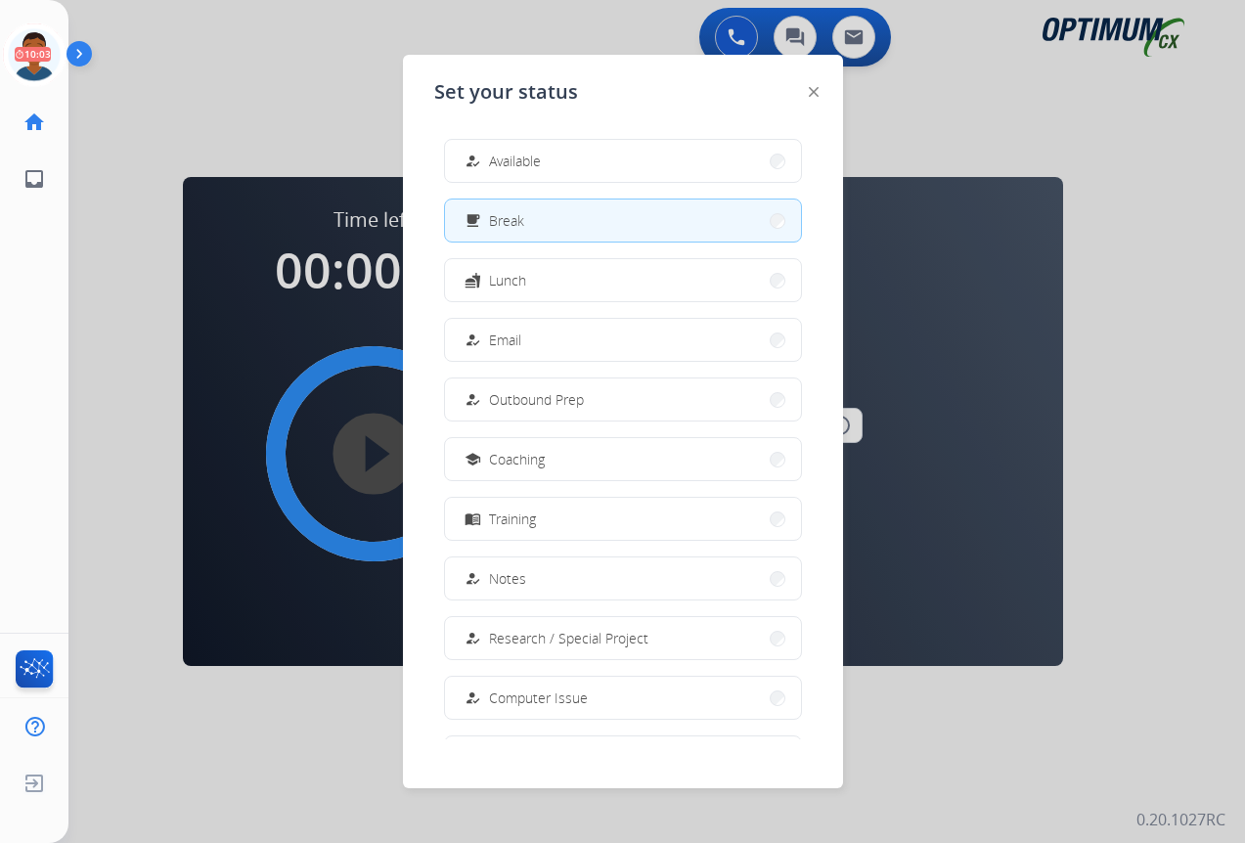
click at [529, 152] on span "Available" at bounding box center [515, 161] width 52 height 21
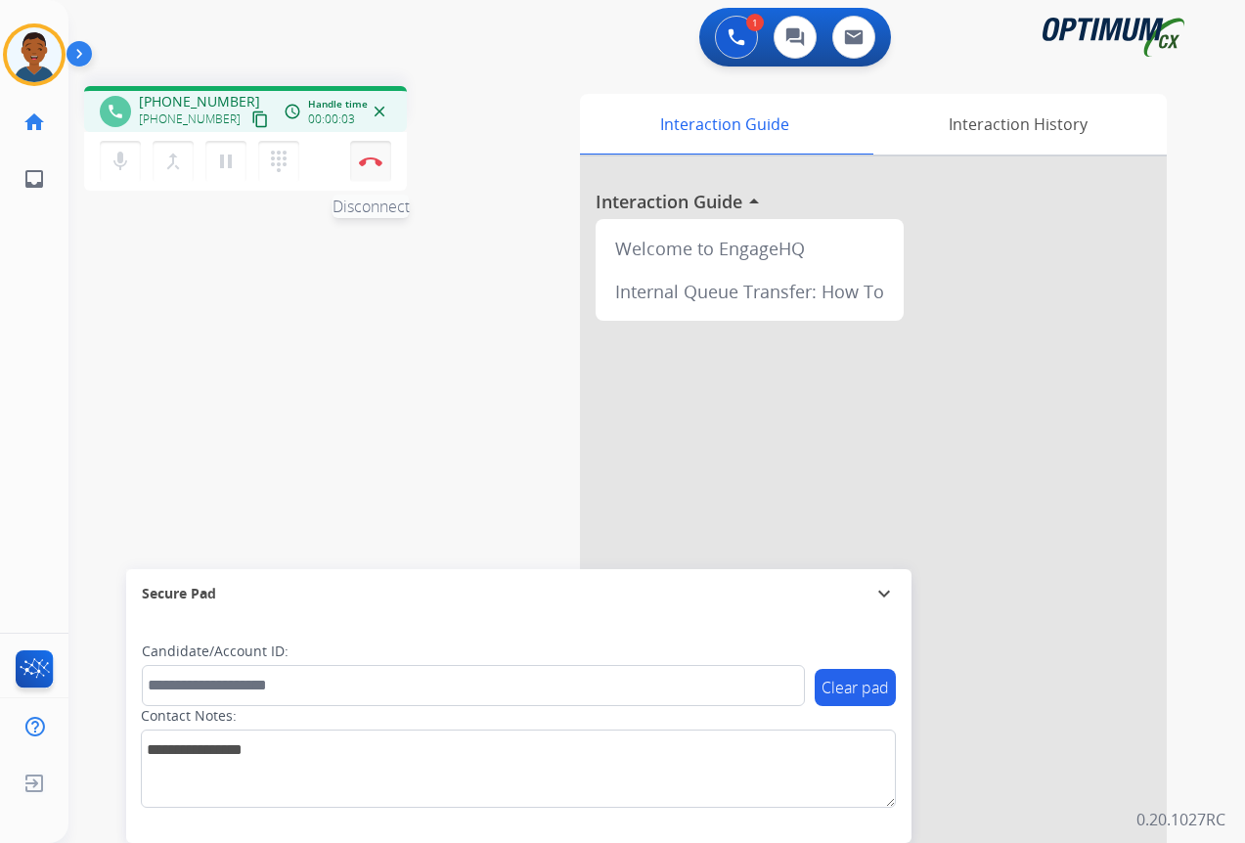
click at [372, 165] on img at bounding box center [370, 161] width 23 height 10
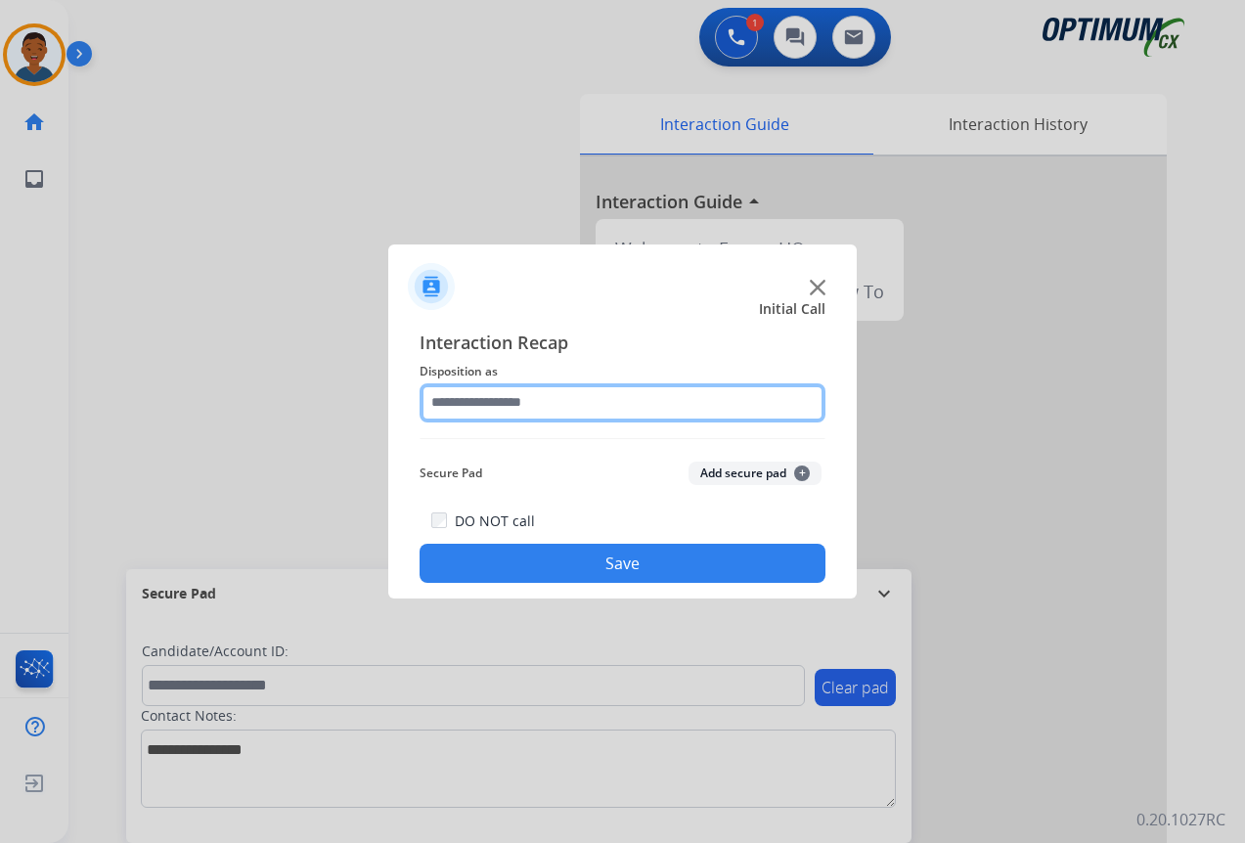
click at [491, 405] on input "text" at bounding box center [623, 402] width 406 height 39
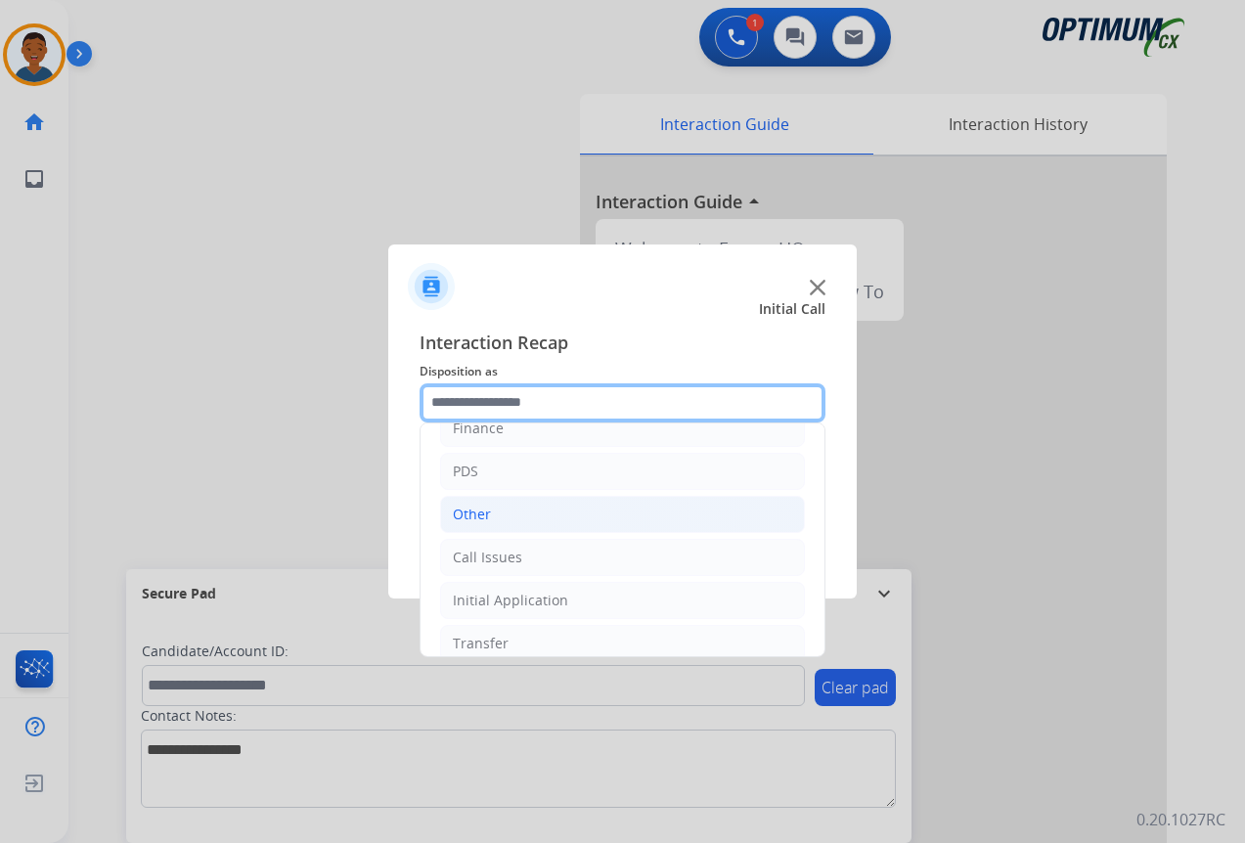
scroll to position [133, 0]
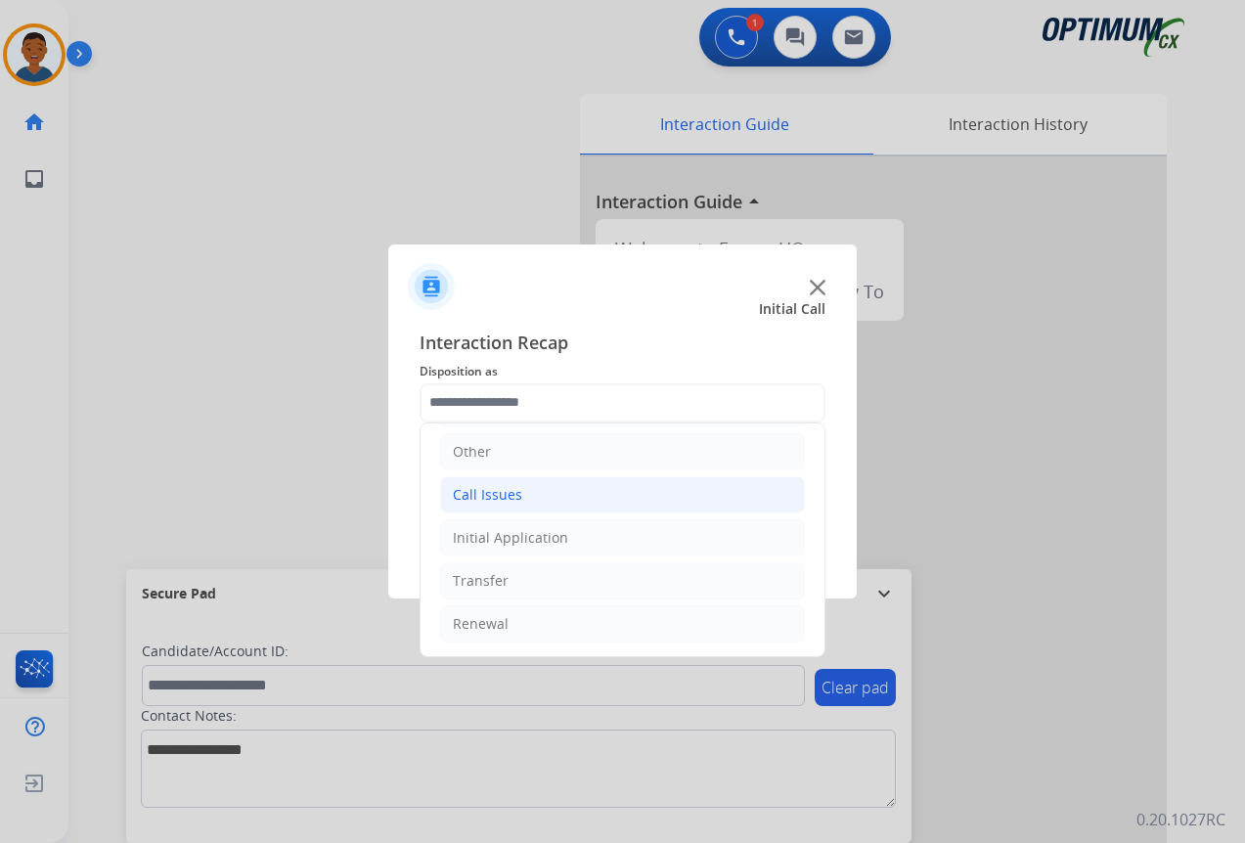
click at [486, 499] on div "Call Issues" at bounding box center [487, 495] width 69 height 20
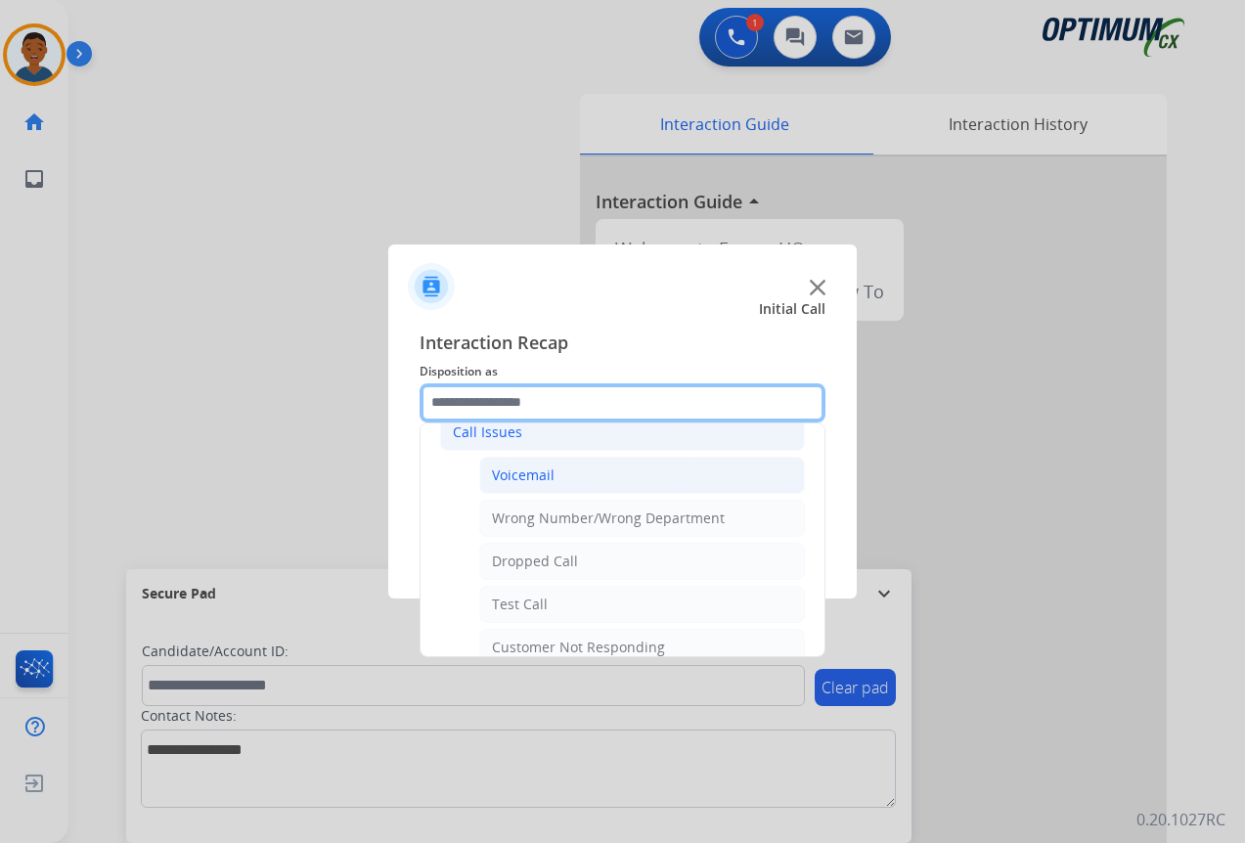
scroll to position [231, 0]
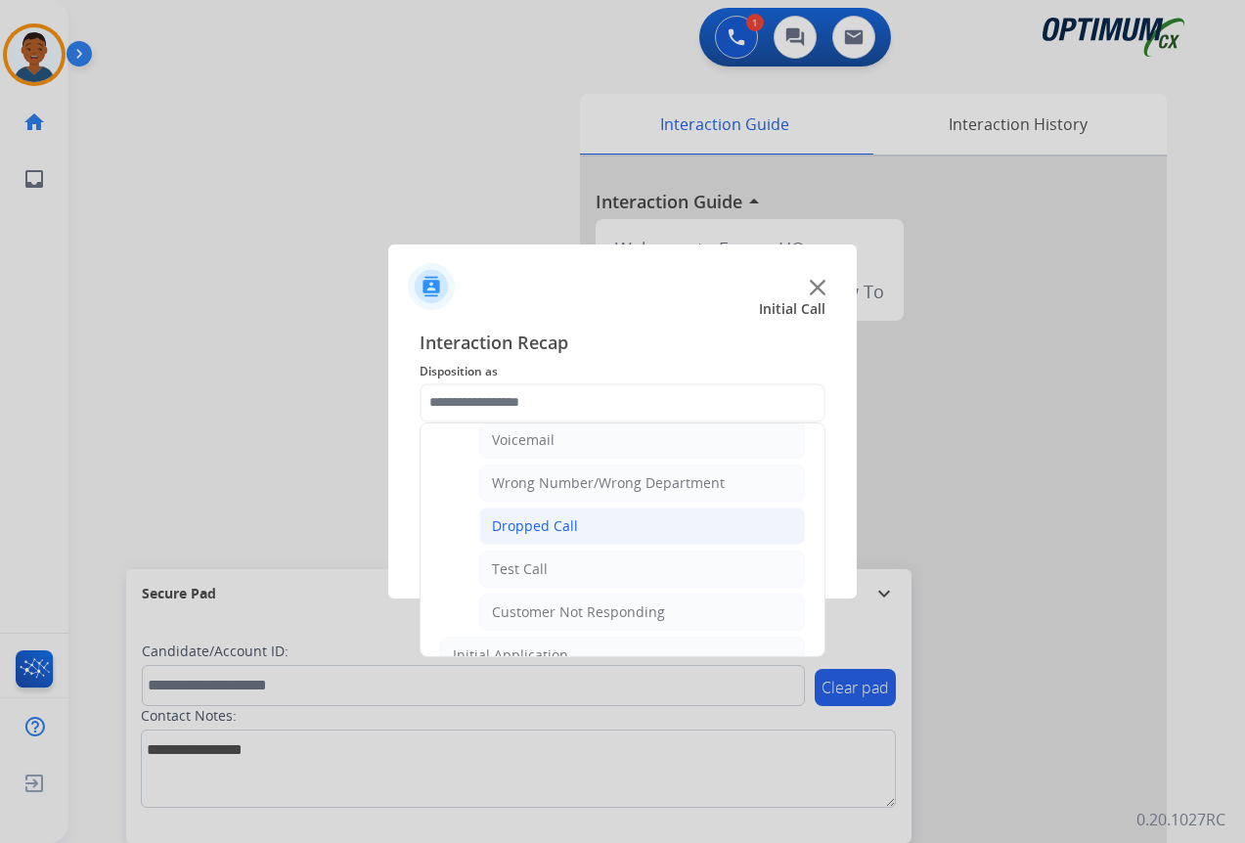
click at [532, 522] on div "Dropped Call" at bounding box center [535, 526] width 86 height 20
type input "**********"
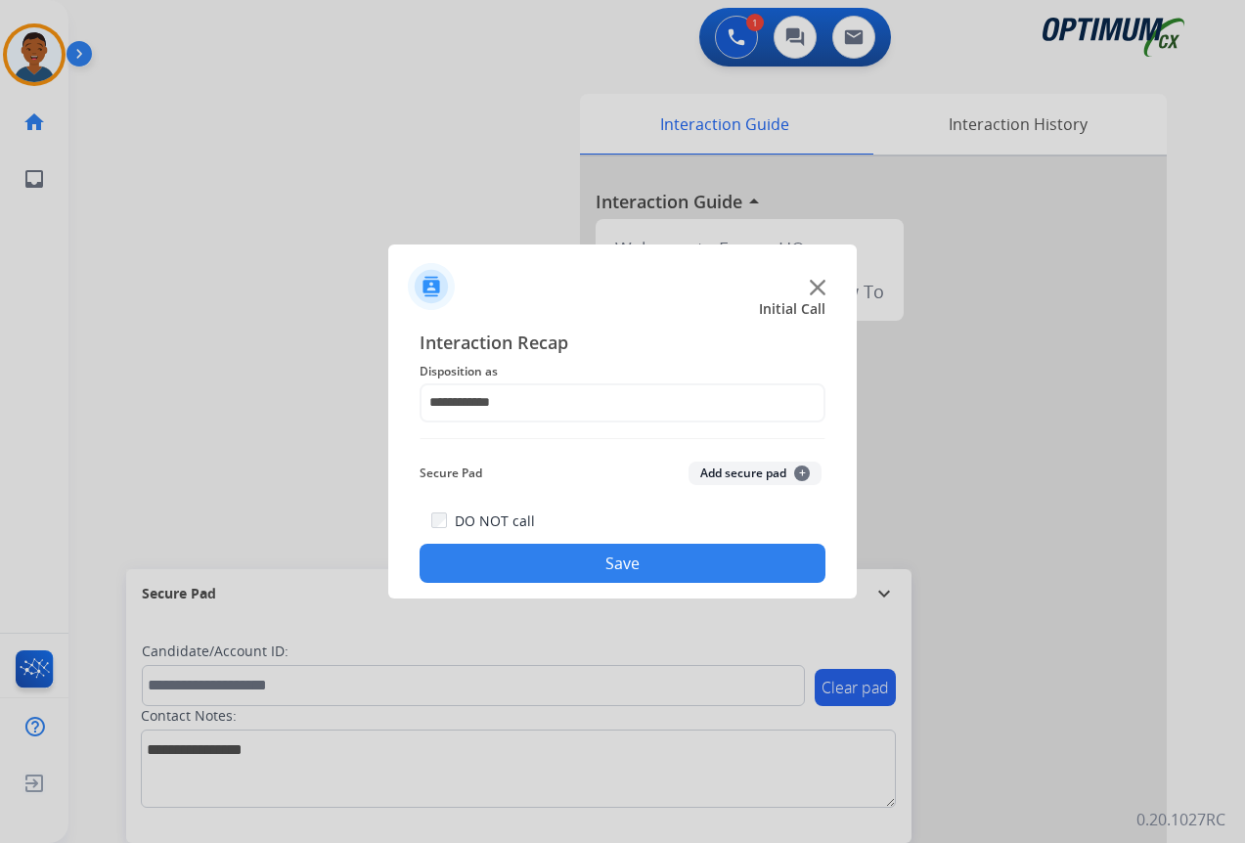
click at [650, 559] on button "Save" at bounding box center [623, 563] width 406 height 39
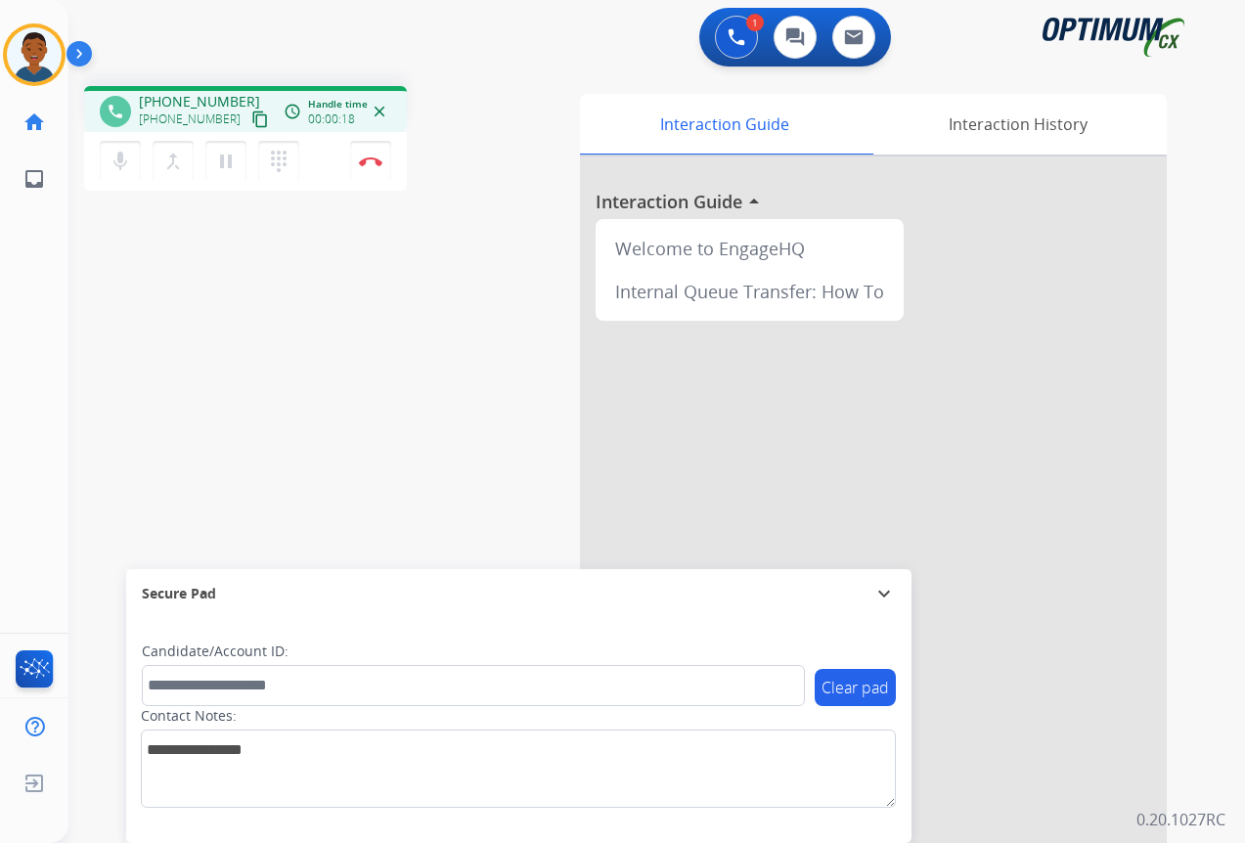
click at [251, 119] on mat-icon "content_copy" at bounding box center [260, 119] width 18 height 18
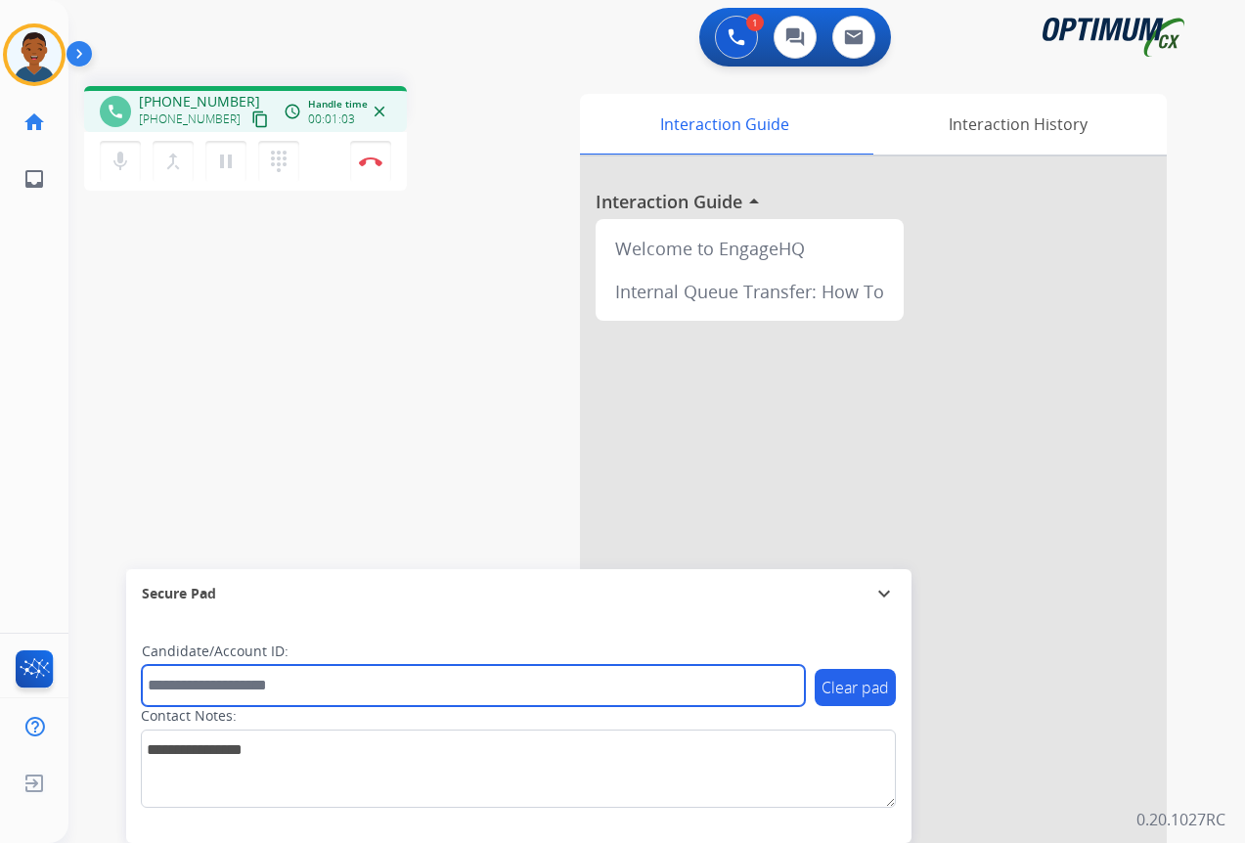
click at [183, 687] on input "text" at bounding box center [473, 685] width 663 height 41
paste input "*******"
type input "*******"
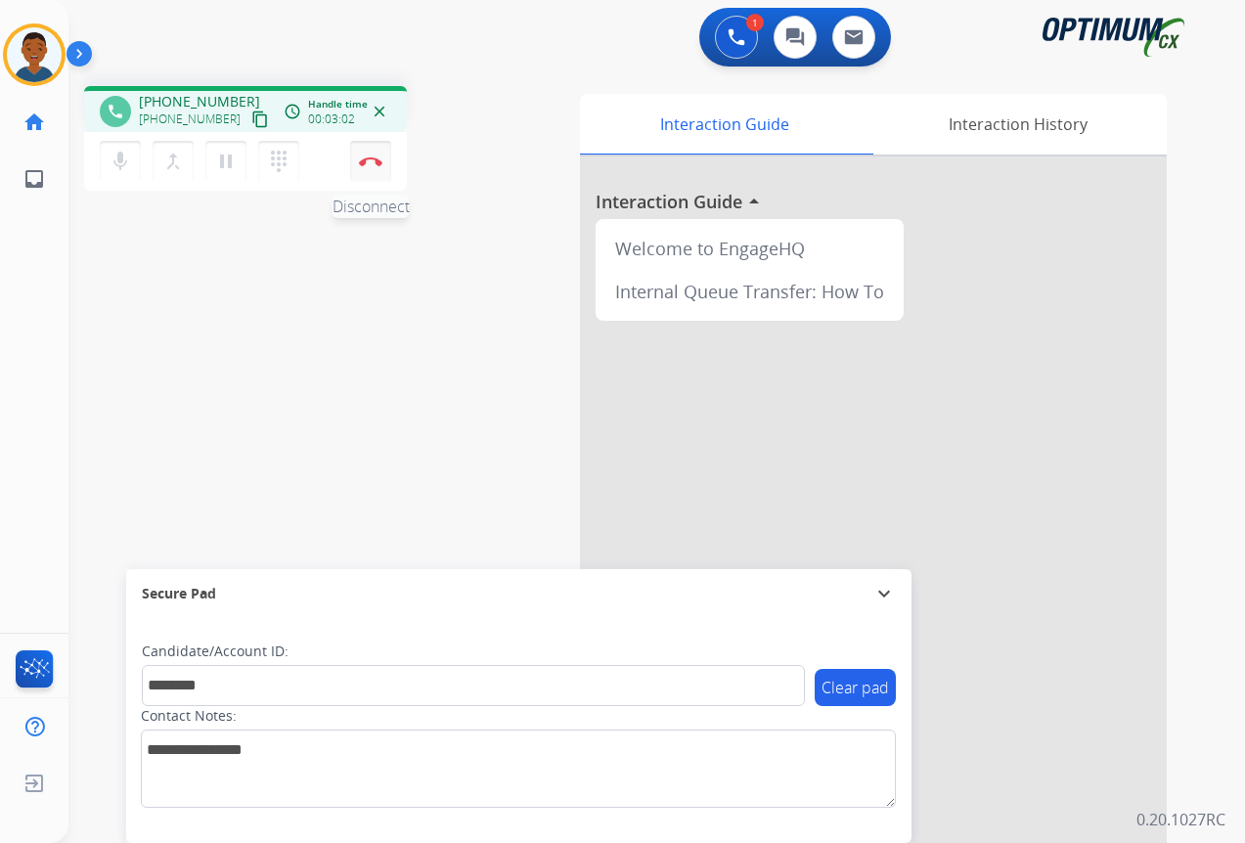
click at [367, 166] on button "Disconnect" at bounding box center [370, 161] width 41 height 41
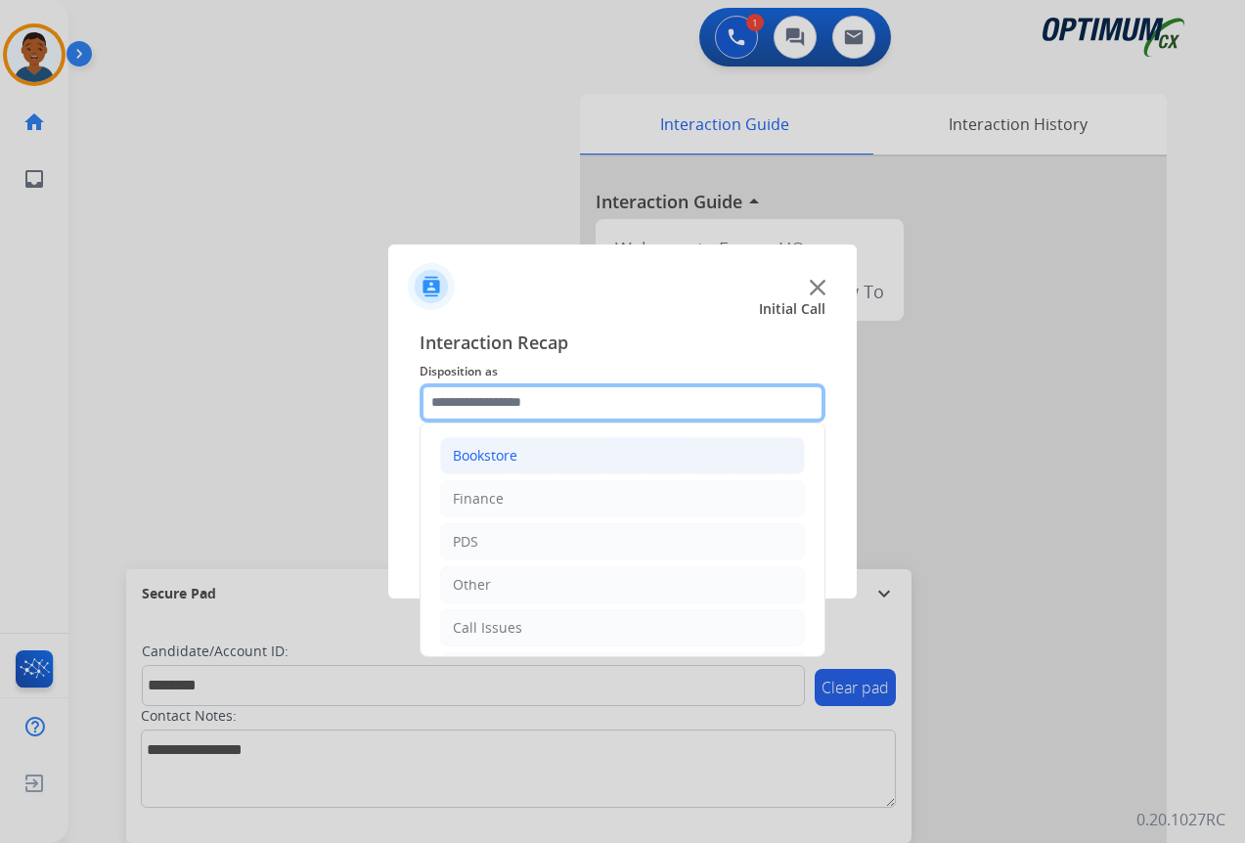
drag, startPoint x: 442, startPoint y: 402, endPoint x: 456, endPoint y: 450, distance: 49.8
click at [443, 402] on input "text" at bounding box center [623, 402] width 406 height 39
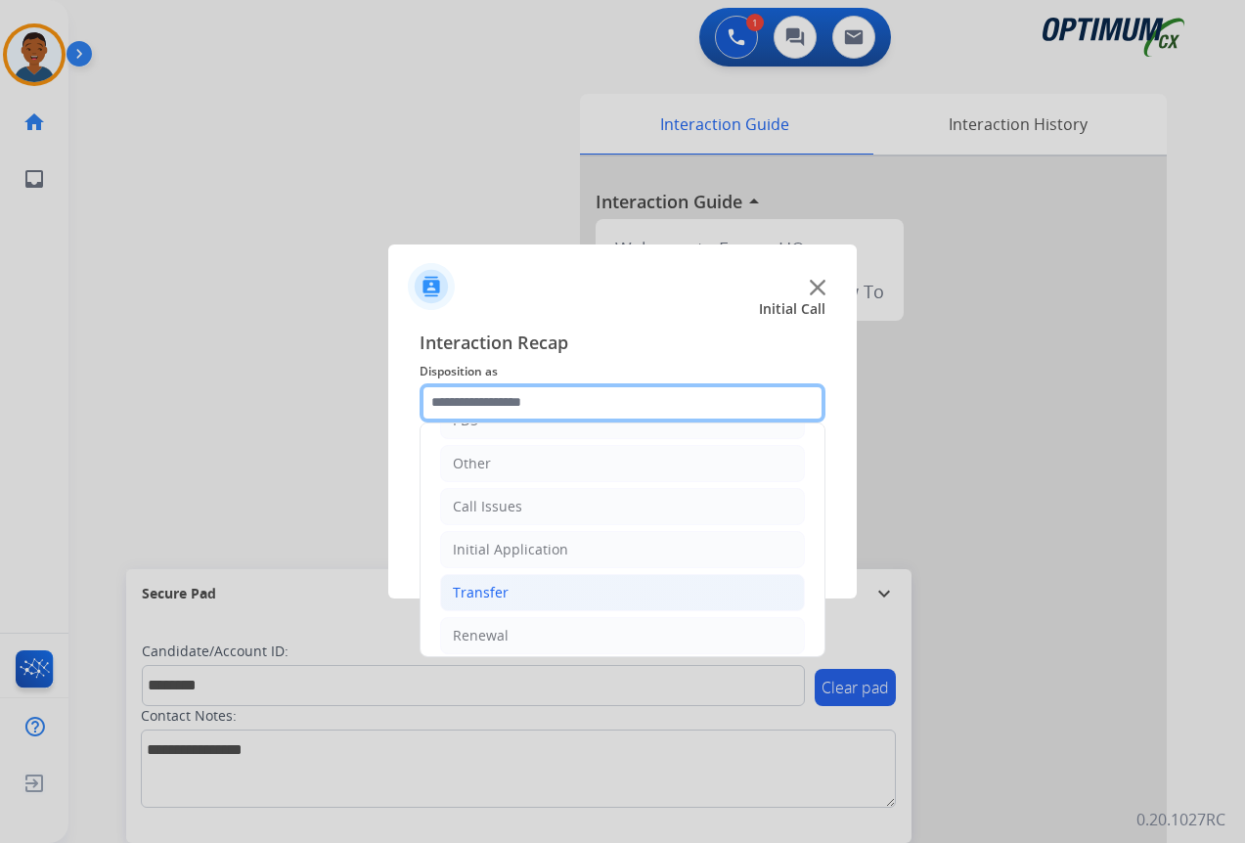
scroll to position [133, 0]
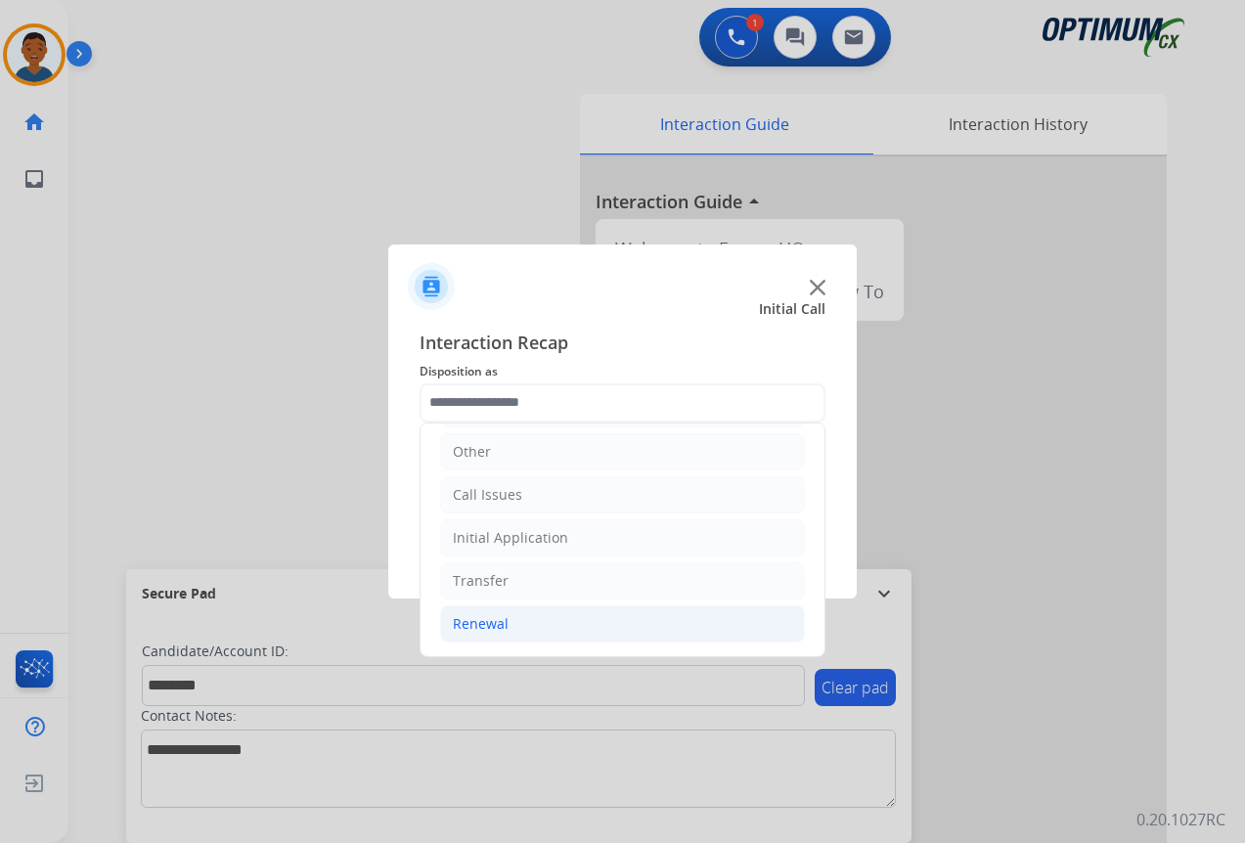
click at [467, 622] on div "Renewal" at bounding box center [481, 624] width 56 height 20
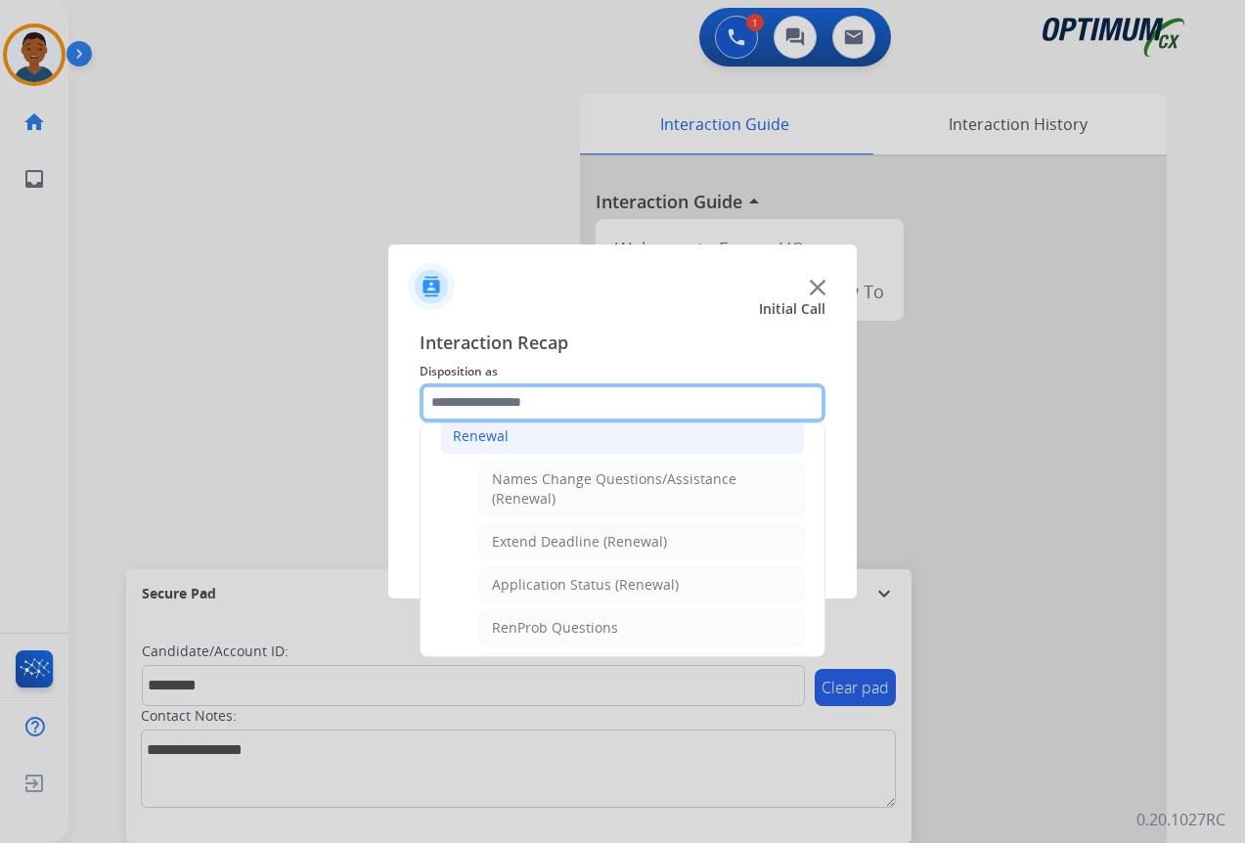
scroll to position [329, 0]
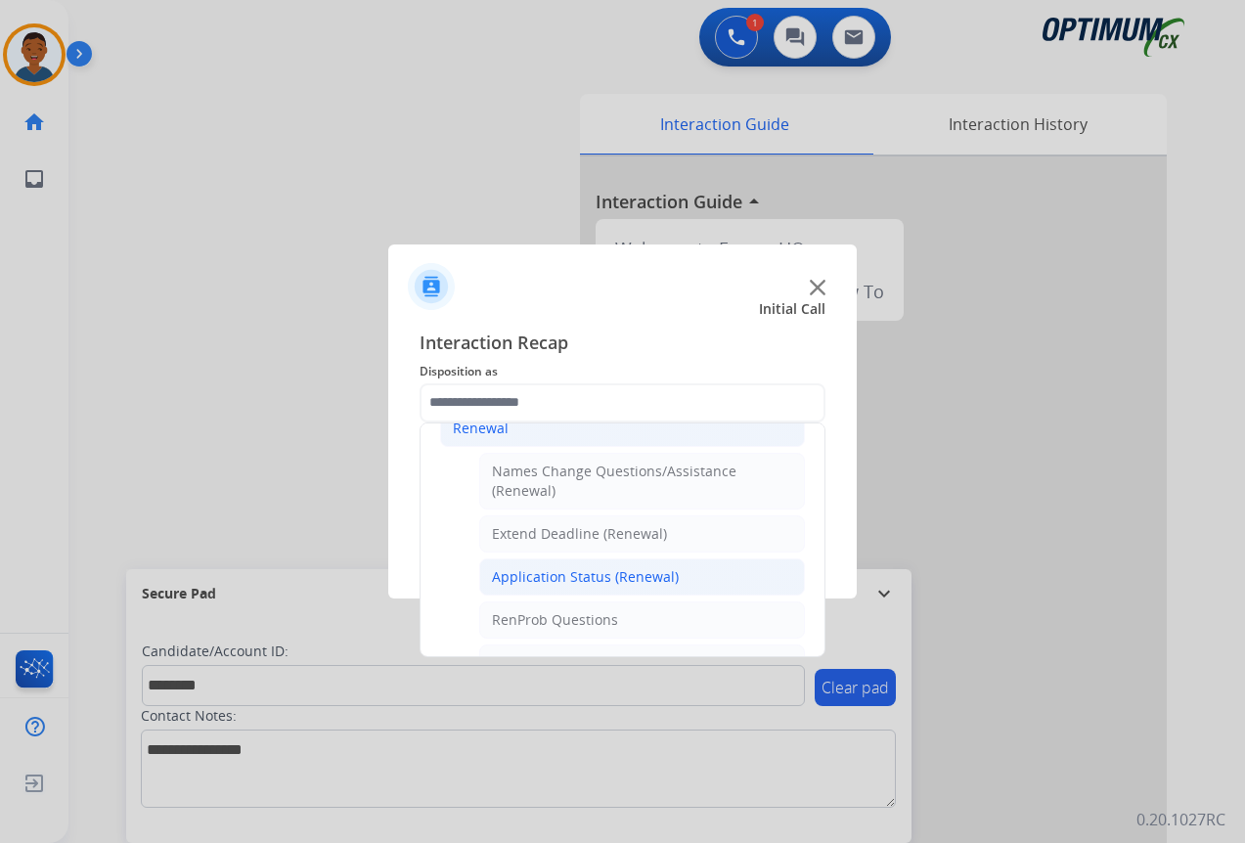
click at [526, 572] on div "Application Status (Renewal)" at bounding box center [585, 577] width 187 height 20
type input "**********"
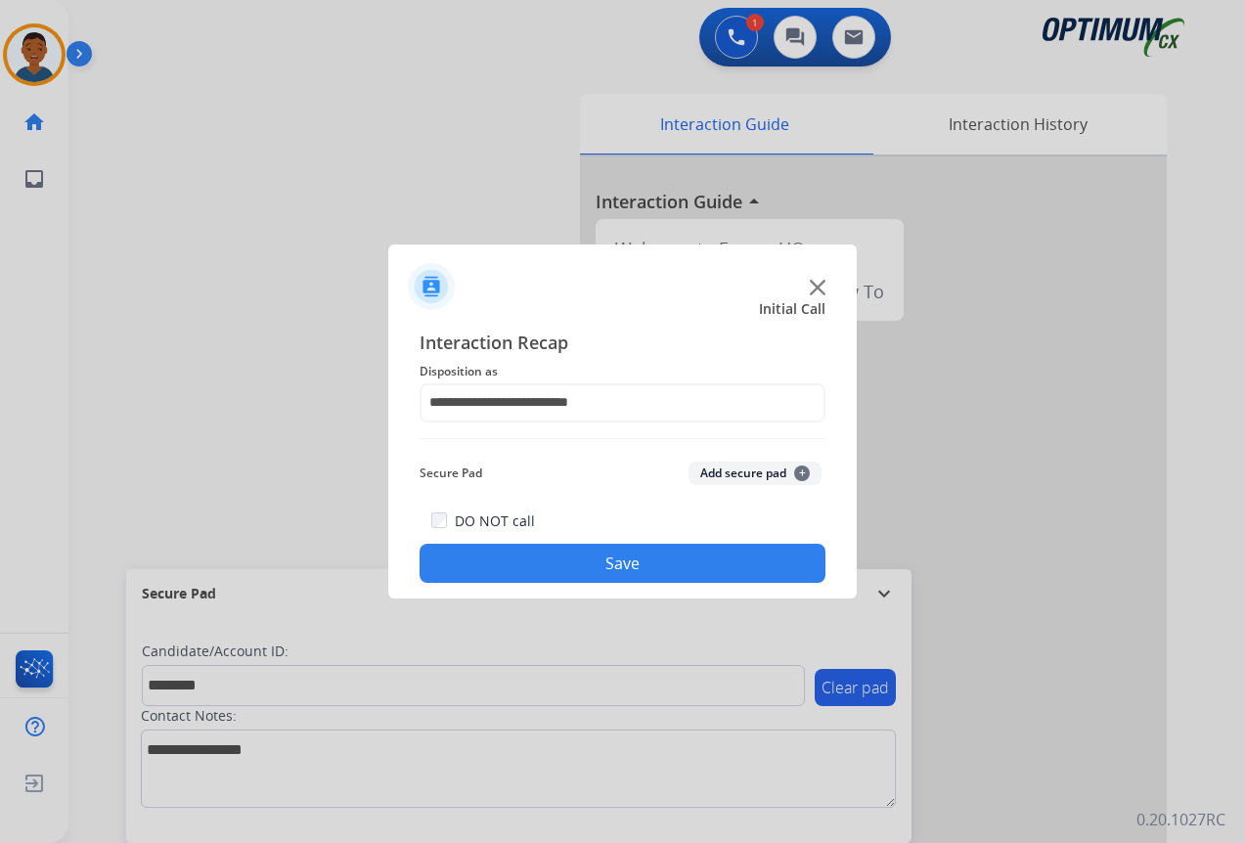
click at [724, 470] on button "Add secure pad +" at bounding box center [754, 473] width 133 height 23
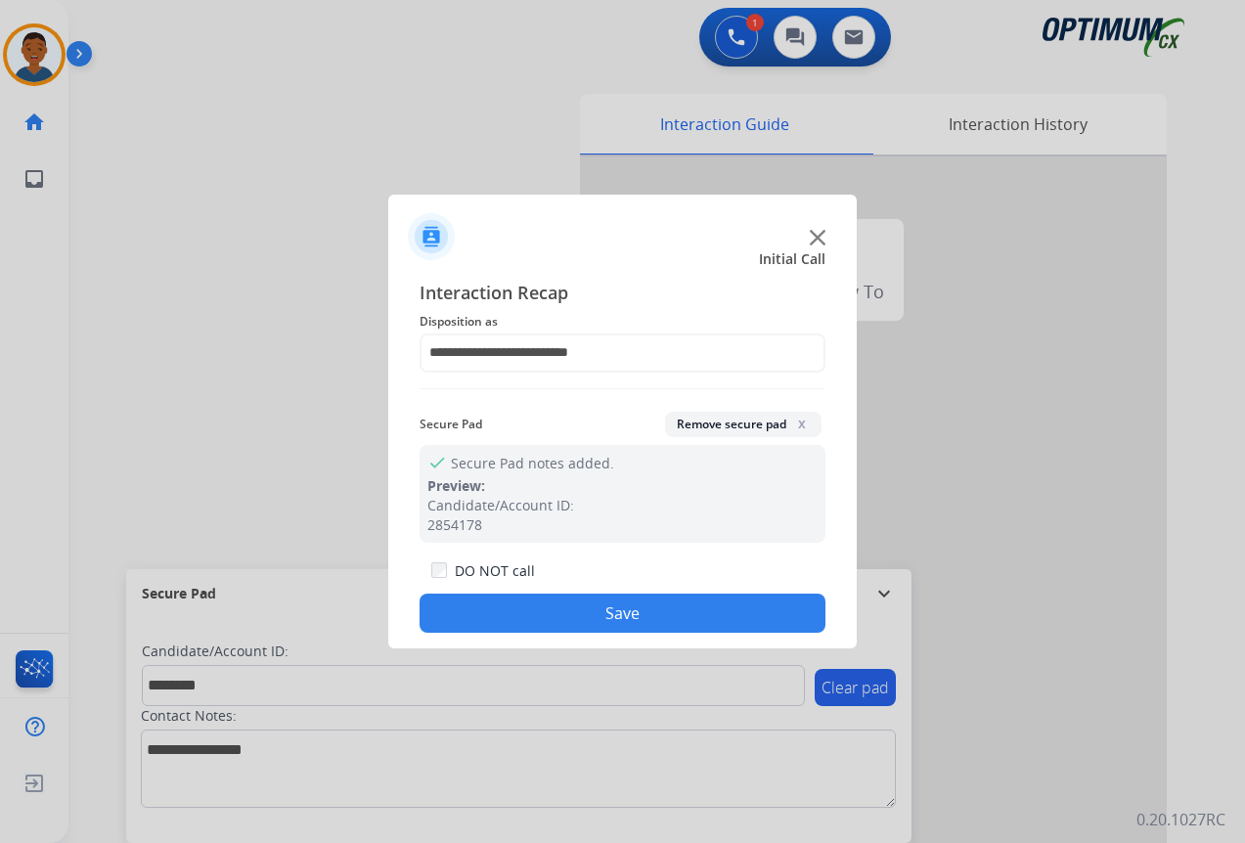
click at [679, 597] on button "Save" at bounding box center [623, 613] width 406 height 39
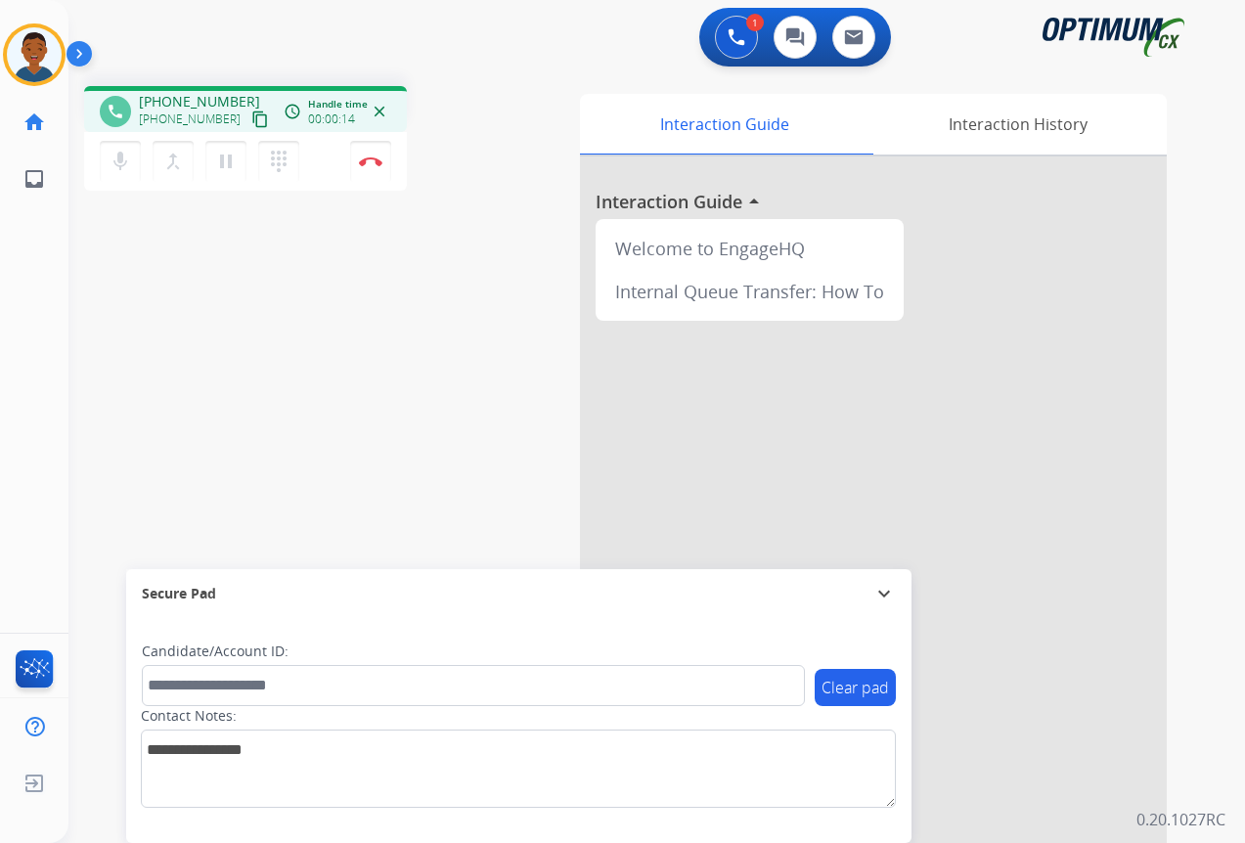
click at [251, 121] on mat-icon "content_copy" at bounding box center [260, 119] width 18 height 18
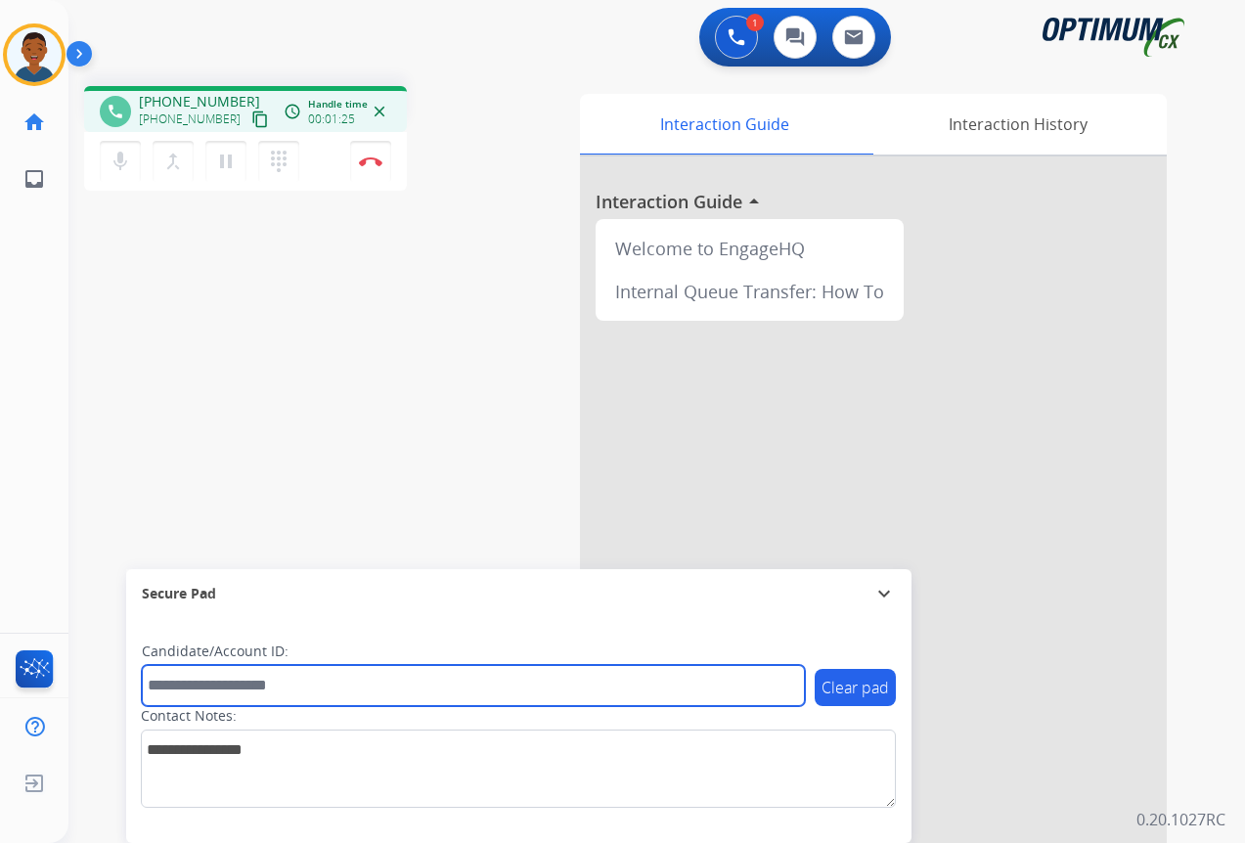
click at [211, 685] on input "text" at bounding box center [473, 685] width 663 height 41
paste input "*******"
type input "*******"
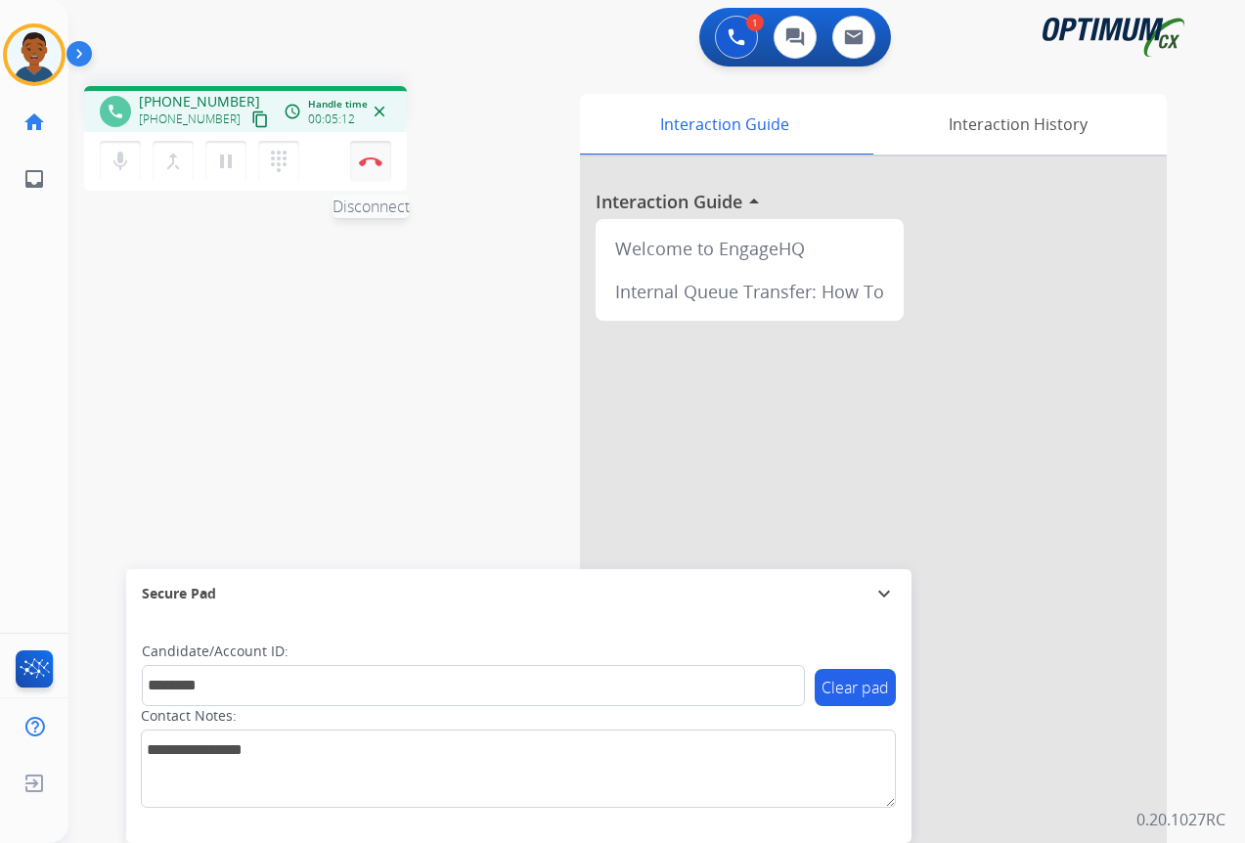
click at [372, 173] on button "Disconnect" at bounding box center [370, 161] width 41 height 41
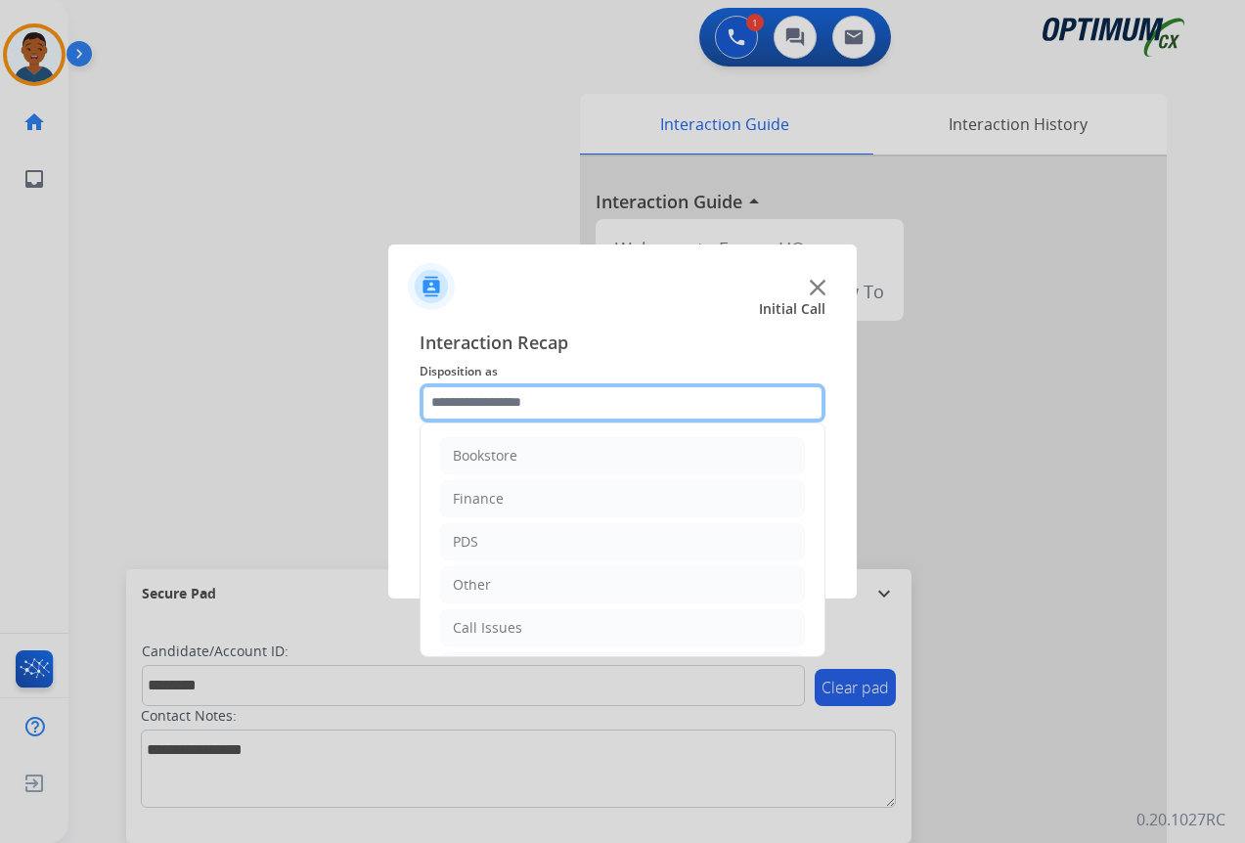
click at [445, 399] on input "text" at bounding box center [623, 402] width 406 height 39
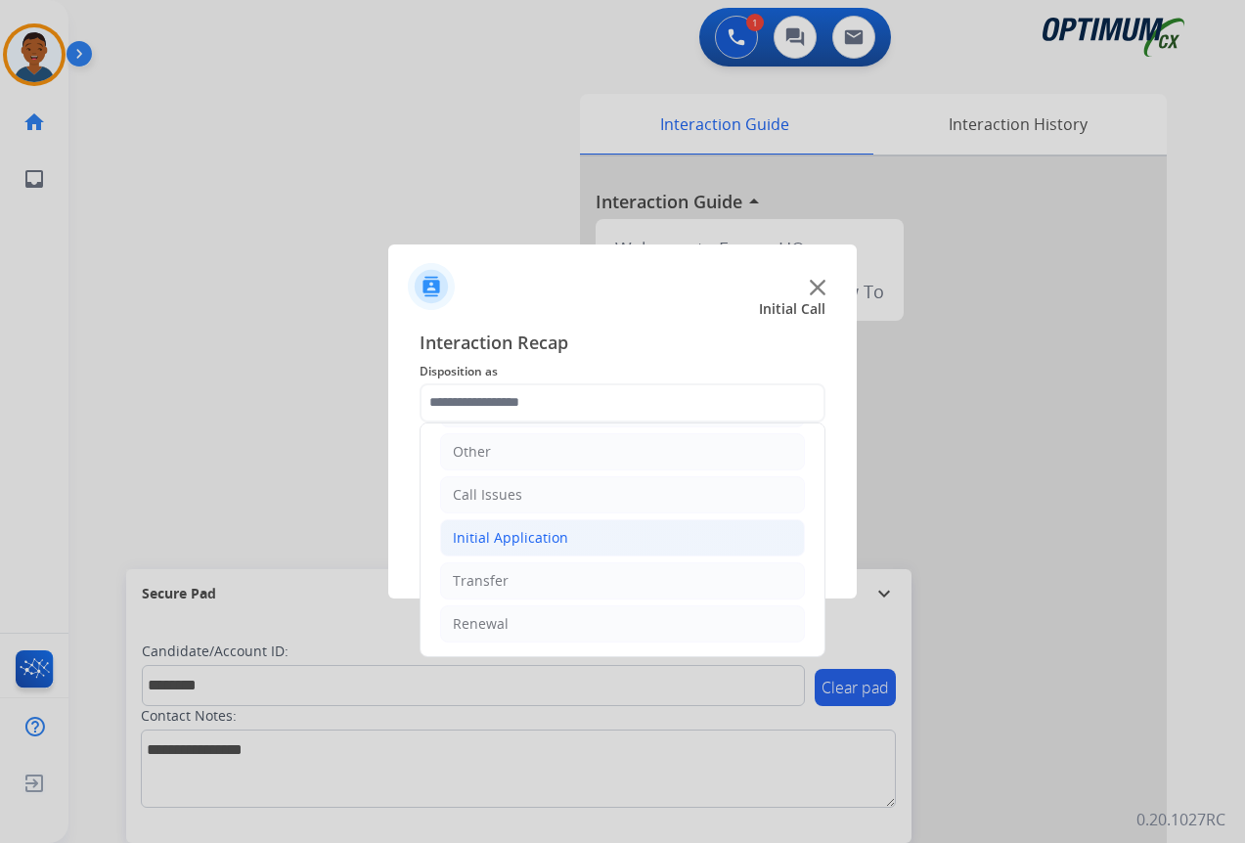
click at [480, 539] on div "Initial Application" at bounding box center [510, 538] width 115 height 20
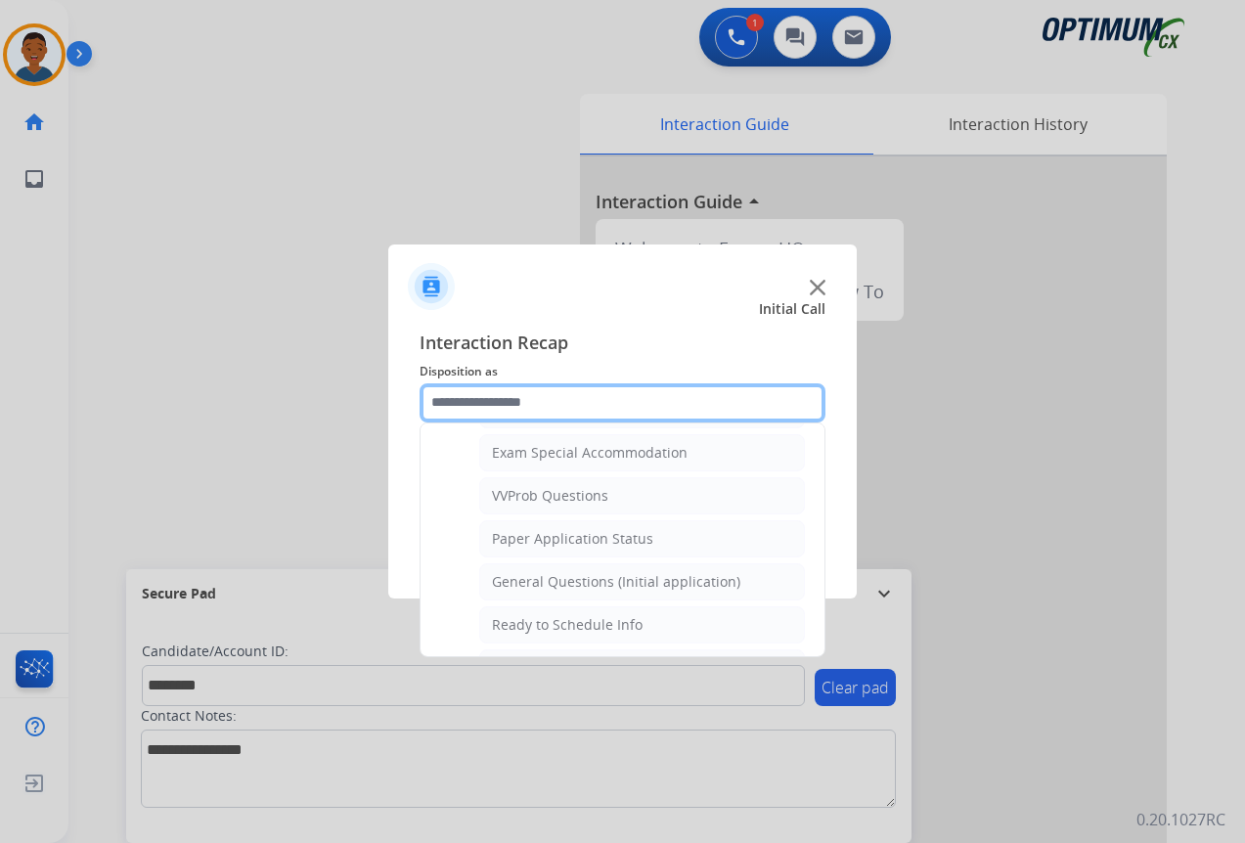
scroll to position [1013, 0]
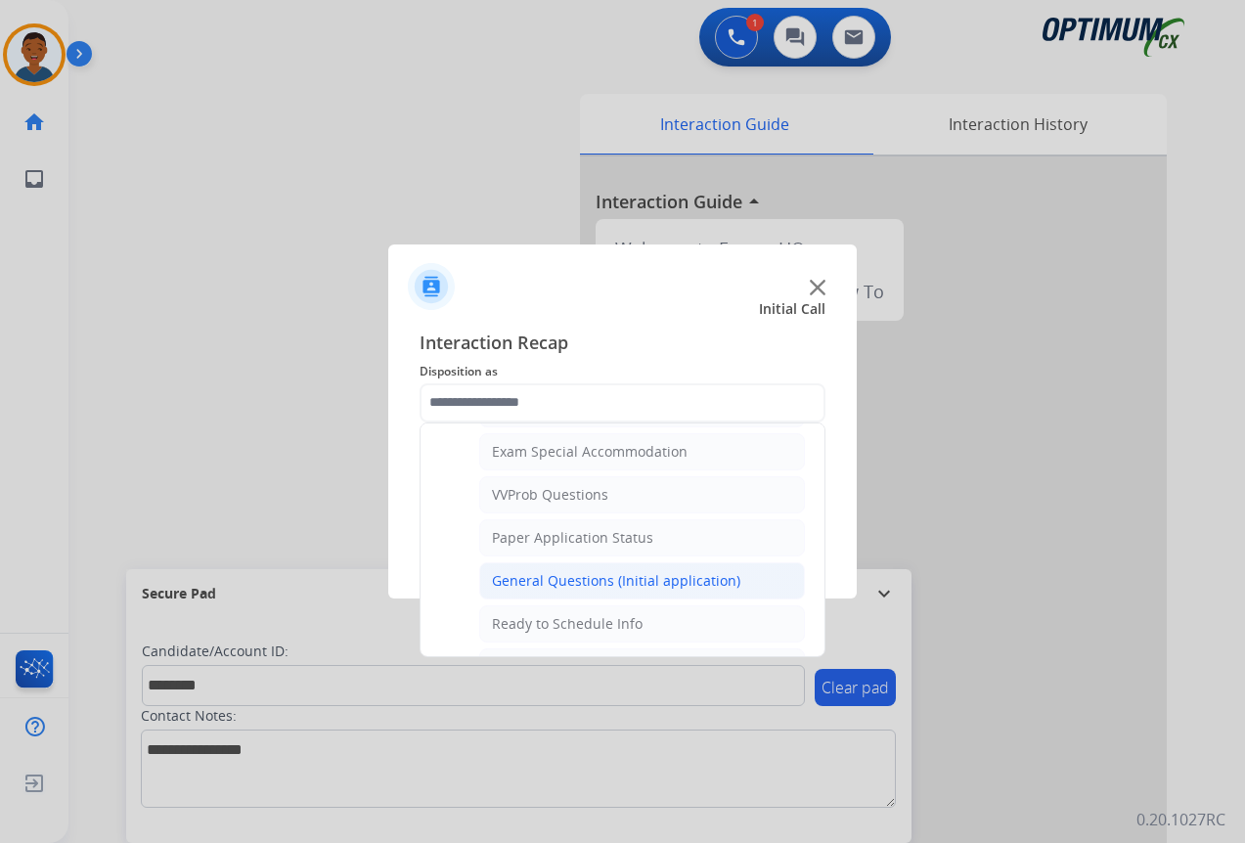
click at [514, 581] on div "General Questions (Initial application)" at bounding box center [616, 581] width 248 height 20
type input "**********"
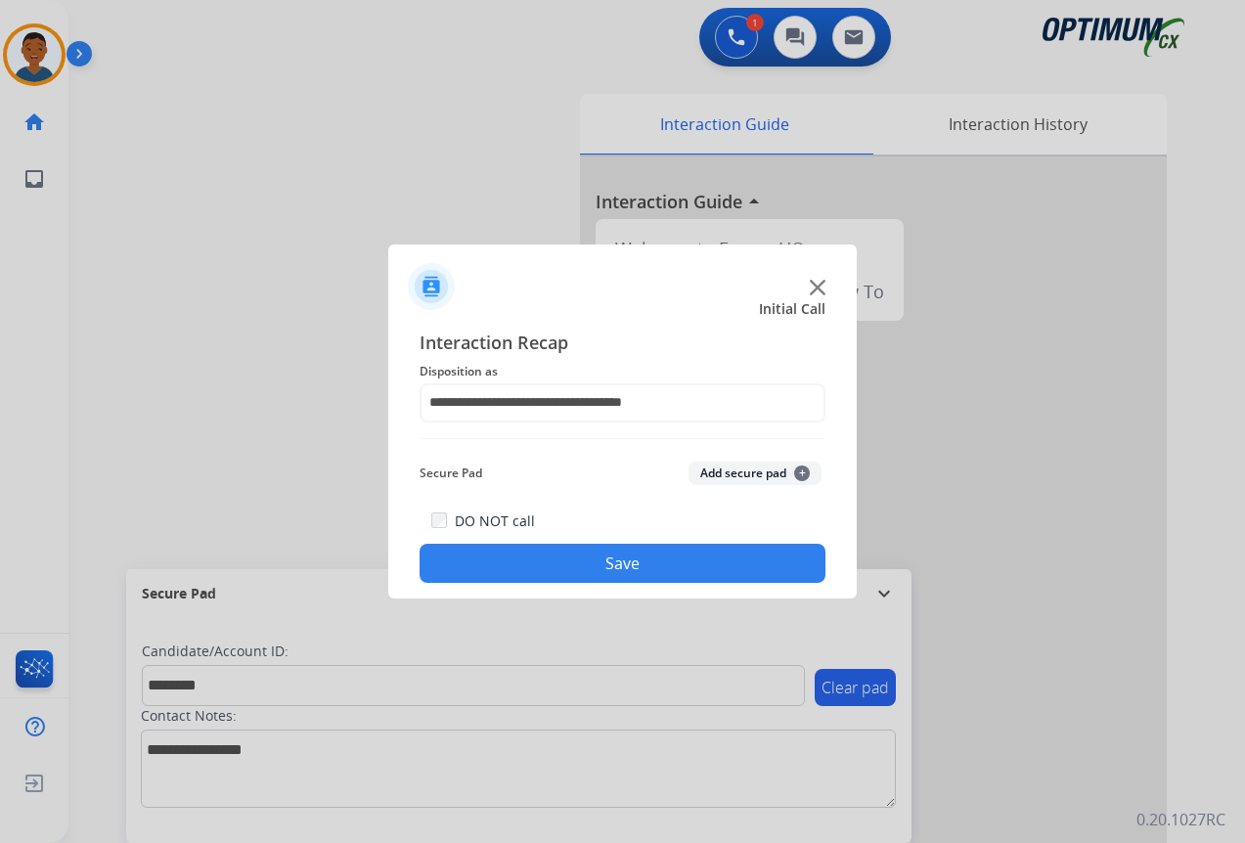
click at [710, 472] on button "Add secure pad +" at bounding box center [754, 473] width 133 height 23
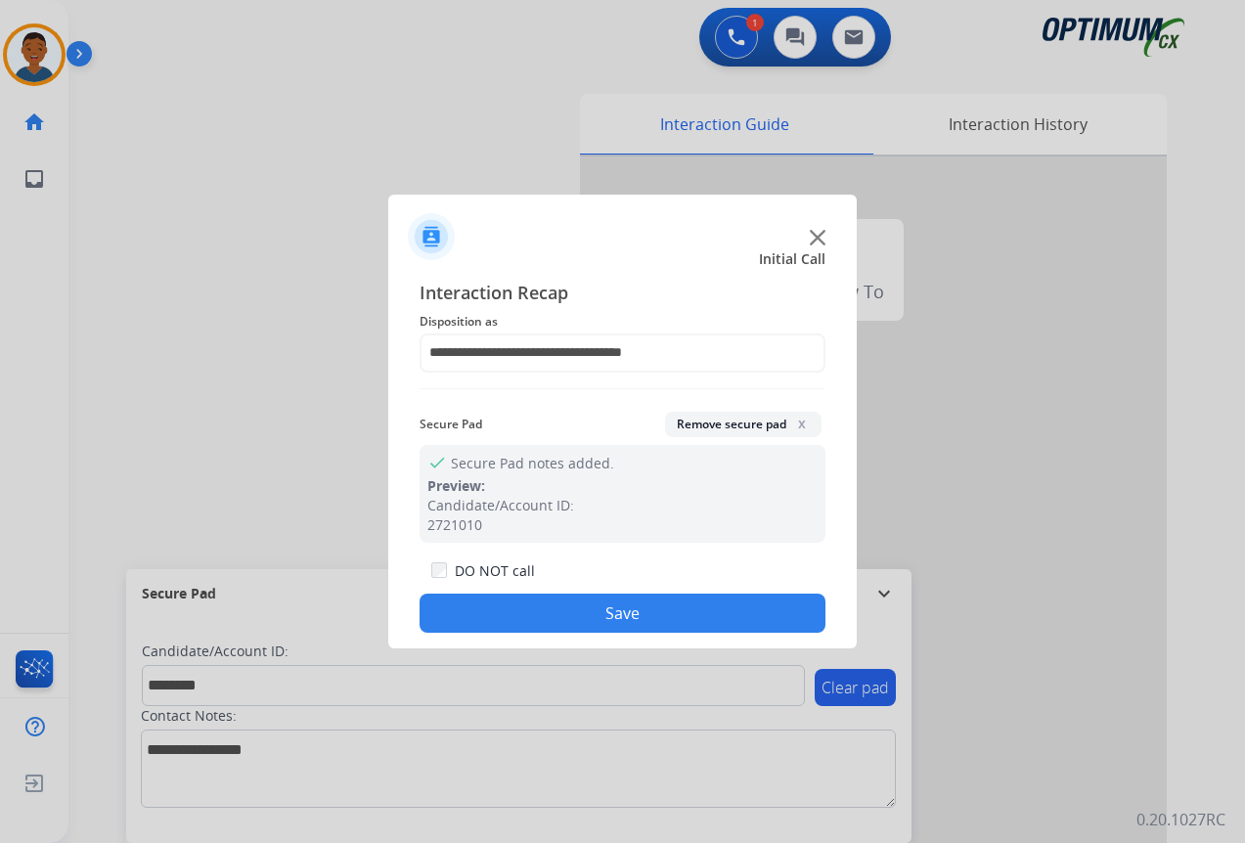
drag, startPoint x: 665, startPoint y: 610, endPoint x: 770, endPoint y: 610, distance: 104.6
click at [665, 611] on button "Save" at bounding box center [623, 613] width 406 height 39
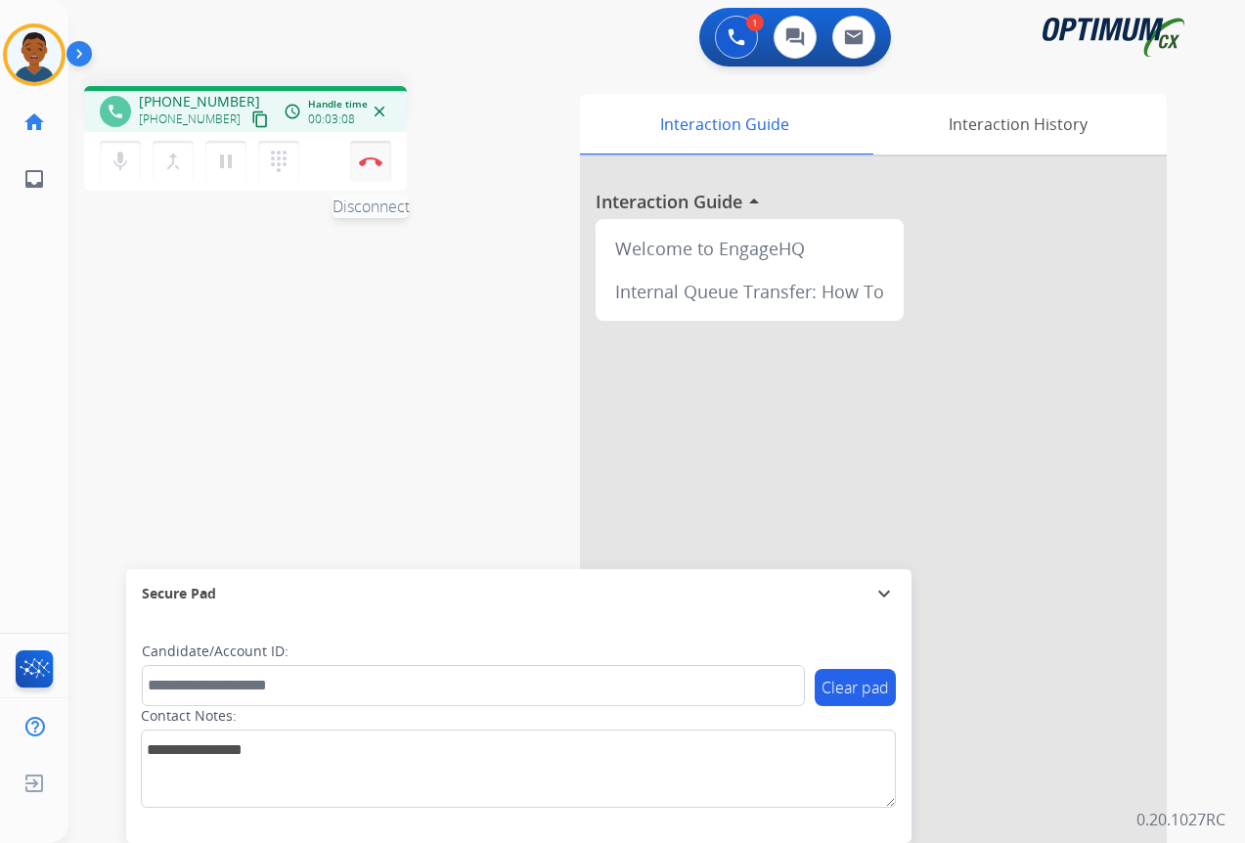
click at [368, 162] on img at bounding box center [370, 161] width 23 height 10
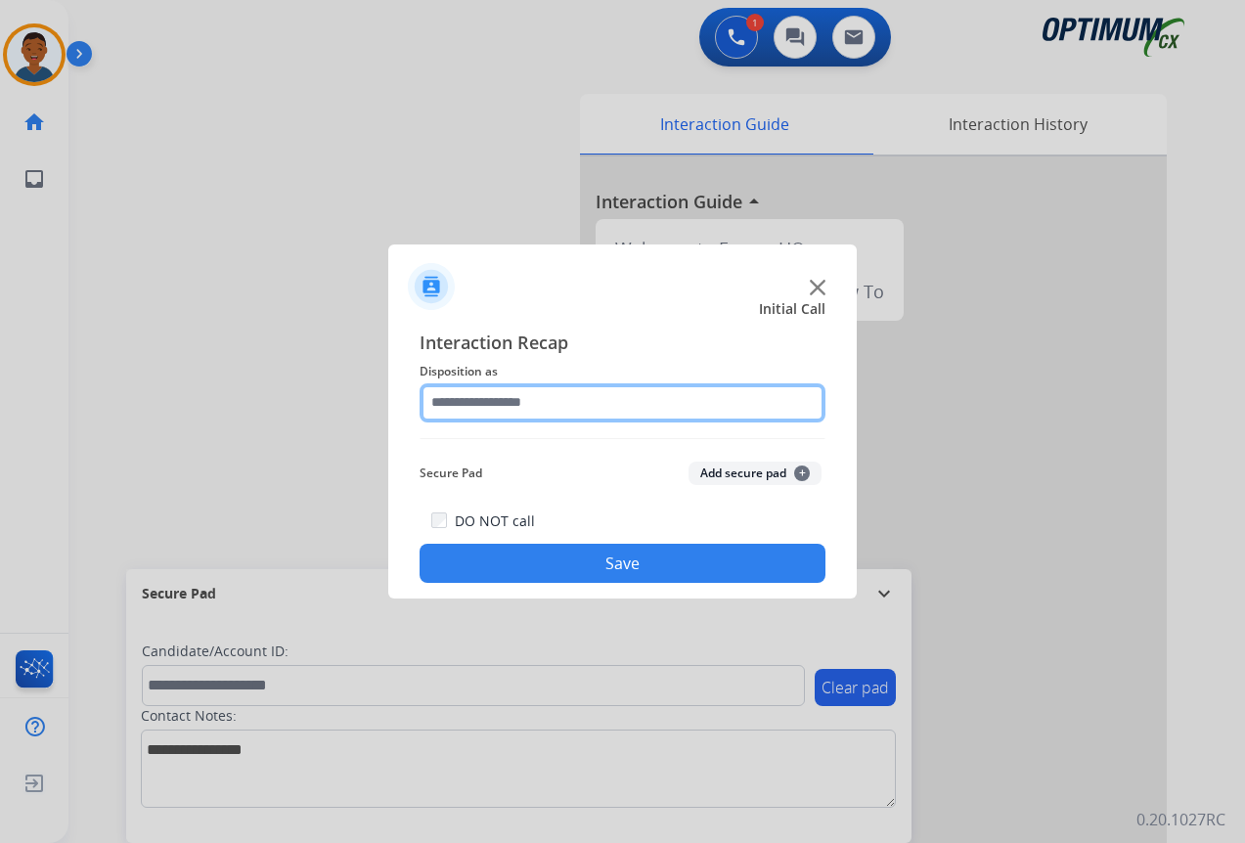
click at [447, 406] on input "text" at bounding box center [623, 402] width 406 height 39
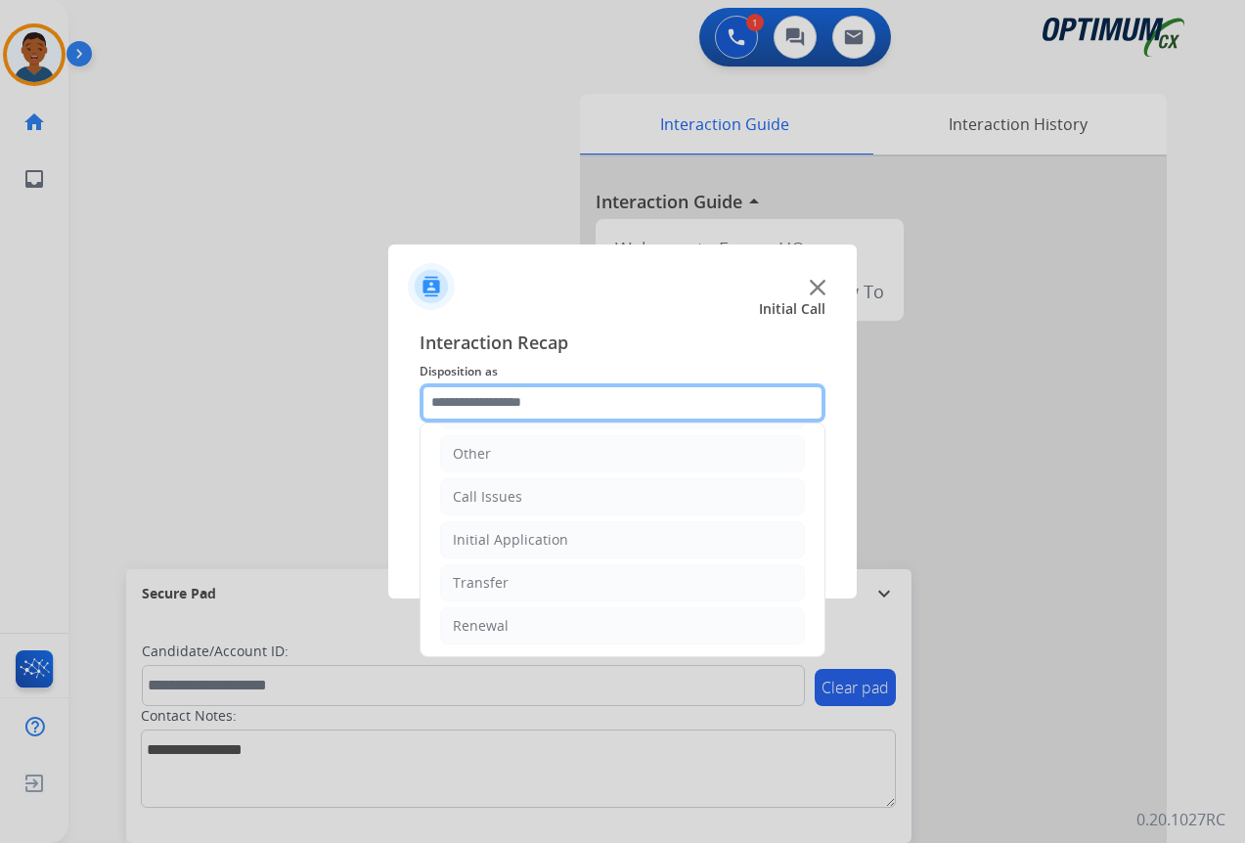
scroll to position [133, 0]
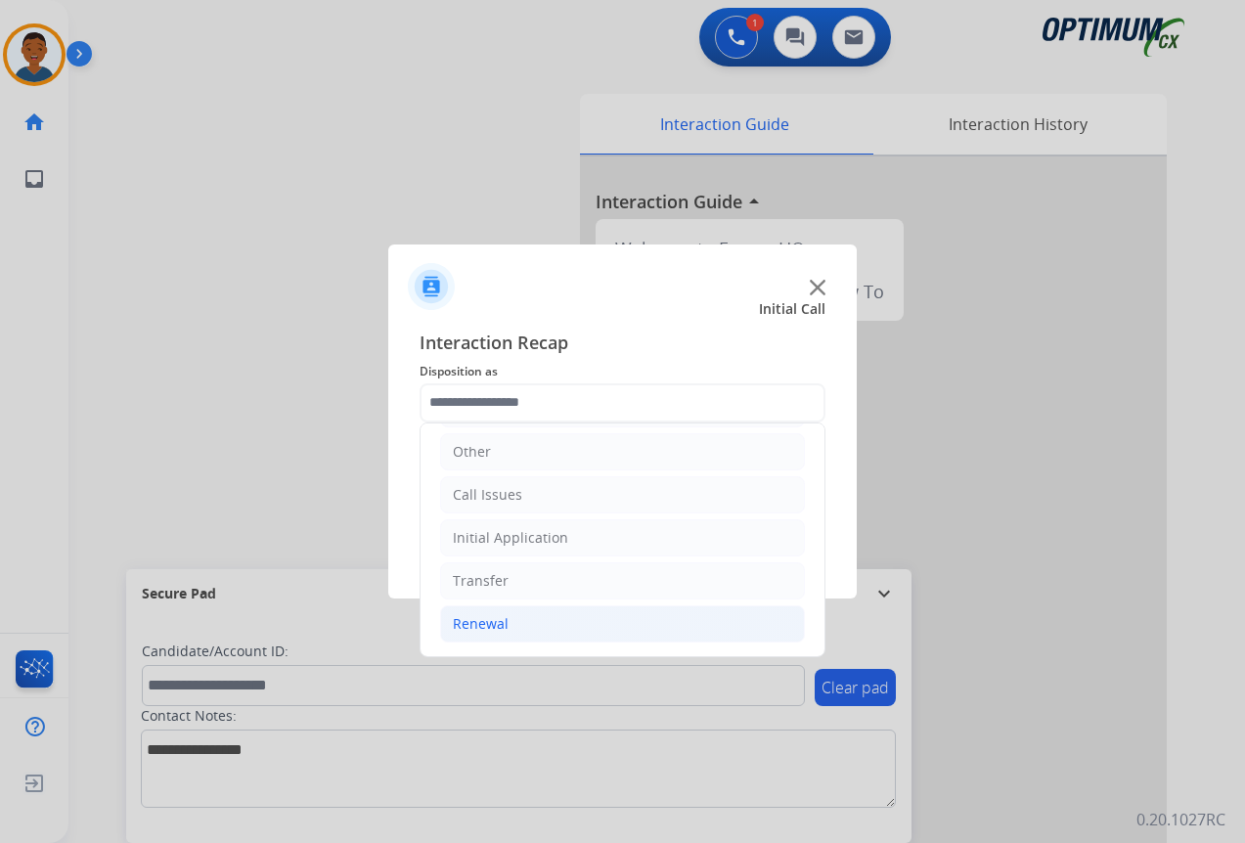
click at [464, 619] on div "Renewal" at bounding box center [481, 624] width 56 height 20
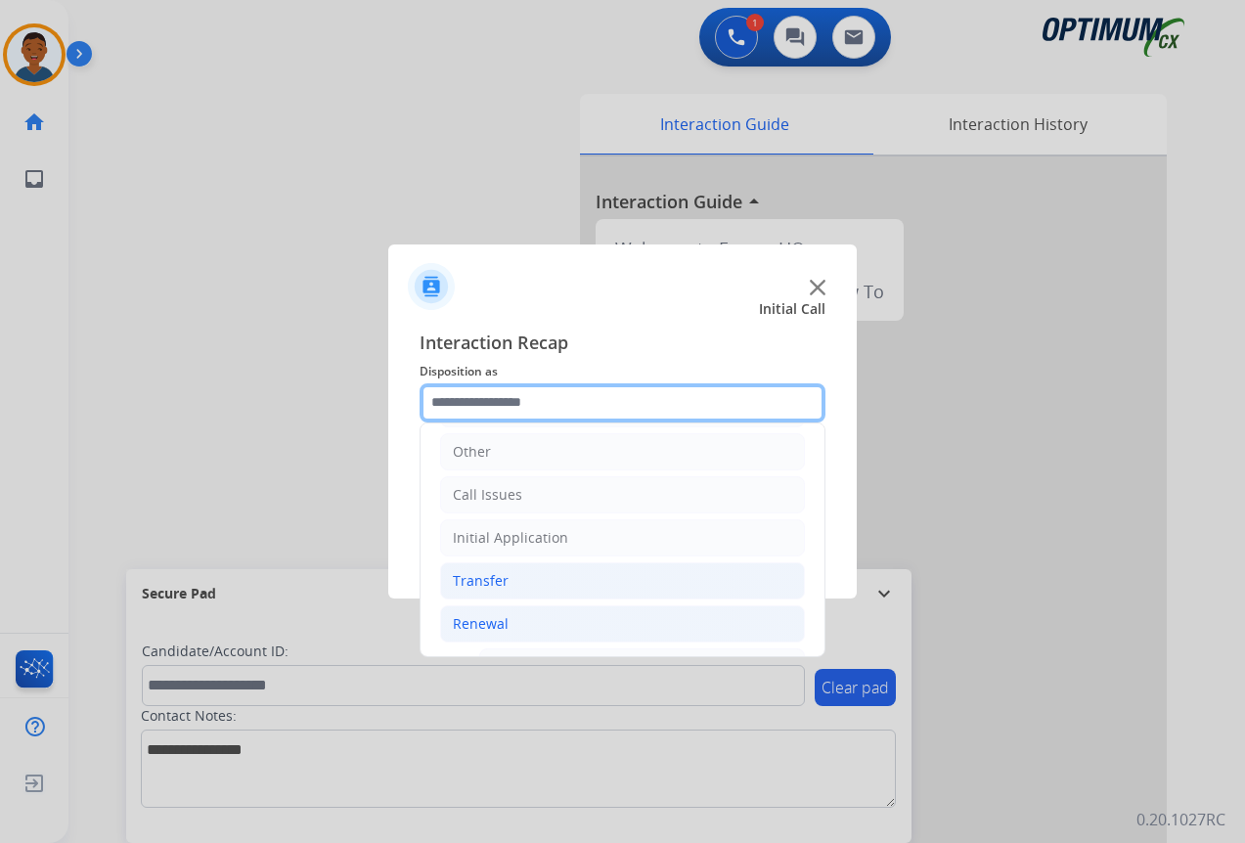
scroll to position [426, 0]
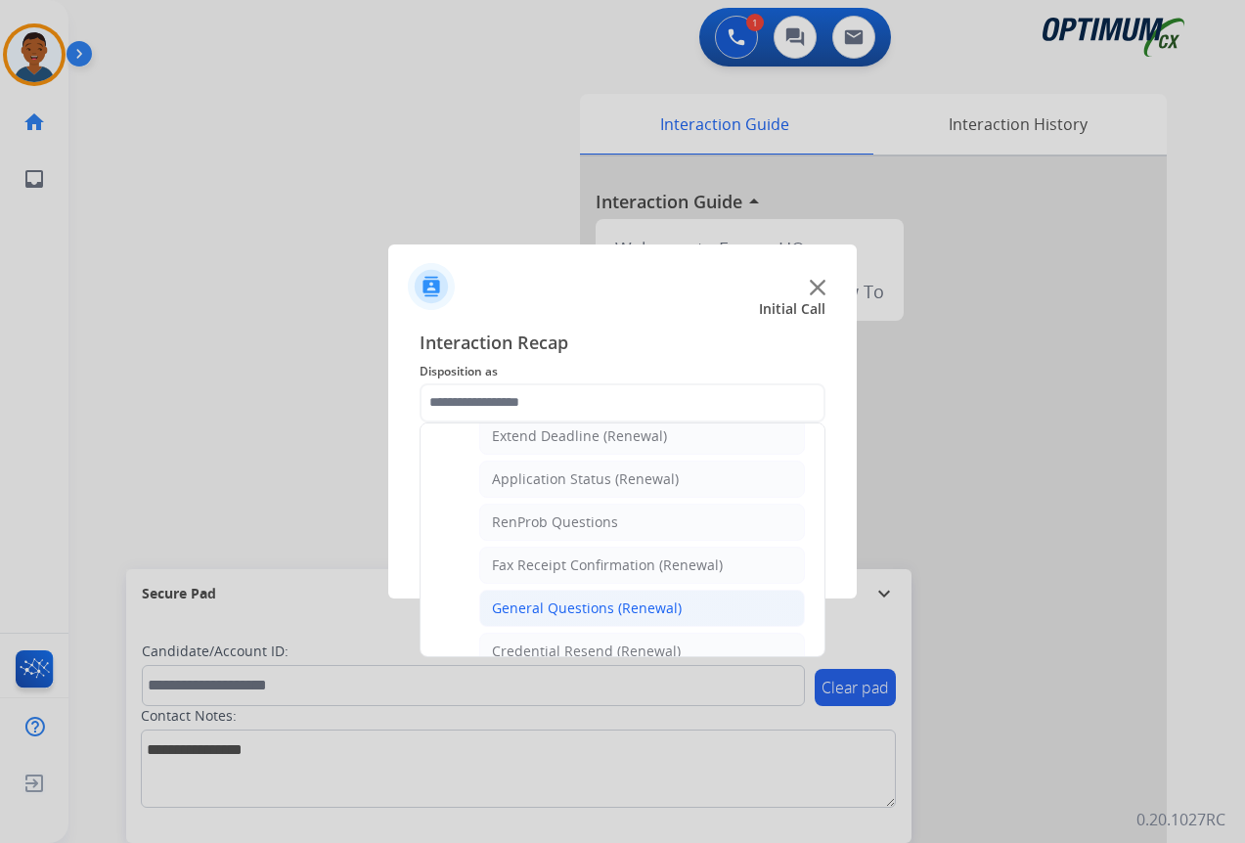
click at [513, 602] on div "General Questions (Renewal)" at bounding box center [587, 608] width 190 height 20
type input "**********"
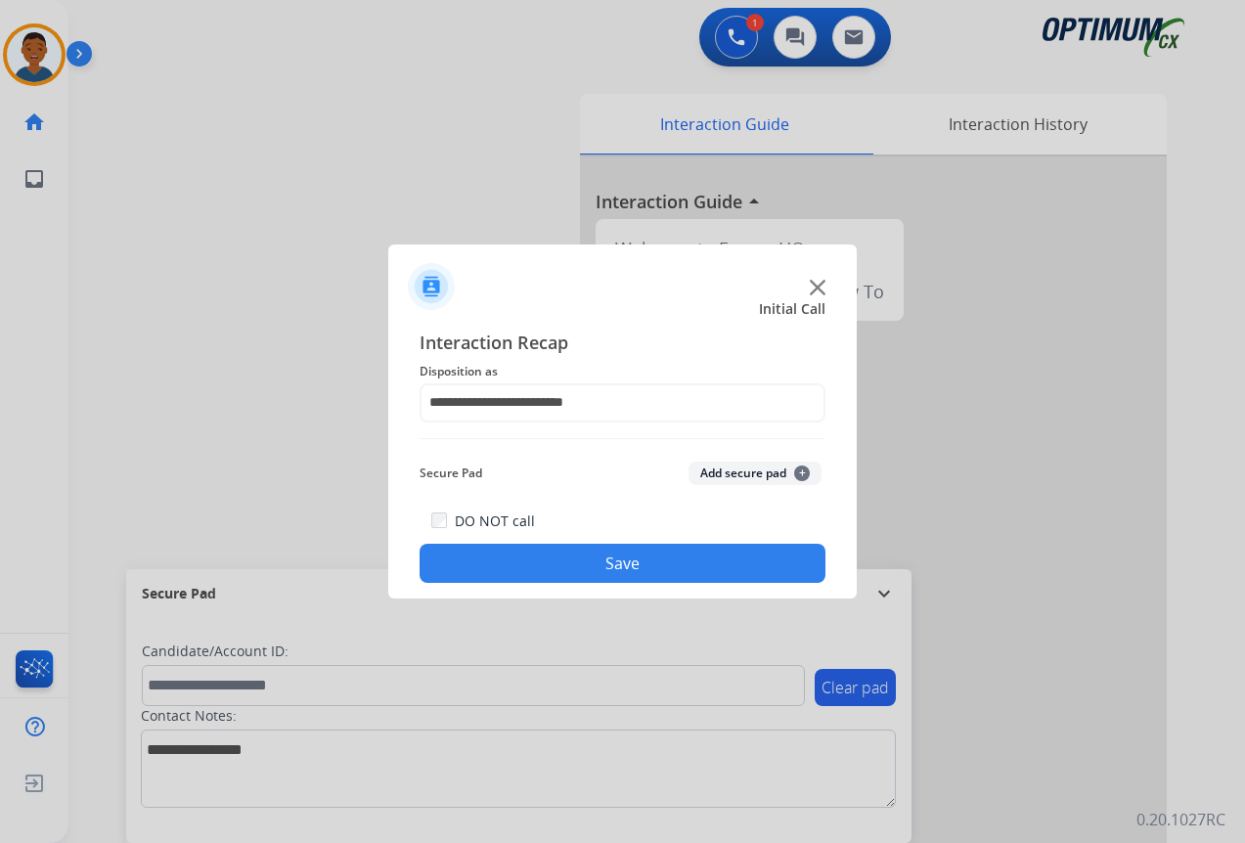
click at [581, 559] on button "Save" at bounding box center [623, 563] width 406 height 39
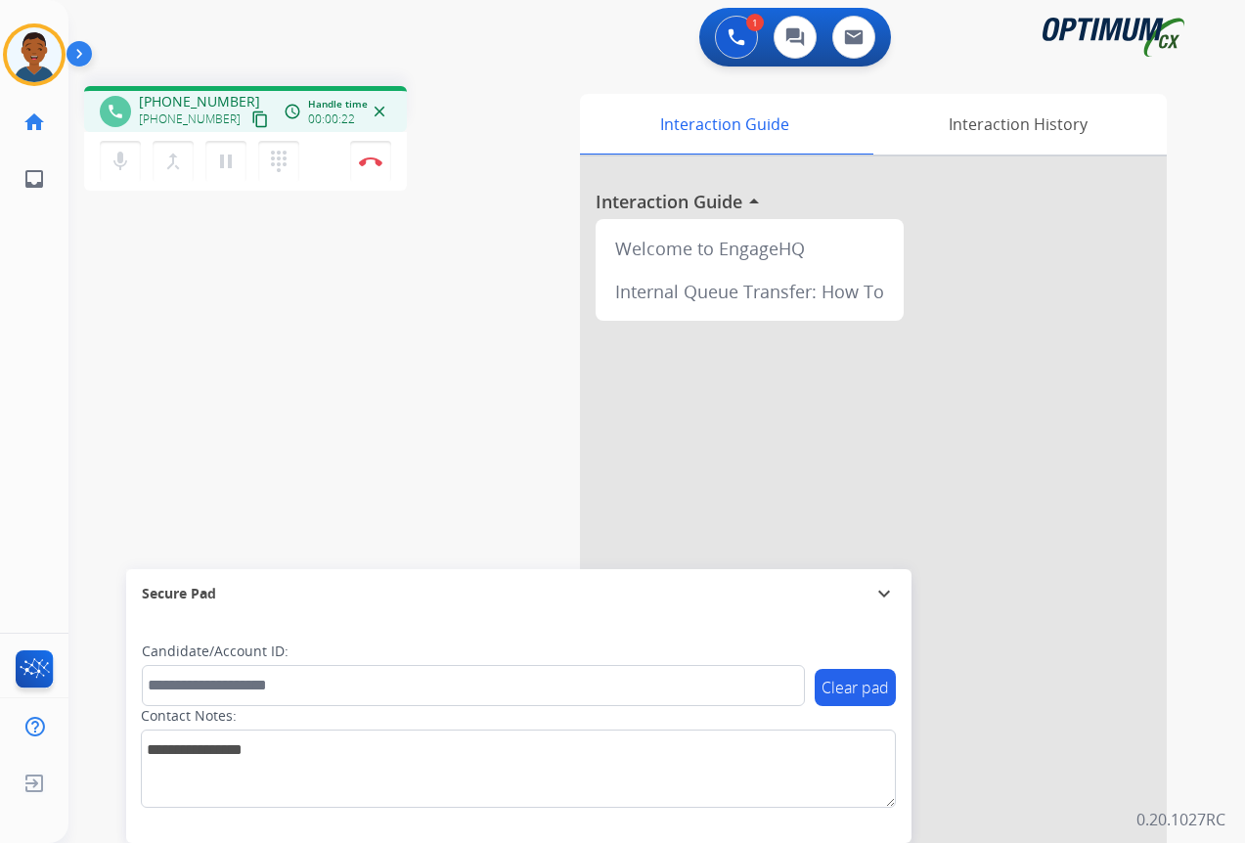
click at [251, 117] on mat-icon "content_copy" at bounding box center [260, 119] width 18 height 18
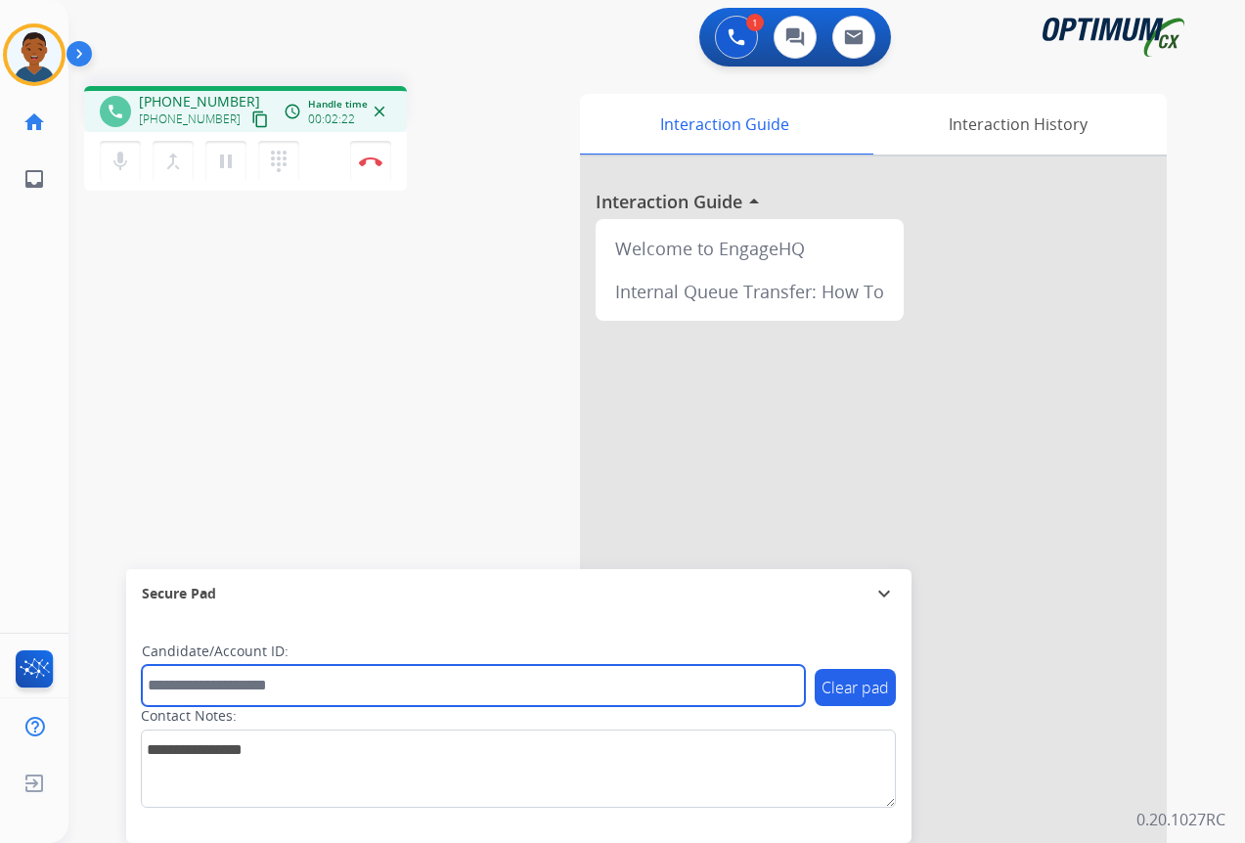
click at [173, 684] on input "text" at bounding box center [473, 685] width 663 height 41
paste input "*******"
type input "*******"
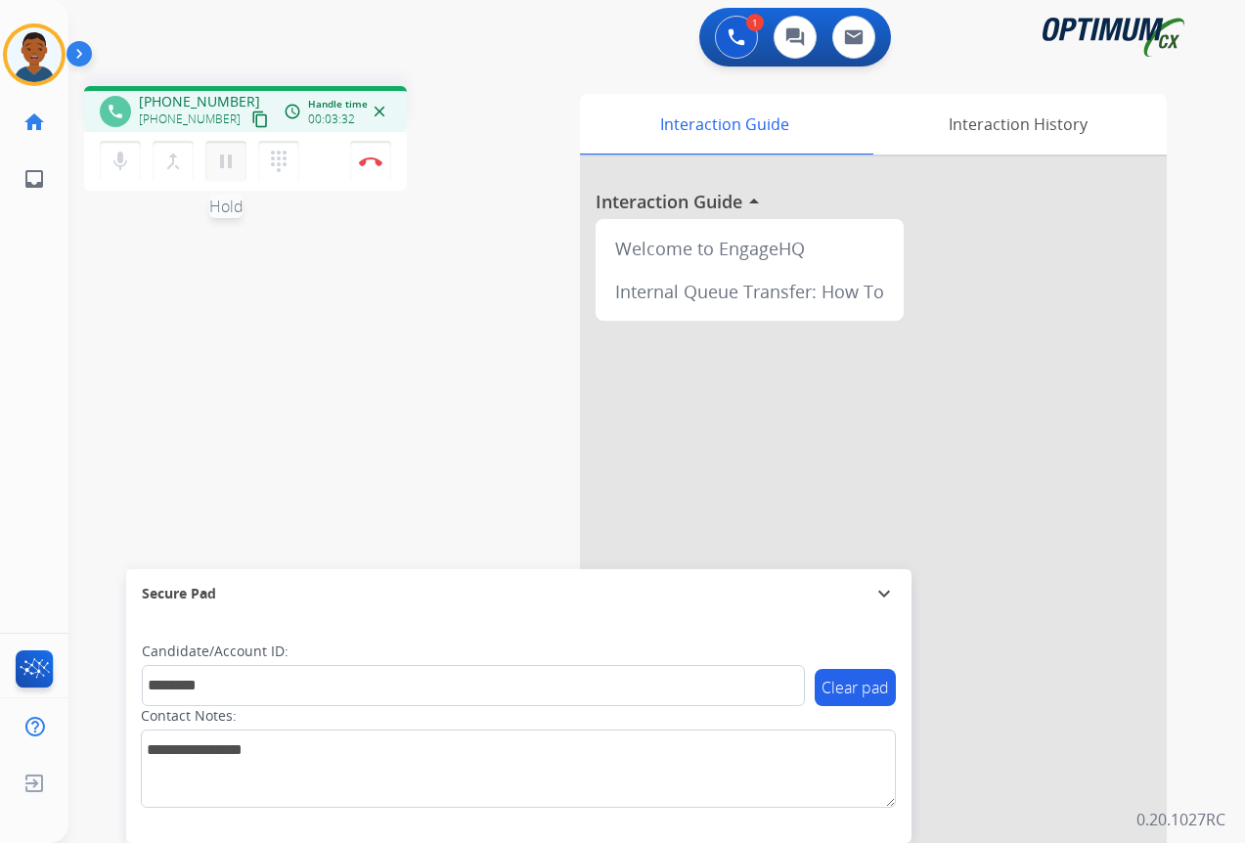
click at [232, 165] on mat-icon "pause" at bounding box center [225, 161] width 23 height 23
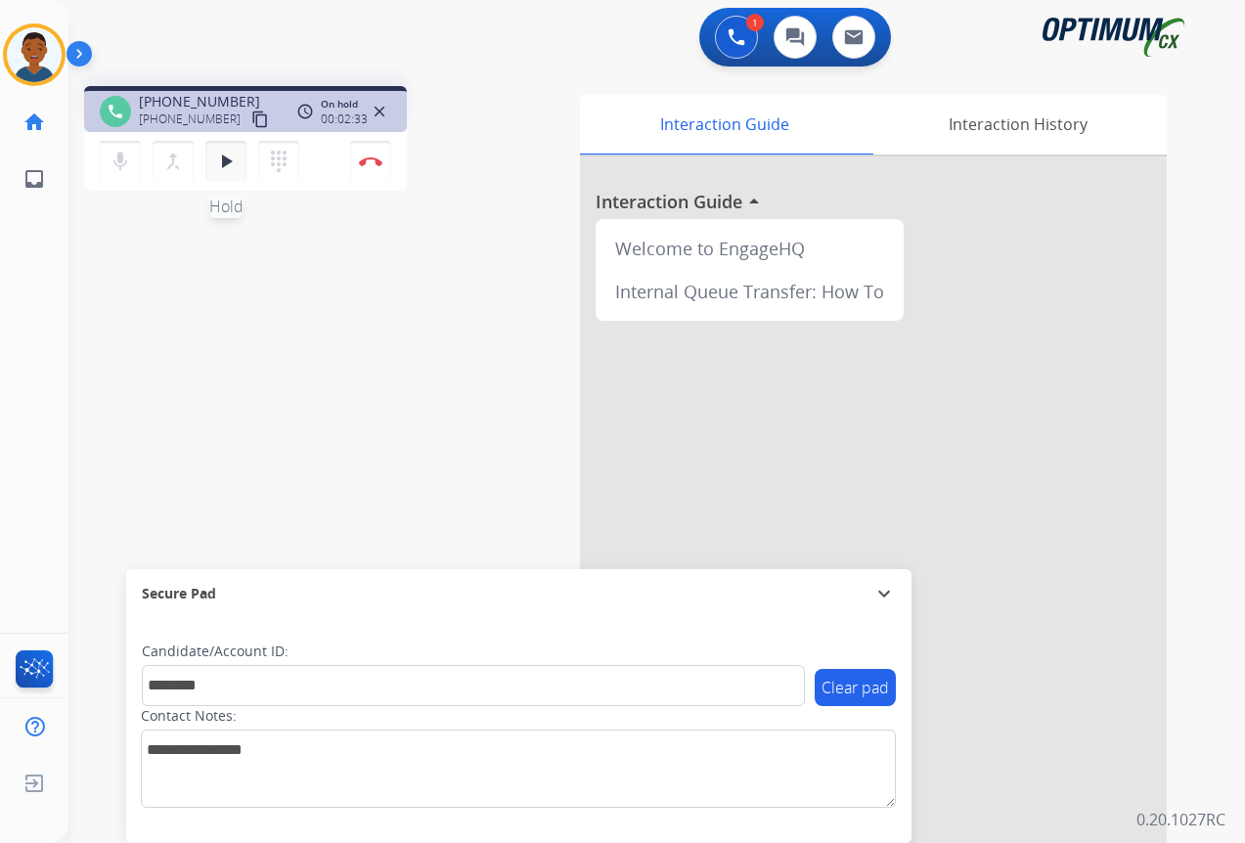
click at [225, 165] on mat-icon "play_arrow" at bounding box center [225, 161] width 23 height 23
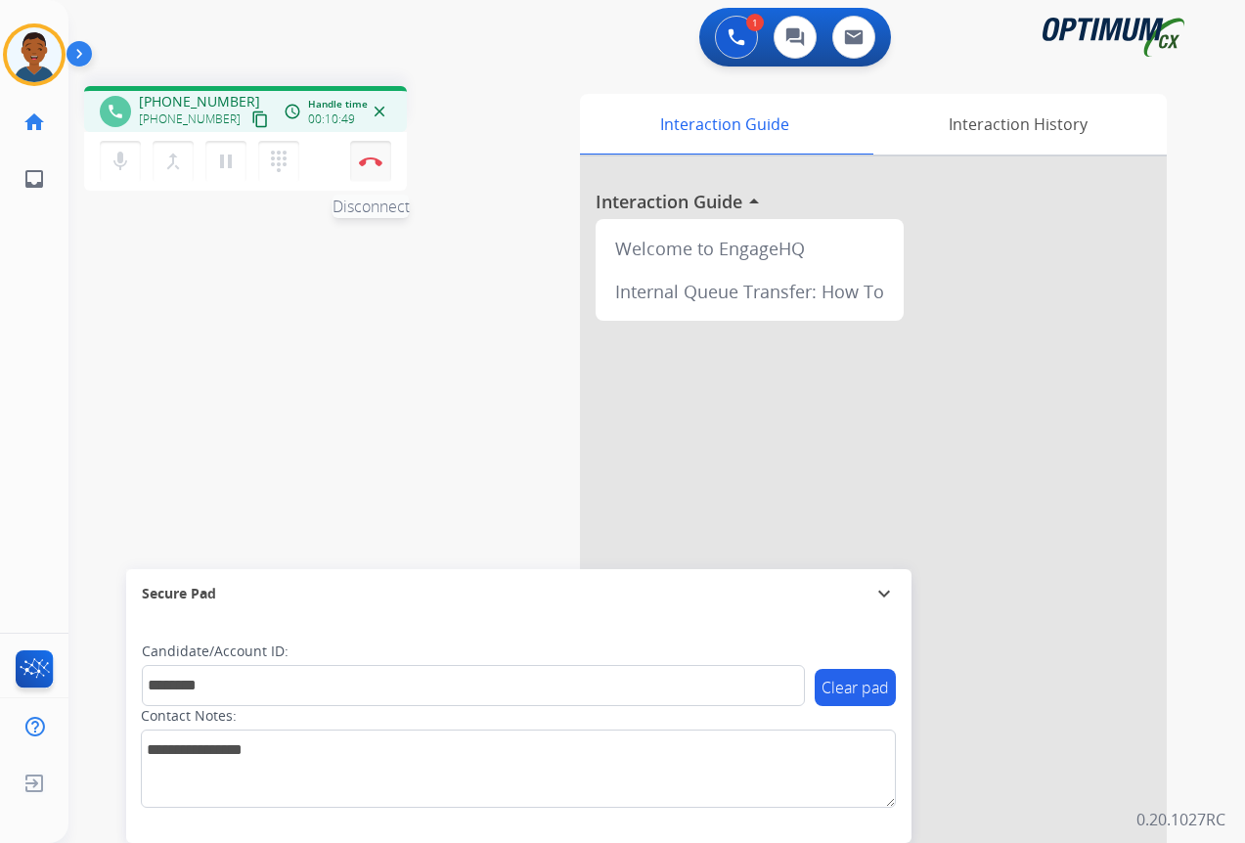
click at [370, 162] on img at bounding box center [370, 161] width 23 height 10
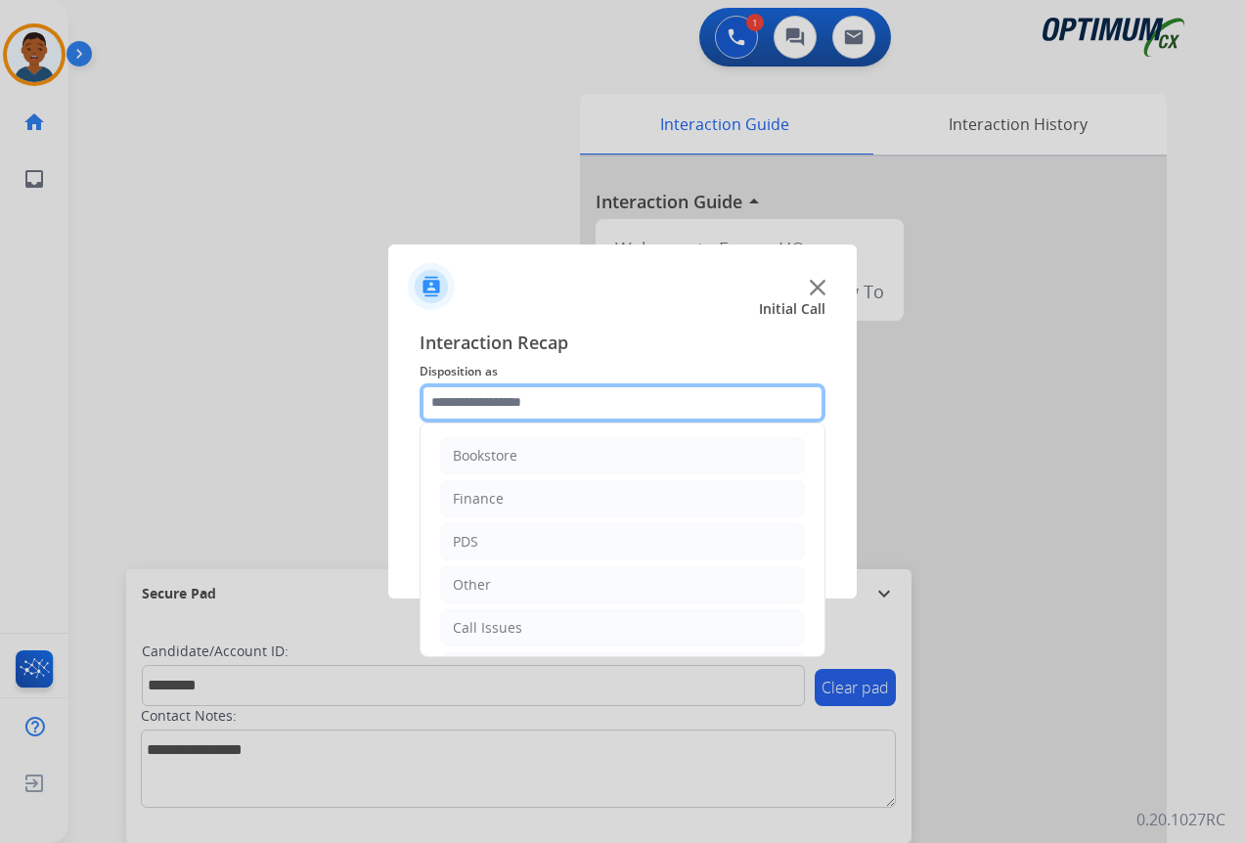
click at [440, 405] on input "text" at bounding box center [623, 402] width 406 height 39
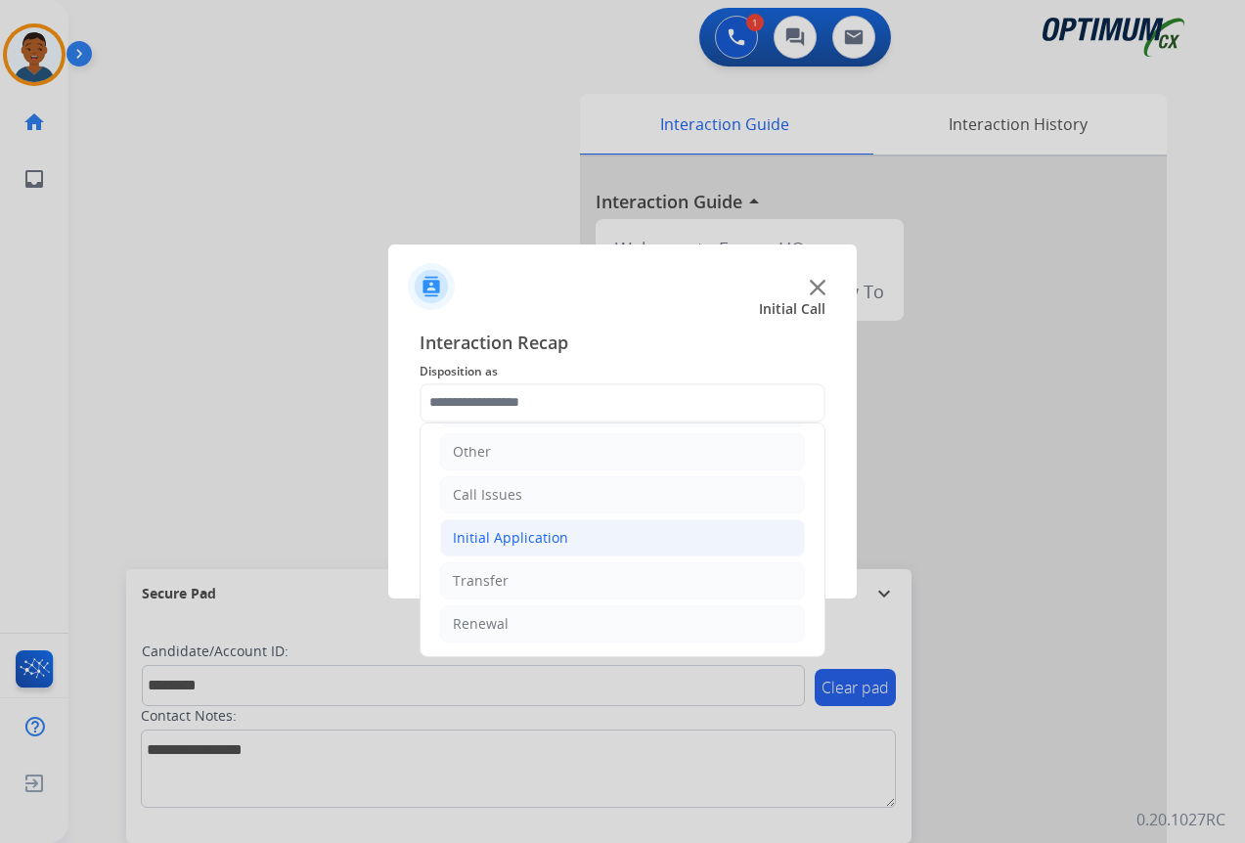
click at [469, 537] on div "Initial Application" at bounding box center [510, 538] width 115 height 20
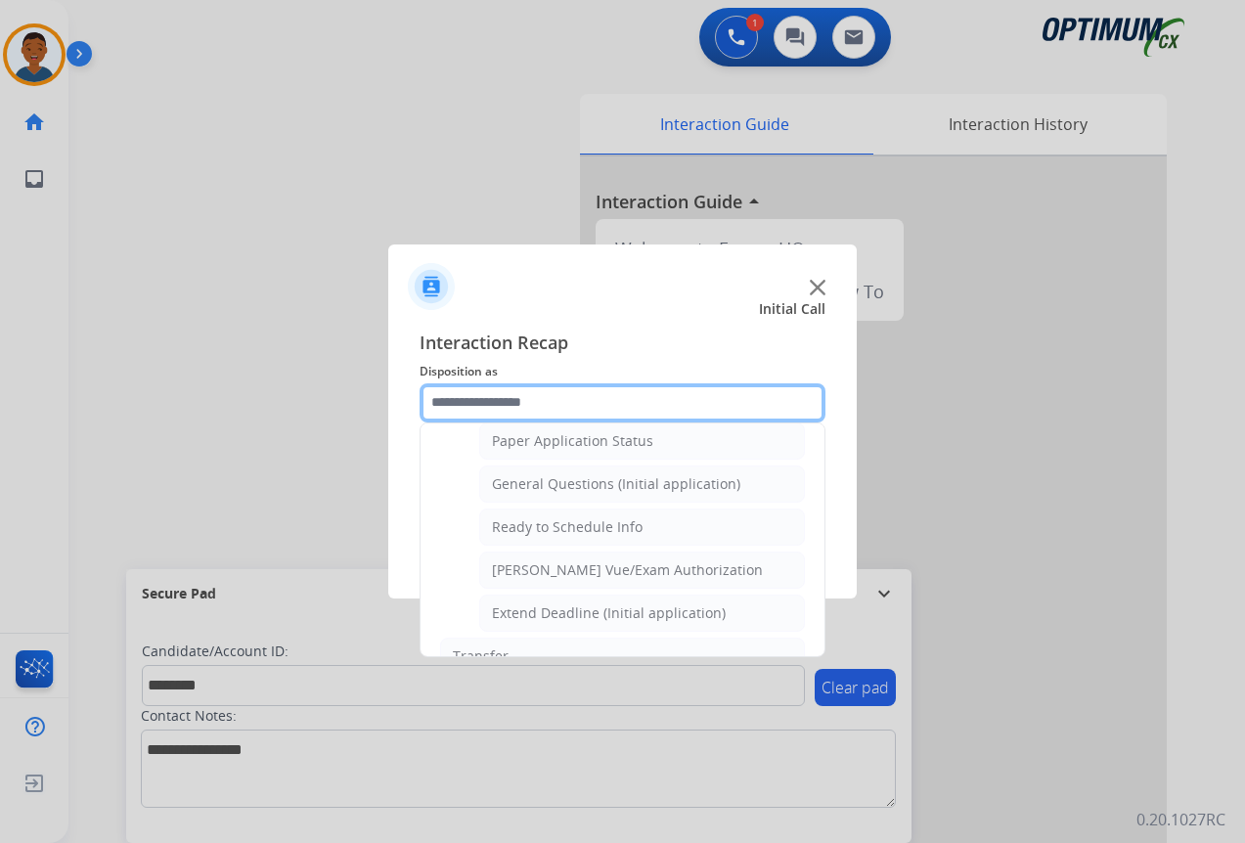
scroll to position [1111, 0]
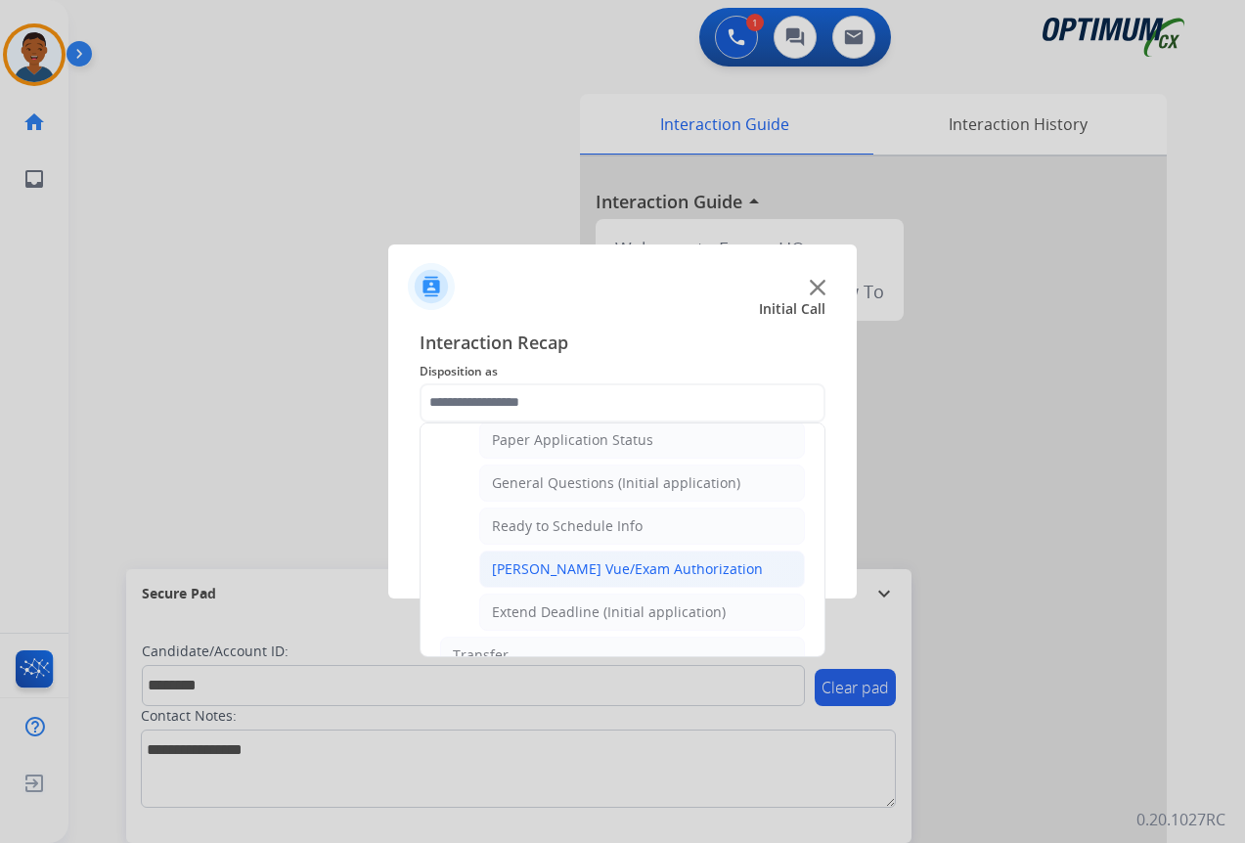
click at [519, 572] on div "Pearson Vue/Exam Authorization" at bounding box center [627, 569] width 271 height 20
type input "**********"
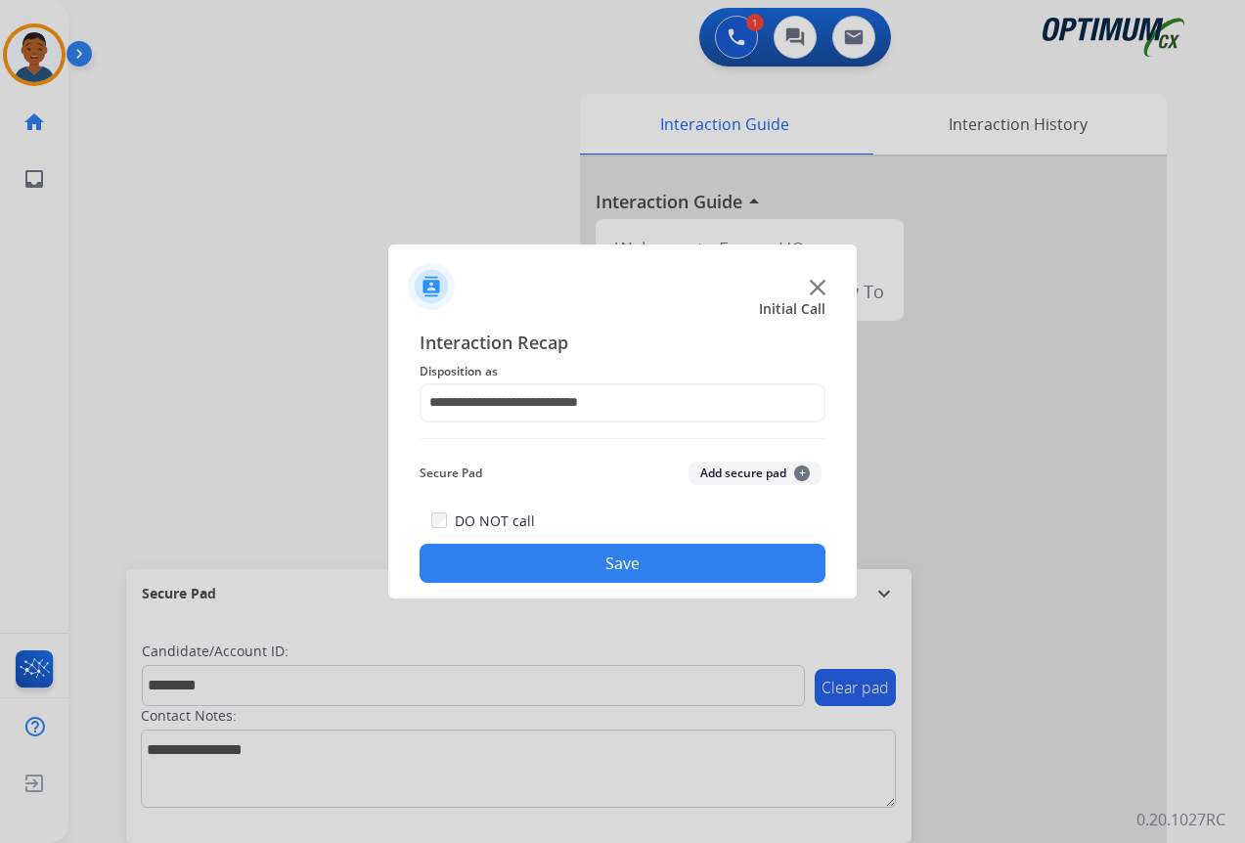
click at [727, 472] on button "Add secure pad +" at bounding box center [754, 473] width 133 height 23
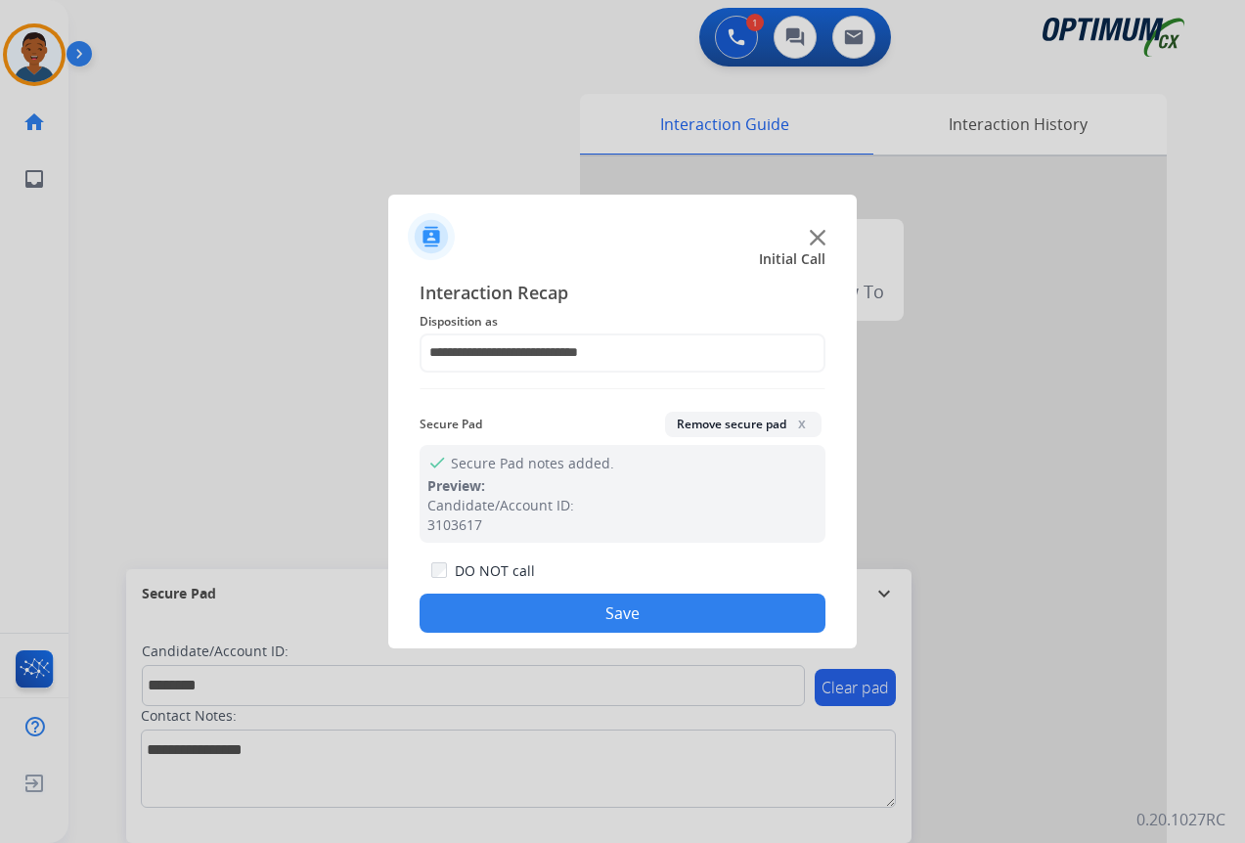
click at [698, 605] on button "Save" at bounding box center [623, 613] width 406 height 39
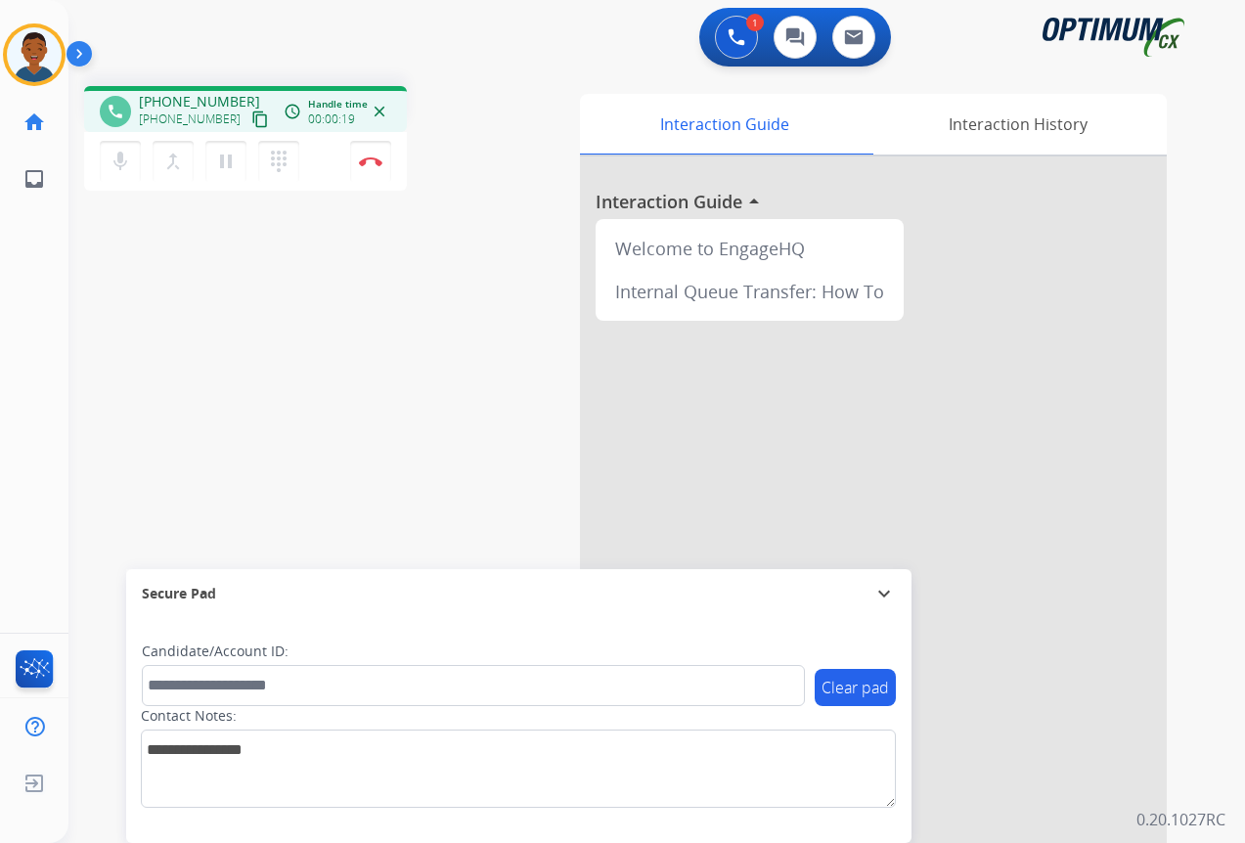
click at [251, 119] on mat-icon "content_copy" at bounding box center [260, 119] width 18 height 18
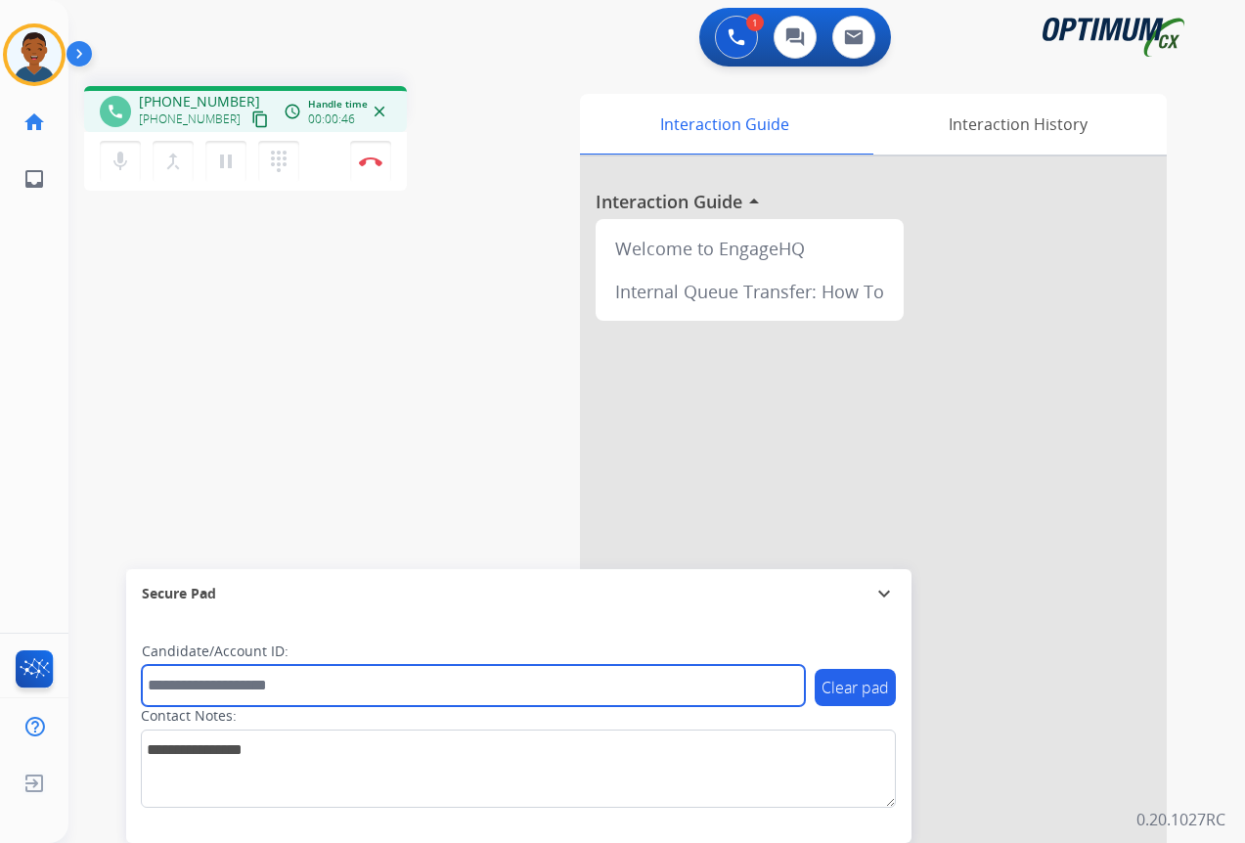
click at [206, 687] on input "text" at bounding box center [473, 685] width 663 height 41
paste input "*******"
type input "*******"
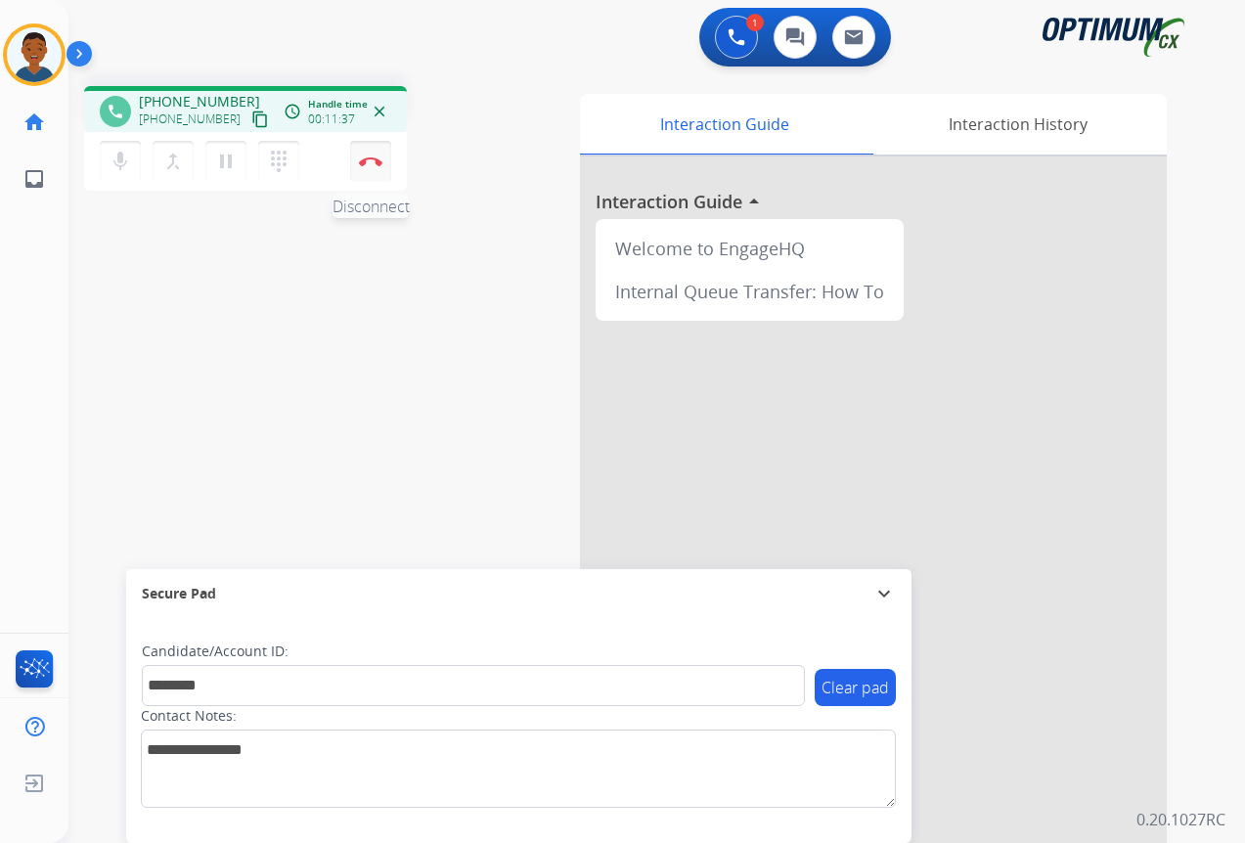
click at [364, 163] on img at bounding box center [370, 161] width 23 height 10
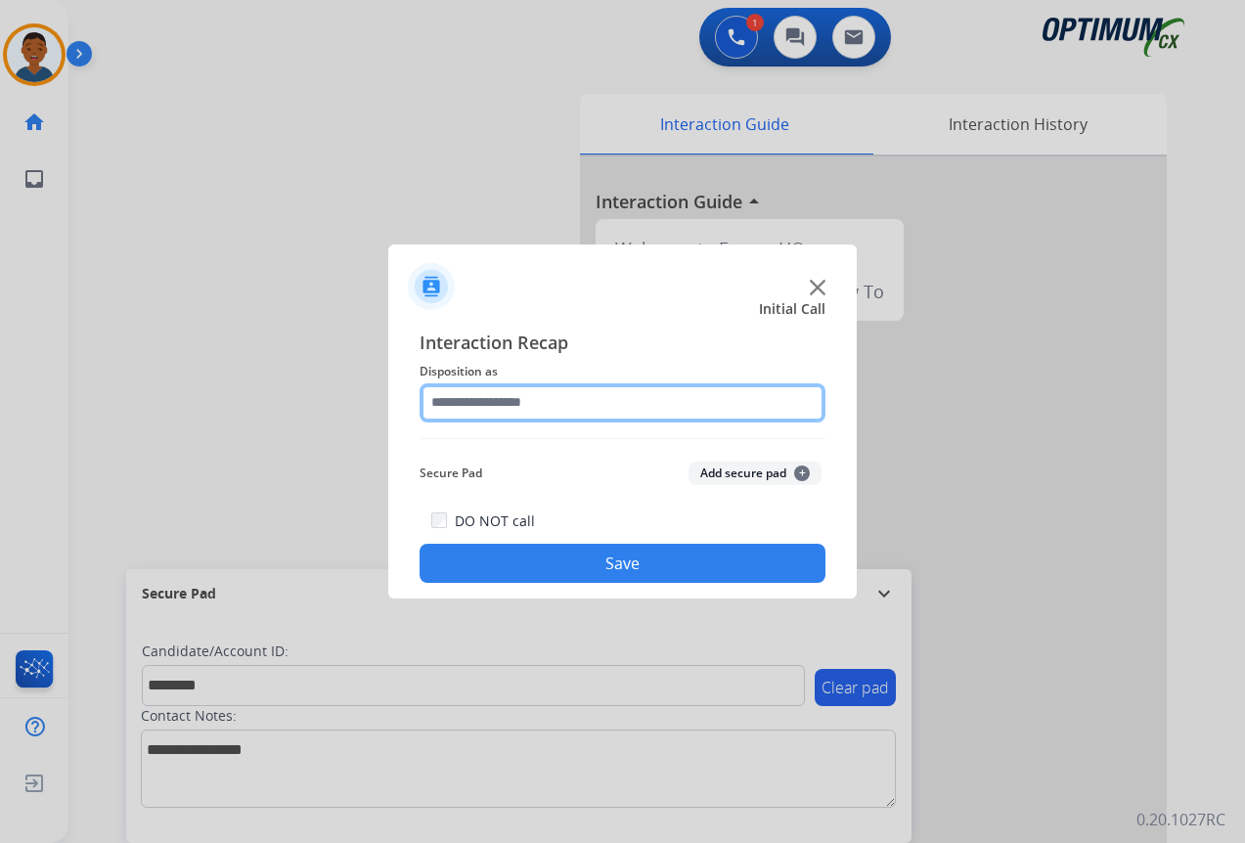
click at [467, 397] on input "text" at bounding box center [623, 402] width 406 height 39
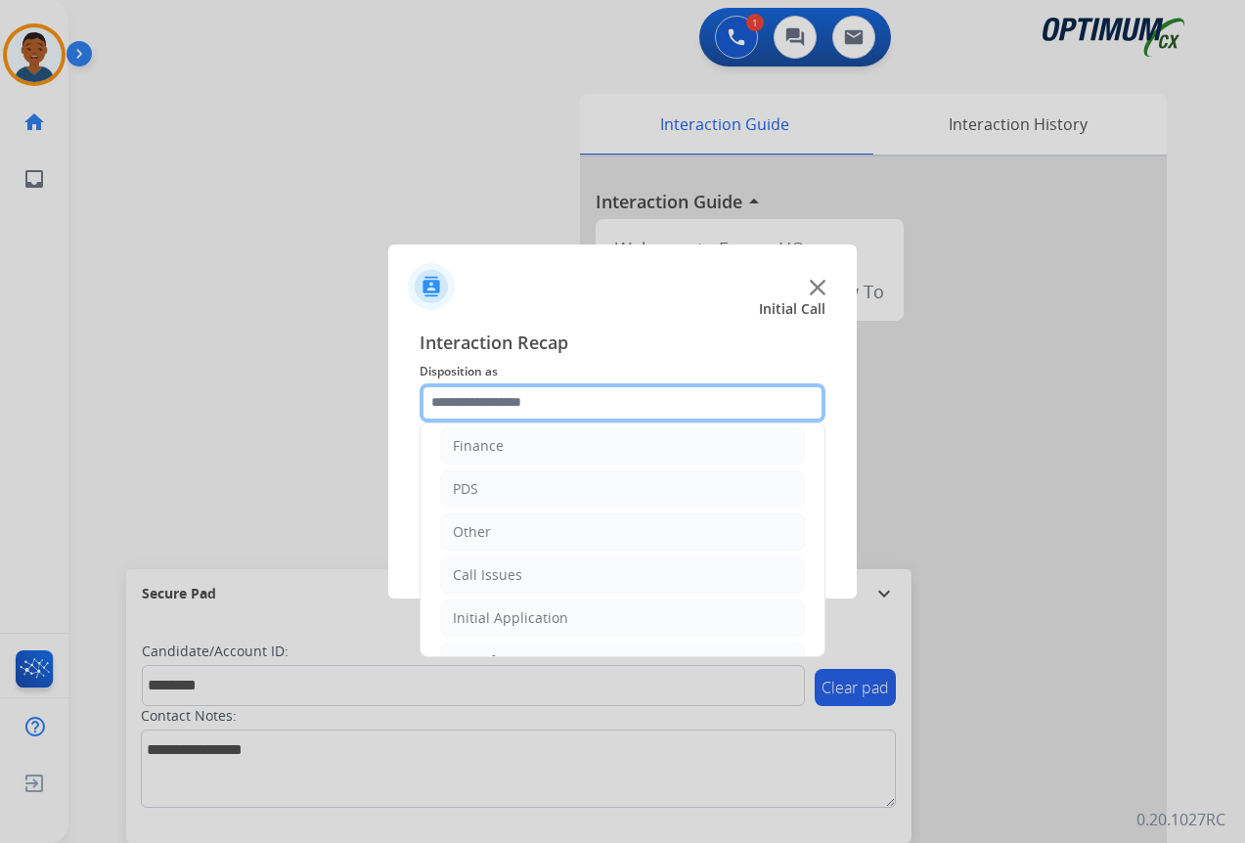
scroll to position [133, 0]
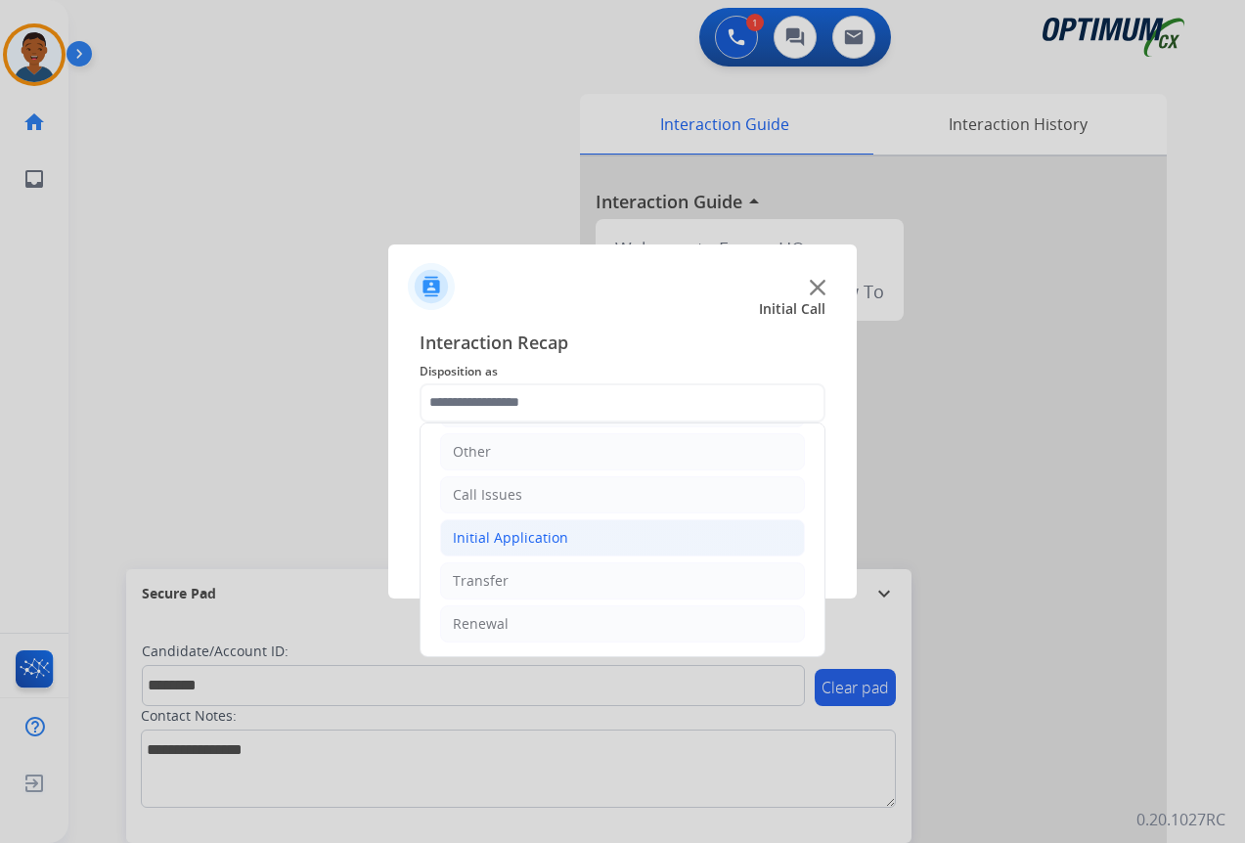
click at [499, 538] on div "Initial Application" at bounding box center [510, 538] width 115 height 20
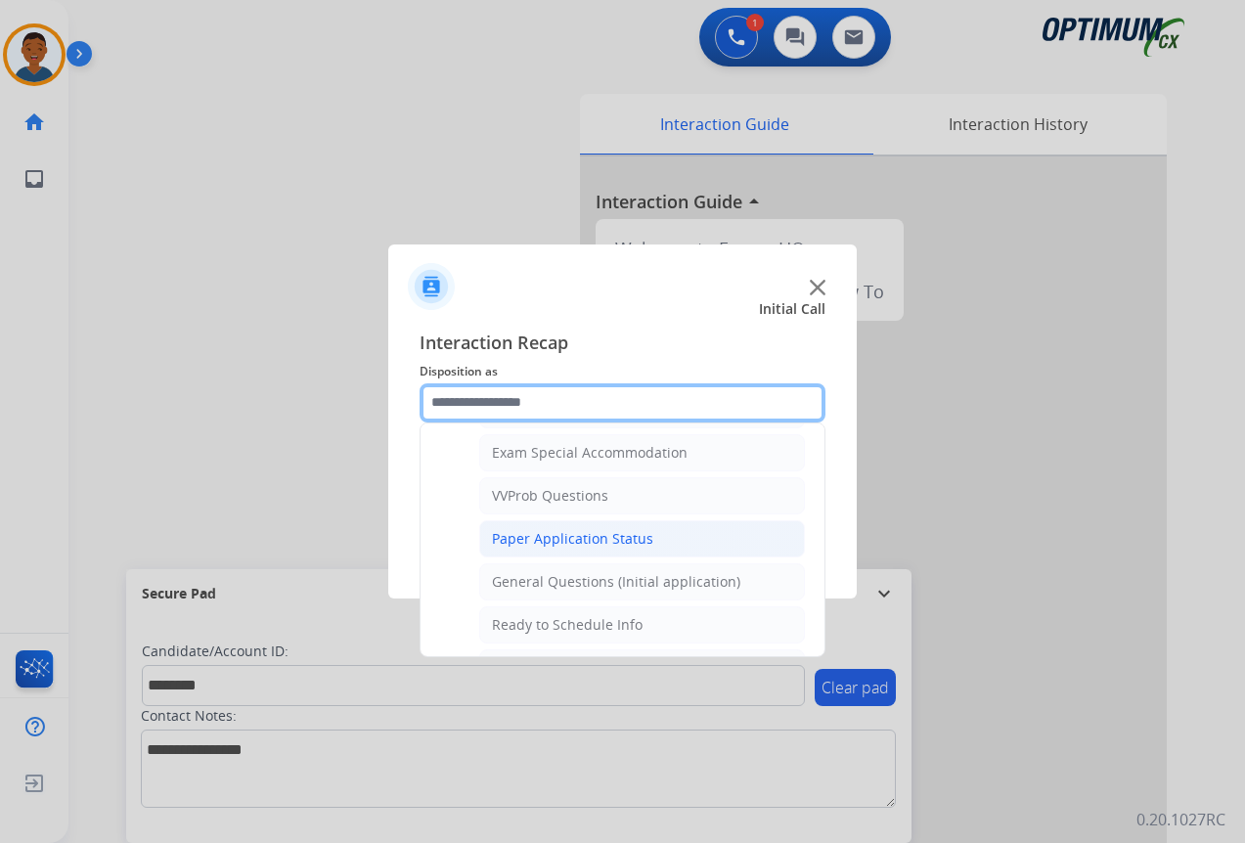
scroll to position [1013, 0]
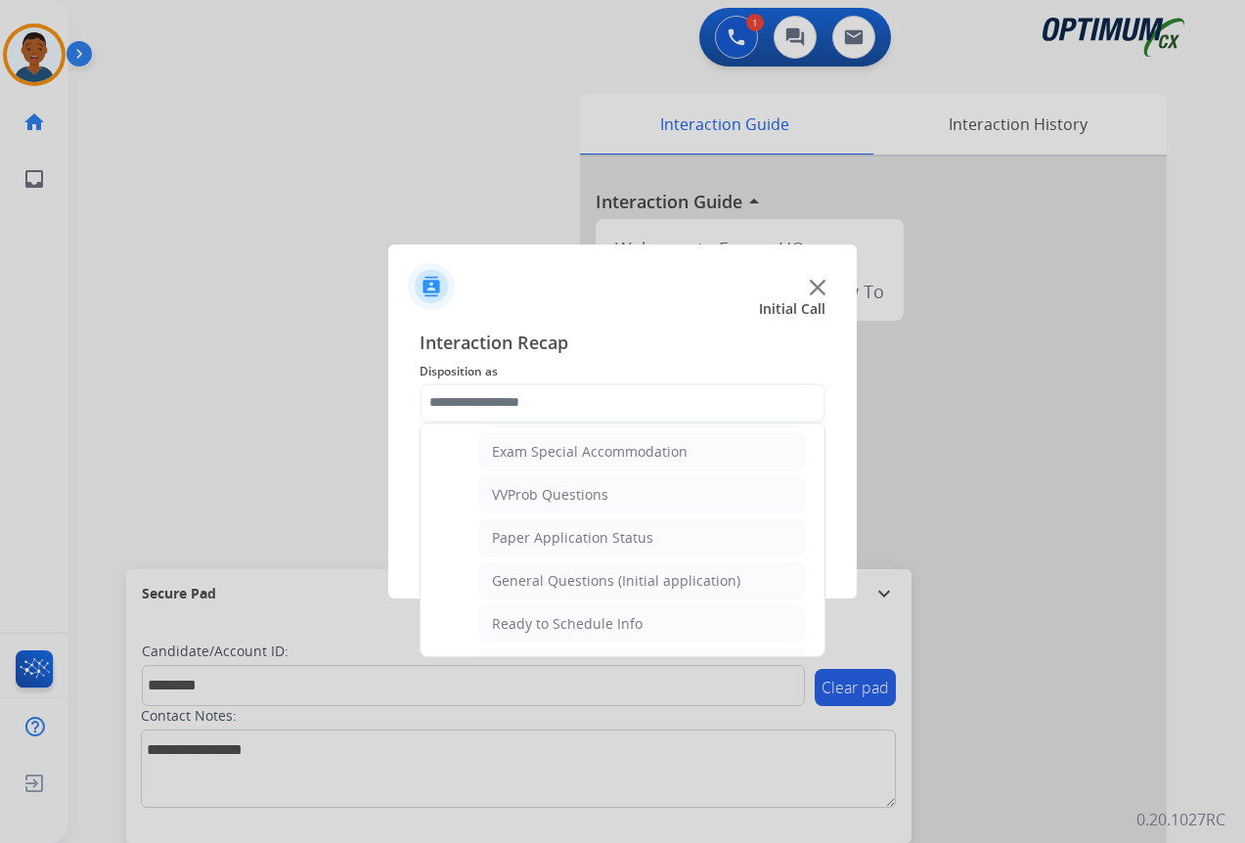
click at [527, 581] on div "General Questions (Initial application)" at bounding box center [616, 581] width 248 height 20
type input "**********"
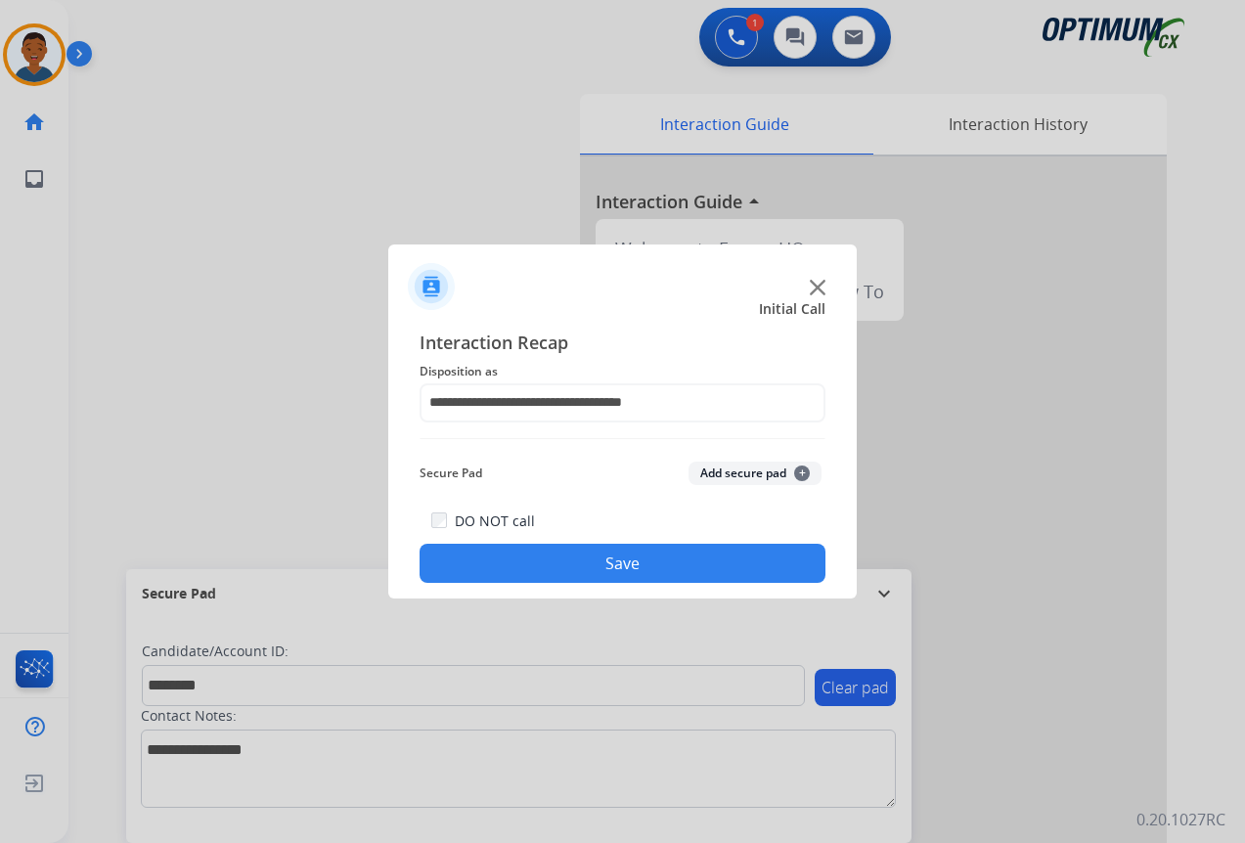
click at [709, 477] on button "Add secure pad +" at bounding box center [754, 473] width 133 height 23
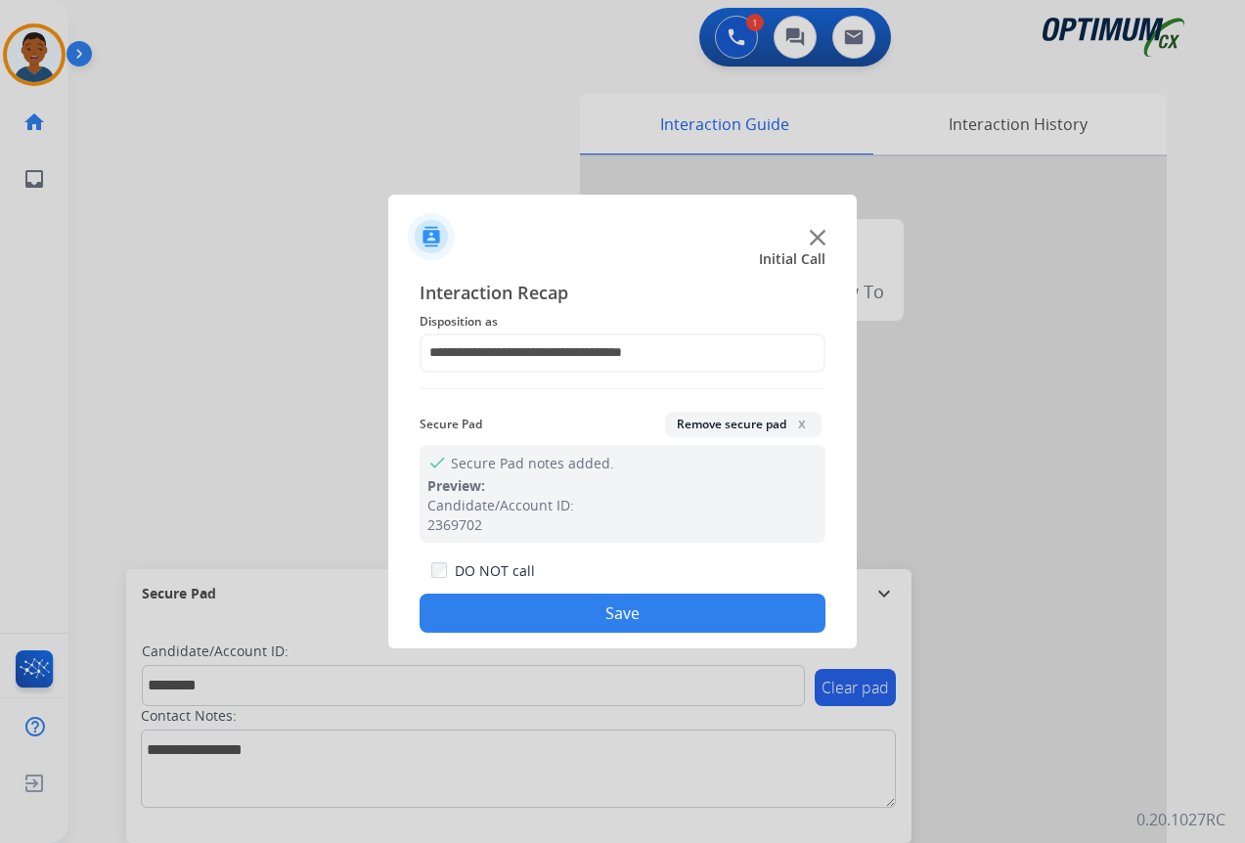
click at [695, 602] on button "Save" at bounding box center [623, 613] width 406 height 39
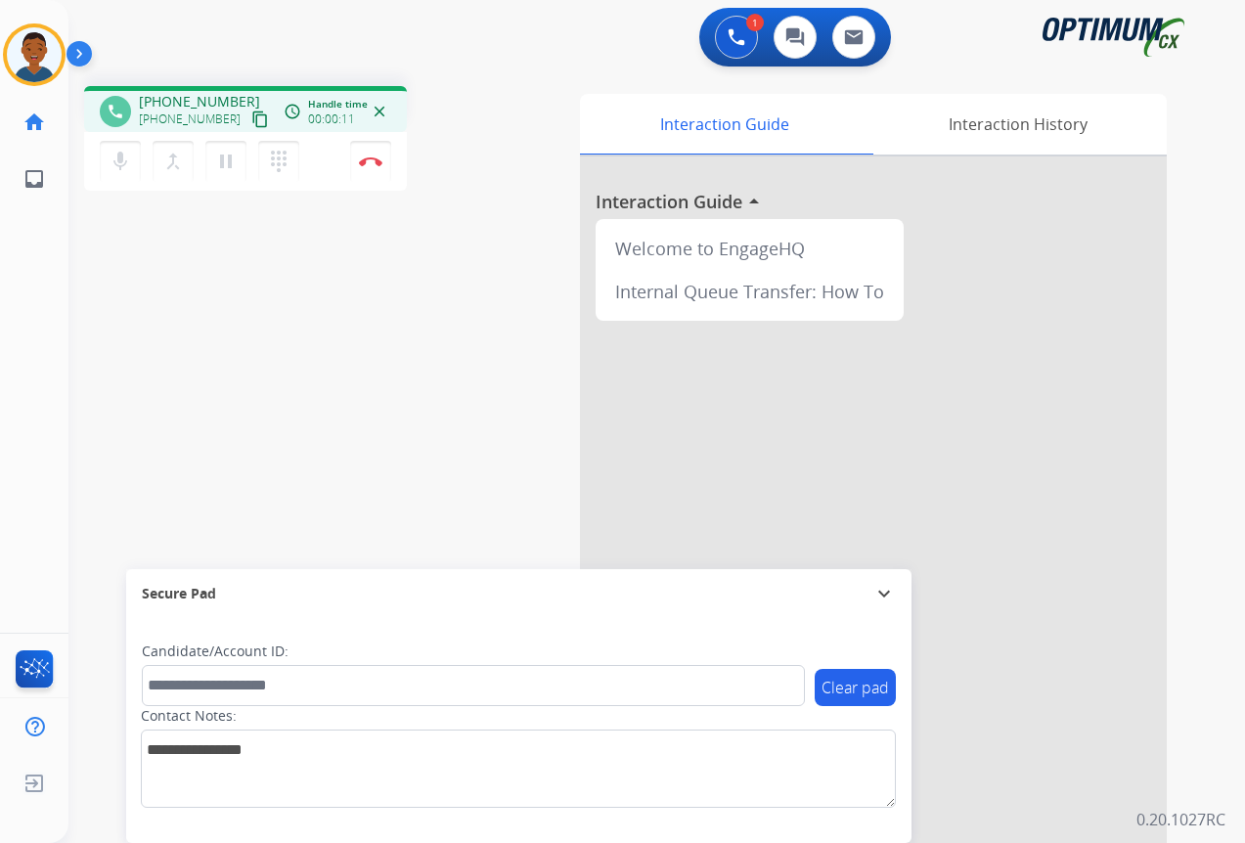
click at [251, 120] on mat-icon "content_copy" at bounding box center [260, 119] width 18 height 18
click at [367, 158] on img at bounding box center [370, 161] width 23 height 10
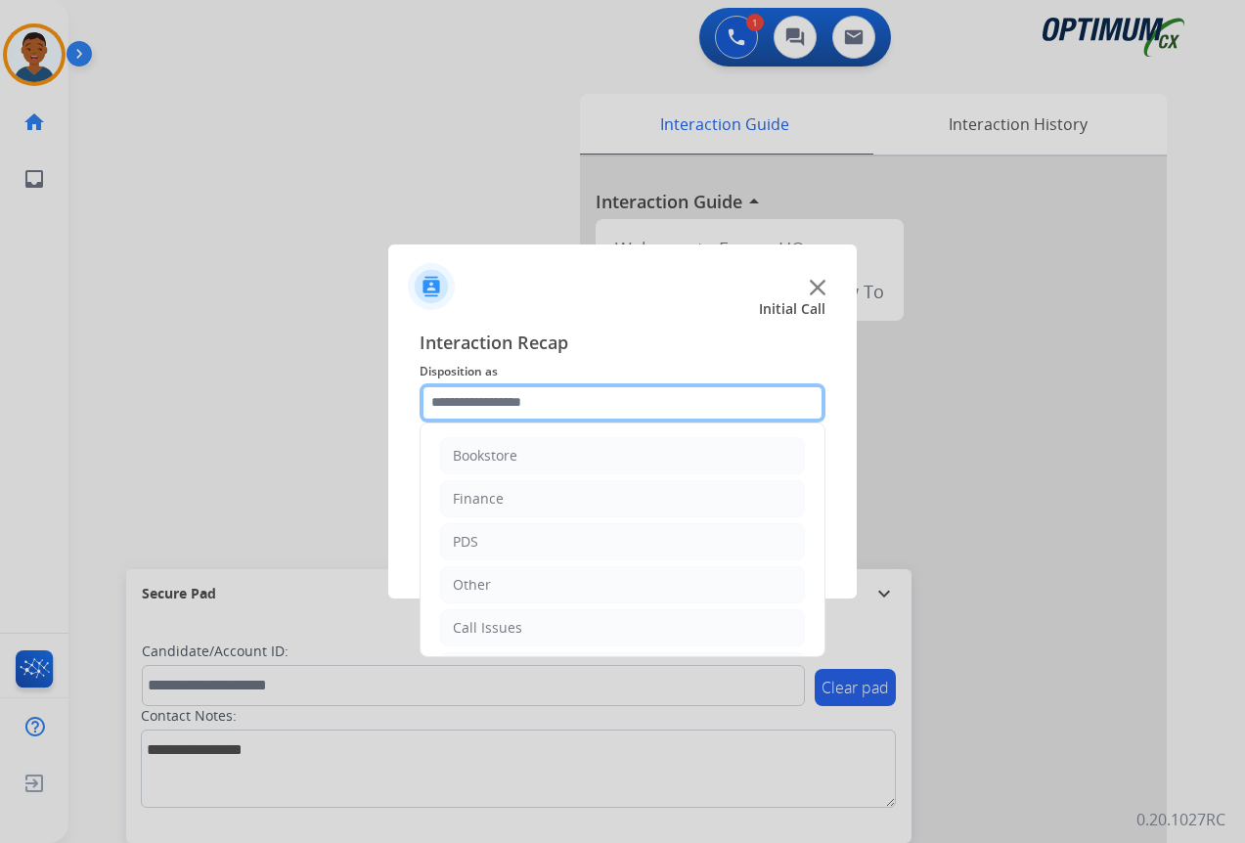
click at [478, 392] on input "text" at bounding box center [623, 402] width 406 height 39
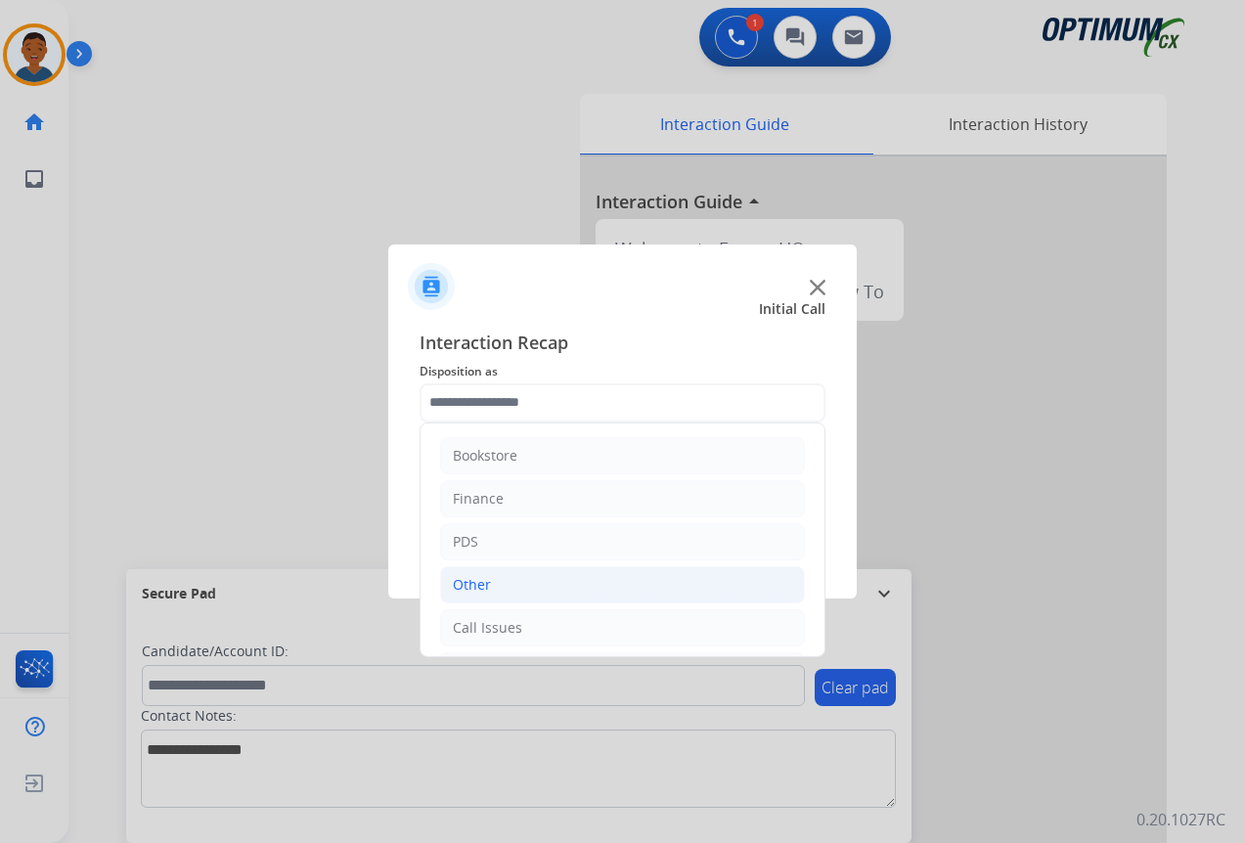
click at [469, 578] on div "Other" at bounding box center [472, 585] width 38 height 20
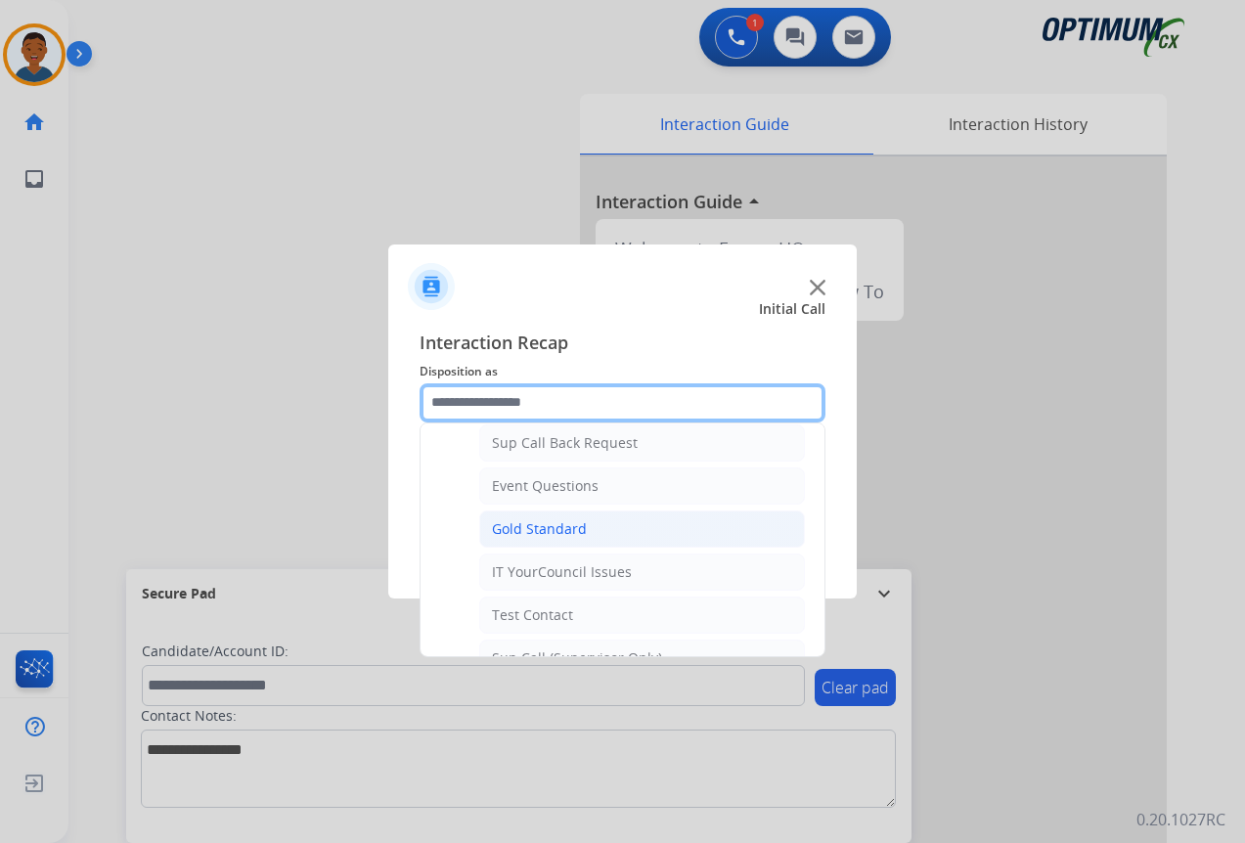
scroll to position [293, 0]
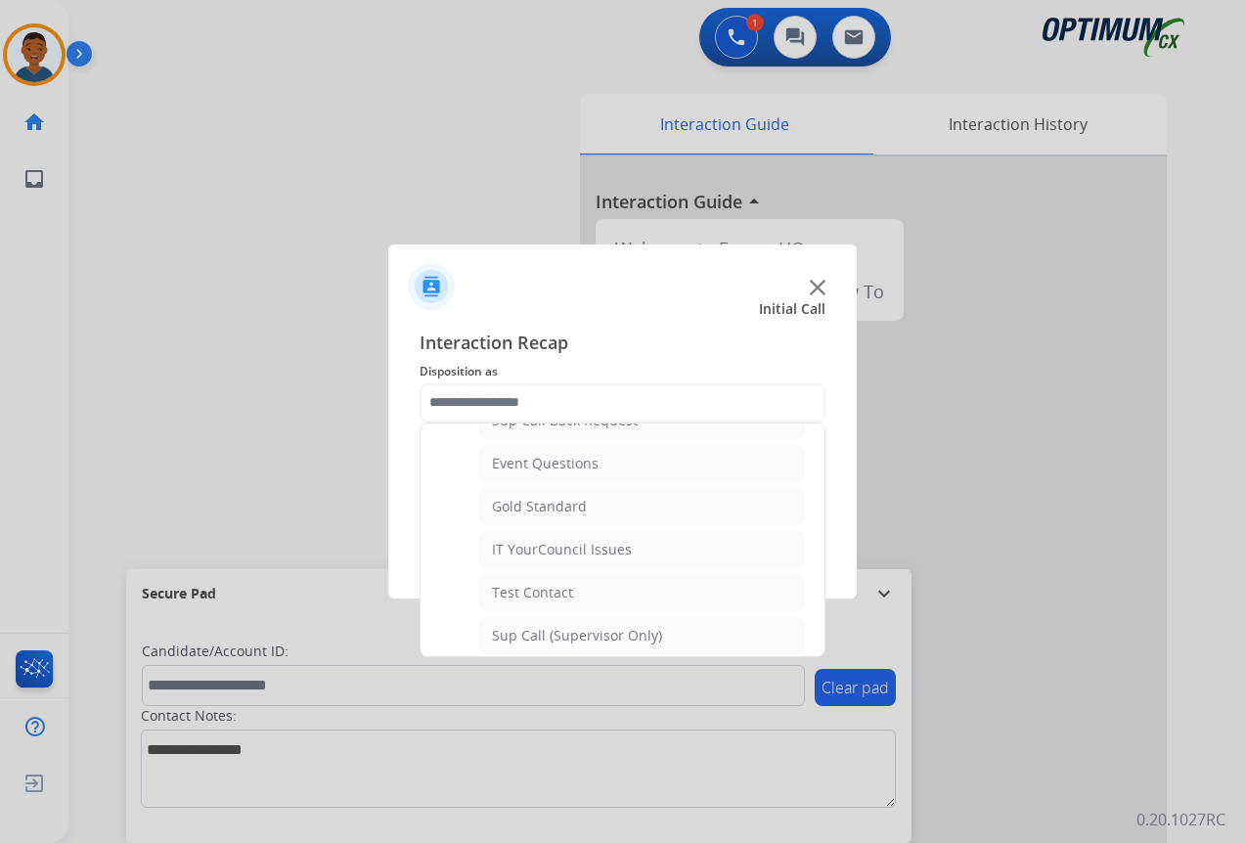
click at [529, 547] on div "IT YourCouncil Issues" at bounding box center [562, 550] width 140 height 20
type input "**********"
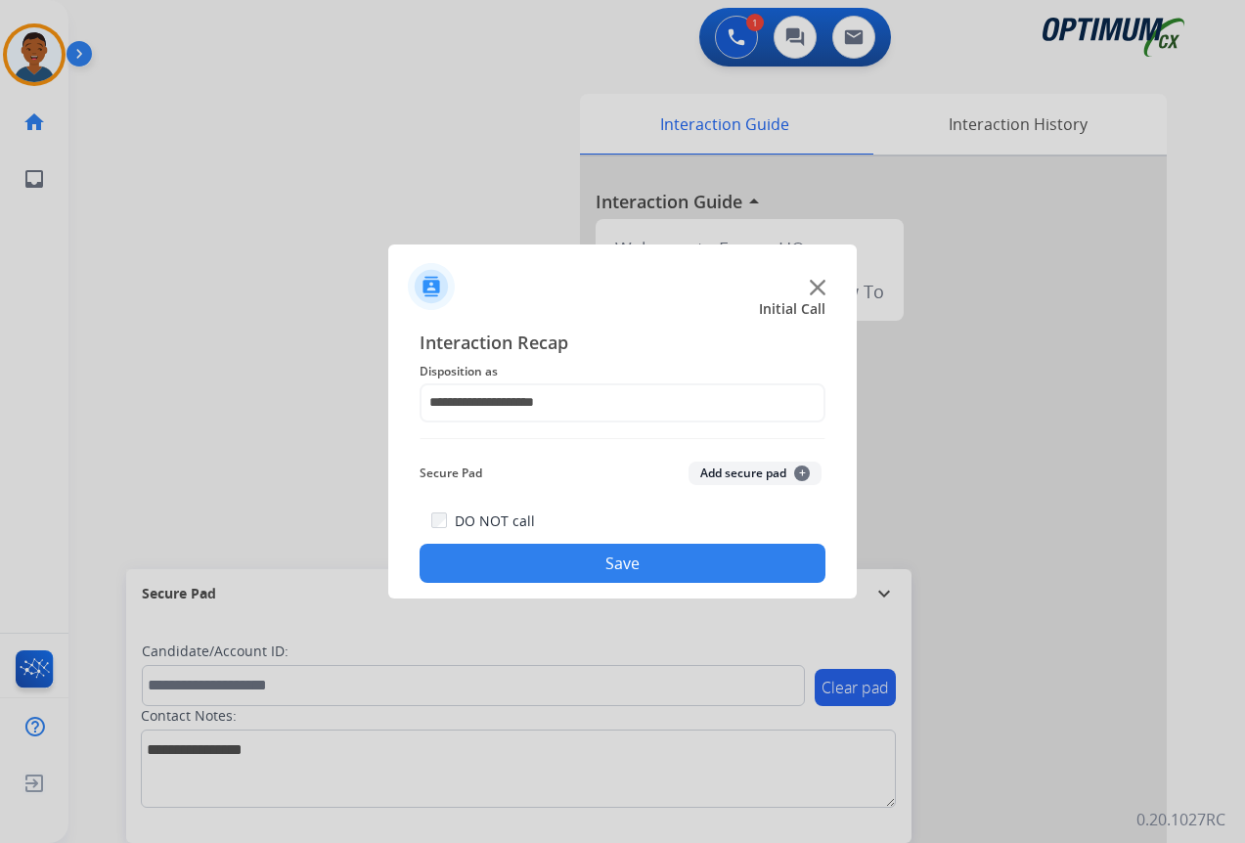
click at [554, 563] on button "Save" at bounding box center [623, 563] width 406 height 39
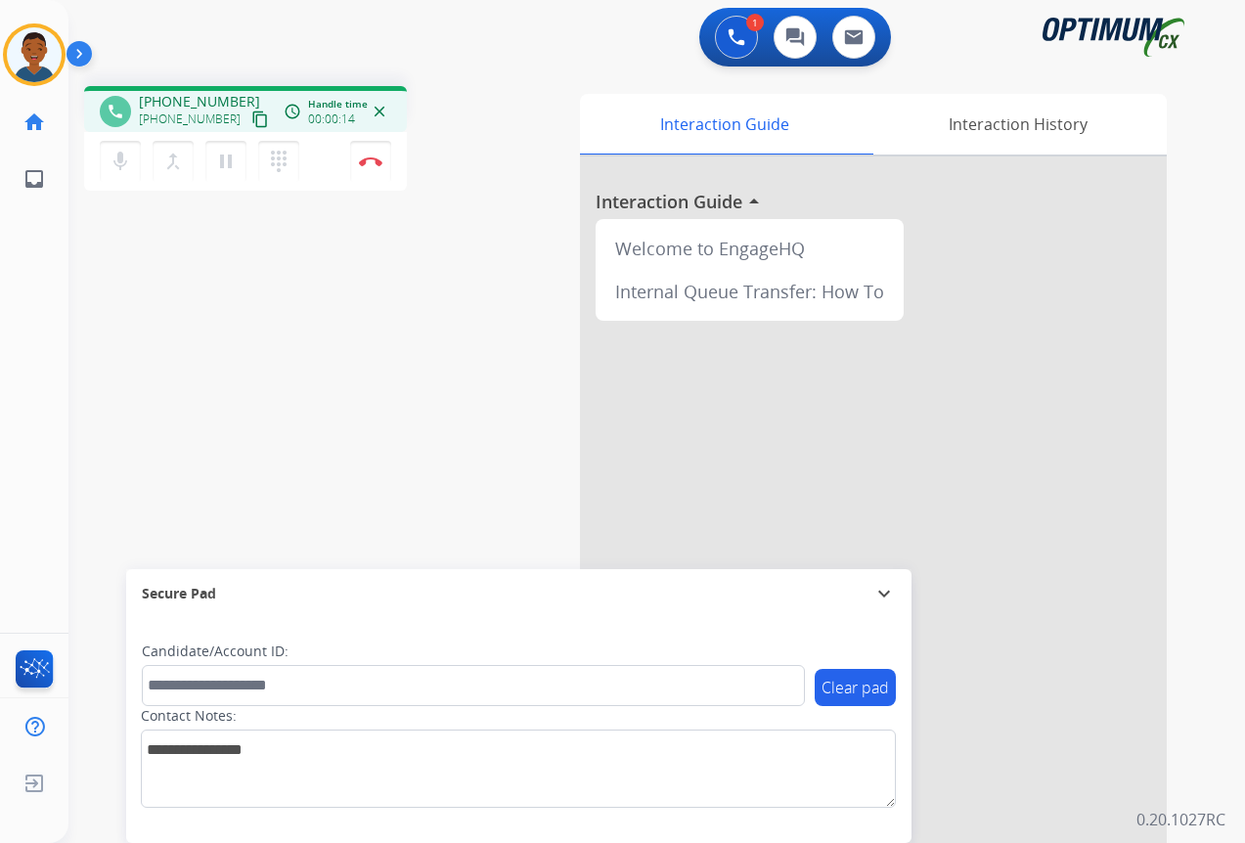
click at [251, 121] on mat-icon "content_copy" at bounding box center [260, 119] width 18 height 18
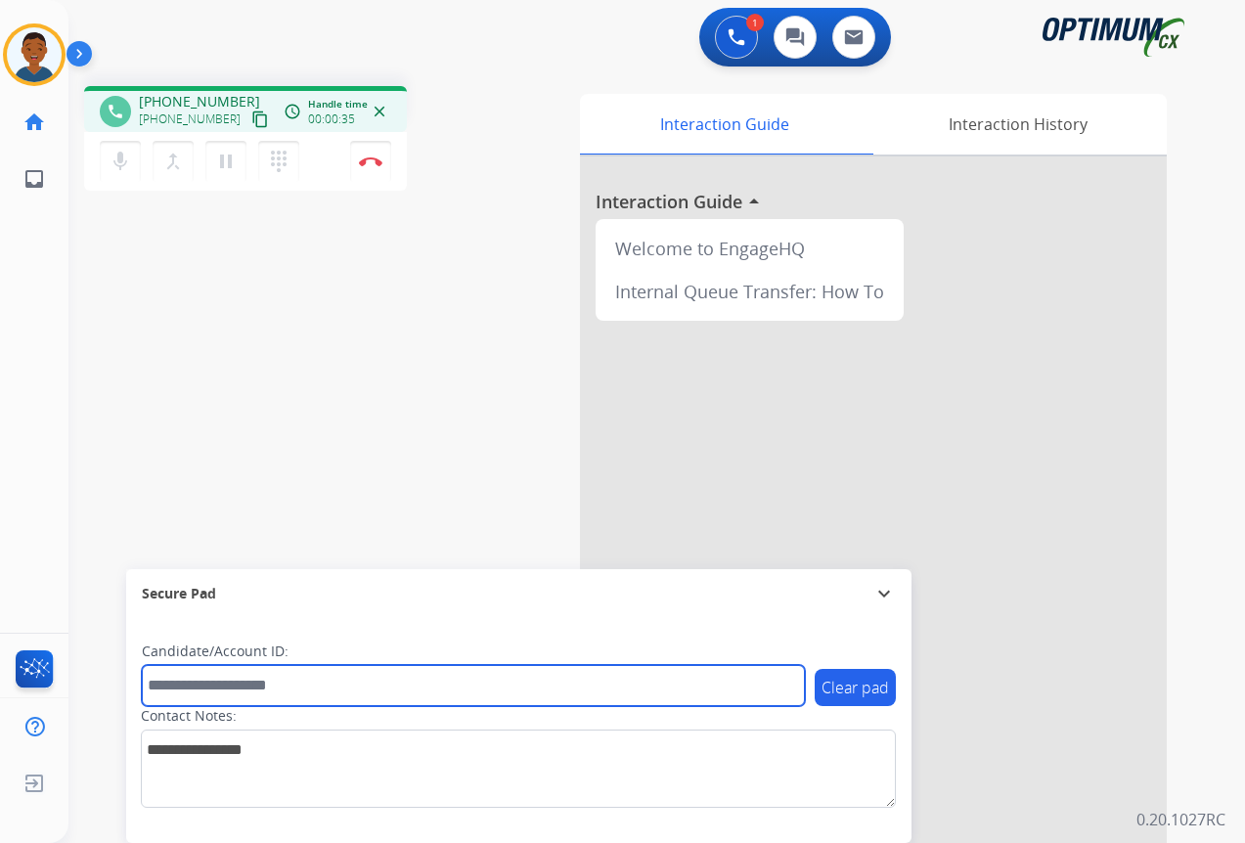
click at [184, 687] on input "text" at bounding box center [473, 685] width 663 height 41
paste input "*******"
type input "*******"
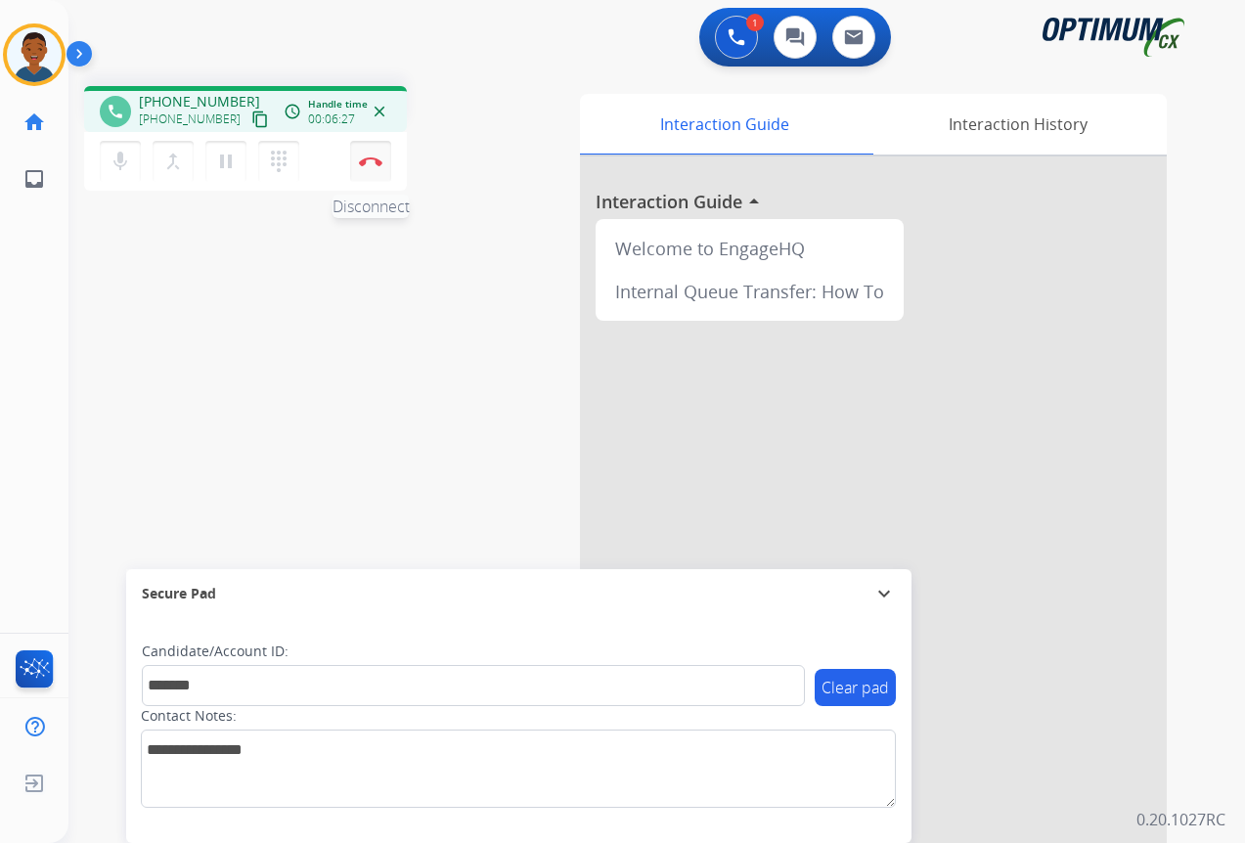
click at [374, 166] on button "Disconnect" at bounding box center [370, 161] width 41 height 41
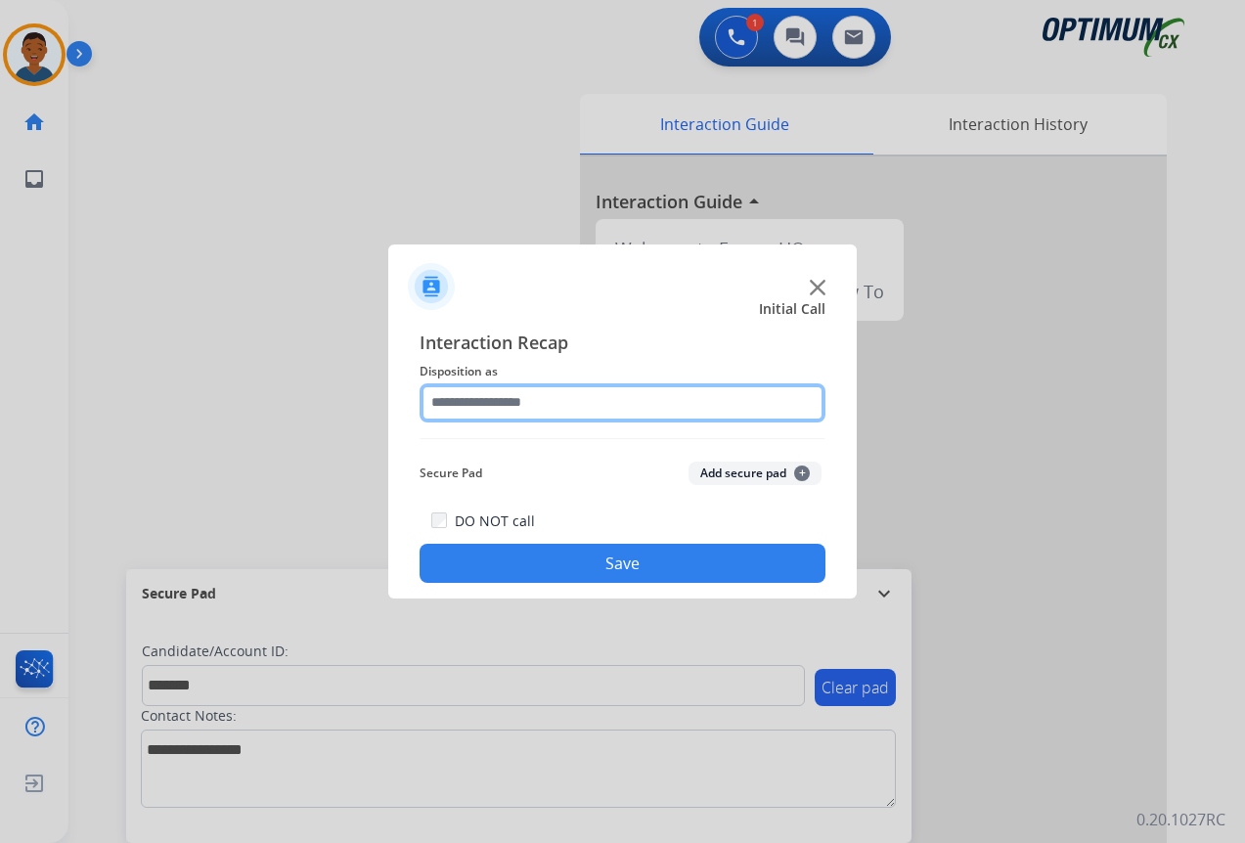
click at [455, 399] on input "text" at bounding box center [623, 402] width 406 height 39
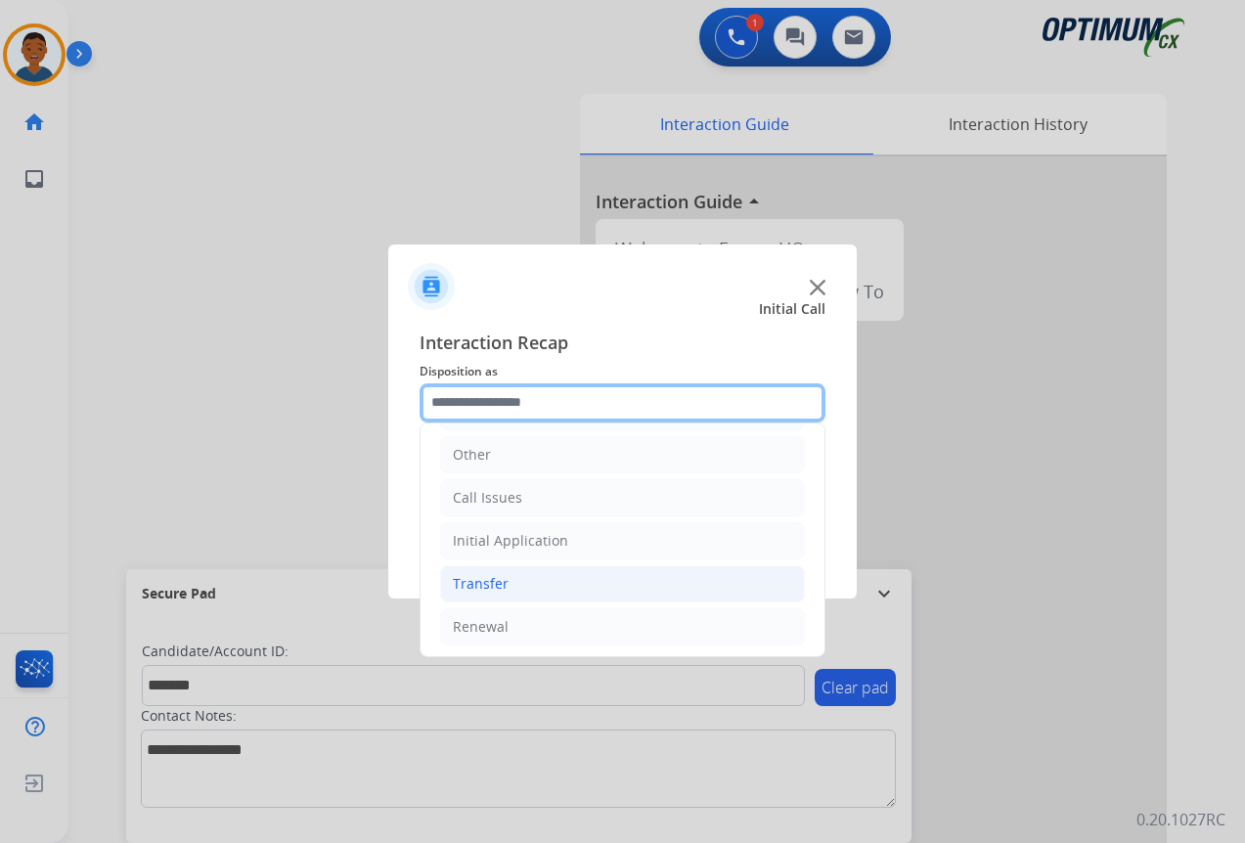
scroll to position [133, 0]
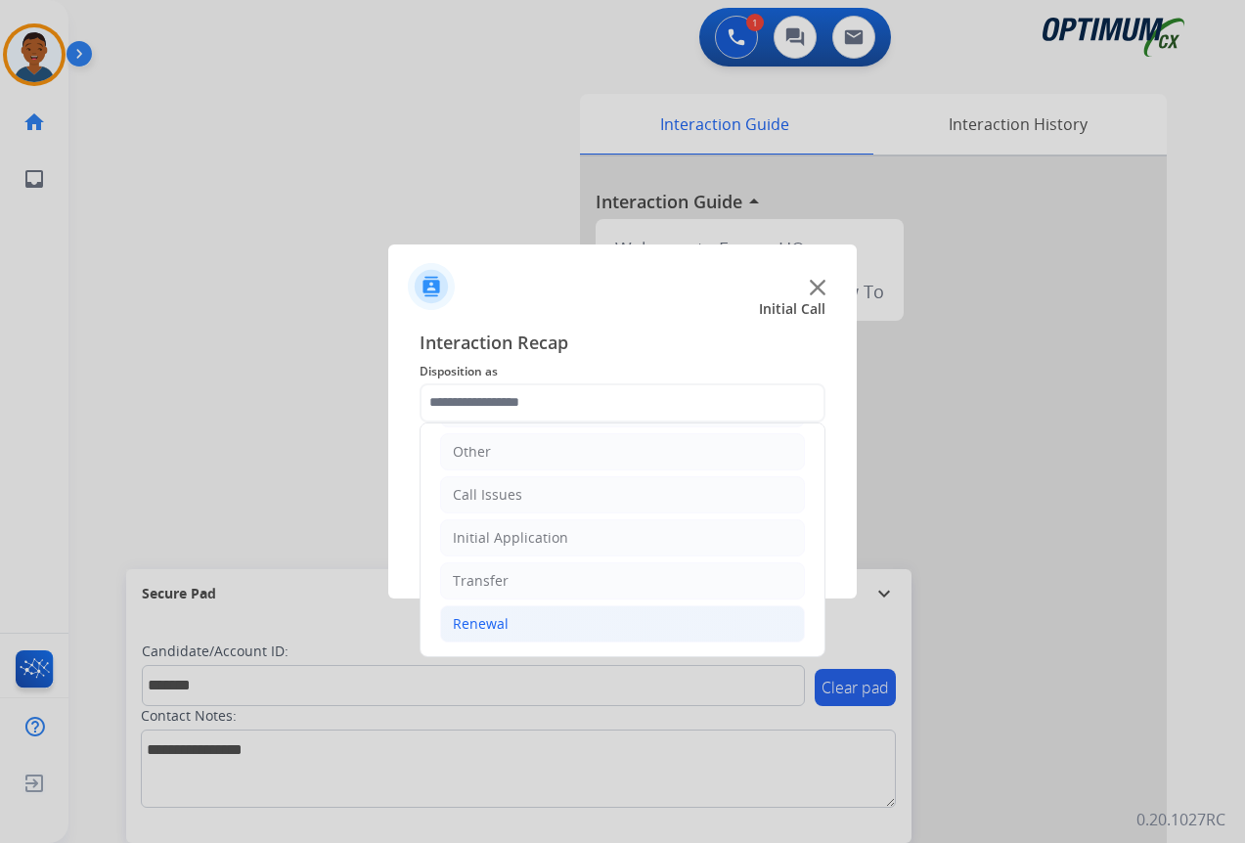
click at [469, 618] on div "Renewal" at bounding box center [481, 624] width 56 height 20
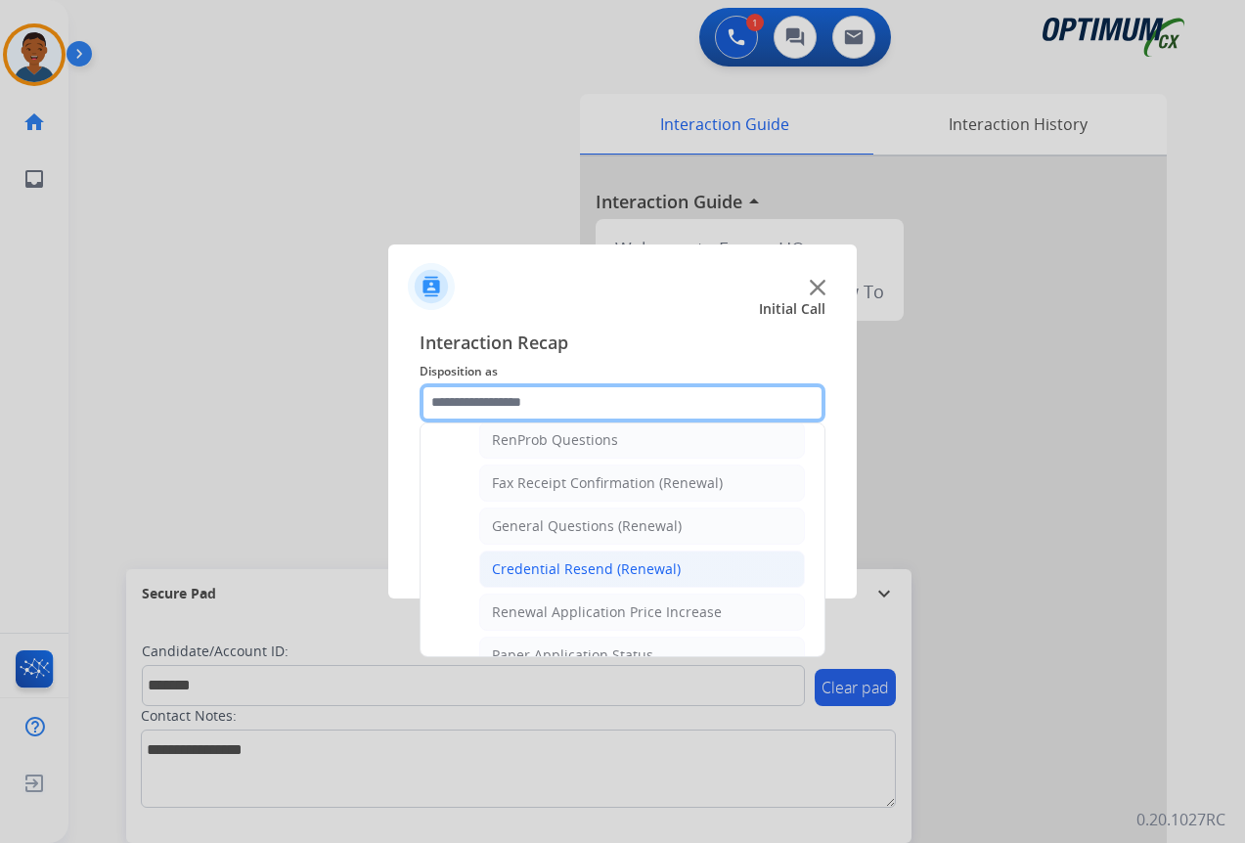
scroll to position [524, 0]
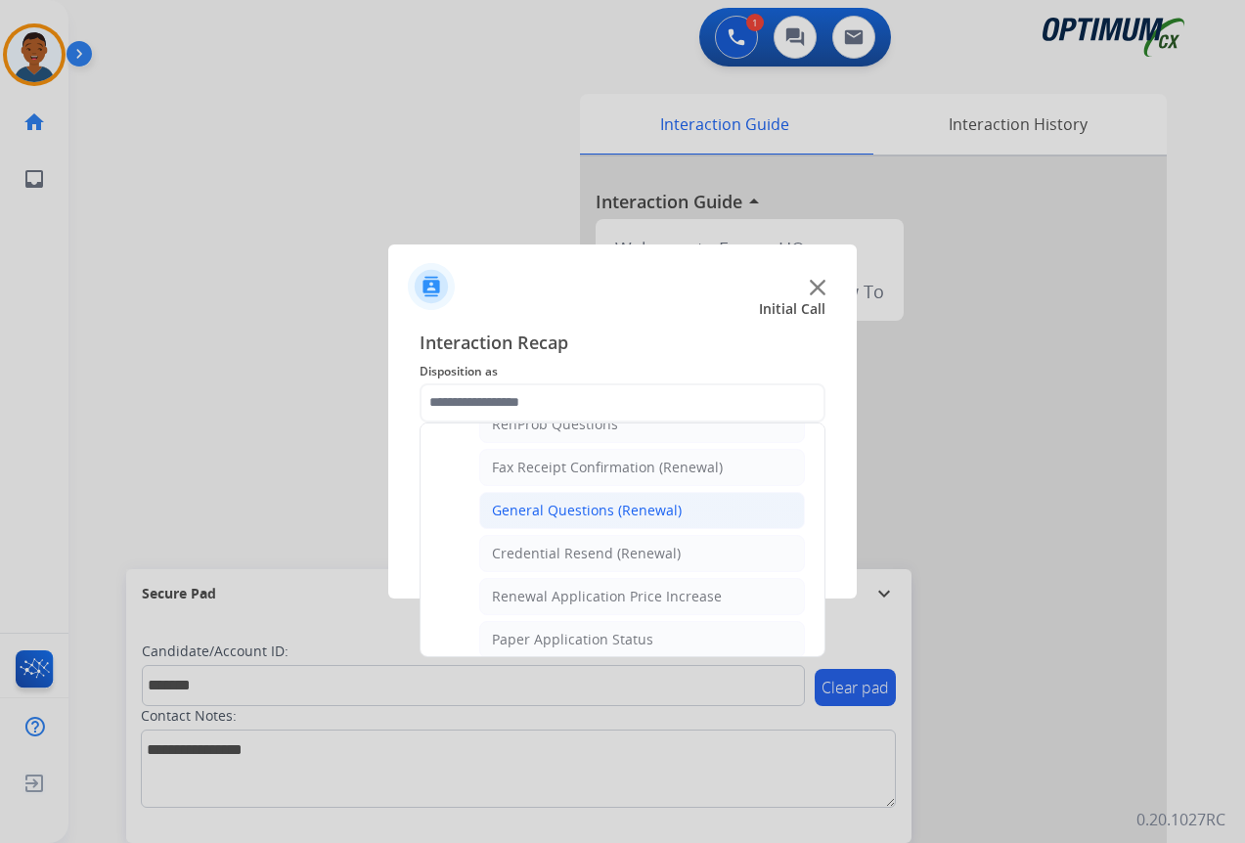
click at [514, 505] on div "General Questions (Renewal)" at bounding box center [587, 511] width 190 height 20
type input "**********"
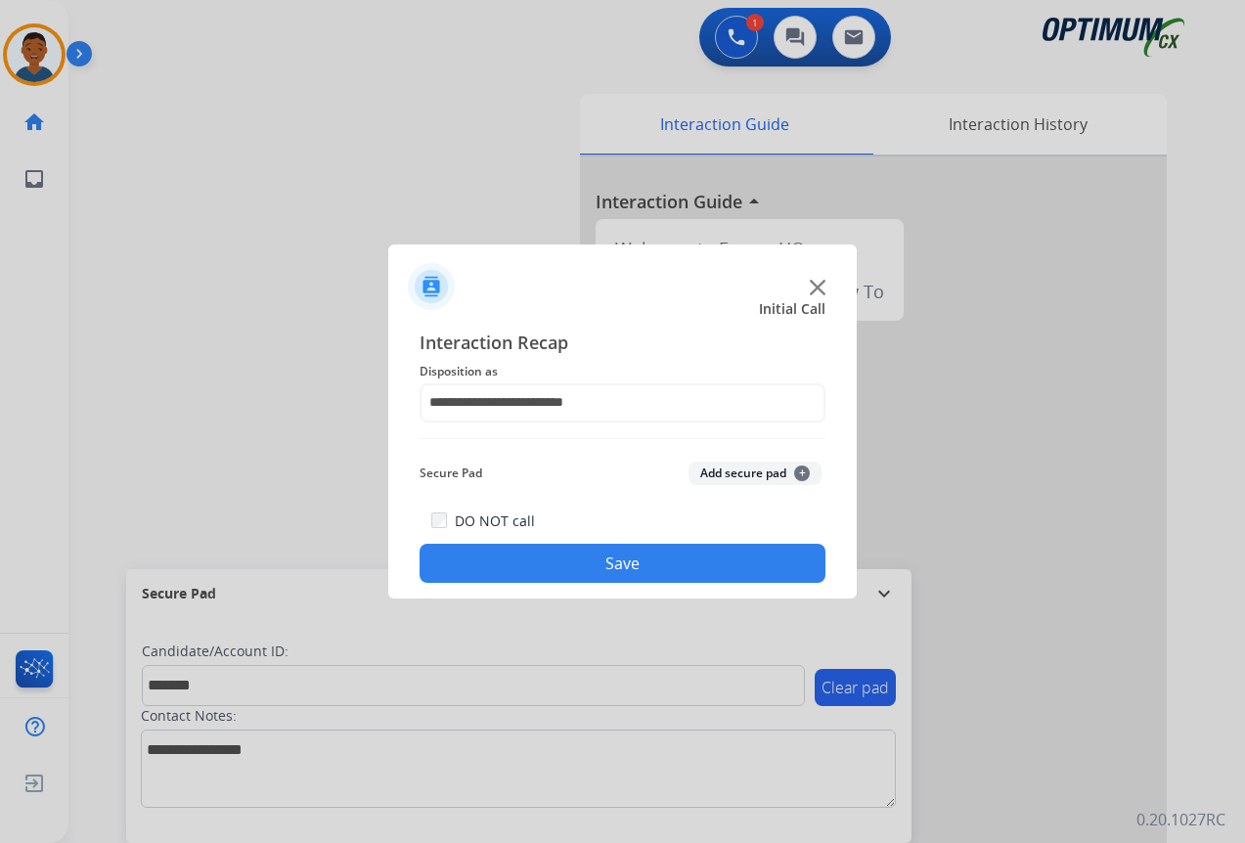
click at [731, 472] on button "Add secure pad +" at bounding box center [754, 473] width 133 height 23
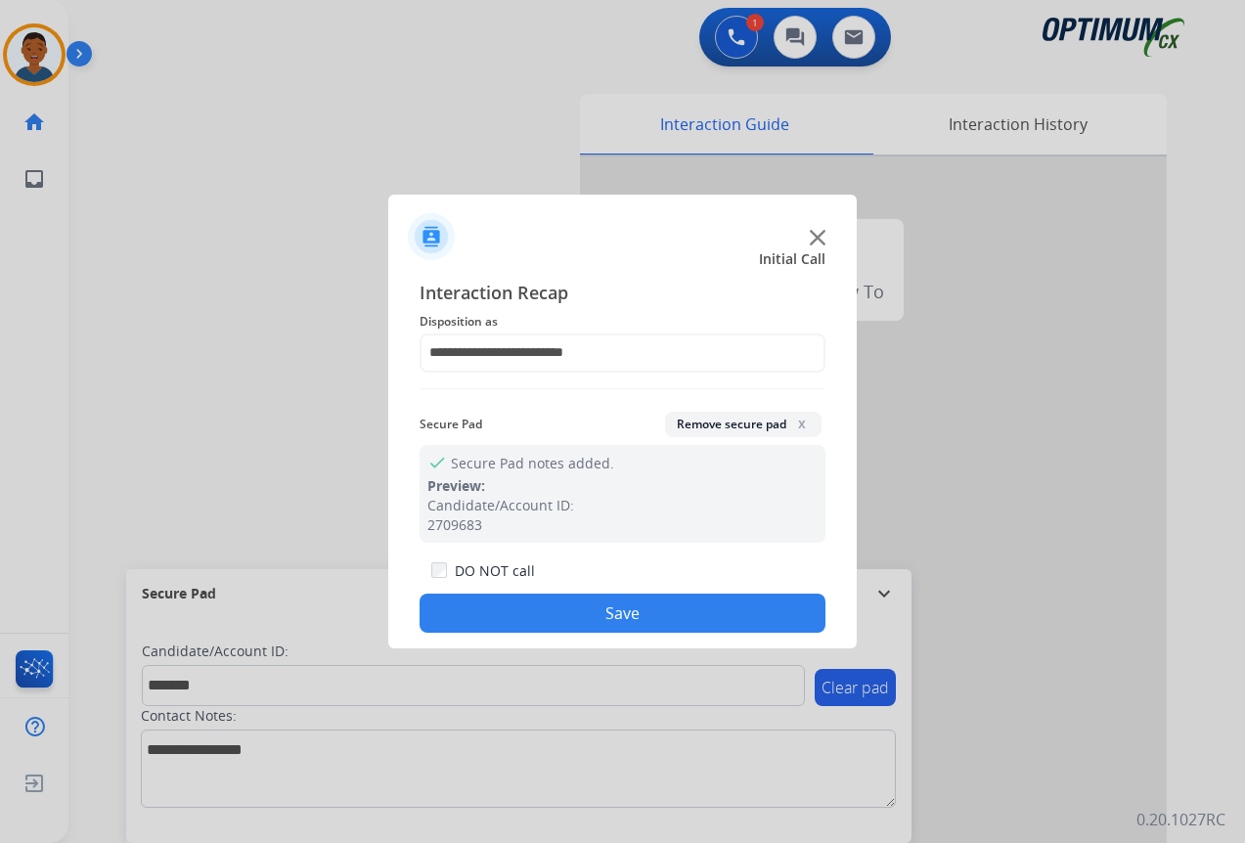
click at [658, 601] on button "Save" at bounding box center [623, 613] width 406 height 39
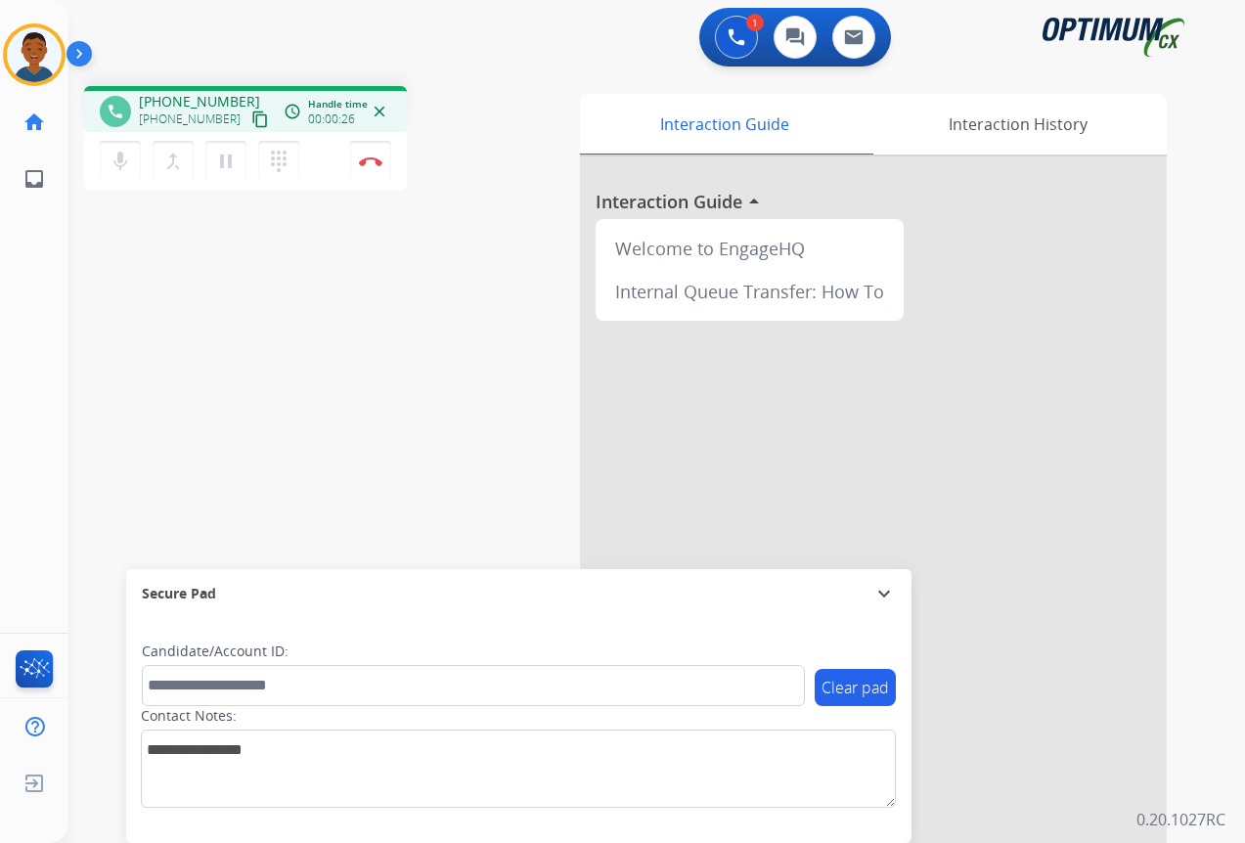
click at [251, 124] on mat-icon "content_copy" at bounding box center [260, 119] width 18 height 18
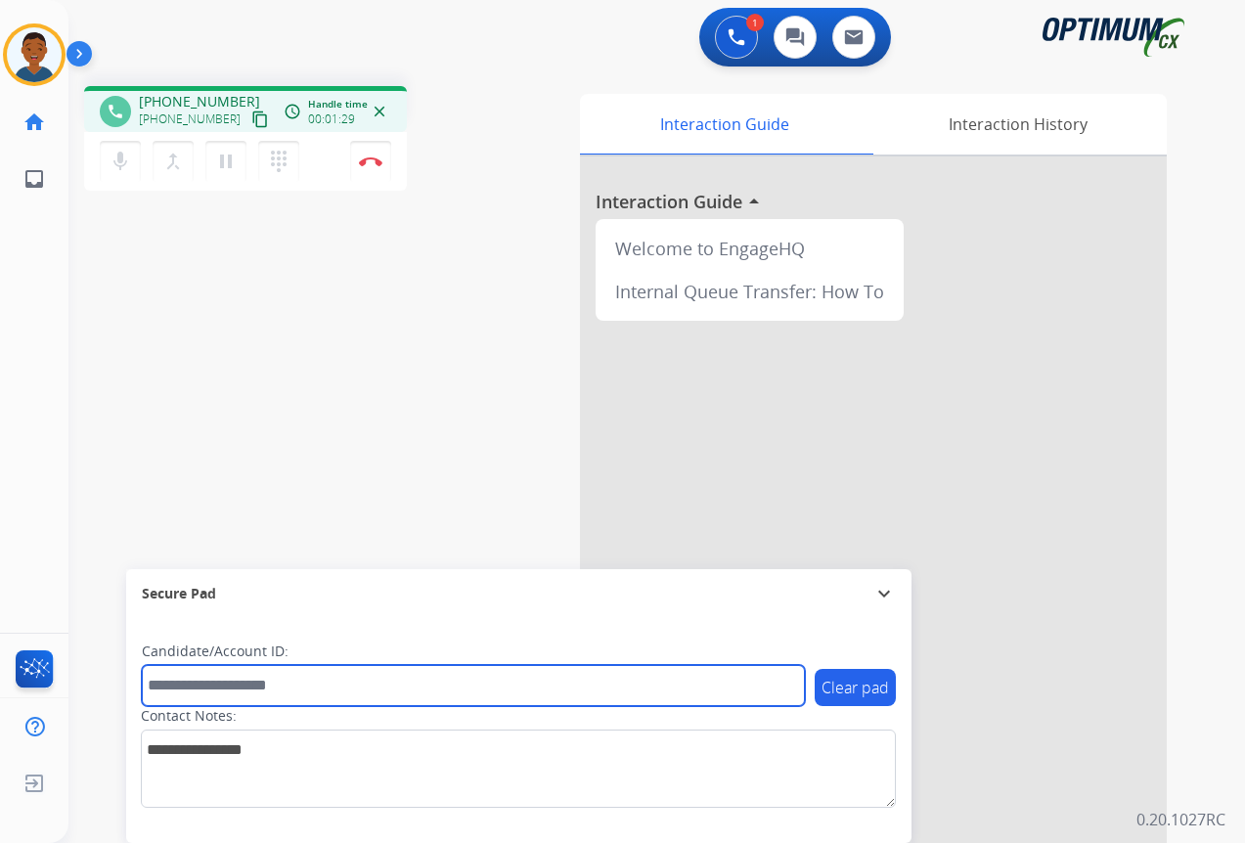
click at [216, 690] on input "text" at bounding box center [473, 685] width 663 height 41
paste input "*******"
type input "*******"
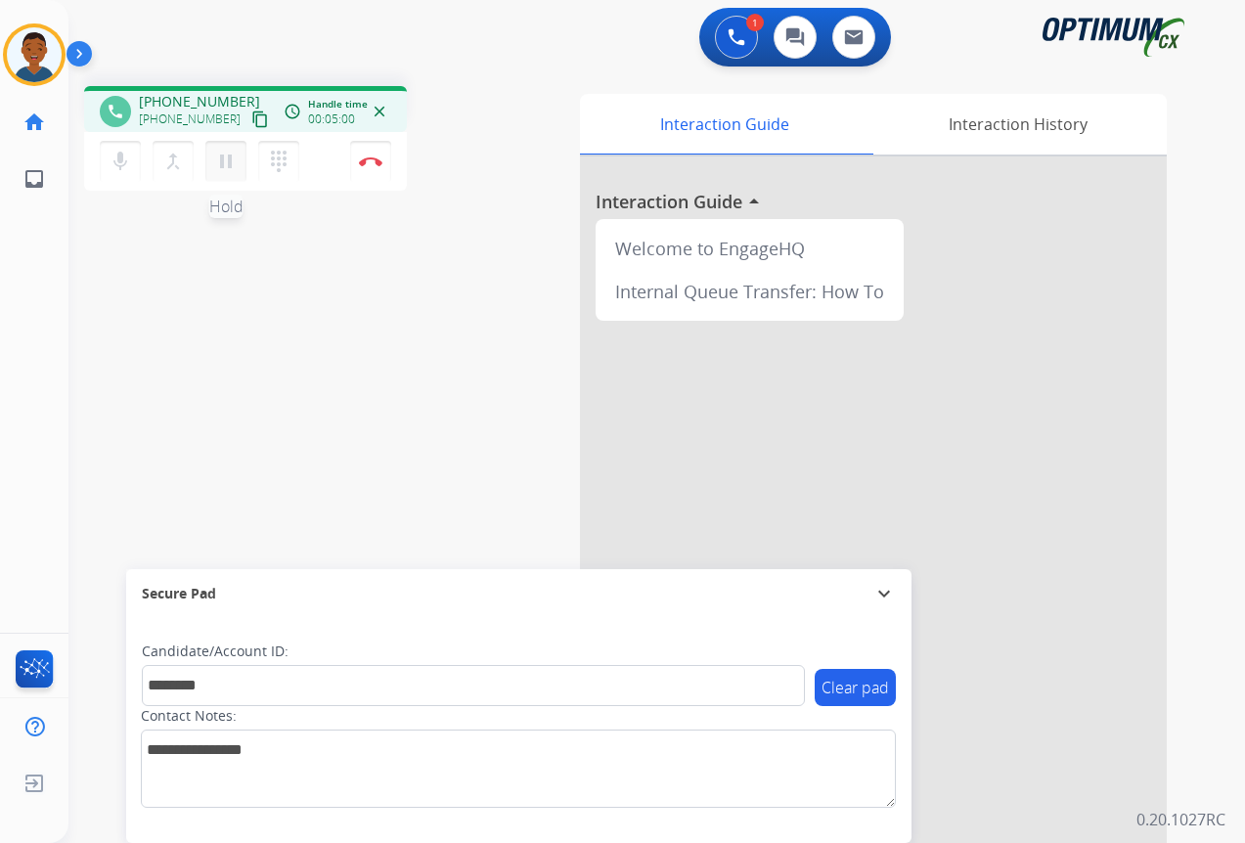
click at [225, 158] on mat-icon "pause" at bounding box center [225, 161] width 23 height 23
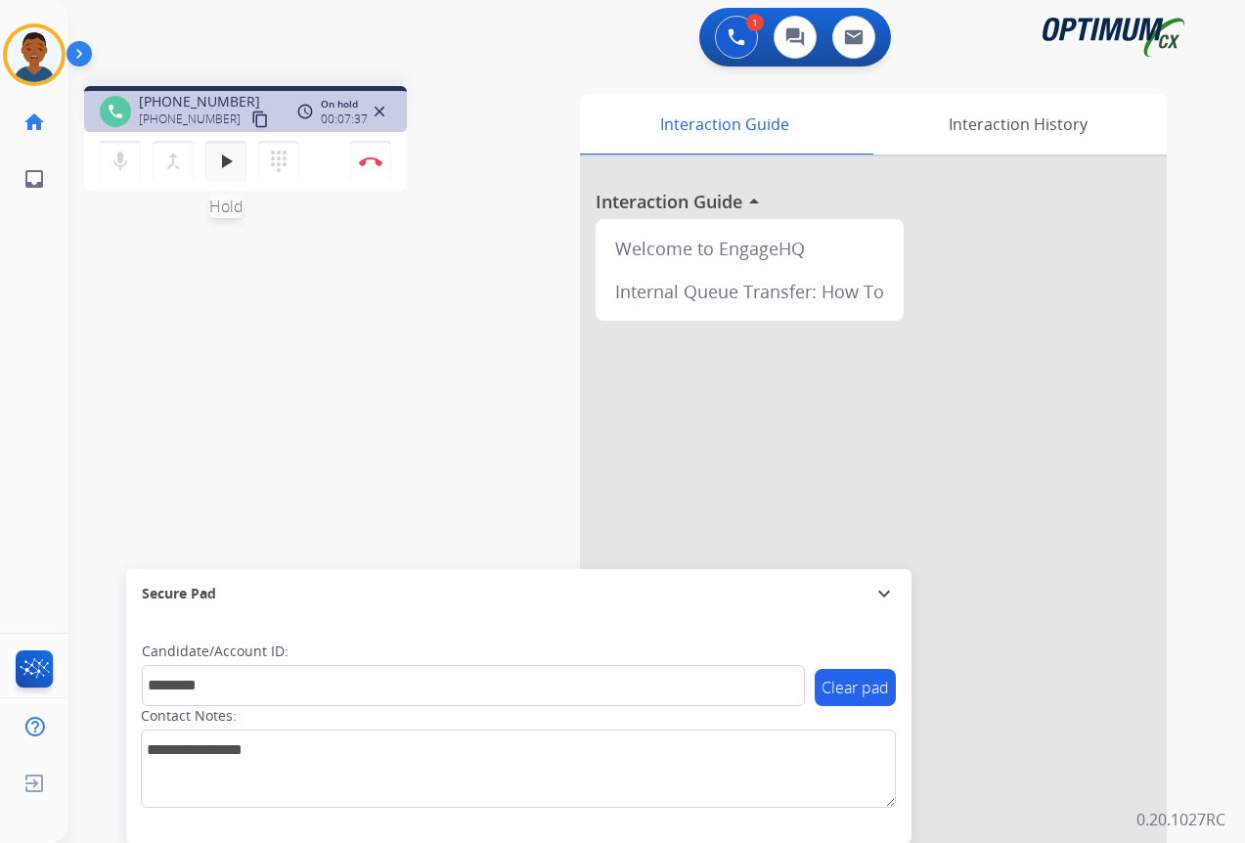
click at [226, 158] on mat-icon "play_arrow" at bounding box center [225, 161] width 23 height 23
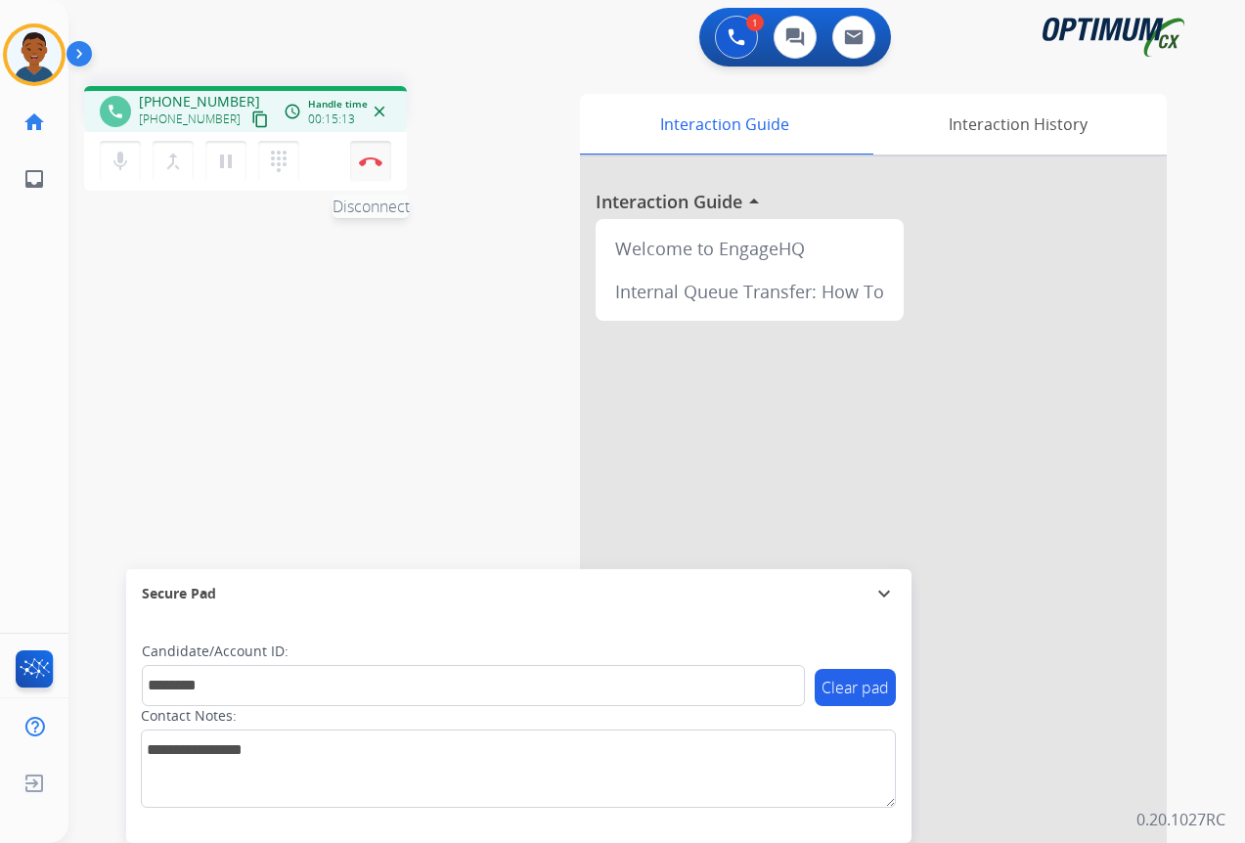
click at [371, 162] on img at bounding box center [370, 161] width 23 height 10
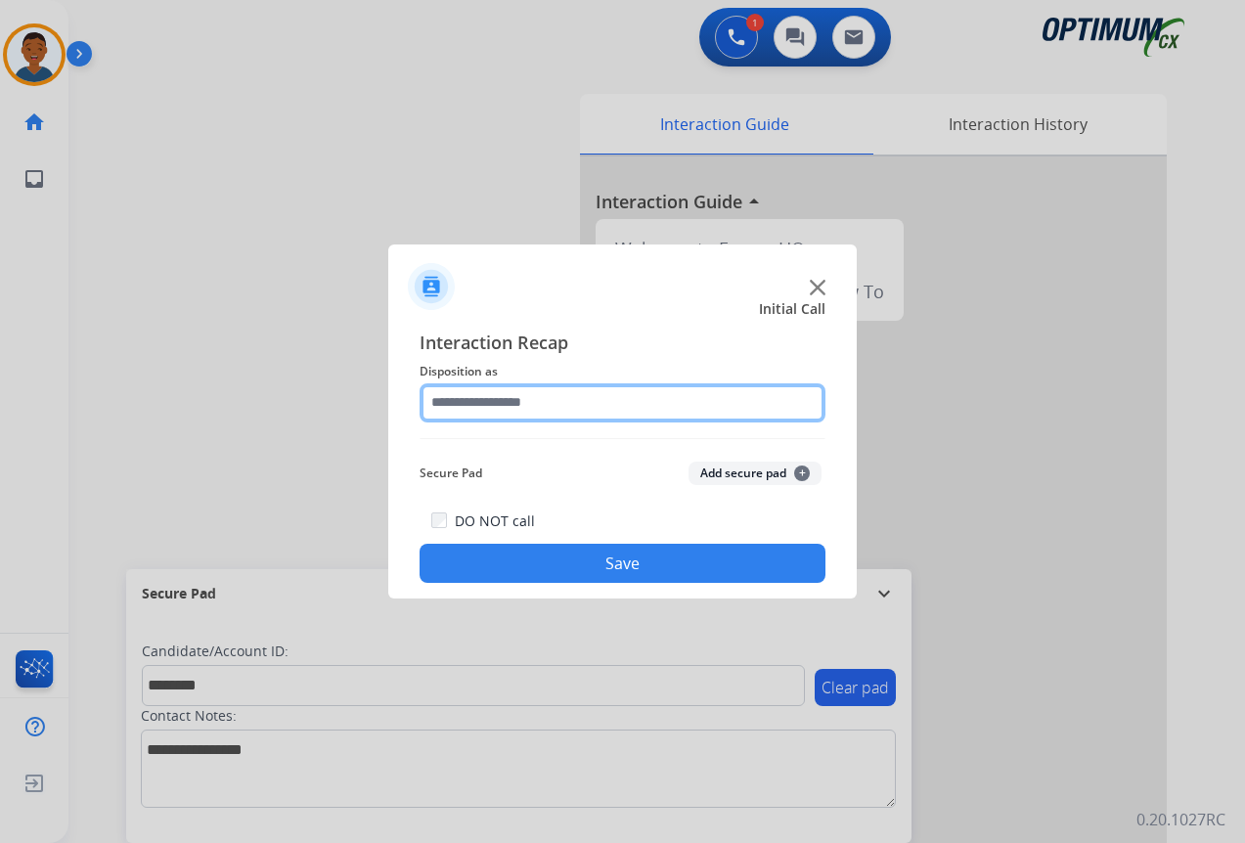
click at [465, 402] on input "text" at bounding box center [623, 402] width 406 height 39
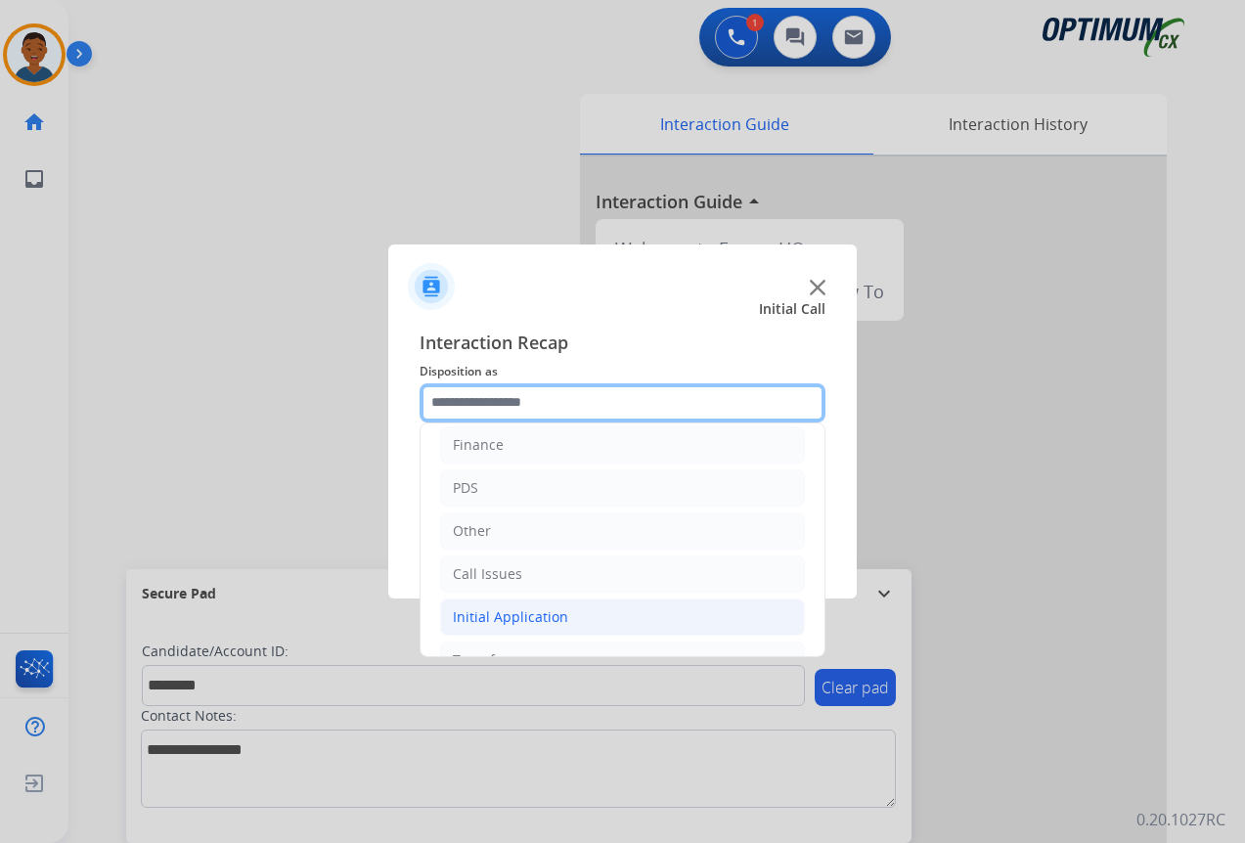
scroll to position [133, 0]
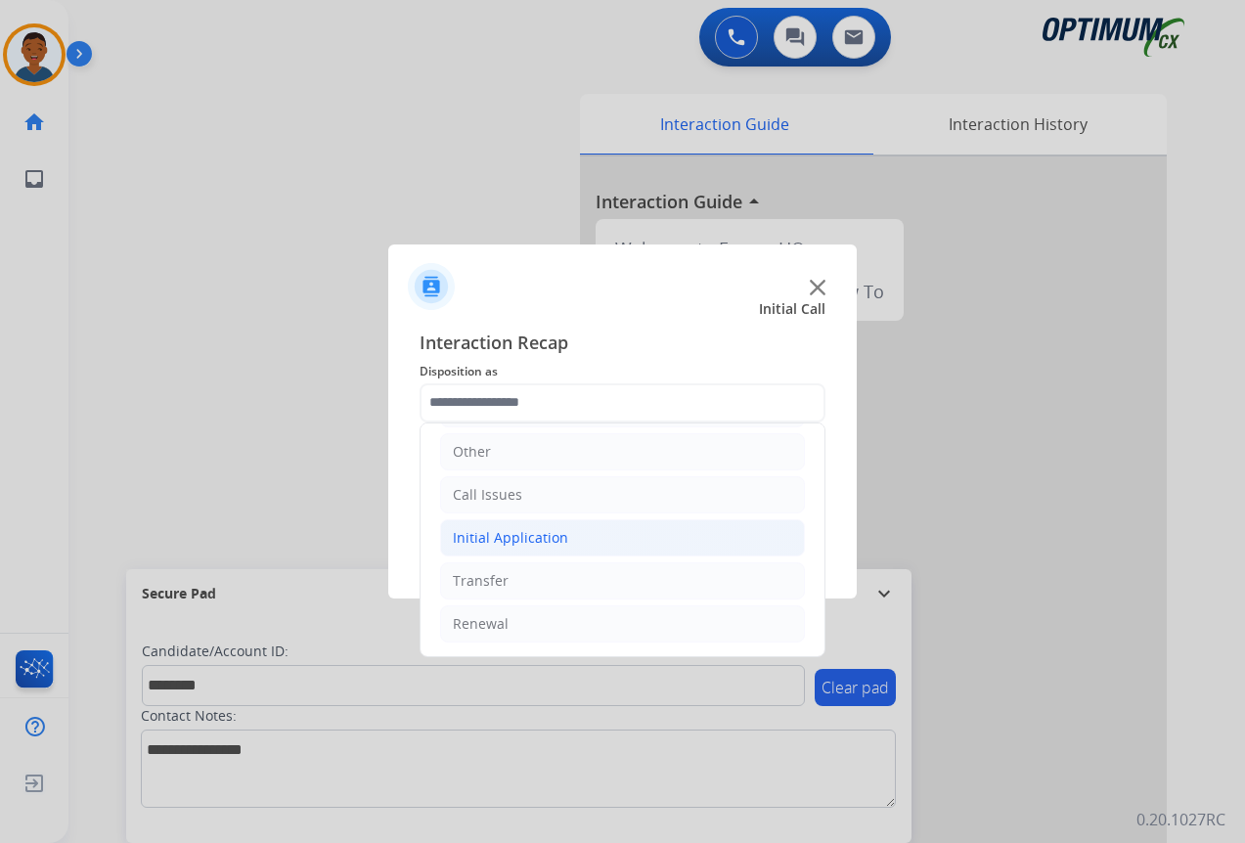
click at [476, 536] on div "Initial Application" at bounding box center [510, 538] width 115 height 20
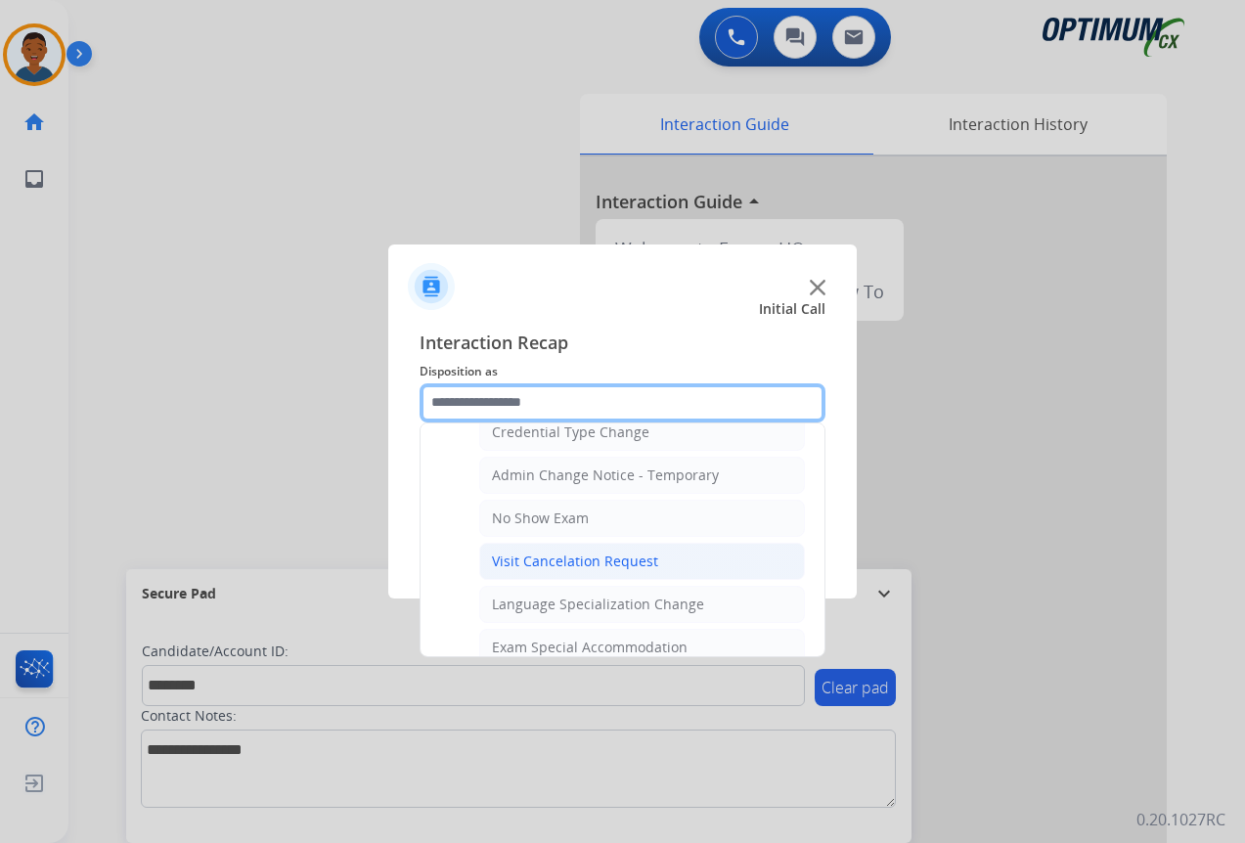
scroll to position [915, 0]
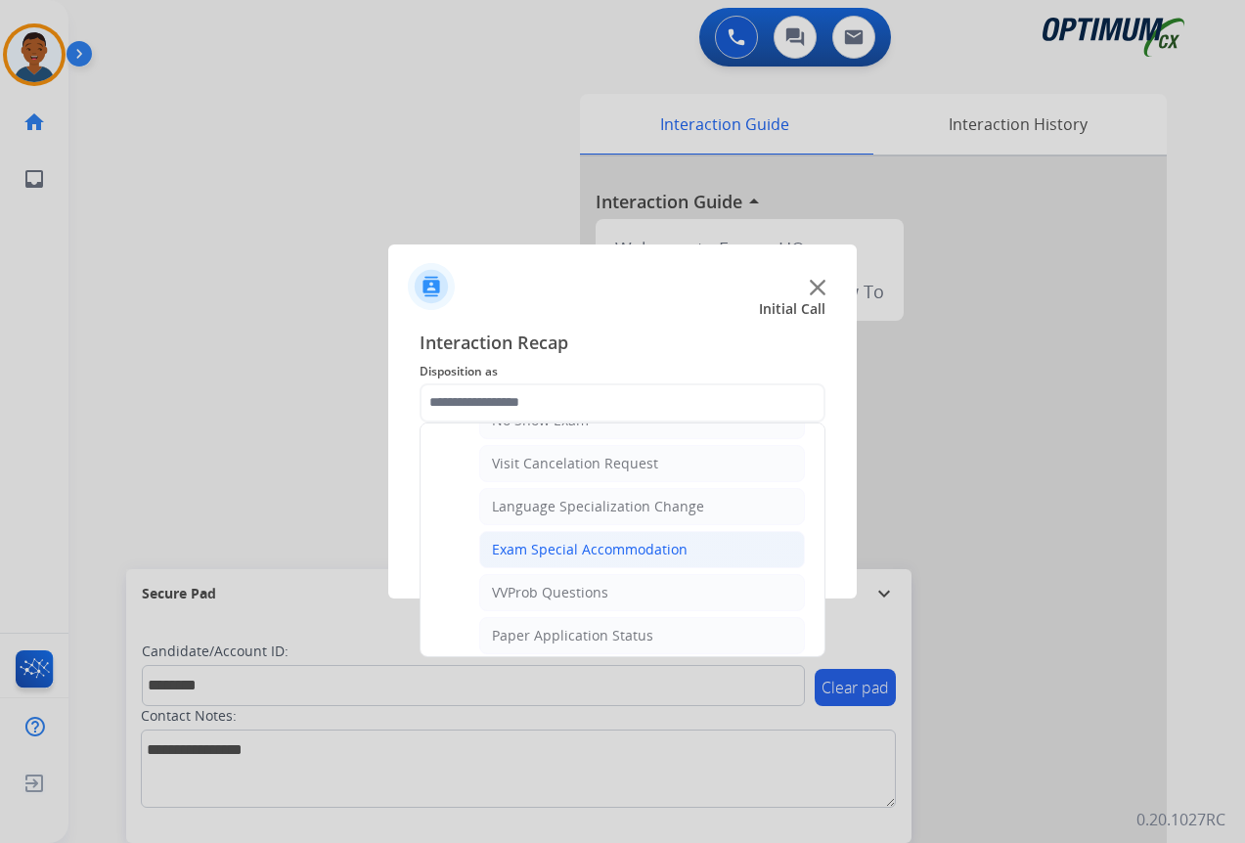
click at [512, 546] on div "Exam Special Accommodation" at bounding box center [590, 550] width 196 height 20
type input "**********"
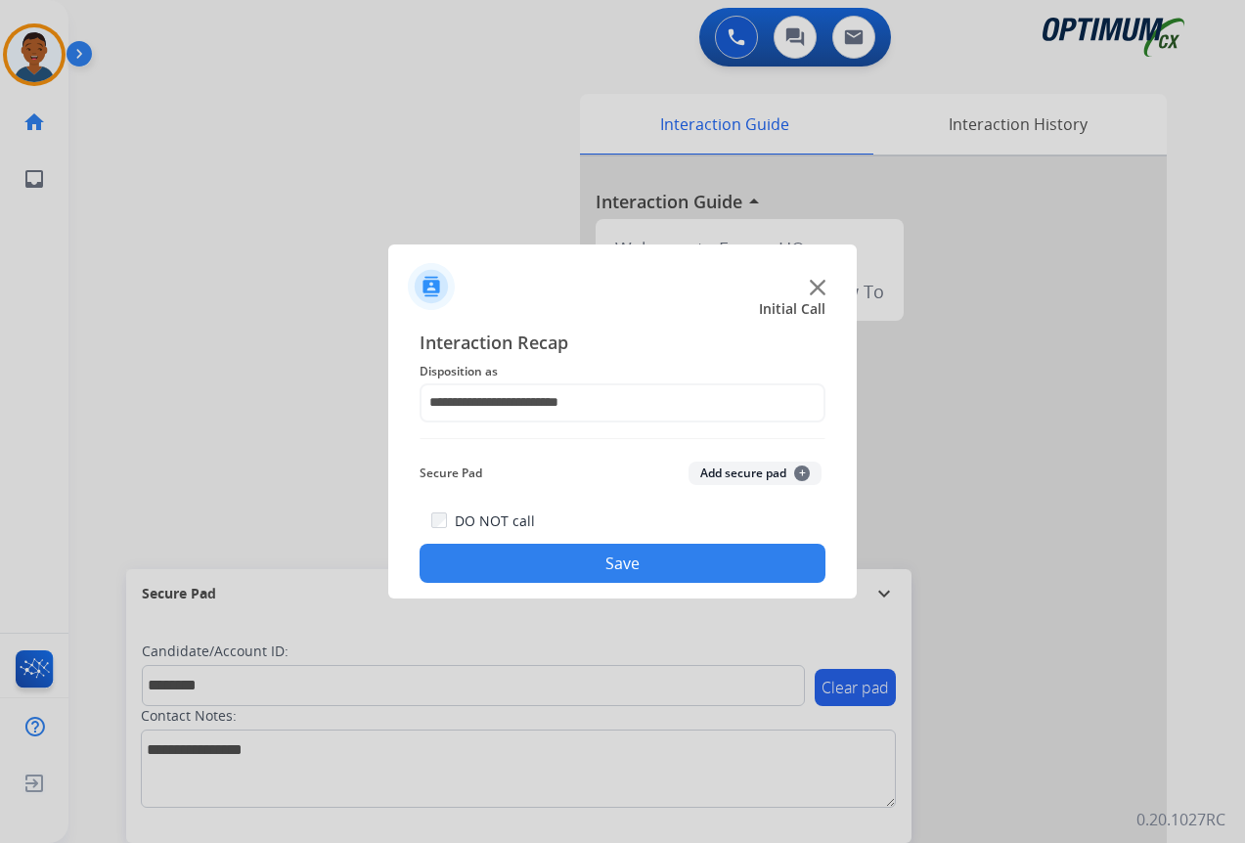
click at [726, 466] on button "Add secure pad +" at bounding box center [754, 473] width 133 height 23
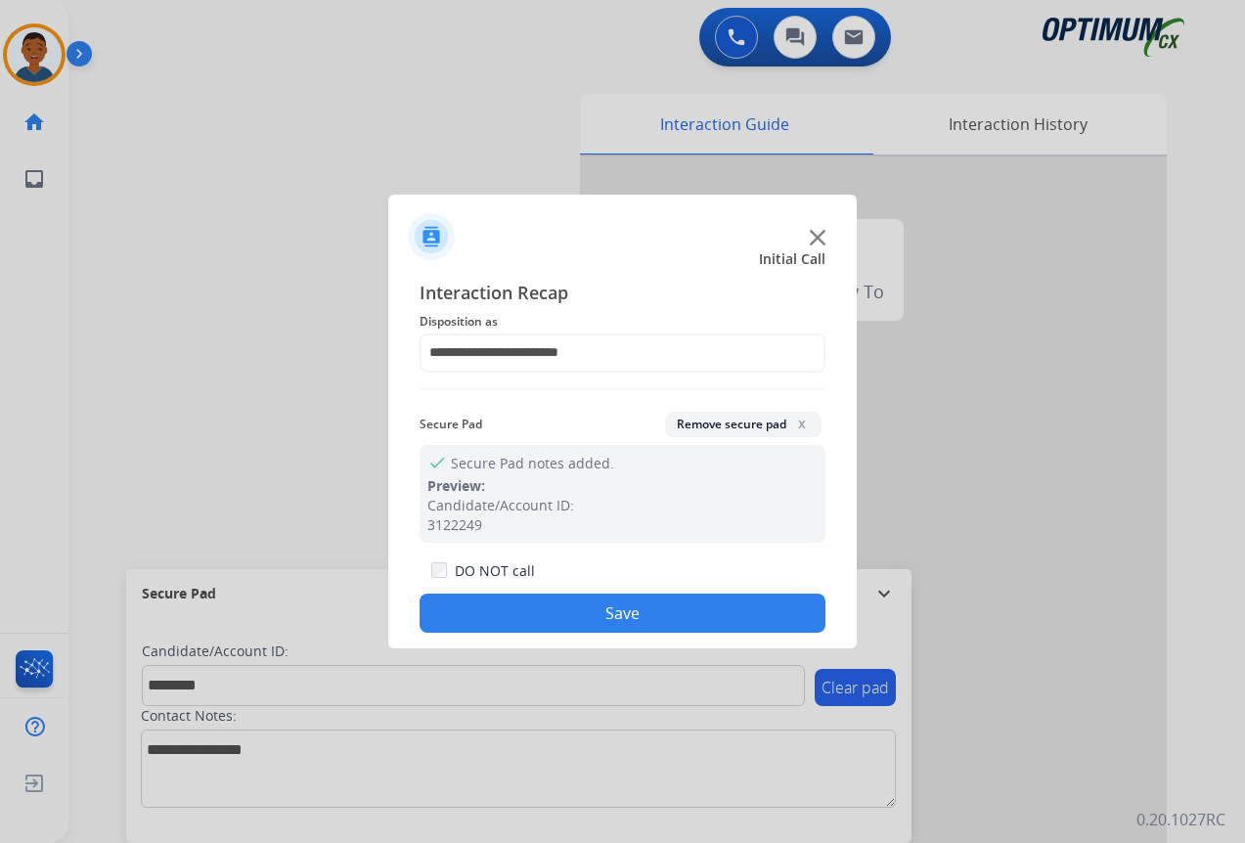
click at [702, 605] on button "Save" at bounding box center [623, 613] width 406 height 39
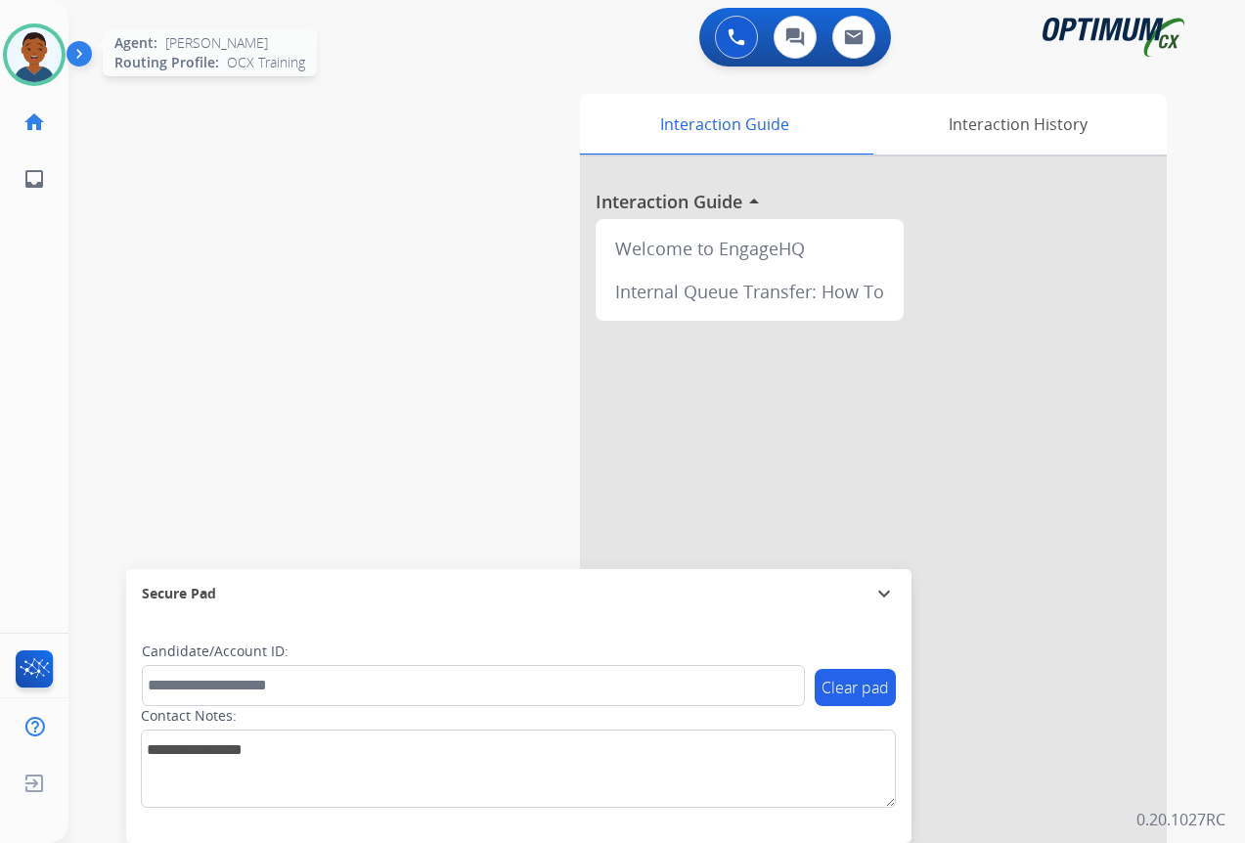
drag, startPoint x: 38, startPoint y: 52, endPoint x: 62, endPoint y: 73, distance: 31.8
click at [38, 52] on img at bounding box center [34, 54] width 55 height 55
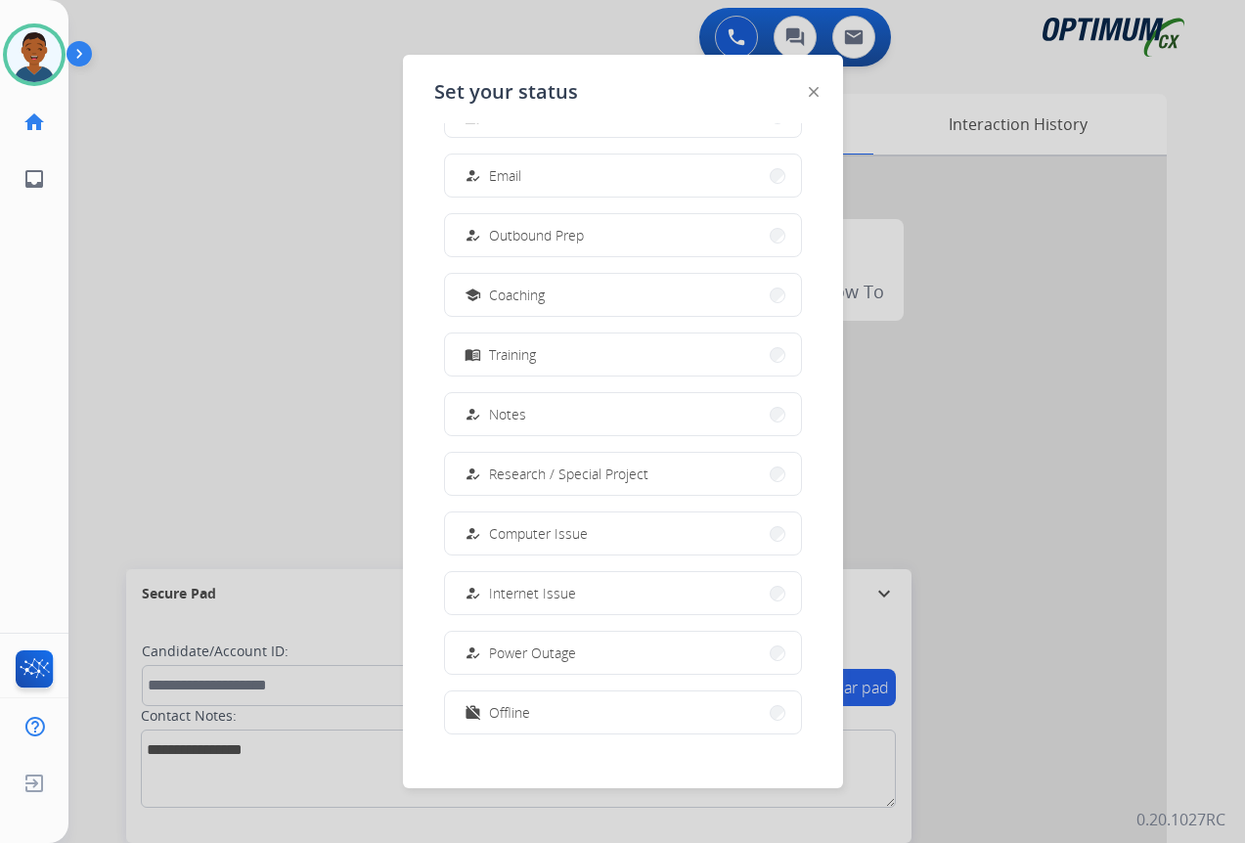
scroll to position [185, 0]
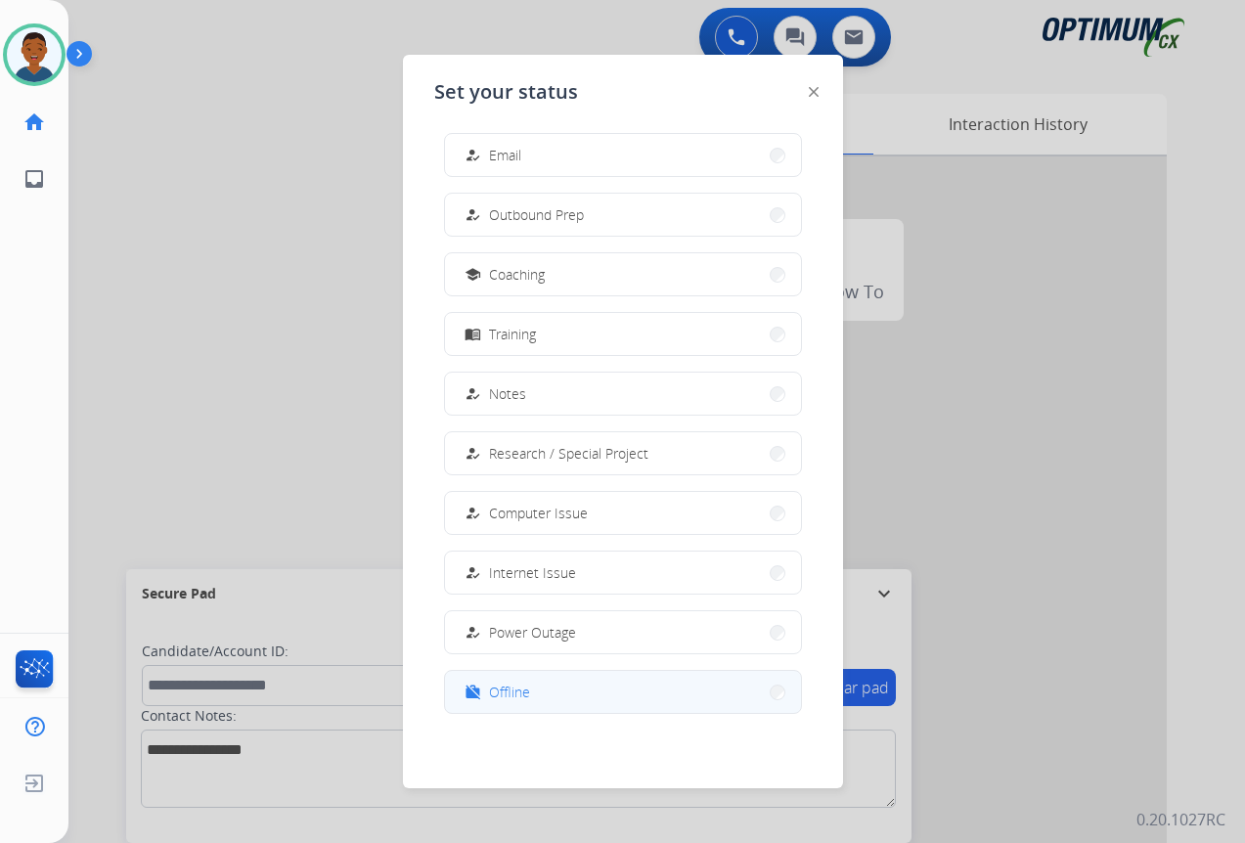
click at [518, 696] on span "Offline" at bounding box center [509, 692] width 41 height 21
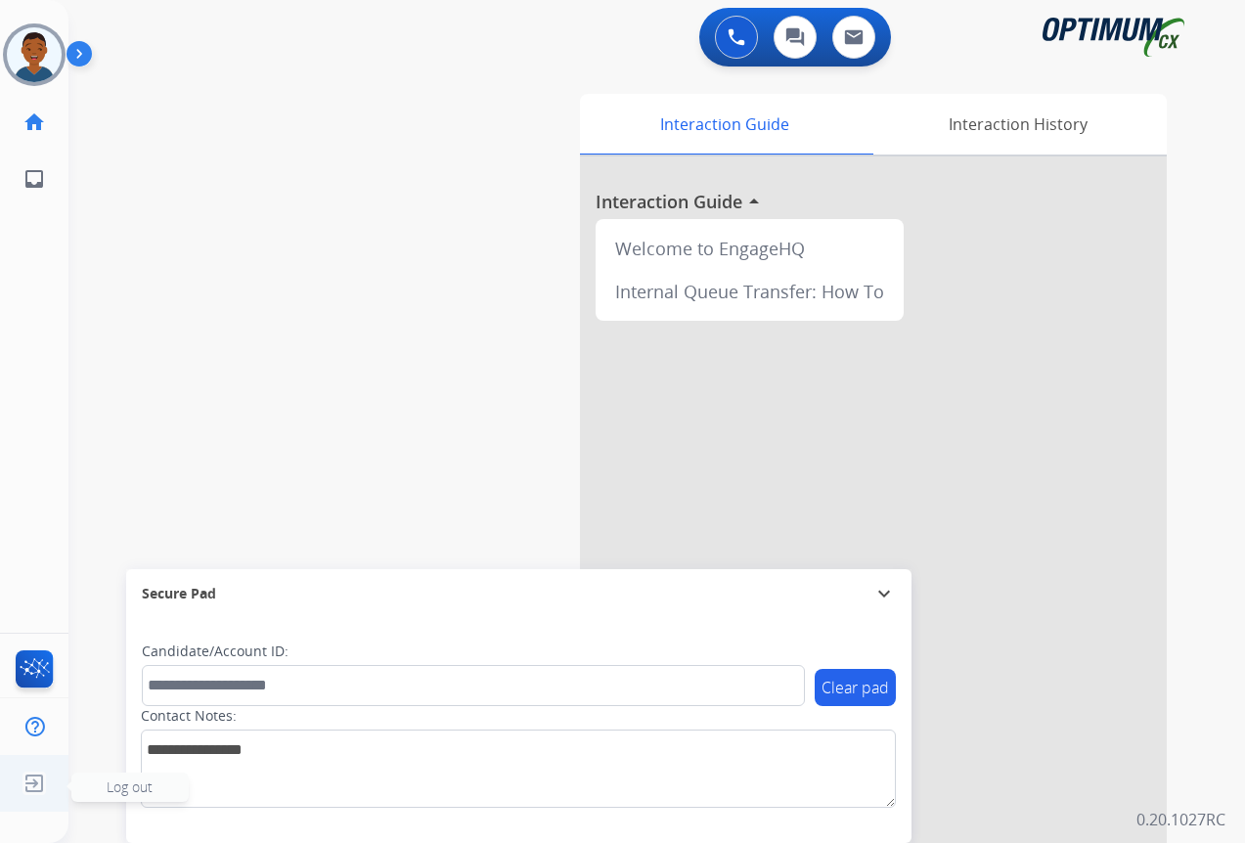
click at [110, 781] on span "Log out" at bounding box center [130, 786] width 46 height 19
